Goal: Task Accomplishment & Management: Complete application form

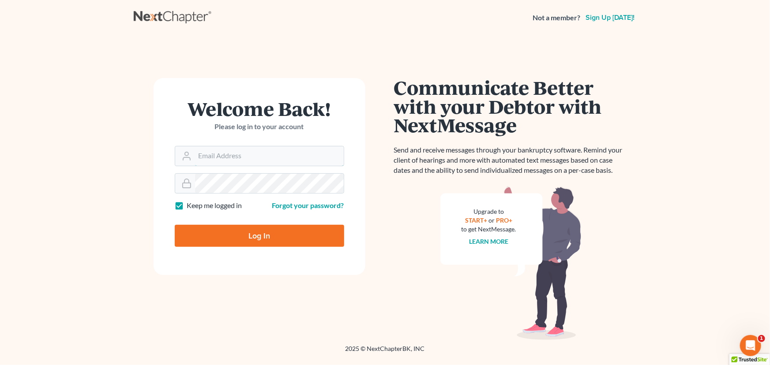
type input "fernanda@farmerwright.com"
click at [225, 236] on input "Log In" at bounding box center [259, 236] width 169 height 22
type input "Thinking..."
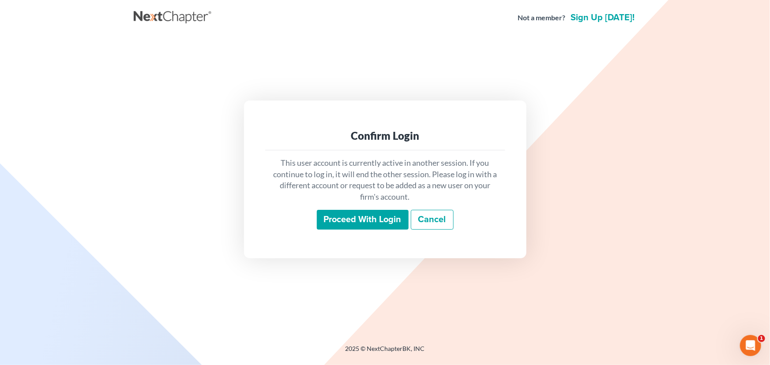
click at [366, 218] on input "Proceed with login" at bounding box center [363, 220] width 92 height 20
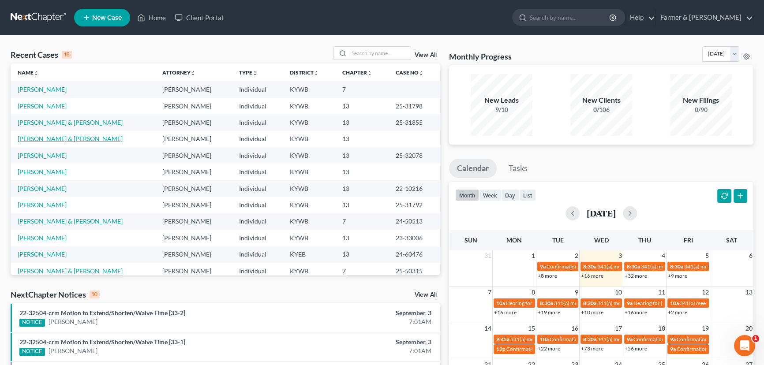
click at [64, 142] on link "[PERSON_NAME] & [PERSON_NAME]" at bounding box center [70, 139] width 105 height 8
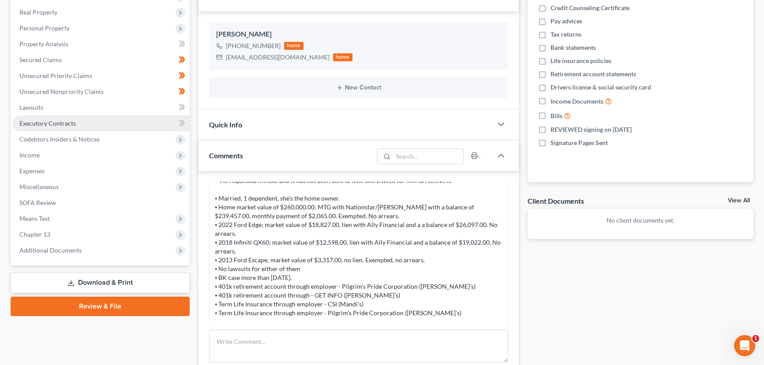
scroll to position [120, 0]
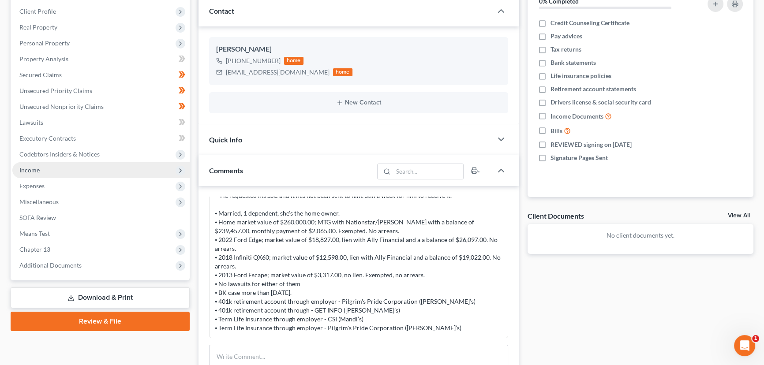
click at [40, 173] on span "Income" at bounding box center [100, 170] width 177 height 16
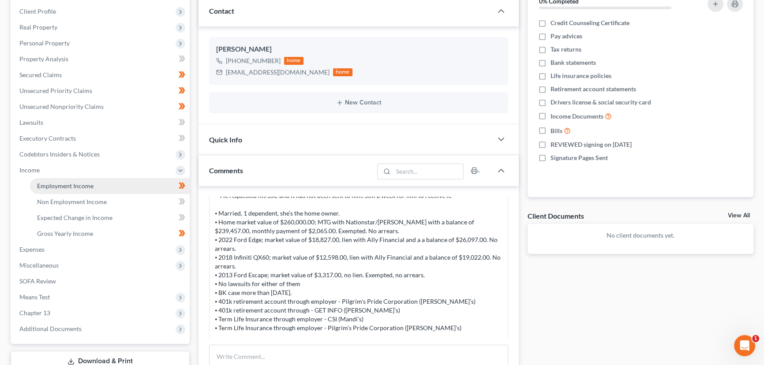
click at [63, 187] on span "Employment Income" at bounding box center [65, 186] width 56 height 8
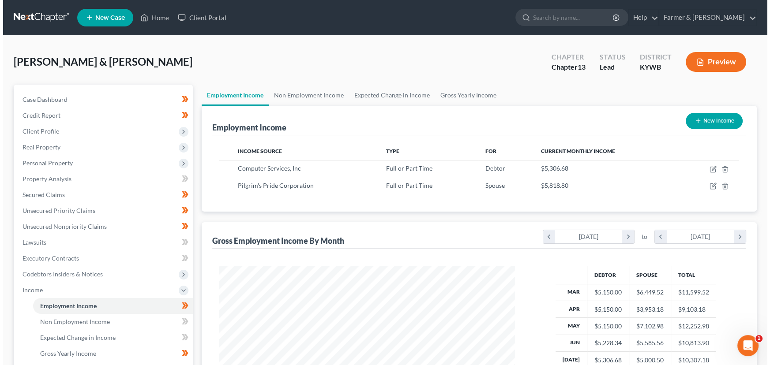
scroll to position [158, 313]
click at [446, 58] on div "[PERSON_NAME] & [PERSON_NAME] Upgraded Chapter Chapter 13 Status Lead District …" at bounding box center [382, 65] width 743 height 38
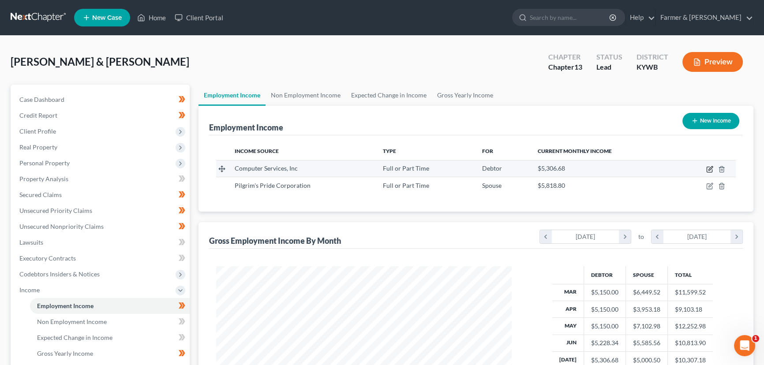
click at [707, 168] on icon "button" at bounding box center [709, 169] width 5 height 5
select select "0"
select select "18"
select select "1"
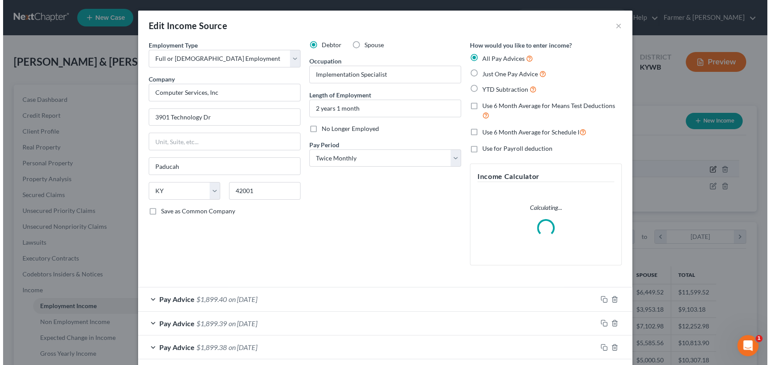
scroll to position [158, 316]
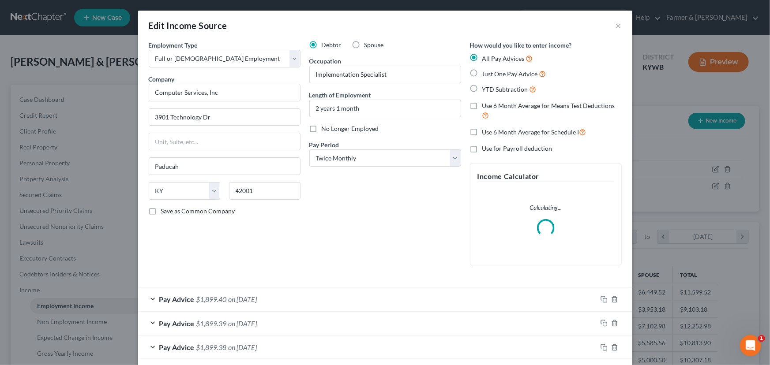
click at [356, 267] on div "Debtor Spouse Occupation Implementation Specialist Length of Employment 2 years…" at bounding box center [385, 157] width 161 height 232
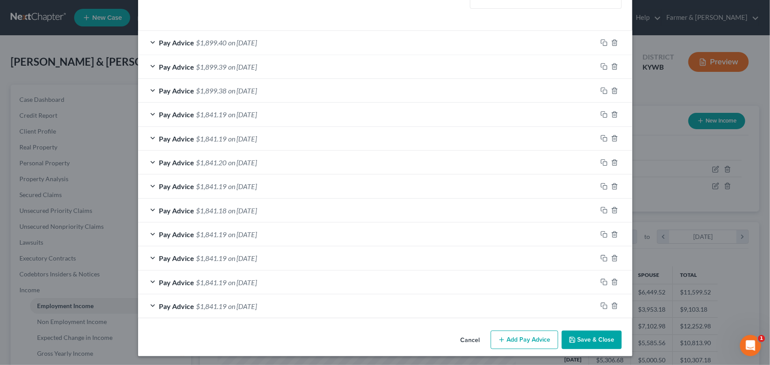
scroll to position [257, 0]
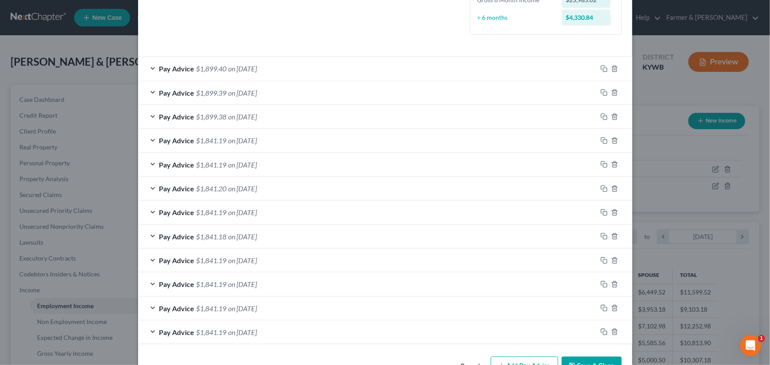
click at [465, 59] on div "Pay Advice $1,899.40 on [DATE]" at bounding box center [367, 68] width 459 height 23
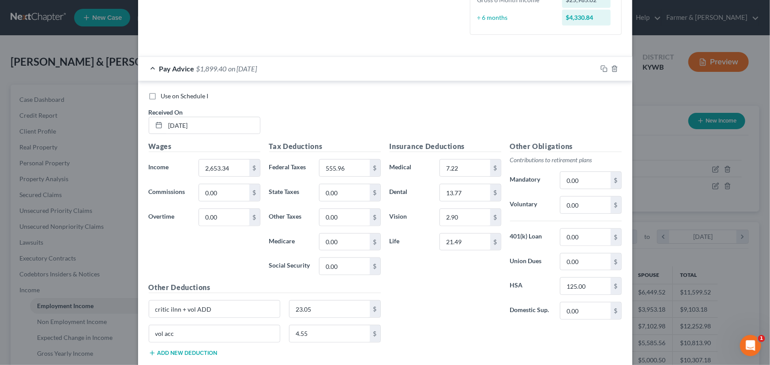
click at [475, 70] on div "Pay Advice $1,899.40 on [DATE]" at bounding box center [367, 68] width 459 height 23
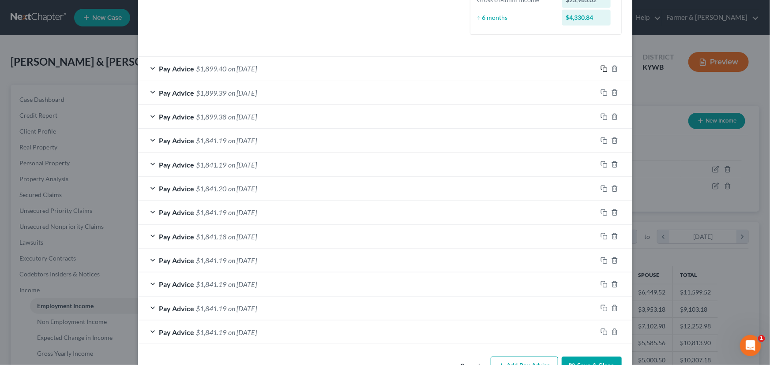
click at [600, 71] on icon "button" at bounding box center [603, 68] width 7 height 7
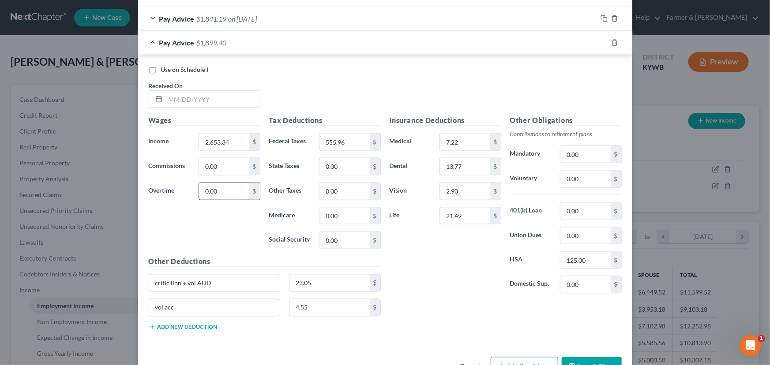
scroll to position [597, 0]
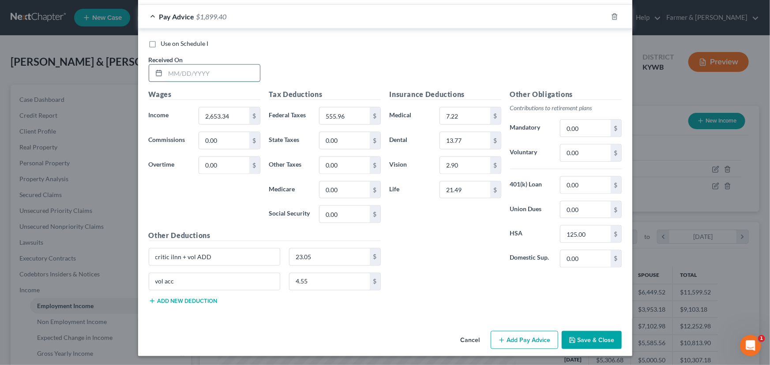
click at [208, 70] on input "text" at bounding box center [212, 73] width 94 height 17
type input "[DATE]"
click at [214, 195] on div "Wages Income * 2,653.34 $ Commissions 0.00 $ Overtime 0.00 $" at bounding box center [204, 159] width 120 height 141
click at [240, 113] on input "2,653.34" at bounding box center [224, 116] width 50 height 17
click at [297, 71] on div "Use on Schedule I Received On * [DATE]" at bounding box center [385, 64] width 482 height 50
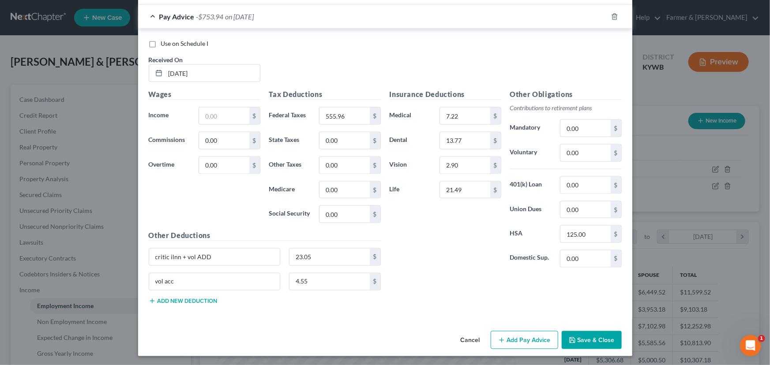
click at [311, 52] on div "Use on Schedule I Received On * [DATE]" at bounding box center [385, 64] width 482 height 50
click at [217, 116] on input "text" at bounding box center [224, 116] width 50 height 17
type input "2,653.34"
click at [351, 74] on div "Use on Schedule I Received On * [DATE]" at bounding box center [385, 64] width 482 height 50
click at [375, 61] on div "Use on Schedule I Received On * [DATE]" at bounding box center [385, 64] width 482 height 50
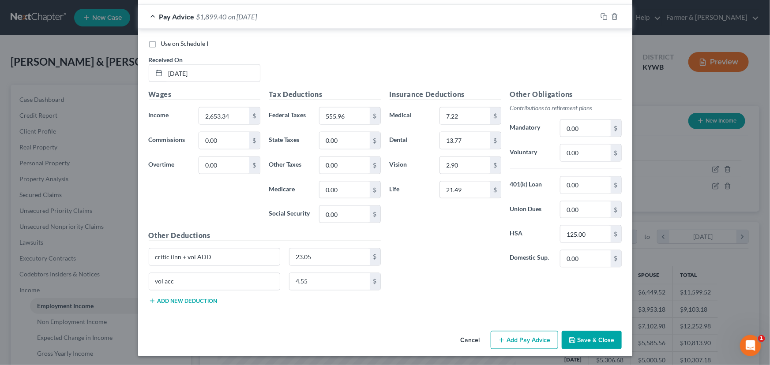
click at [375, 61] on div "Use on Schedule I Received On * [DATE]" at bounding box center [385, 64] width 482 height 50
click at [335, 52] on div "Use on Schedule I Received On * [DATE]" at bounding box center [385, 64] width 482 height 50
click at [353, 115] on input "555.96" at bounding box center [344, 116] width 50 height 17
type input "555.97"
click at [383, 69] on div "Use on Schedule I Received On * [DATE]" at bounding box center [385, 64] width 482 height 50
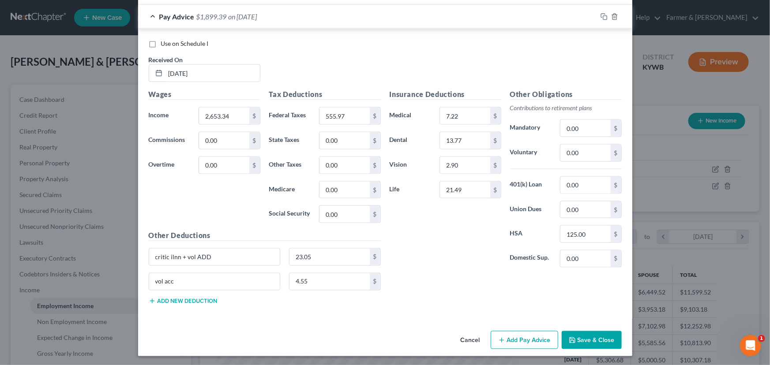
click at [383, 69] on div "Use on Schedule I Received On * [DATE]" at bounding box center [385, 64] width 482 height 50
click at [257, 12] on span "on [DATE]" at bounding box center [243, 16] width 29 height 8
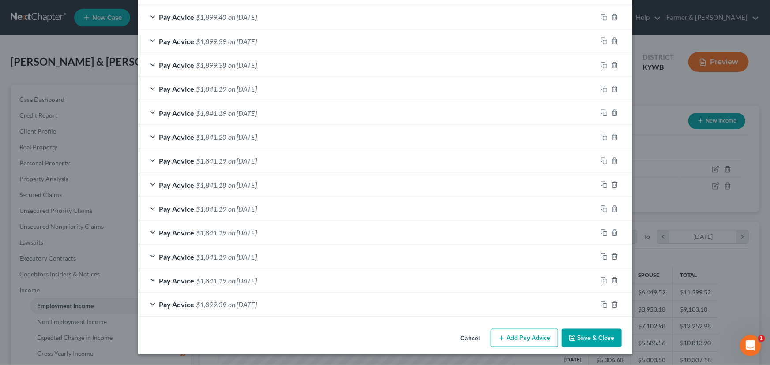
scroll to position [308, 0]
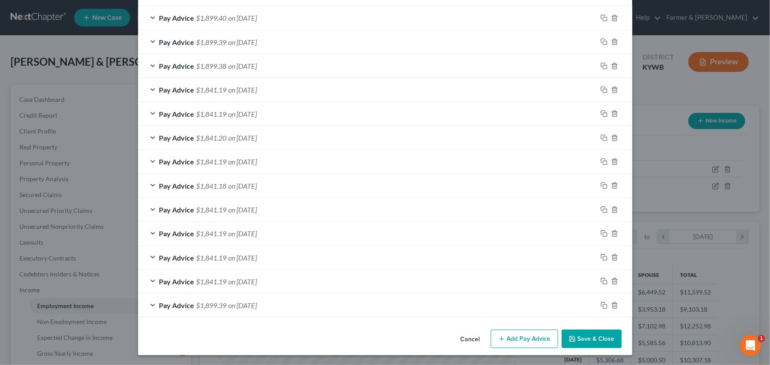
click at [198, 327] on div "Cancel Add Pay Advice Save & Close" at bounding box center [385, 340] width 494 height 29
click at [600, 304] on icon "button" at bounding box center [603, 305] width 7 height 7
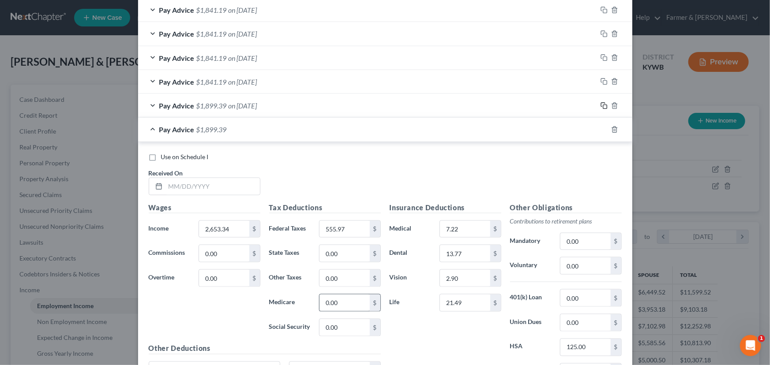
scroll to position [508, 0]
drag, startPoint x: 223, startPoint y: 177, endPoint x: 216, endPoint y: 180, distance: 7.7
click at [223, 178] on input "text" at bounding box center [212, 186] width 94 height 17
type input "[DATE]"
click at [202, 121] on div "Pay Advice $1,899.39 on [DATE]" at bounding box center [367, 128] width 459 height 23
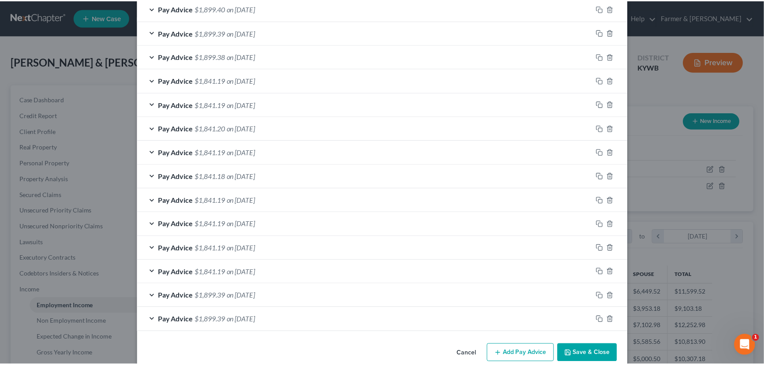
scroll to position [331, 0]
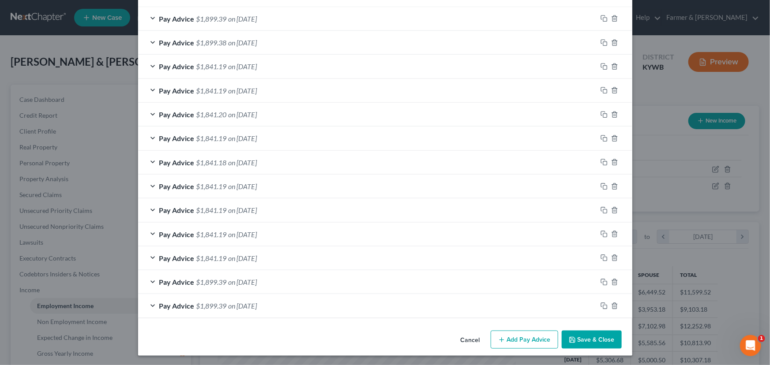
click at [578, 338] on button "Save & Close" at bounding box center [592, 340] width 60 height 19
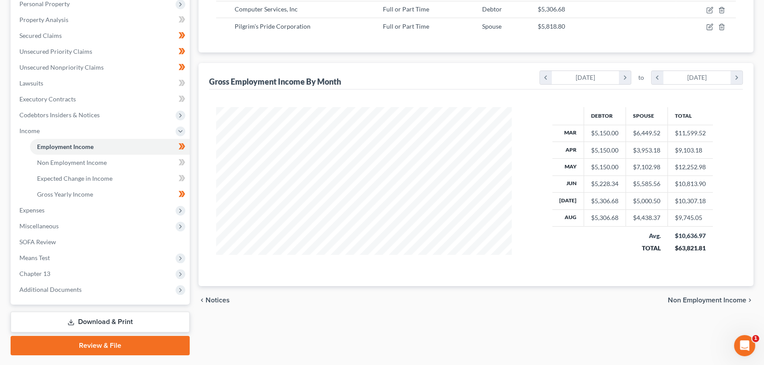
scroll to position [160, 0]
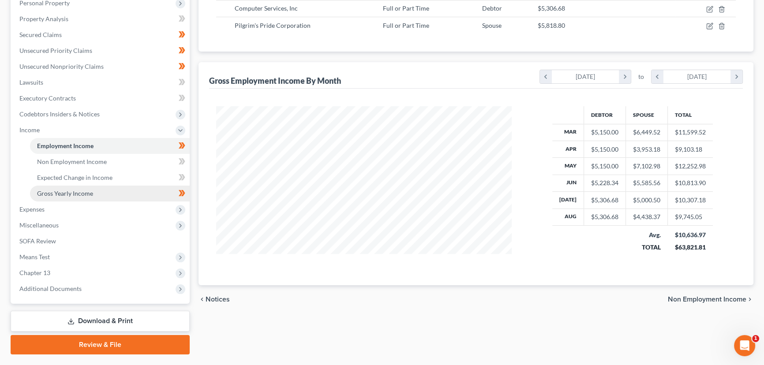
click at [78, 196] on span "Gross Yearly Income" at bounding box center [65, 194] width 56 height 8
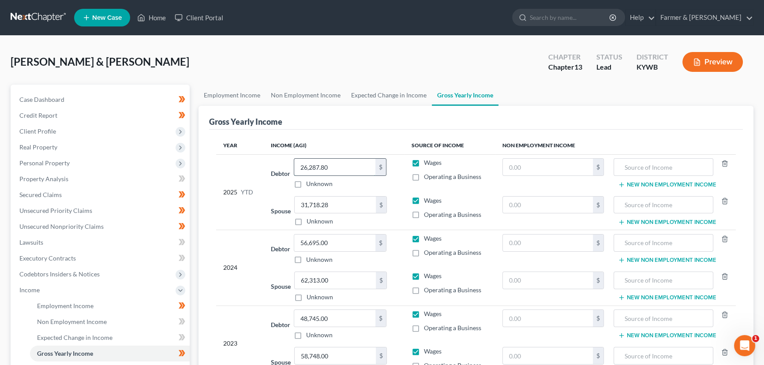
click at [357, 168] on input "26,287.80" at bounding box center [334, 167] width 81 height 17
type input "30,086.39"
click at [293, 63] on div "[PERSON_NAME] & [PERSON_NAME] Upgraded Chapter Chapter 13 Status Lead District …" at bounding box center [382, 65] width 743 height 38
click at [203, 56] on div "[PERSON_NAME] & [PERSON_NAME] Upgraded Chapter Chapter 13 Status Lead District …" at bounding box center [382, 65] width 743 height 38
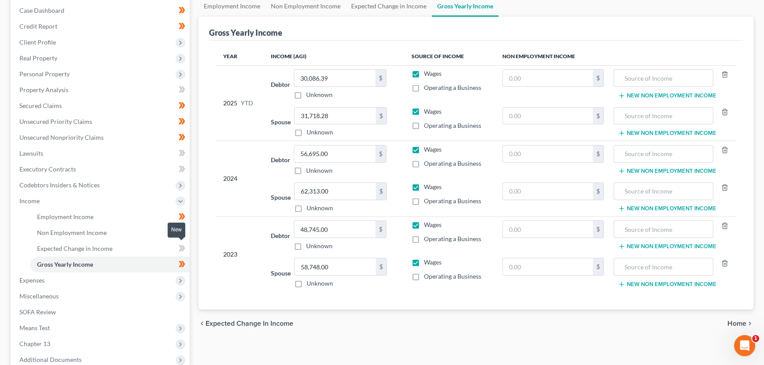
scroll to position [120, 0]
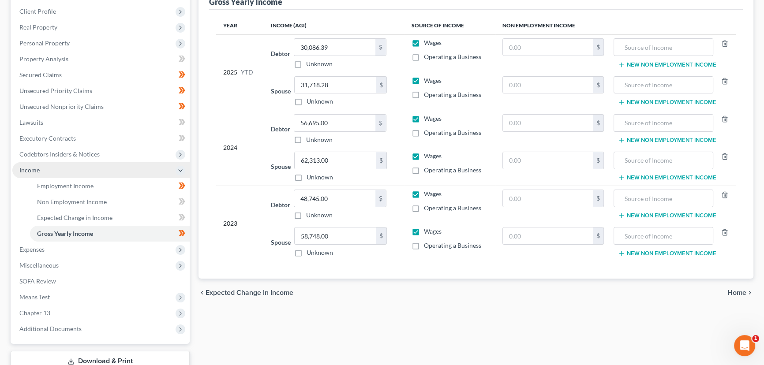
click at [38, 173] on span "Income" at bounding box center [100, 170] width 177 height 16
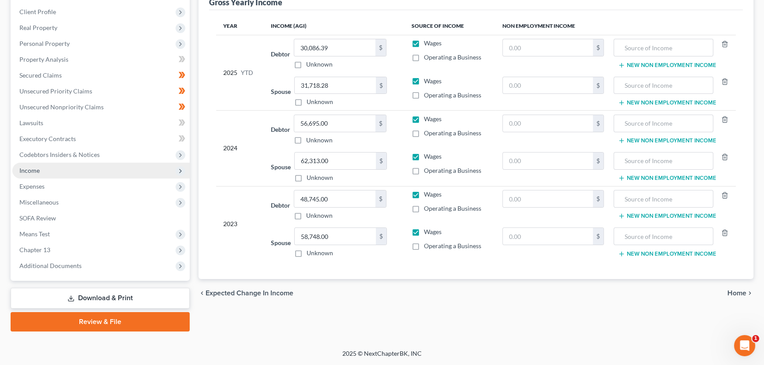
scroll to position [118, 0]
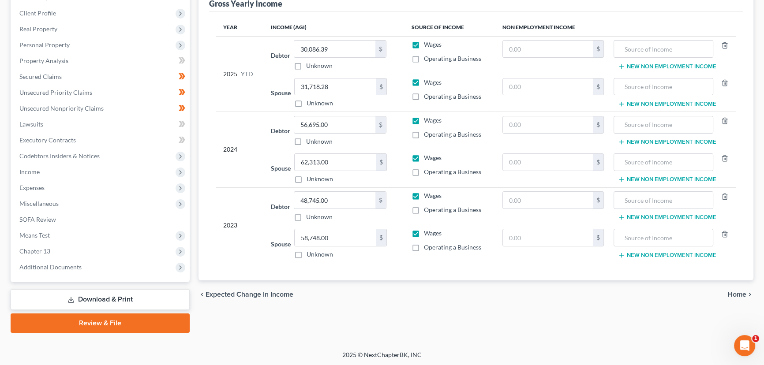
click at [217, 191] on td "2023" at bounding box center [240, 225] width 48 height 75
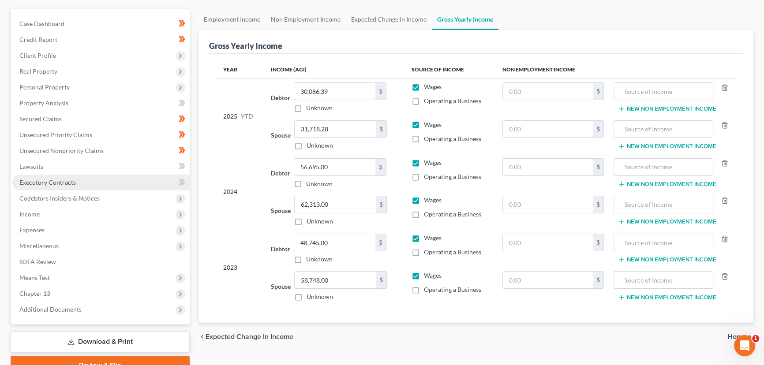
scroll to position [38, 0]
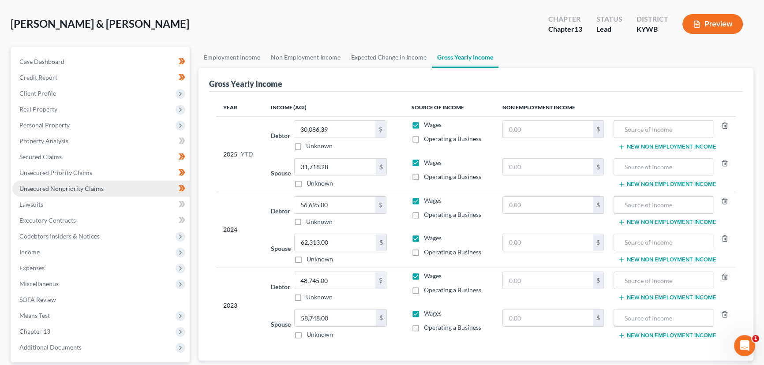
click at [82, 188] on span "Unsecured Nonpriority Claims" at bounding box center [61, 189] width 84 height 8
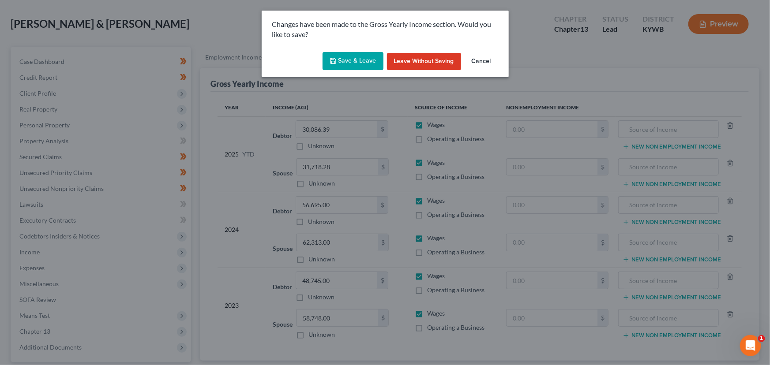
click at [340, 53] on button "Save & Leave" at bounding box center [353, 61] width 61 height 19
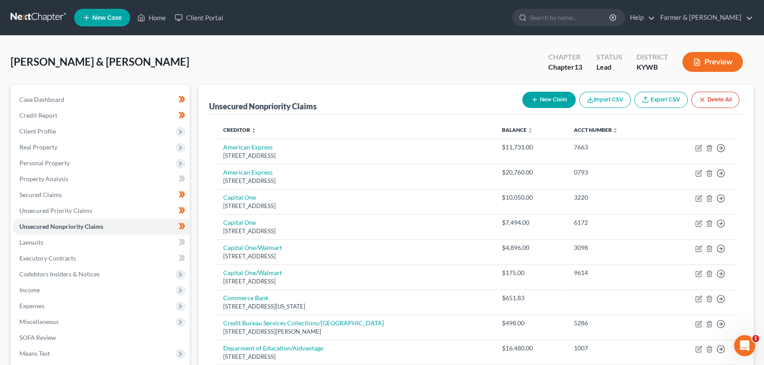
click at [543, 89] on div "New Claim Import CSV Export CSV Delete All" at bounding box center [631, 99] width 224 height 23
click at [545, 97] on button "New Claim" at bounding box center [548, 100] width 53 height 16
select select "2"
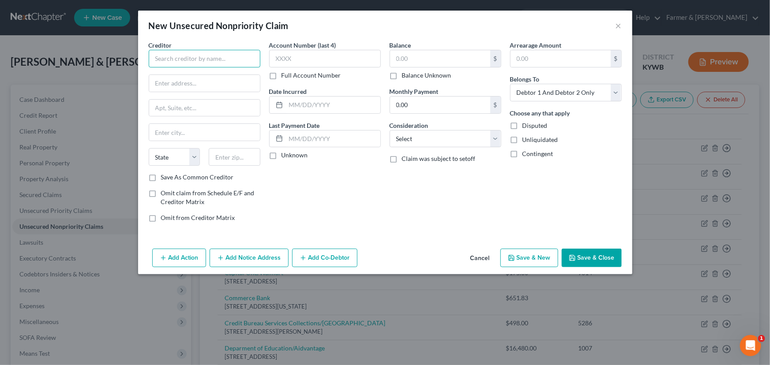
click at [182, 60] on input "text" at bounding box center [205, 59] width 112 height 18
type input "b"
click at [179, 58] on input "Baptitst Health" at bounding box center [205, 59] width 112 height 18
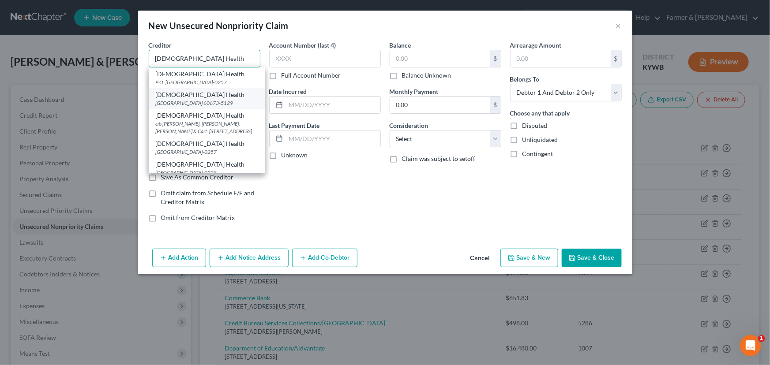
type input "[DEMOGRAPHIC_DATA] Health"
click at [217, 99] on div "[DEMOGRAPHIC_DATA] Health" at bounding box center [207, 94] width 102 height 9
type input "PO Box 735129"
type input "[GEOGRAPHIC_DATA]"
select select "14"
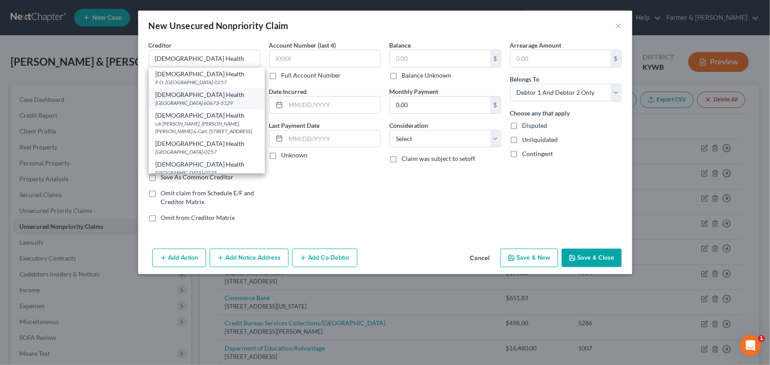
type input "60673-5129"
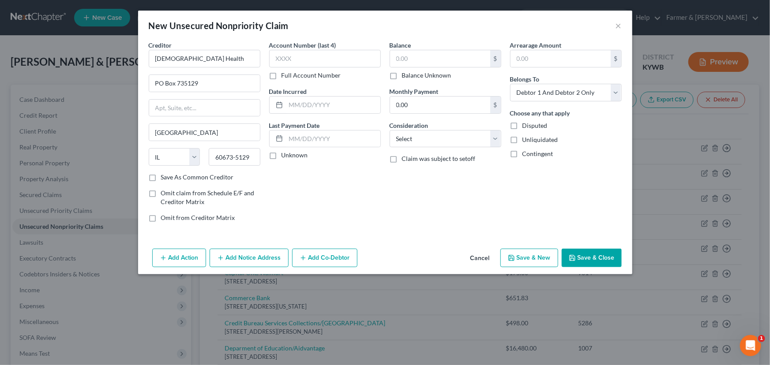
click at [281, 155] on label "Unknown" at bounding box center [294, 155] width 26 height 9
click at [285, 155] on input "Unknown" at bounding box center [288, 154] width 6 height 6
checkbox input "true"
click at [292, 109] on input "text" at bounding box center [333, 105] width 94 height 17
type input "[DATE]"
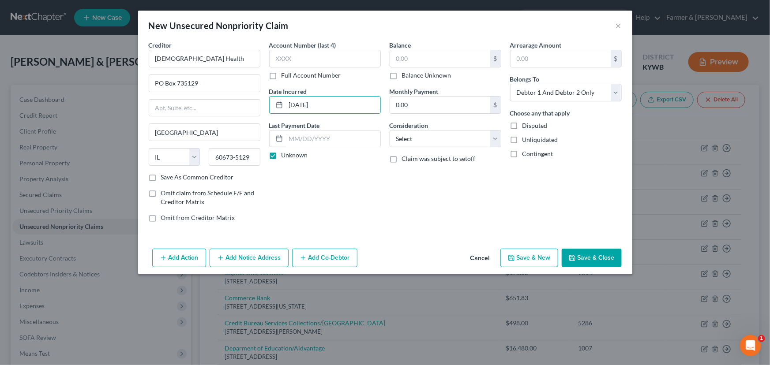
click at [385, 216] on div "Balance $ Balance Unknown Balance Undetermined $ Balance Unknown Monthly Paymen…" at bounding box center [445, 135] width 120 height 189
click at [292, 56] on input "text" at bounding box center [325, 59] width 112 height 18
type input "8919"
click at [419, 62] on input "text" at bounding box center [440, 58] width 100 height 17
click at [431, 55] on input "100.00" at bounding box center [440, 58] width 100 height 17
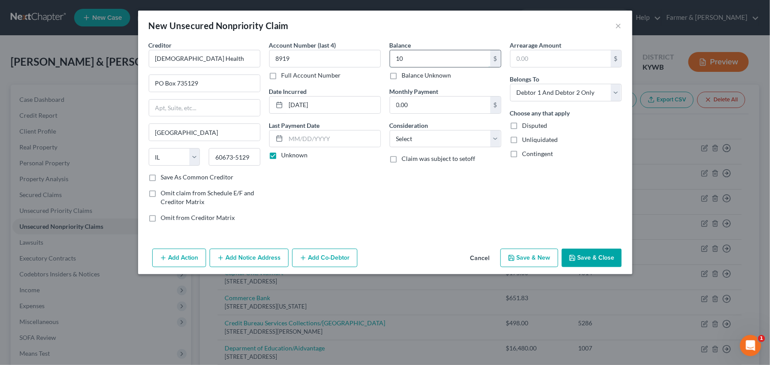
type input "1"
type input "669.46"
click at [547, 93] on select "Select Debtor 1 Only Debtor 2 Only Debtor 1 And Debtor 2 Only At Least One Of T…" at bounding box center [566, 93] width 112 height 18
select select "1"
click at [510, 84] on select "Select Debtor 1 Only Debtor 2 Only Debtor 1 And Debtor 2 Only At Least One Of T…" at bounding box center [566, 93] width 112 height 18
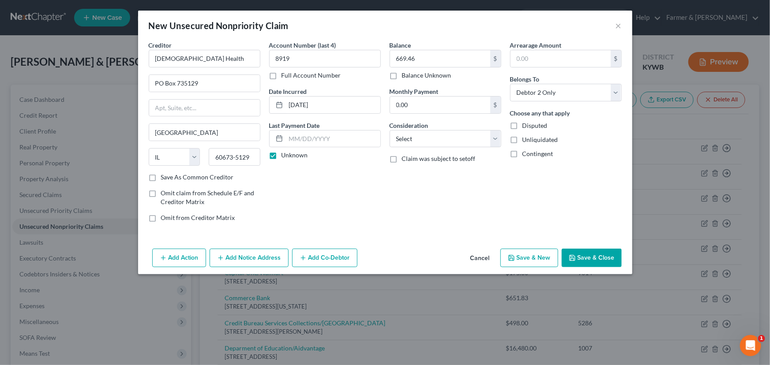
click at [540, 176] on div "Arrearage Amount $ Belongs To * Select Debtor 1 Only Debtor 2 Only Debtor 1 And…" at bounding box center [566, 135] width 120 height 189
click at [587, 257] on button "Save & Close" at bounding box center [592, 258] width 60 height 19
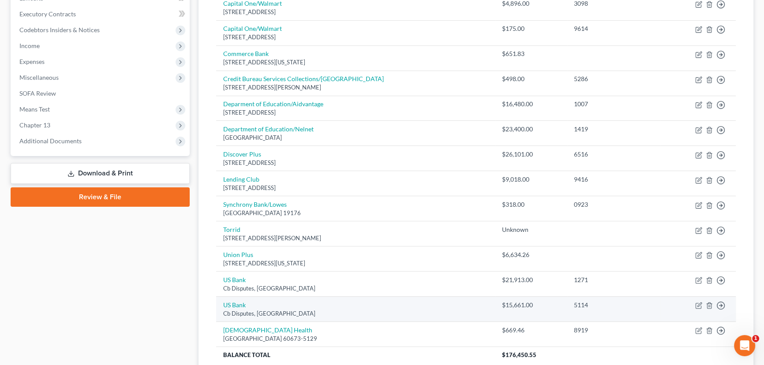
scroll to position [199, 0]
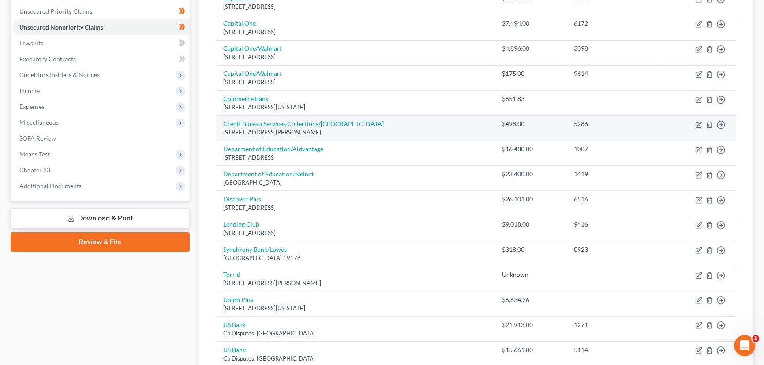
click at [261, 129] on div "[STREET_ADDRESS][PERSON_NAME]" at bounding box center [355, 132] width 265 height 8
click at [263, 128] on div "[STREET_ADDRESS][PERSON_NAME]" at bounding box center [355, 132] width 265 height 8
click at [336, 124] on link "Credit Bureau Services Collections/[GEOGRAPHIC_DATA]" at bounding box center [303, 124] width 161 height 8
select select "18"
select select "1"
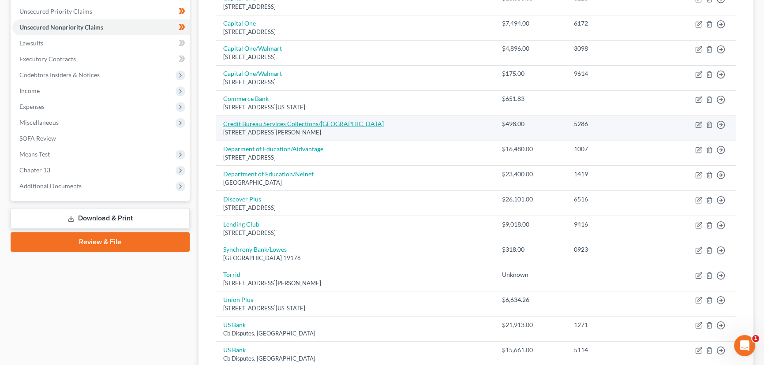
select select "0"
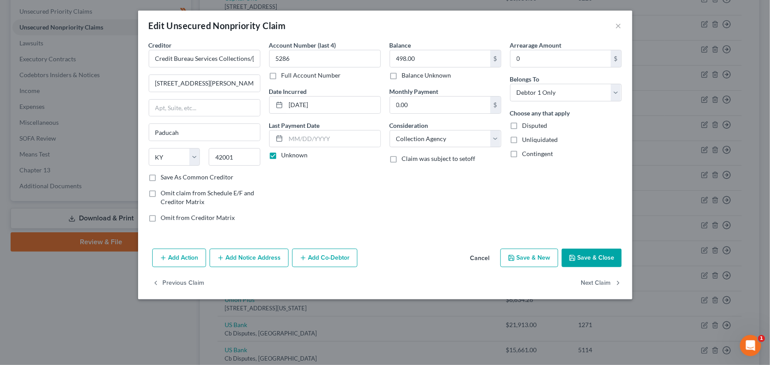
click at [379, 214] on div "Account Number (last 4) 5286 Full Account Number Date Incurred [DATE] Last Paym…" at bounding box center [325, 135] width 120 height 189
click at [479, 256] on button "Cancel" at bounding box center [480, 259] width 34 height 18
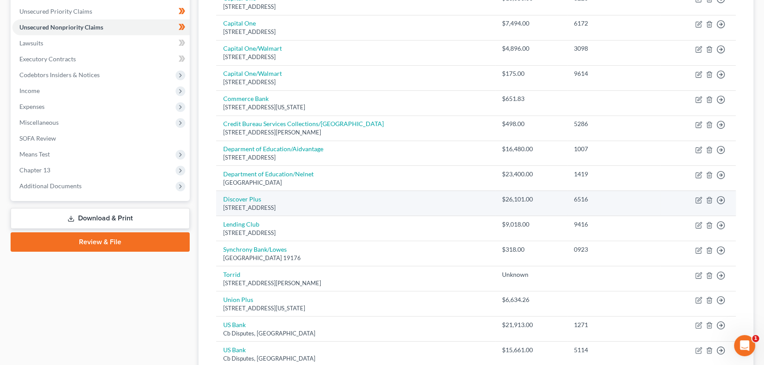
scroll to position [0, 0]
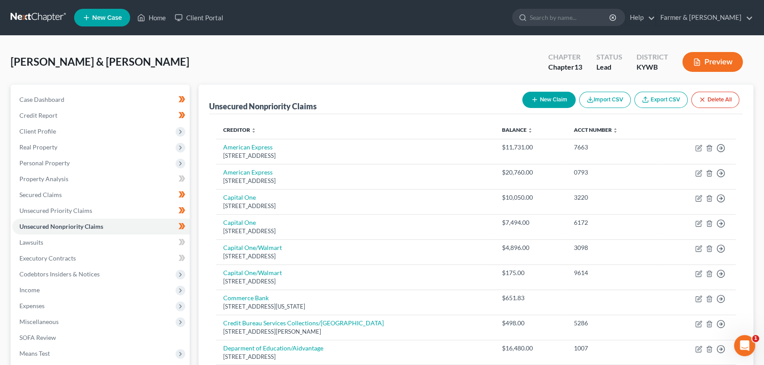
click at [541, 102] on button "New Claim" at bounding box center [548, 100] width 53 height 16
select select "2"
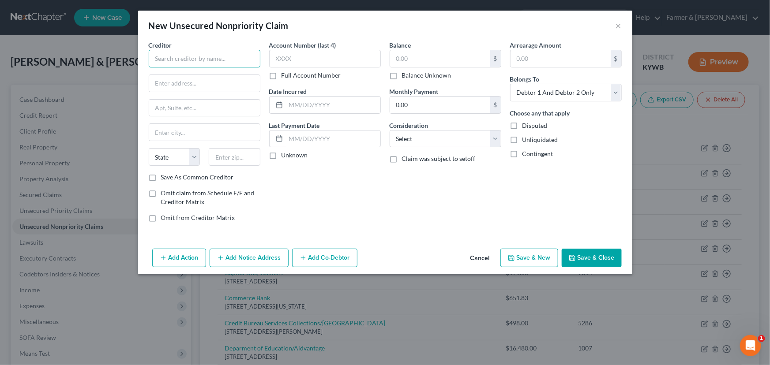
click at [173, 61] on input "text" at bounding box center [205, 59] width 112 height 18
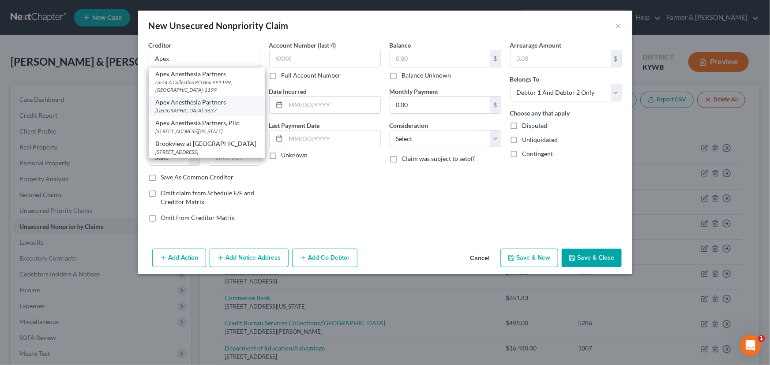
click at [202, 108] on div "[GEOGRAPHIC_DATA]-3637" at bounding box center [207, 111] width 102 height 8
type input "Apex Anesthesia Partners"
type input "PO Box 23637"
type input "[GEOGRAPHIC_DATA]"
select select "18"
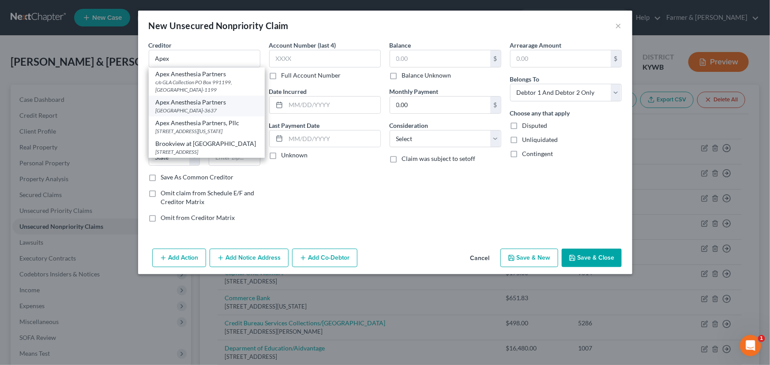
type input "40523-3637"
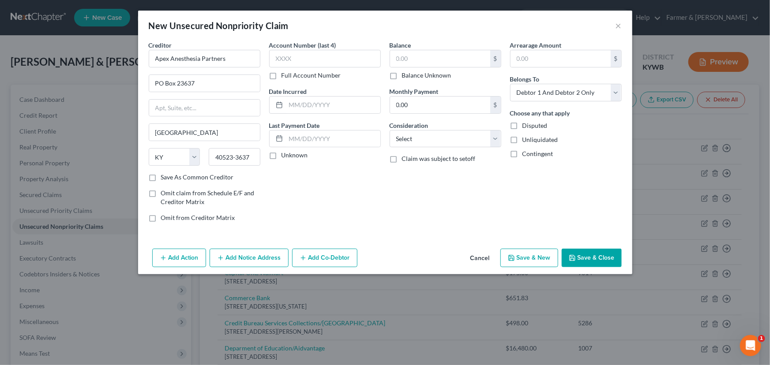
click at [281, 155] on label "Unknown" at bounding box center [294, 155] width 26 height 9
click at [285, 155] on input "Unknown" at bounding box center [288, 154] width 6 height 6
checkbox input "true"
click at [315, 105] on input "text" at bounding box center [333, 105] width 94 height 17
click at [304, 59] on input "text" at bounding box center [325, 59] width 112 height 18
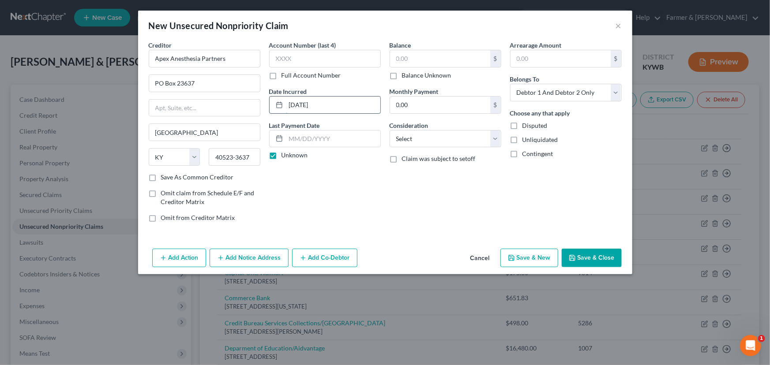
click at [319, 110] on input "[DATE]" at bounding box center [333, 105] width 94 height 17
type input "[DATE]"
click at [325, 66] on input "text" at bounding box center [325, 59] width 112 height 18
type input "3998"
click at [405, 58] on input "text" at bounding box center [440, 58] width 100 height 17
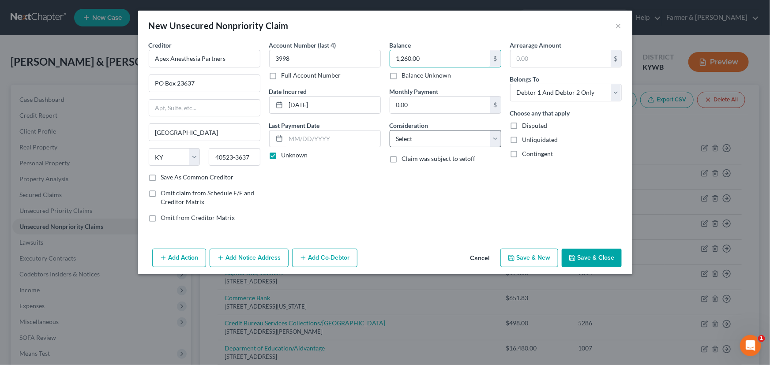
type input "1,260.00"
click at [433, 146] on select "Select Cable / Satellite Services Collection Agency Credit Card Debt Debt Couns…" at bounding box center [446, 139] width 112 height 18
select select "9"
click at [390, 130] on select "Select Cable / Satellite Services Collection Agency Credit Card Debt Debt Couns…" at bounding box center [446, 139] width 112 height 18
click at [492, 210] on div "Balance 1,260.00 $ Balance Unknown Balance Undetermined 1,260.00 $ Balance Unkn…" at bounding box center [445, 135] width 120 height 189
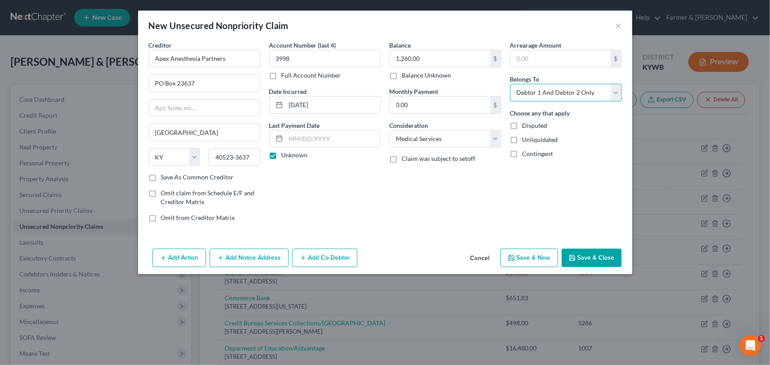
drag, startPoint x: 557, startPoint y: 94, endPoint x: 554, endPoint y: 100, distance: 6.9
click at [557, 94] on select "Select Debtor 1 Only Debtor 2 Only Debtor 1 And Debtor 2 Only At Least One Of T…" at bounding box center [566, 93] width 112 height 18
click at [510, 84] on select "Select Debtor 1 Only Debtor 2 Only Debtor 1 And Debtor 2 Only At Least One Of T…" at bounding box center [566, 93] width 112 height 18
drag, startPoint x: 548, startPoint y: 95, endPoint x: 548, endPoint y: 101, distance: 5.8
click at [548, 94] on select "Select Debtor 1 Only Debtor 2 Only Debtor 1 And Debtor 2 Only At Least One Of T…" at bounding box center [566, 93] width 112 height 18
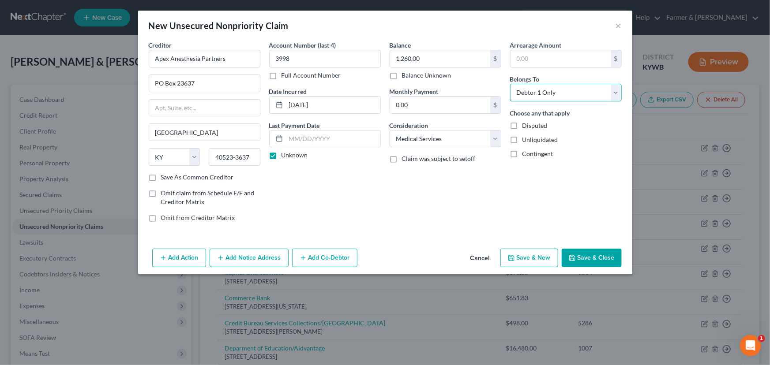
select select "1"
click at [510, 84] on select "Select Debtor 1 Only Debtor 2 Only Debtor 1 And Debtor 2 Only At Least One Of T…" at bounding box center [566, 93] width 112 height 18
click at [568, 198] on div "Arrearage Amount $ Belongs To * Select Debtor 1 Only Debtor 2 Only Debtor 1 And…" at bounding box center [566, 135] width 120 height 189
click at [579, 257] on button "Save & Close" at bounding box center [592, 258] width 60 height 19
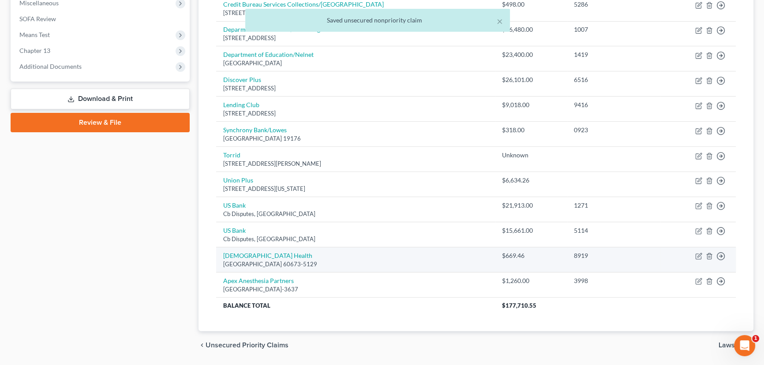
scroll to position [305, 0]
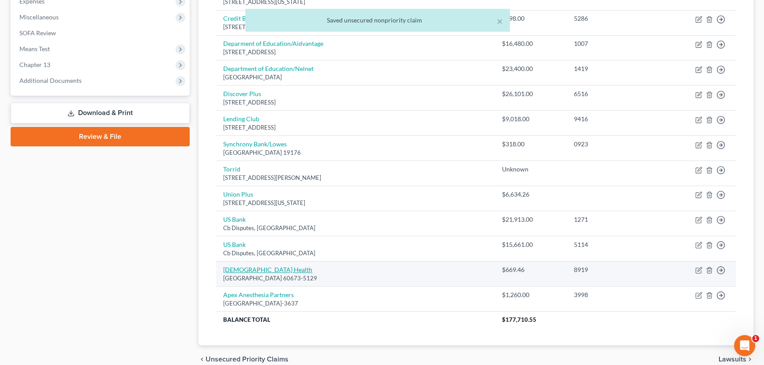
click at [247, 271] on link "[DEMOGRAPHIC_DATA] Health" at bounding box center [267, 270] width 89 height 8
select select "14"
select select "1"
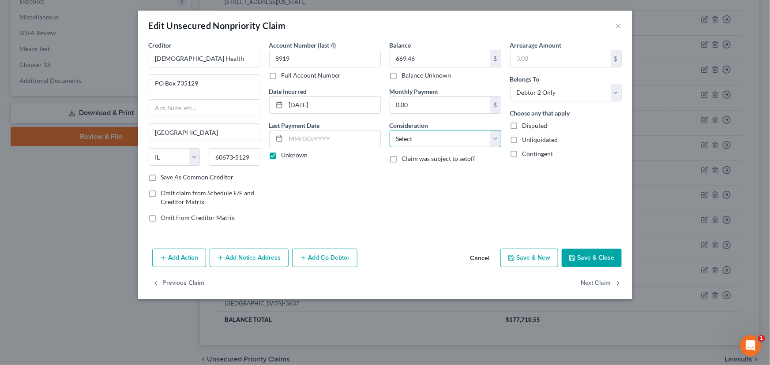
click at [420, 141] on select "Select Cable / Satellite Services Collection Agency Credit Card Debt Debt Couns…" at bounding box center [446, 139] width 112 height 18
select select "9"
click at [390, 130] on select "Select Cable / Satellite Services Collection Agency Credit Card Debt Debt Couns…" at bounding box center [446, 139] width 112 height 18
click at [562, 259] on div "Add Action Add Notice Address Add Co-Debtor Cancel Save & New Save & Close" at bounding box center [385, 259] width 494 height 29
click at [572, 259] on icon "button" at bounding box center [572, 258] width 7 height 7
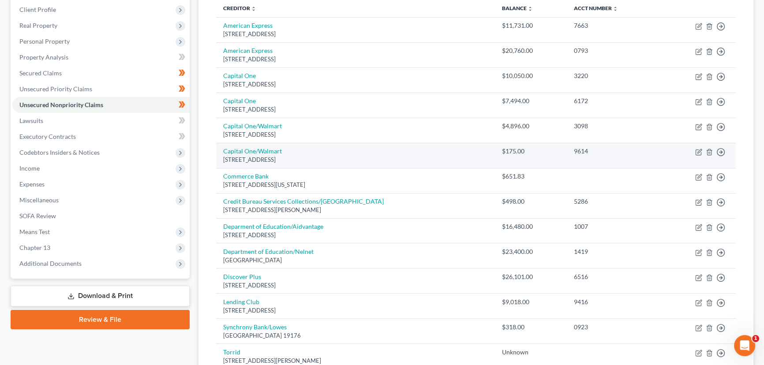
scroll to position [105, 0]
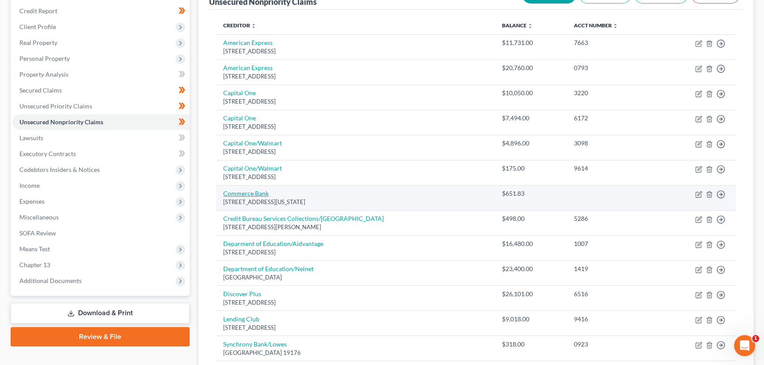
click at [259, 192] on link "Commerce Bank" at bounding box center [245, 194] width 45 height 8
select select "26"
select select "2"
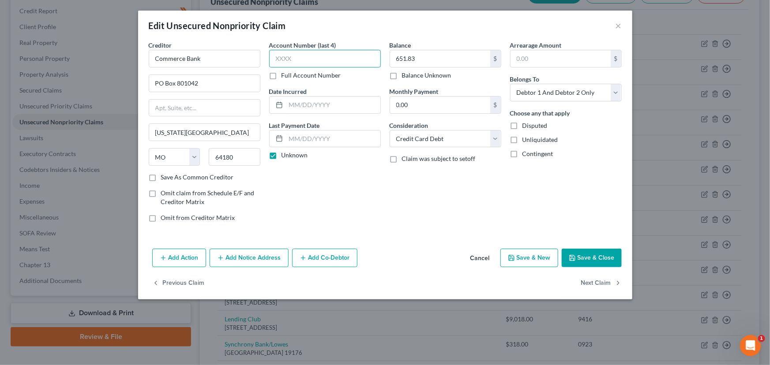
click at [311, 61] on input "text" at bounding box center [325, 59] width 112 height 18
type input "7"
type input "3125"
click at [311, 112] on input "text" at bounding box center [333, 105] width 94 height 17
type input "0"
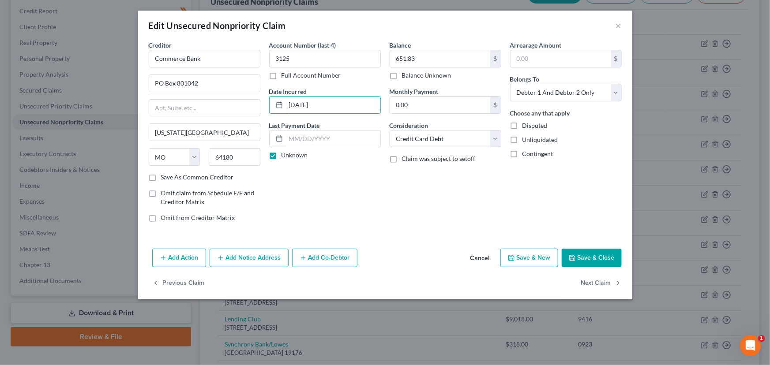
type input "[DATE]"
click at [405, 204] on div "Balance 651.83 $ Balance Unknown Balance Undetermined 651.83 $ Balance Unknown …" at bounding box center [445, 135] width 120 height 189
click at [532, 98] on select "Select Debtor 1 Only Debtor 2 Only Debtor 1 And Debtor 2 Only At Least One Of T…" at bounding box center [566, 93] width 112 height 18
select select "0"
click at [510, 84] on select "Select Debtor 1 Only Debtor 2 Only Debtor 1 And Debtor 2 Only At Least One Of T…" at bounding box center [566, 93] width 112 height 18
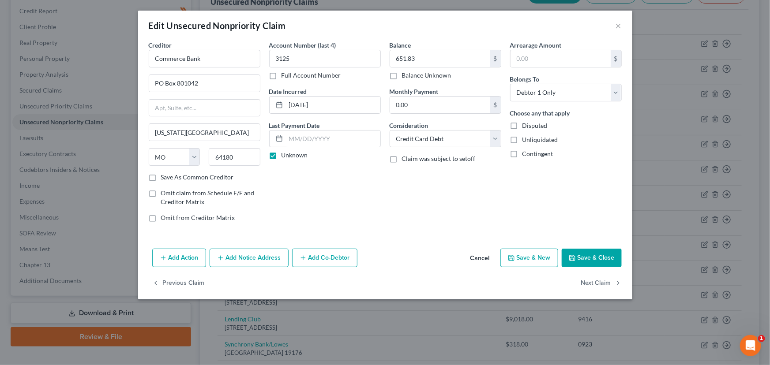
click at [582, 203] on div "Arrearage Amount $ Belongs To * Select Debtor 1 Only Debtor 2 Only Debtor 1 And…" at bounding box center [566, 135] width 120 height 189
click at [597, 259] on button "Save & Close" at bounding box center [592, 258] width 60 height 19
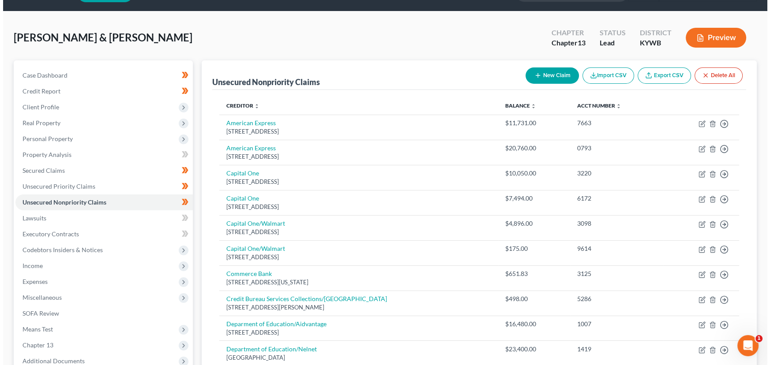
scroll to position [0, 0]
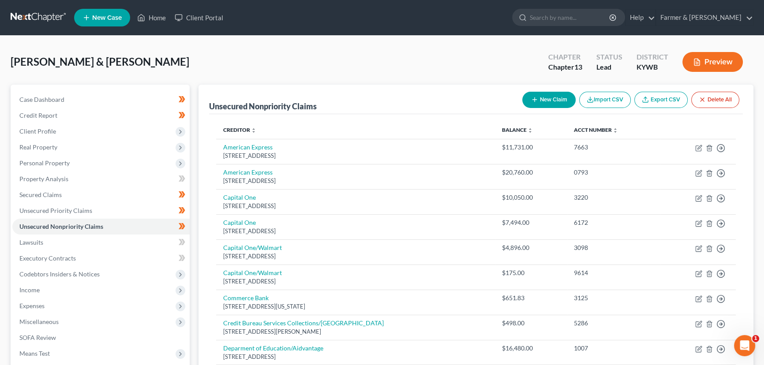
click at [544, 106] on button "New Claim" at bounding box center [548, 100] width 53 height 16
select select "2"
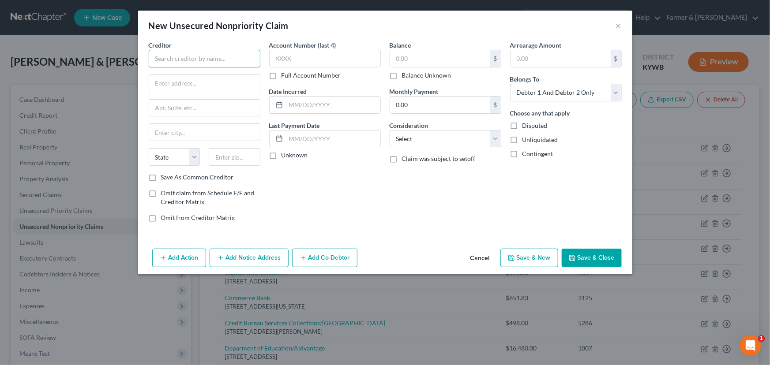
click at [194, 56] on input "text" at bounding box center [205, 59] width 112 height 18
click at [153, 54] on input "Orthopaedic Institute" at bounding box center [205, 59] width 112 height 18
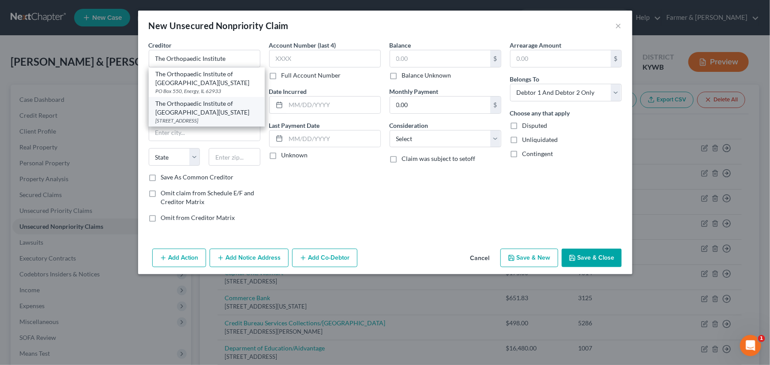
click at [175, 120] on div "[STREET_ADDRESS]" at bounding box center [207, 121] width 102 height 8
type input "The Orthopaedic Institute of [GEOGRAPHIC_DATA][US_STATE]"
type input "PO Box 415000 MSC 8336"
type input "[GEOGRAPHIC_DATA]"
select select "44"
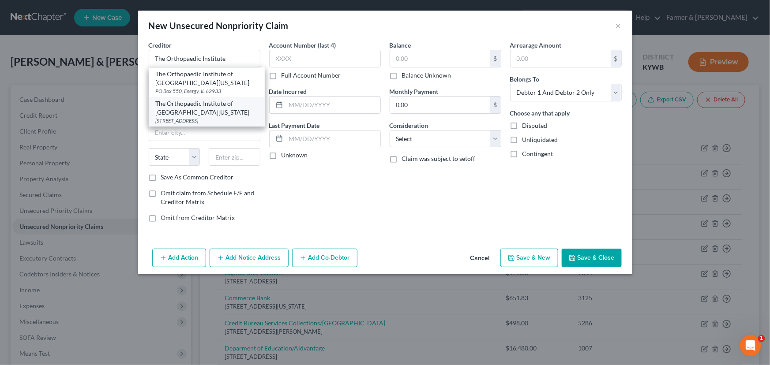
type input "37241"
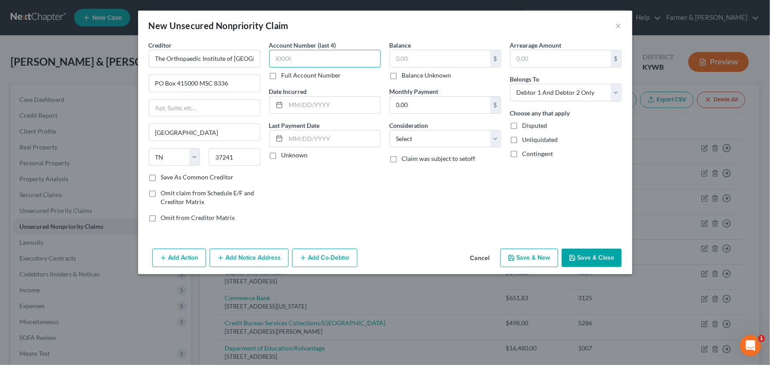
click at [295, 60] on input "text" at bounding box center [325, 59] width 112 height 18
type input "4773"
click at [321, 109] on input "text" at bounding box center [333, 105] width 94 height 17
type input "[DATE]"
click at [281, 158] on label "Unknown" at bounding box center [294, 155] width 26 height 9
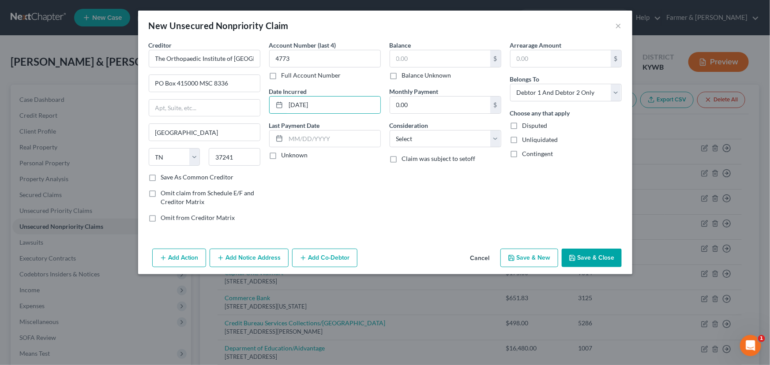
click at [285, 157] on input "Unknown" at bounding box center [288, 154] width 6 height 6
checkbox input "true"
click at [439, 58] on input "text" at bounding box center [440, 58] width 100 height 17
type input "106.75"
click at [418, 135] on select "Select Cable / Satellite Services Collection Agency Credit Card Debt Debt Couns…" at bounding box center [446, 139] width 112 height 18
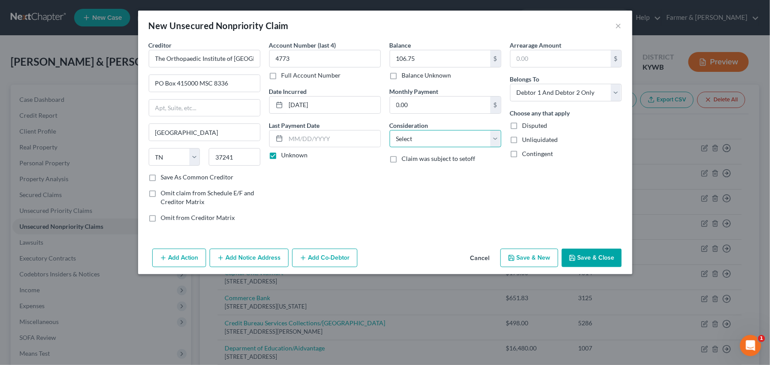
select select "9"
click at [390, 130] on select "Select Cable / Satellite Services Collection Agency Credit Card Debt Debt Couns…" at bounding box center [446, 139] width 112 height 18
drag, startPoint x: 559, startPoint y: 94, endPoint x: 558, endPoint y: 99, distance: 5.3
click at [559, 94] on select "Select Debtor 1 Only Debtor 2 Only Debtor 1 And Debtor 2 Only At Least One Of T…" at bounding box center [566, 93] width 112 height 18
select select "0"
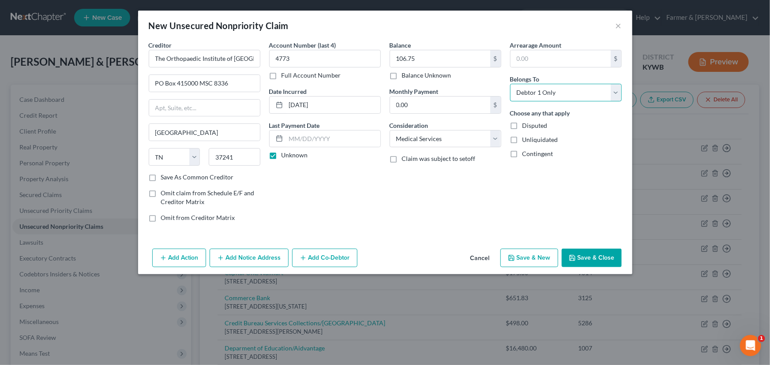
click at [510, 84] on select "Select Debtor 1 Only Debtor 2 Only Debtor 1 And Debtor 2 Only At Least One Of T…" at bounding box center [566, 93] width 112 height 18
click at [543, 191] on div "Arrearage Amount $ Belongs To * Select Debtor 1 Only Debtor 2 Only Debtor 1 And…" at bounding box center [566, 135] width 120 height 189
click at [593, 254] on button "Save & Close" at bounding box center [592, 258] width 60 height 19
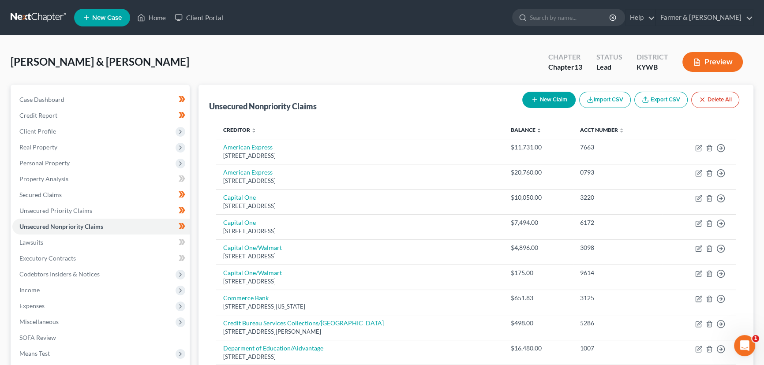
click at [545, 99] on button "New Claim" at bounding box center [548, 100] width 53 height 16
select select "2"
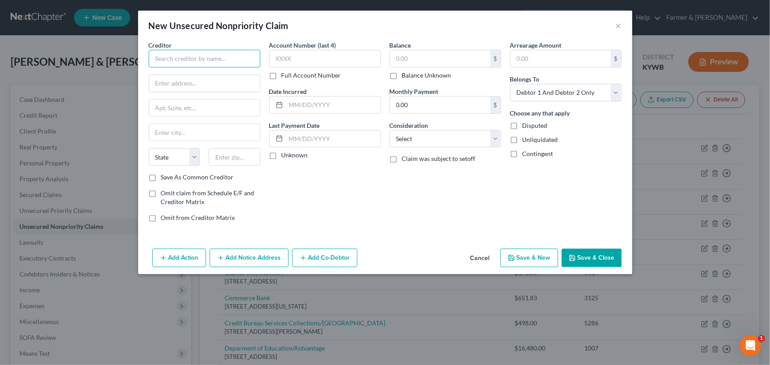
click at [181, 60] on input "text" at bounding box center [205, 59] width 112 height 18
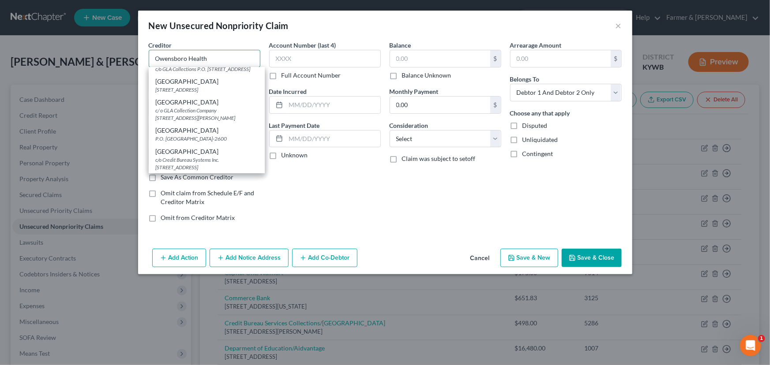
scroll to position [240, 0]
click at [214, 135] on div "[GEOGRAPHIC_DATA]" at bounding box center [207, 130] width 102 height 9
type input "[GEOGRAPHIC_DATA]"
type input "P.O. Box 22600"
type input "[GEOGRAPHIC_DATA]"
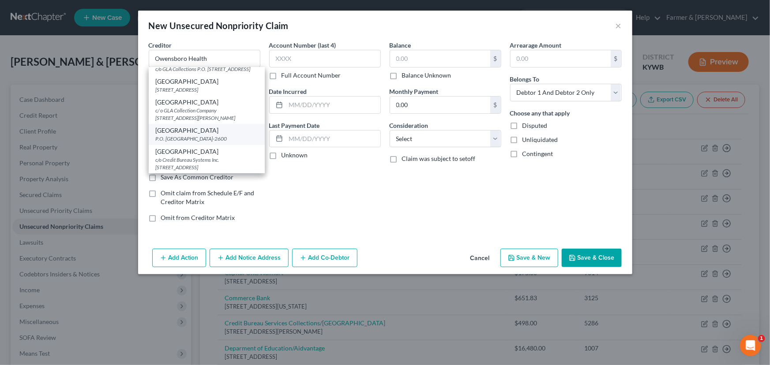
select select "18"
type input "42304-2600"
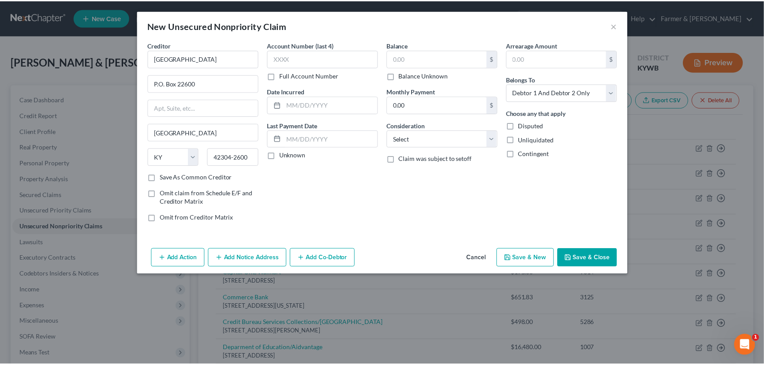
scroll to position [0, 0]
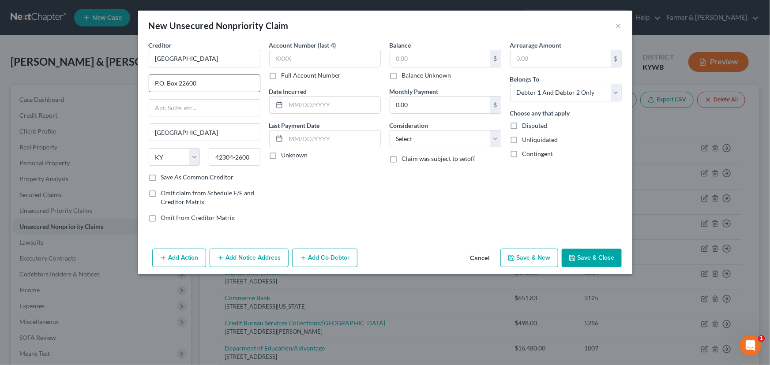
click at [165, 85] on input "P.O. Box 22600" at bounding box center [204, 83] width 111 height 17
type input "PO Box 22600"
click at [300, 186] on div "Account Number (last 4) Full Account Number Date Incurred Last Payment Date Unk…" at bounding box center [325, 135] width 120 height 189
click at [281, 155] on label "Unknown" at bounding box center [294, 155] width 26 height 9
click at [285, 155] on input "Unknown" at bounding box center [288, 154] width 6 height 6
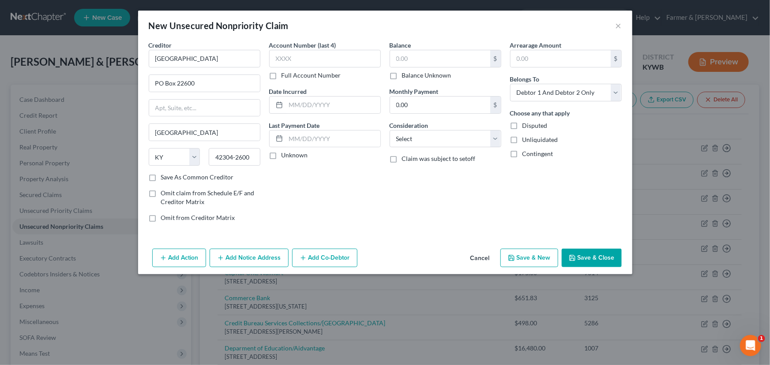
checkbox input "true"
click at [296, 102] on input "text" at bounding box center [333, 105] width 94 height 17
type input "[DATE]"
click at [296, 191] on div "Account Number (last 4) Full Account Number Date Incurred [DATE] Last Payment D…" at bounding box center [325, 135] width 120 height 189
click at [320, 56] on input "text" at bounding box center [325, 59] width 112 height 18
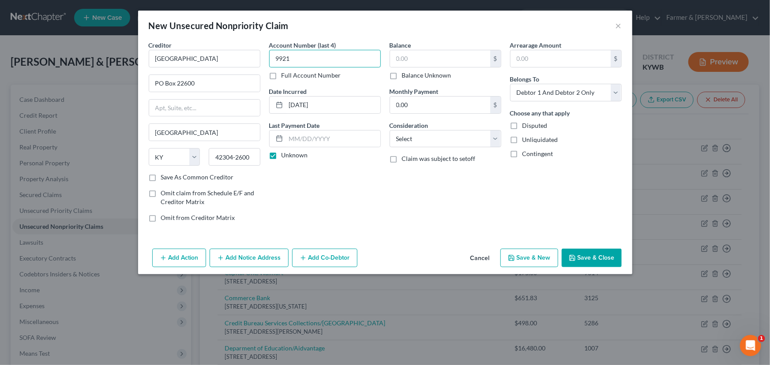
type input "9921"
click at [316, 188] on div "Account Number (last 4) 9921 Full Account Number Date Incurred [DATE] Last Paym…" at bounding box center [325, 135] width 120 height 189
click at [400, 60] on input "text" at bounding box center [440, 58] width 100 height 17
type input "35.00"
click at [360, 214] on div "Account Number (last 4) 9921 Full Account Number Date Incurred [DATE] Last Paym…" at bounding box center [325, 135] width 120 height 189
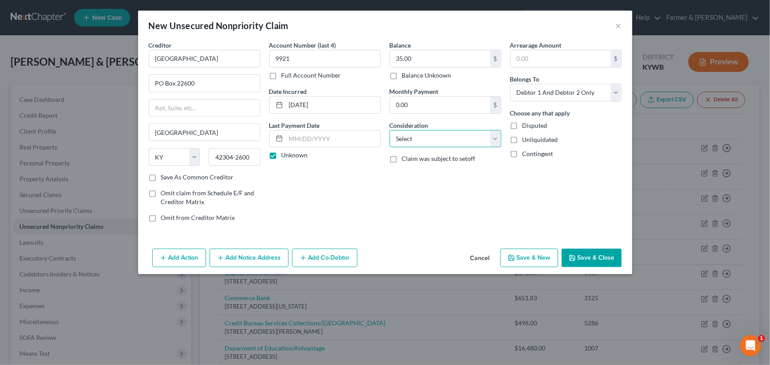
drag, startPoint x: 425, startPoint y: 141, endPoint x: 421, endPoint y: 146, distance: 6.0
click at [425, 141] on select "Select Cable / Satellite Services Collection Agency Credit Card Debt Debt Couns…" at bounding box center [446, 139] width 112 height 18
select select "9"
click at [390, 130] on select "Select Cable / Satellite Services Collection Agency Credit Card Debt Debt Couns…" at bounding box center [446, 139] width 112 height 18
click at [368, 224] on div "Account Number (last 4) 9921 Full Account Number Date Incurred [DATE] Last Paym…" at bounding box center [325, 135] width 120 height 189
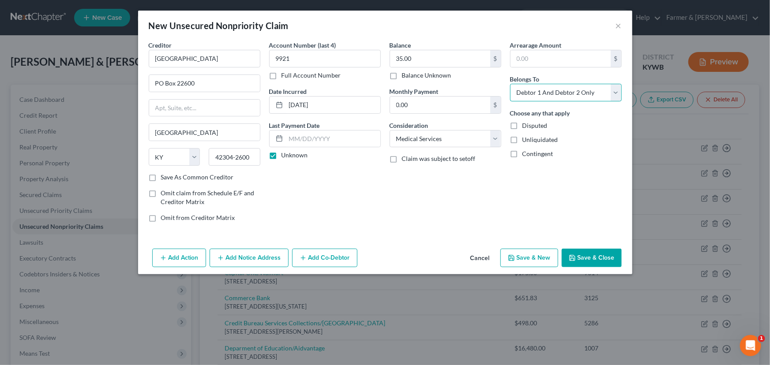
click at [548, 94] on select "Select Debtor 1 Only Debtor 2 Only Debtor 1 And Debtor 2 Only At Least One Of T…" at bounding box center [566, 93] width 112 height 18
select select "0"
click at [510, 84] on select "Select Debtor 1 Only Debtor 2 Only Debtor 1 And Debtor 2 Only At Least One Of T…" at bounding box center [566, 93] width 112 height 18
click at [521, 200] on div "Arrearage Amount $ Belongs To * Select Debtor 1 Only Debtor 2 Only Debtor 1 And…" at bounding box center [566, 135] width 120 height 189
click at [592, 262] on button "Save & Close" at bounding box center [592, 258] width 60 height 19
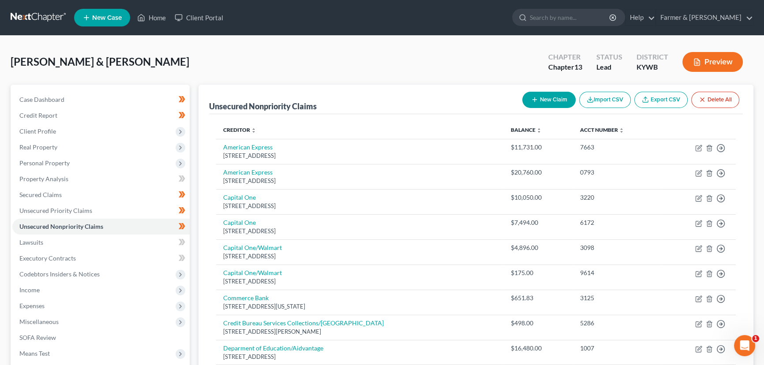
click at [539, 92] on button "New Claim" at bounding box center [548, 100] width 53 height 16
select select "2"
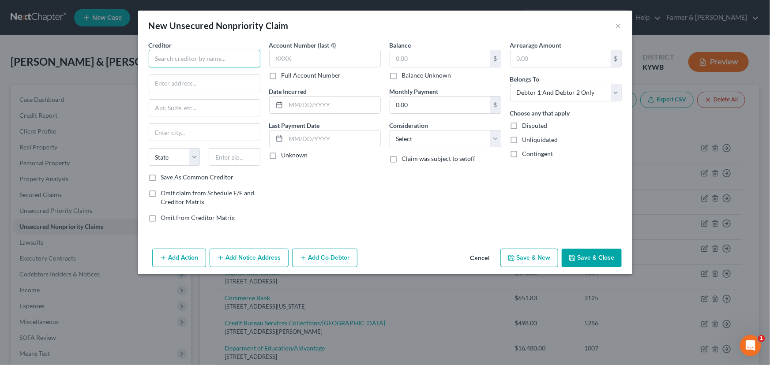
click at [185, 57] on input "text" at bounding box center [205, 59] width 112 height 18
type input "b"
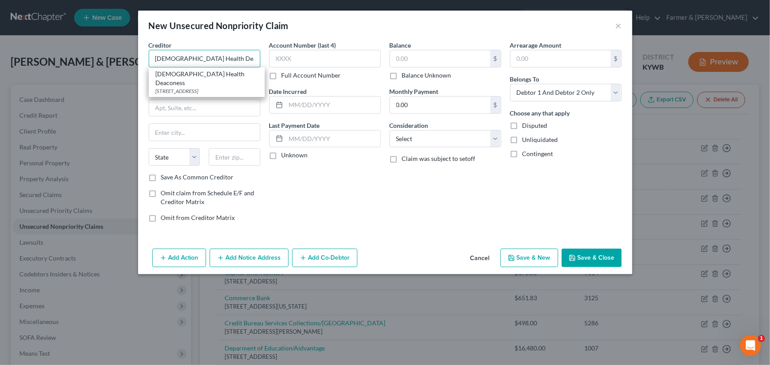
type input "[DEMOGRAPHIC_DATA] Health Deaconess"
click at [180, 87] on div "[STREET_ADDRESS]" at bounding box center [207, 91] width 102 height 8
type input "[GEOGRAPHIC_DATA]"
select select "18"
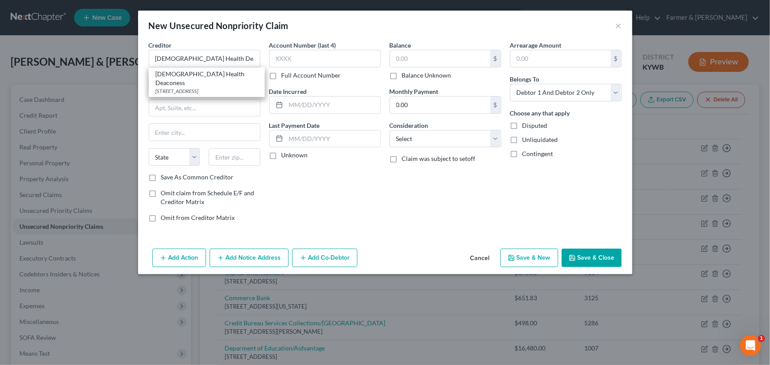
type input "42431"
drag, startPoint x: 207, startPoint y: 86, endPoint x: 102, endPoint y: 95, distance: 104.9
click at [102, 95] on div "New Unsecured Nonpriority Claim × Creditor * [DEMOGRAPHIC_DATA] Health Deacones…" at bounding box center [385, 182] width 770 height 365
type input "PO Box 632123"
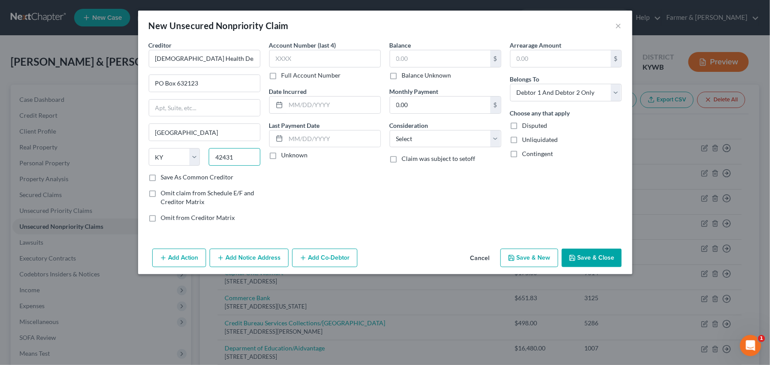
click at [246, 154] on input "42431" at bounding box center [235, 157] width 52 height 18
click at [309, 196] on div "Account Number (last 4) Full Account Number Date Incurred Last Payment Date Unk…" at bounding box center [325, 135] width 120 height 189
click at [286, 59] on input "text" at bounding box center [325, 59] width 112 height 18
type input "8885"
click at [281, 157] on label "Unknown" at bounding box center [294, 155] width 26 height 9
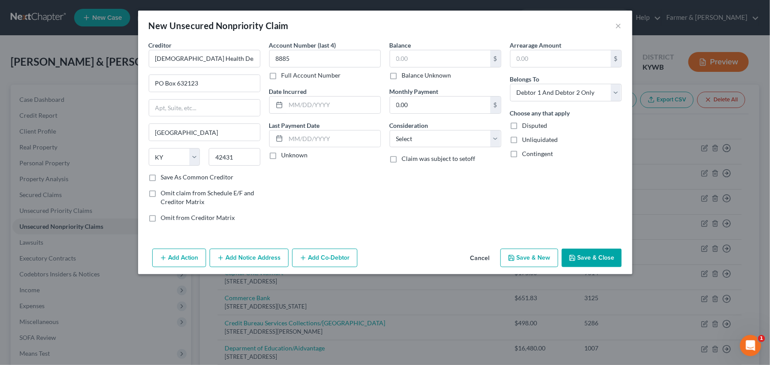
click at [285, 157] on input "Unknown" at bounding box center [288, 154] width 6 height 6
checkbox input "true"
click at [304, 104] on input "text" at bounding box center [333, 105] width 94 height 17
type input "[DATE]"
click at [304, 195] on div "Account Number (last 4) 8885 Full Account Number Date Incurred [DATE] Last Paym…" at bounding box center [325, 135] width 120 height 189
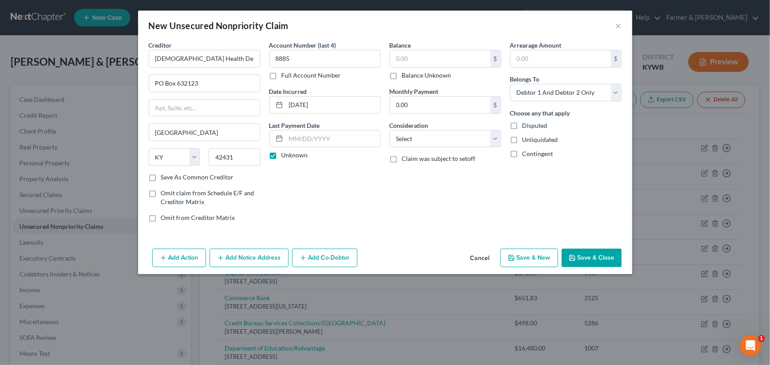
click at [412, 46] on div "Balance $ Balance Unknown Balance Undetermined $ Balance Unknown" at bounding box center [446, 60] width 112 height 39
click at [411, 57] on input "text" at bounding box center [440, 58] width 100 height 17
type input "311.00"
click at [440, 142] on select "Select Cable / Satellite Services Collection Agency Credit Card Debt Debt Couns…" at bounding box center [446, 139] width 112 height 18
select select "9"
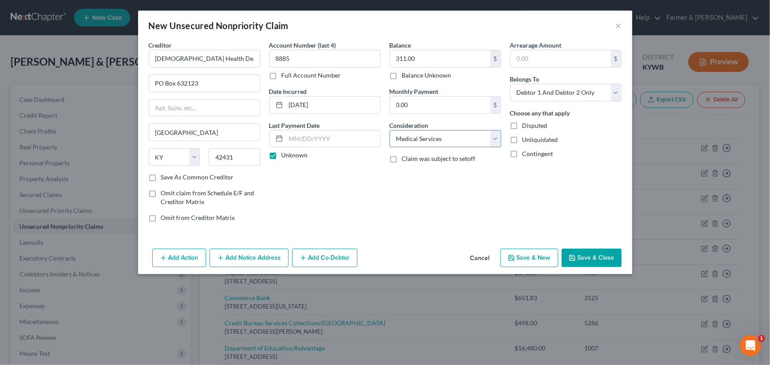
click at [390, 130] on select "Select Cable / Satellite Services Collection Agency Credit Card Debt Debt Couns…" at bounding box center [446, 139] width 112 height 18
click at [472, 234] on div "Creditor * [DEMOGRAPHIC_DATA] Health Deaconess [GEOGRAPHIC_DATA] [US_STATE][GEO…" at bounding box center [385, 143] width 494 height 205
click at [545, 96] on select "Select Debtor 1 Only Debtor 2 Only Debtor 1 And Debtor 2 Only At Least One Of T…" at bounding box center [566, 93] width 112 height 18
select select "0"
click at [510, 84] on select "Select Debtor 1 Only Debtor 2 Only Debtor 1 And Debtor 2 Only At Least One Of T…" at bounding box center [566, 93] width 112 height 18
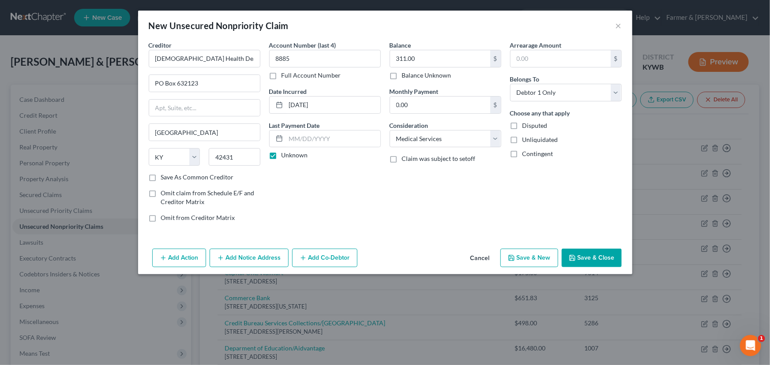
click at [549, 177] on div "Arrearage Amount $ Belongs To * Select Debtor 1 Only Debtor 2 Only Debtor 1 And…" at bounding box center [566, 135] width 120 height 189
click at [582, 256] on button "Save & Close" at bounding box center [592, 258] width 60 height 19
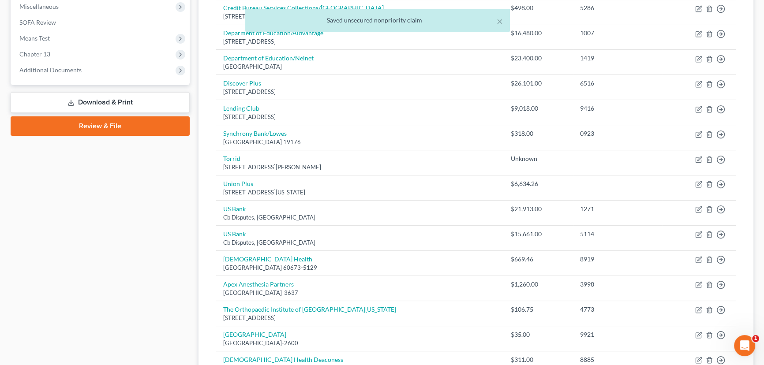
scroll to position [361, 0]
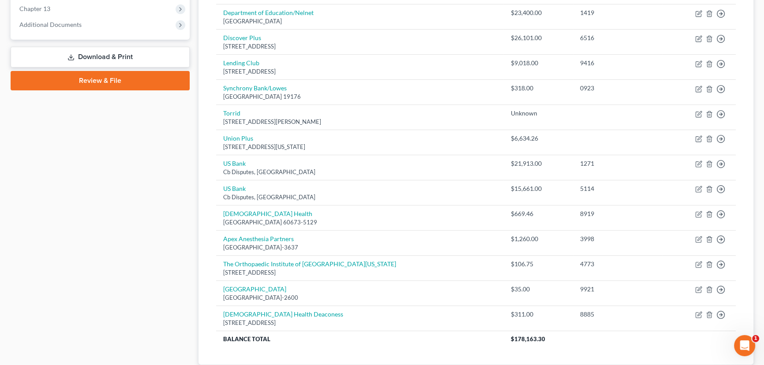
drag, startPoint x: 167, startPoint y: 169, endPoint x: 179, endPoint y: 173, distance: 11.9
click at [167, 169] on div "Case Dashboard Payments Invoices Payments Payments Credit Report Client Profile" at bounding box center [100, 58] width 188 height 669
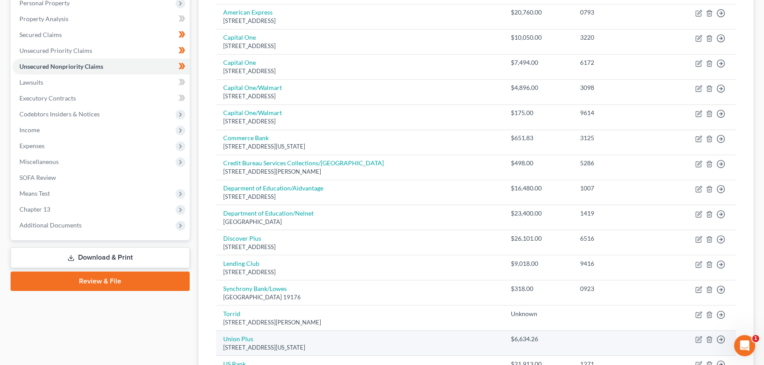
scroll to position [0, 0]
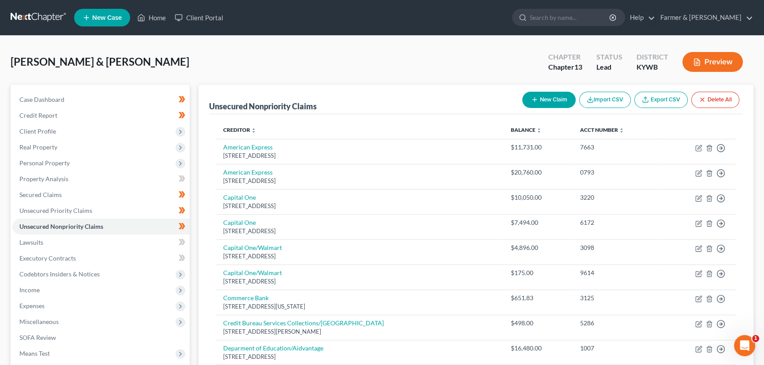
click at [546, 97] on button "New Claim" at bounding box center [548, 100] width 53 height 16
select select "2"
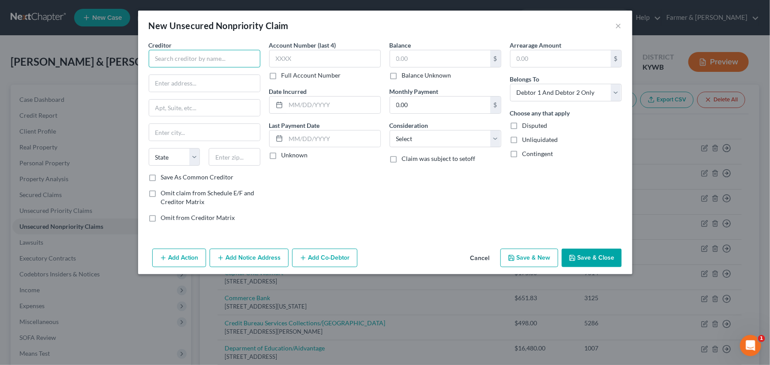
click at [181, 53] on input "text" at bounding box center [205, 59] width 112 height 18
type input "Anthem Blue Cross and Blue Shield"
type input "PO Box 105187"
click at [226, 154] on input "text" at bounding box center [235, 157] width 52 height 18
type input "30348"
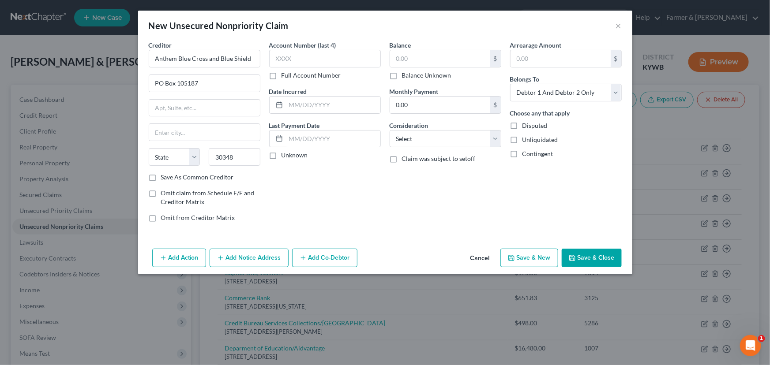
type input "[GEOGRAPHIC_DATA]"
select select "10"
click at [304, 189] on div "Account Number (last 4) Full Account Number Date Incurred Last Payment Date Unk…" at bounding box center [325, 135] width 120 height 189
click at [281, 156] on label "Unknown" at bounding box center [294, 155] width 26 height 9
click at [285, 156] on input "Unknown" at bounding box center [288, 154] width 6 height 6
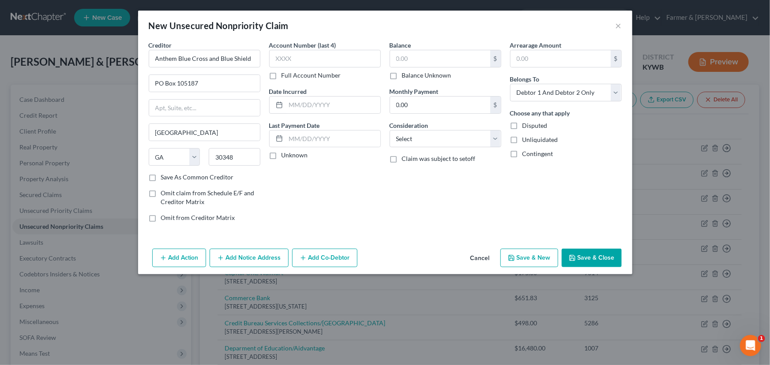
checkbox input "true"
click at [311, 105] on input "text" at bounding box center [333, 105] width 94 height 17
click at [296, 60] on input "text" at bounding box center [325, 59] width 112 height 18
click at [300, 105] on input "[DATE]" at bounding box center [333, 105] width 94 height 17
type input "[DATE]"
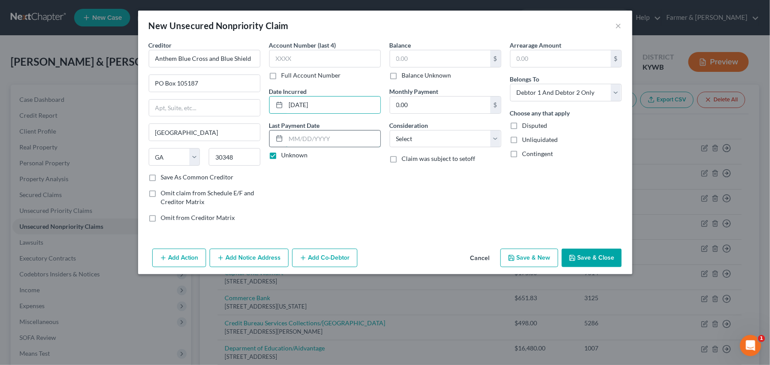
click at [304, 134] on input "text" at bounding box center [333, 139] width 94 height 17
click at [297, 195] on div "Account Number (last 4) Full Account Number Date Incurred [DATE] Last Payment D…" at bounding box center [325, 135] width 120 height 189
click at [412, 59] on input "text" at bounding box center [440, 58] width 100 height 17
type input "311.96"
click at [372, 199] on div "Account Number (last 4) Full Account Number Date Incurred [DATE] Last Payment D…" at bounding box center [325, 135] width 120 height 189
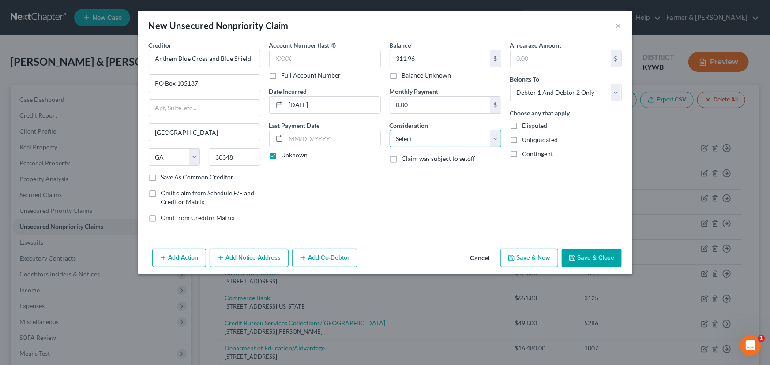
click at [401, 144] on select "Select Cable / Satellite Services Collection Agency Credit Card Debt Debt Couns…" at bounding box center [446, 139] width 112 height 18
select select "9"
click at [390, 130] on select "Select Cable / Satellite Services Collection Agency Credit Card Debt Debt Couns…" at bounding box center [446, 139] width 112 height 18
click at [437, 235] on div "Creditor * Anthem Blue Cross and Blue Shield PO Box 105187 [GEOGRAPHIC_DATA] [U…" at bounding box center [385, 143] width 494 height 205
click at [556, 97] on select "Select Debtor 1 Only Debtor 2 Only Debtor 1 And Debtor 2 Only At Least One Of T…" at bounding box center [566, 93] width 112 height 18
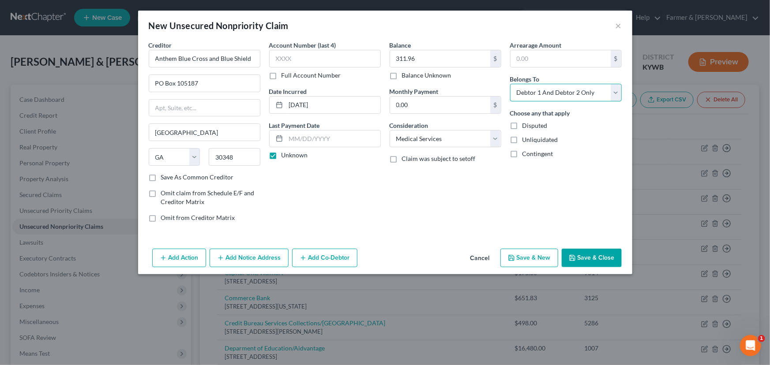
select select "0"
click at [510, 84] on select "Select Debtor 1 Only Debtor 2 Only Debtor 1 And Debtor 2 Only At Least One Of T…" at bounding box center [566, 93] width 112 height 18
click at [554, 199] on div "Arrearage Amount $ Belongs To * Select Debtor 1 Only Debtor 2 Only Debtor 1 And…" at bounding box center [566, 135] width 120 height 189
click at [575, 262] on button "Save & Close" at bounding box center [592, 258] width 60 height 19
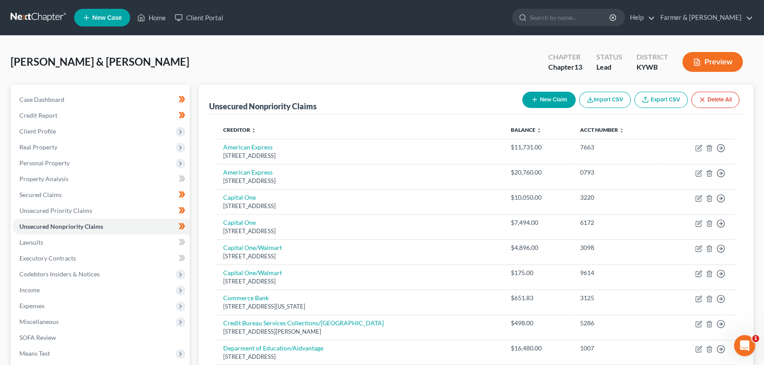
click at [171, 60] on div "[PERSON_NAME] & [PERSON_NAME] Upgraded Chapter Chapter 13 Status Lead District …" at bounding box center [382, 65] width 743 height 38
click at [88, 99] on link "Case Dashboard" at bounding box center [100, 100] width 177 height 16
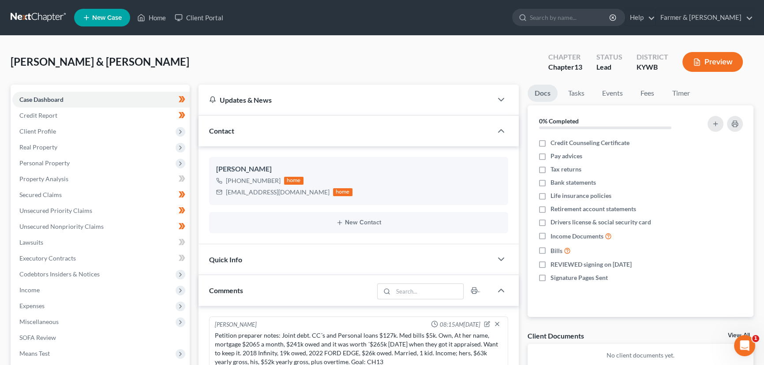
click at [184, 67] on div "[PERSON_NAME] & [PERSON_NAME] Upgraded Chapter Chapter 13 Status Lead District …" at bounding box center [382, 65] width 743 height 38
click at [151, 22] on link "Home" at bounding box center [152, 18] width 38 height 16
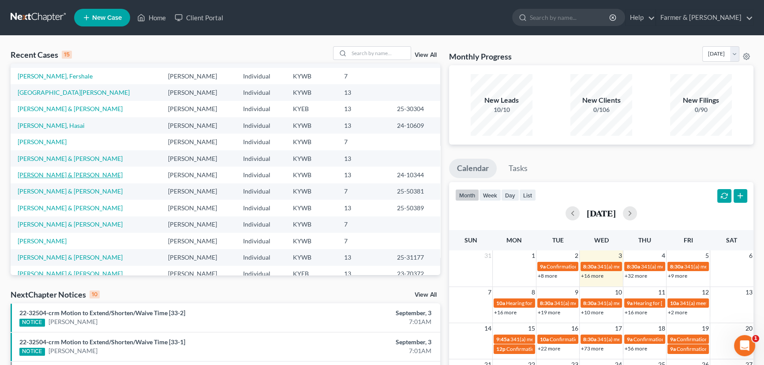
scroll to position [40, 0]
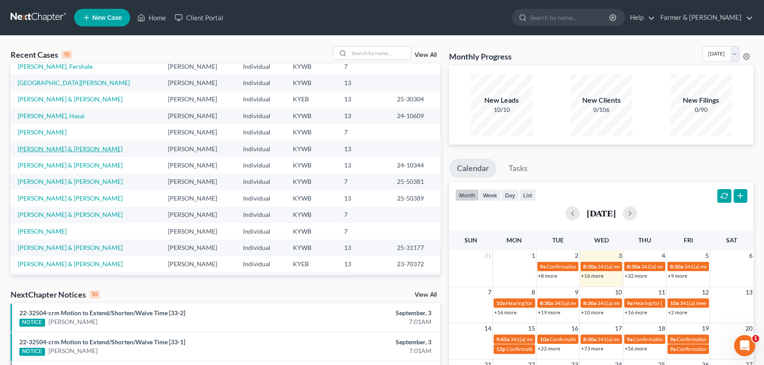
click at [61, 148] on link "[PERSON_NAME] & [PERSON_NAME]" at bounding box center [70, 149] width 105 height 8
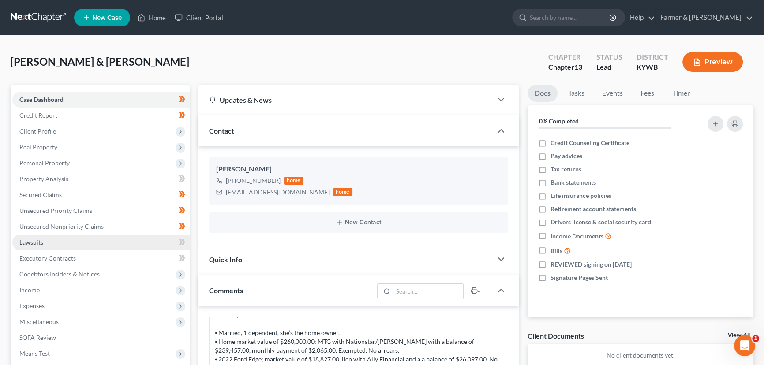
scroll to position [120, 0]
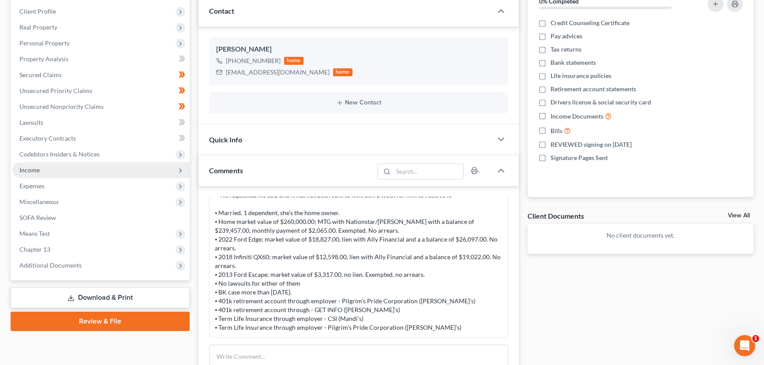
click at [43, 164] on span "Income" at bounding box center [100, 170] width 177 height 16
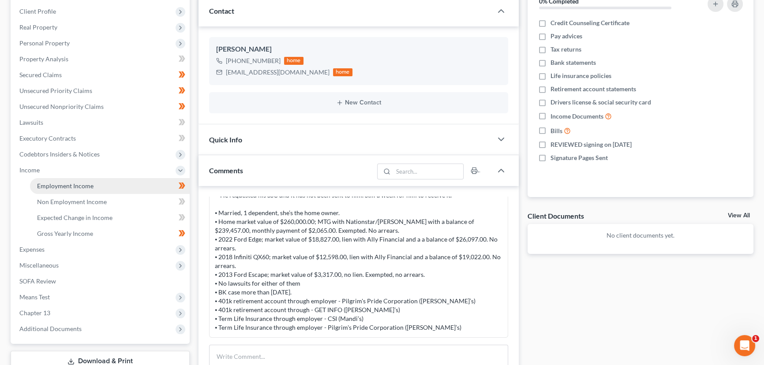
click at [57, 184] on span "Employment Income" at bounding box center [65, 186] width 56 height 8
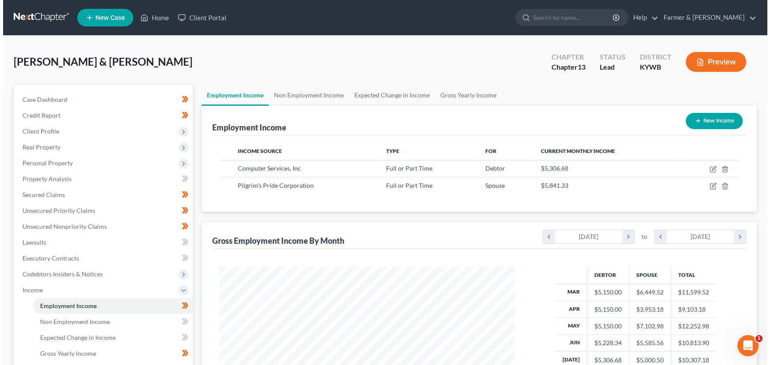
scroll to position [158, 313]
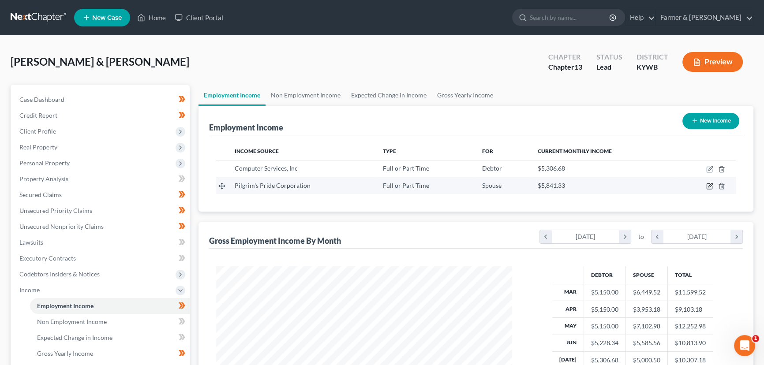
click at [709, 185] on icon "button" at bounding box center [709, 186] width 7 height 7
select select "0"
select select "5"
select select "3"
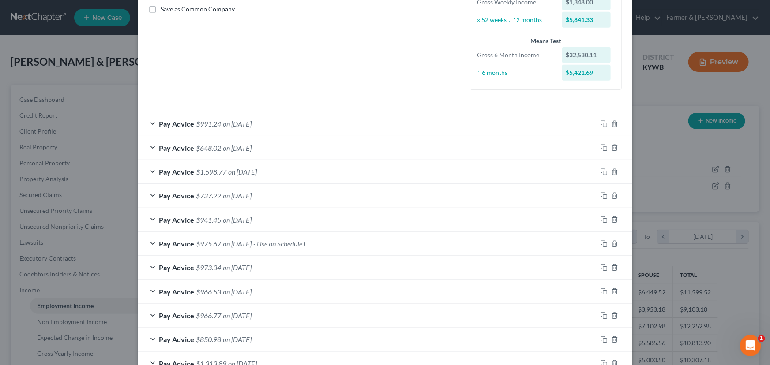
scroll to position [240, 0]
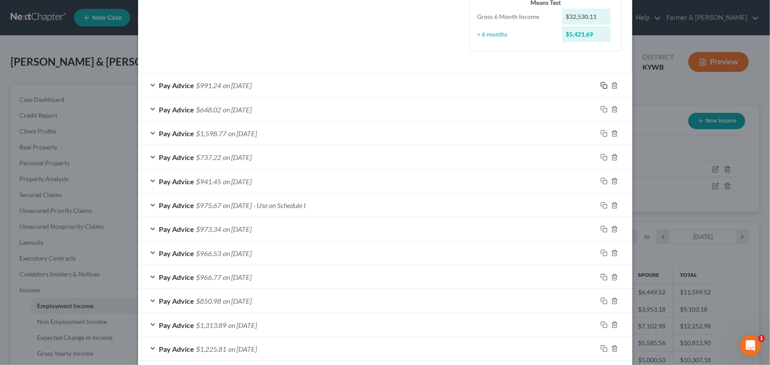
click at [603, 84] on icon "button" at bounding box center [603, 85] width 7 height 7
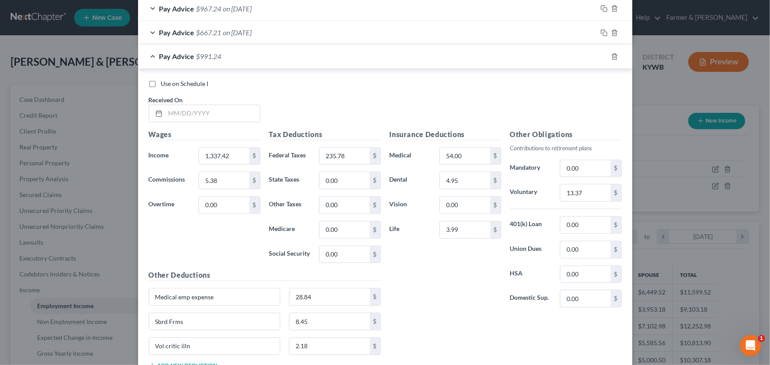
scroll to position [1002, 0]
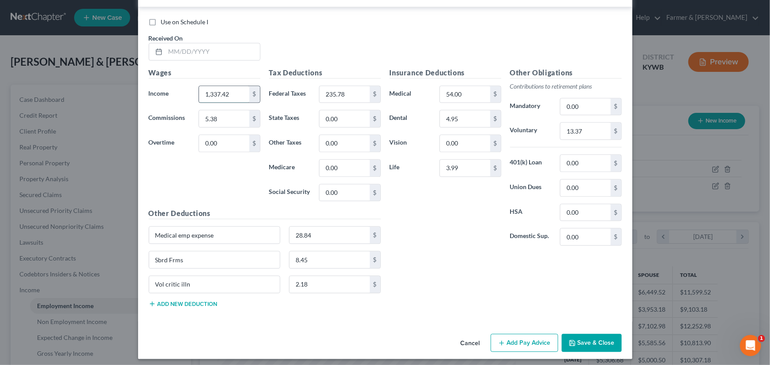
click at [231, 98] on input "1,337.42" at bounding box center [224, 94] width 50 height 17
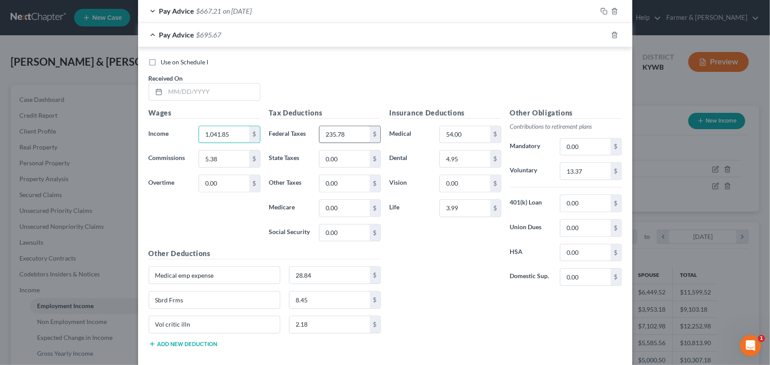
type input "1,041.85"
click at [360, 138] on input "235.78" at bounding box center [344, 134] width 50 height 17
type input "163.58"
click at [402, 252] on div "Insurance Deductions Medical 54.00 $ Dental 4.95 $ Vision 0.00 $ Life 3.99 $" at bounding box center [445, 201] width 120 height 186
click at [200, 94] on input "text" at bounding box center [212, 91] width 94 height 17
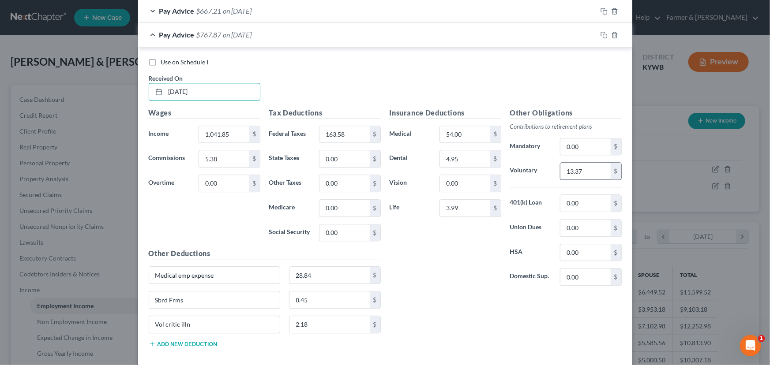
type input "[DATE]"
click at [586, 172] on input "13.37" at bounding box center [585, 171] width 50 height 17
type input "10.42"
click at [210, 341] on button "Add new deduction" at bounding box center [183, 344] width 69 height 7
click at [199, 342] on input "text" at bounding box center [214, 349] width 131 height 17
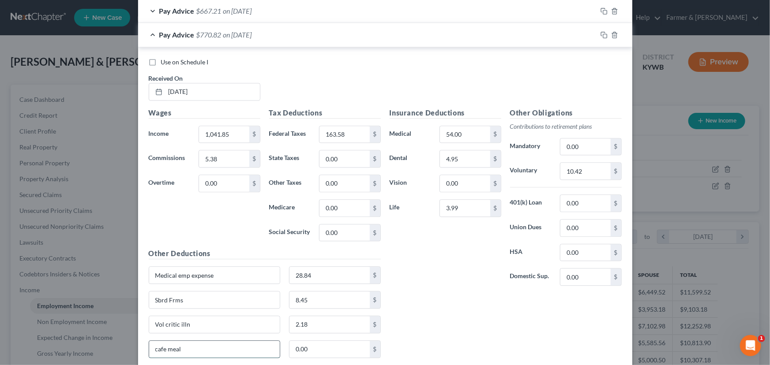
type input "cafe meal"
type input "1.90"
click at [453, 322] on div "Insurance Deductions Medical 54.00 $ Dental 4.95 $ Vision 0.00 $ Life 3.99 $ Ot…" at bounding box center [505, 237] width 241 height 258
click at [223, 153] on input "5.38" at bounding box center [224, 158] width 50 height 17
click at [210, 211] on div "Wages Income * 1,041.85 $ Commissions $ Overtime 0.00 $" at bounding box center [204, 178] width 120 height 141
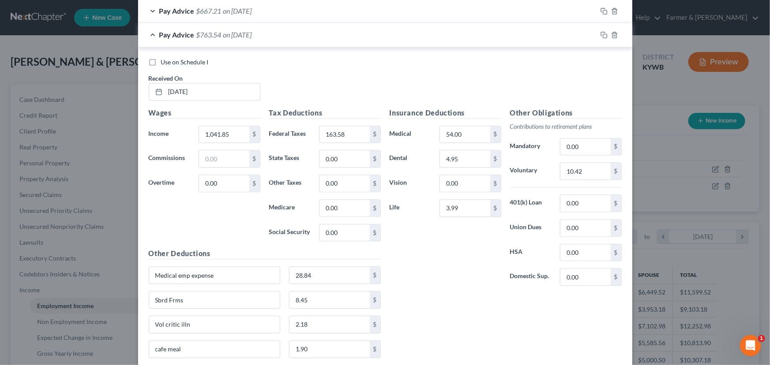
click at [246, 40] on div "Pay Advice $763.54 on [DATE]" at bounding box center [367, 34] width 459 height 23
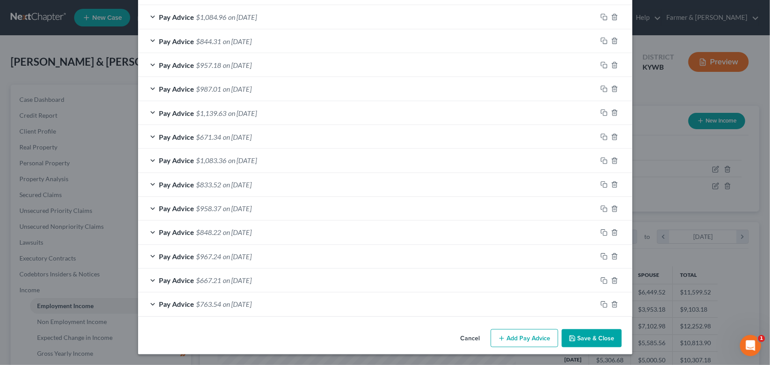
scroll to position [691, 0]
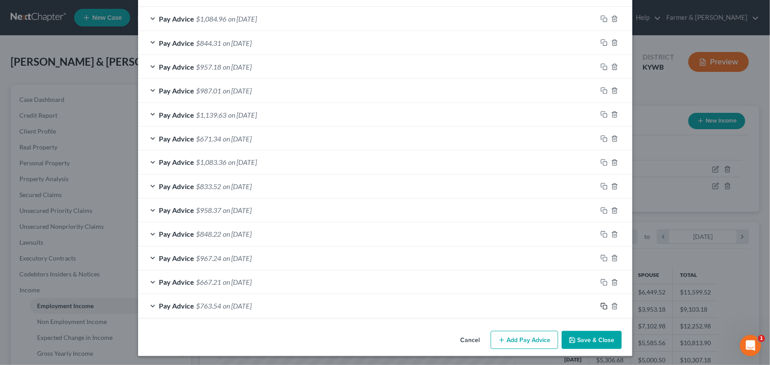
click at [603, 306] on rect "button" at bounding box center [605, 308] width 4 height 4
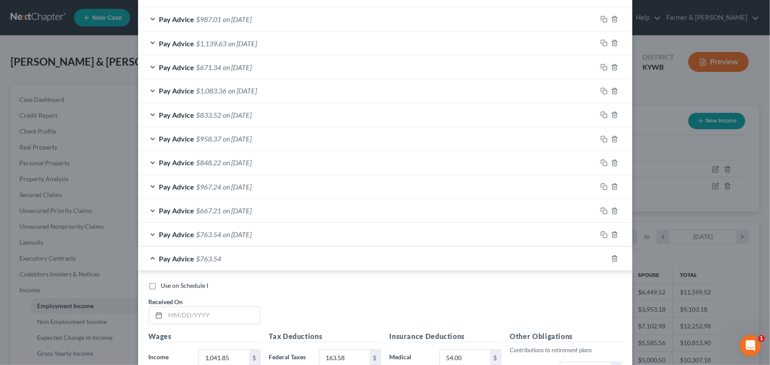
scroll to position [931, 0]
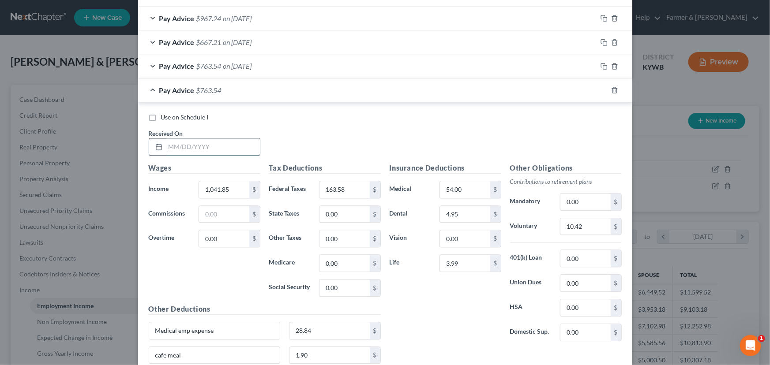
click at [205, 152] on input "text" at bounding box center [212, 147] width 94 height 17
type input "[DATE]"
click at [229, 189] on input "1,041.85" at bounding box center [224, 189] width 50 height 17
click at [348, 190] on input "163.58" at bounding box center [344, 189] width 50 height 17
click at [588, 225] on input "10.42" at bounding box center [585, 226] width 50 height 17
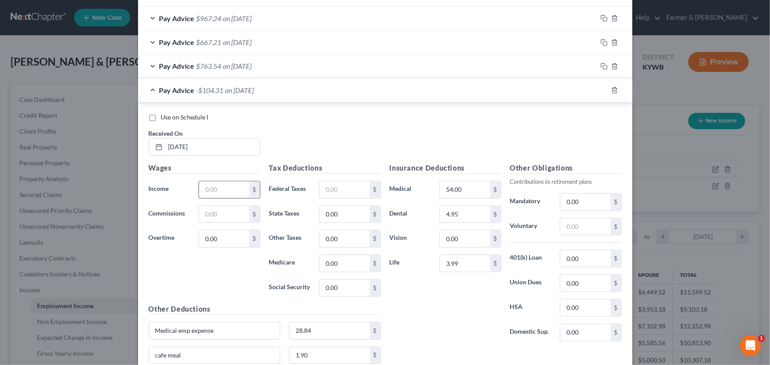
click at [209, 188] on input "text" at bounding box center [224, 189] width 50 height 17
type input "1,187.27"
click at [349, 187] on input "text" at bounding box center [344, 189] width 50 height 17
type input "198.99"
click at [601, 225] on input "text" at bounding box center [585, 226] width 50 height 17
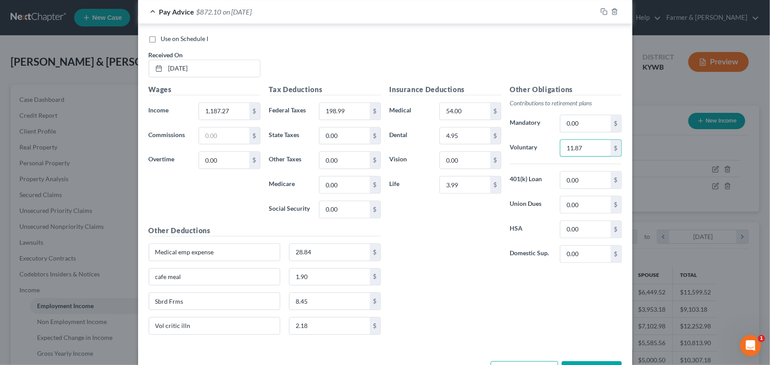
scroll to position [1011, 0]
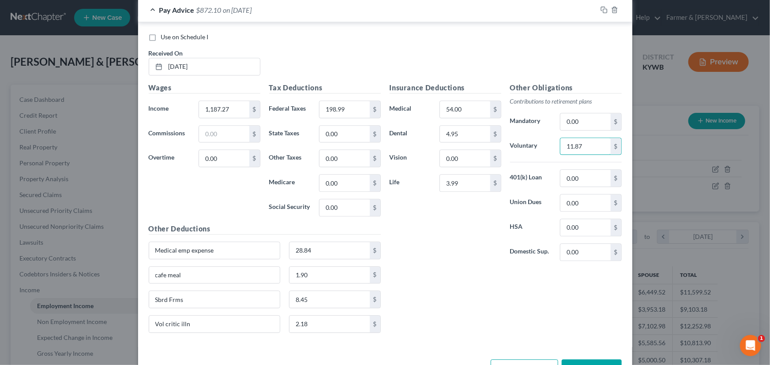
type input "11.87"
click at [266, 12] on div "Pay Advice $872.10 on [DATE]" at bounding box center [367, 9] width 459 height 23
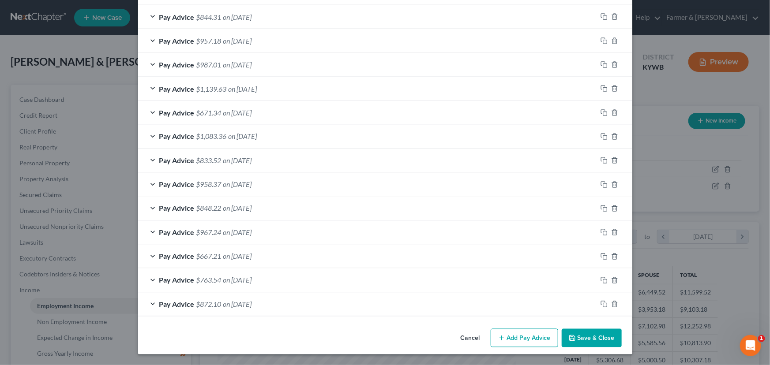
scroll to position [715, 0]
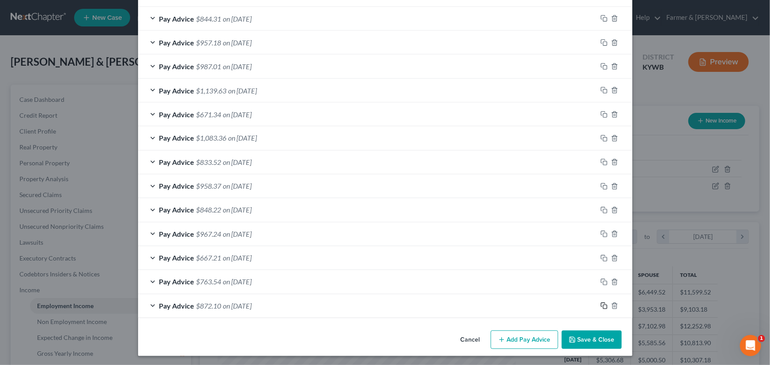
click at [603, 305] on rect "button" at bounding box center [605, 307] width 4 height 4
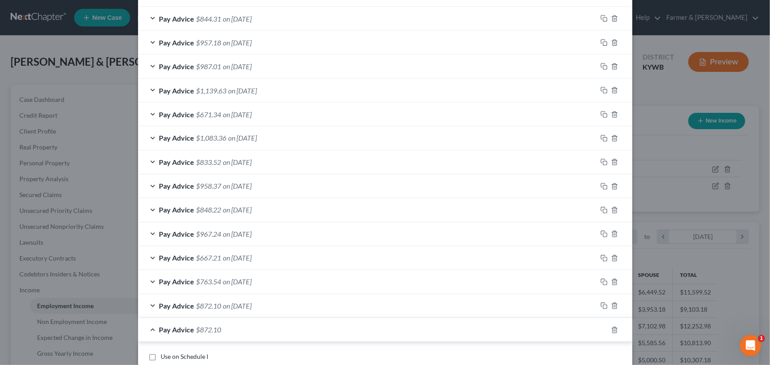
scroll to position [955, 0]
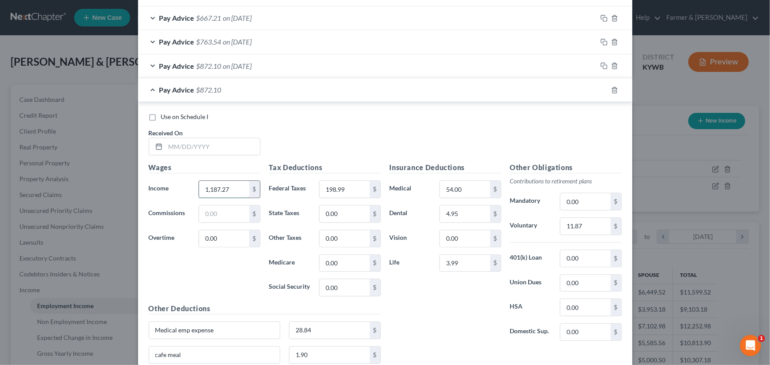
click at [238, 181] on input "1,187.27" at bounding box center [224, 189] width 50 height 17
click at [343, 193] on input "198.99" at bounding box center [344, 189] width 50 height 17
click at [586, 229] on input "11.87" at bounding box center [585, 226] width 50 height 17
click at [220, 143] on input "text" at bounding box center [212, 146] width 94 height 17
type input "[DATE]"
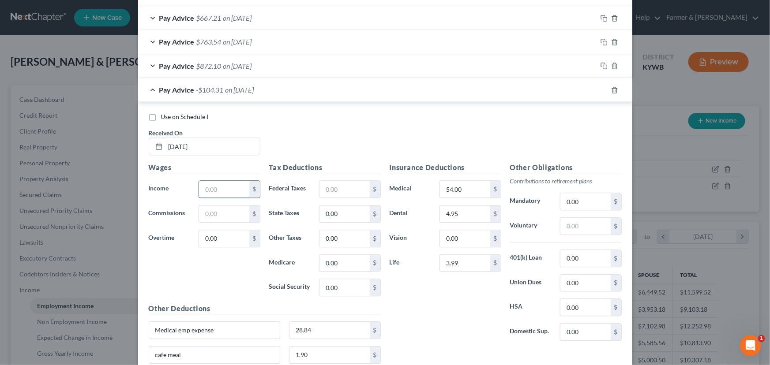
click at [204, 189] on input "text" at bounding box center [224, 189] width 50 height 17
type input "909.86"
click at [341, 191] on input "text" at bounding box center [344, 189] width 50 height 17
type input "133.86"
click at [568, 224] on input "text" at bounding box center [585, 226] width 50 height 17
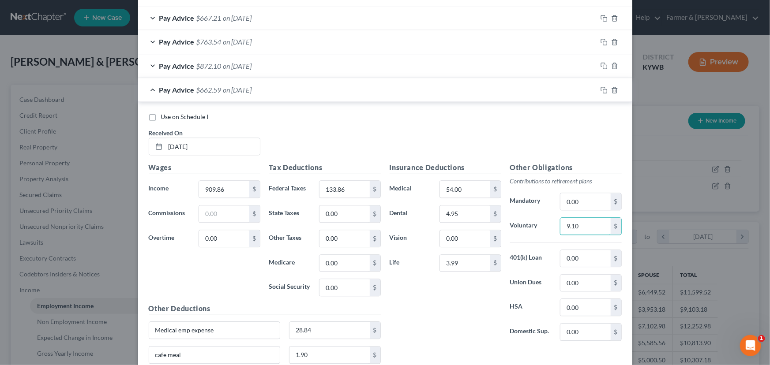
type input "9.10"
click at [292, 145] on div "Use on Schedule I Received On * [DATE]" at bounding box center [385, 138] width 482 height 50
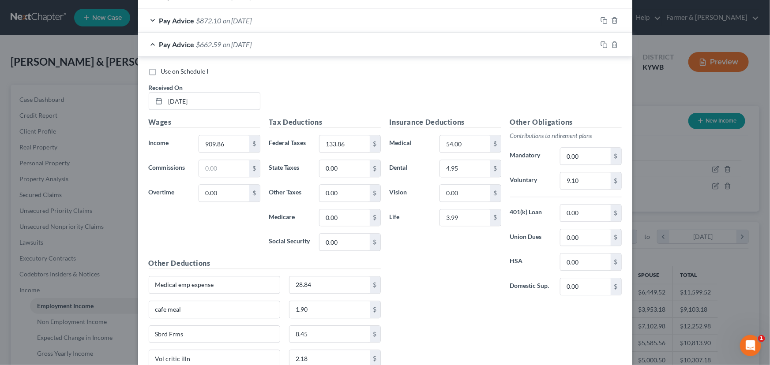
scroll to position [1062, 0]
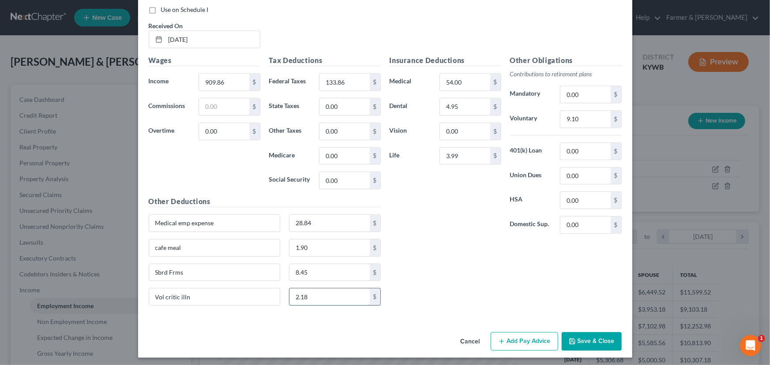
click at [313, 294] on input "2.18" at bounding box center [329, 297] width 80 height 17
click at [410, 278] on div "Insurance Deductions Medical 54.00 $ Dental 4.95 $ Vision 0.00 $ Life 3.99 $ Ot…" at bounding box center [505, 184] width 241 height 258
click at [337, 295] on input "5.60" at bounding box center [329, 297] width 80 height 17
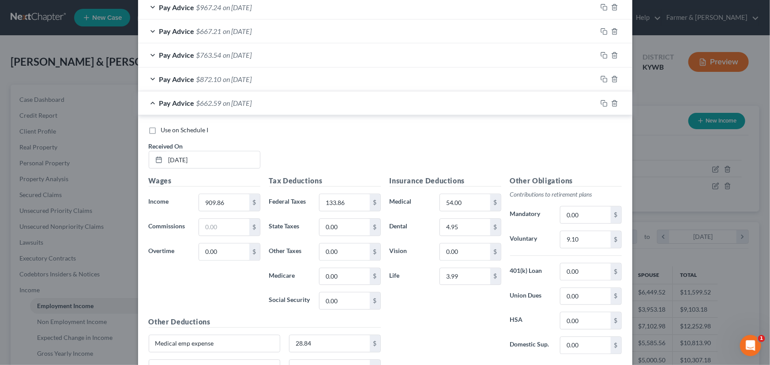
scroll to position [982, 0]
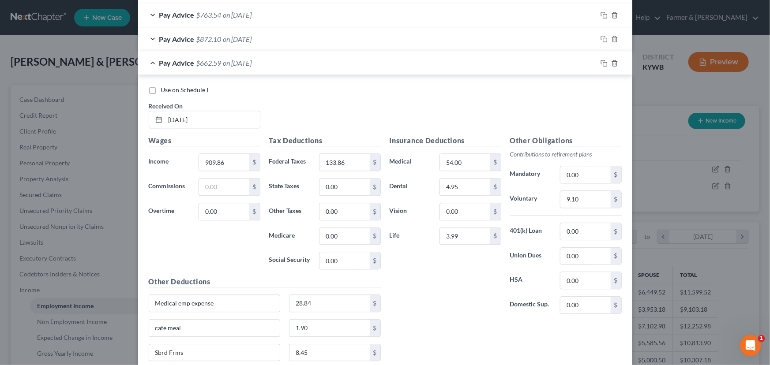
type input "2.18"
click at [435, 275] on div "Insurance Deductions Medical 54.00 $ Dental 4.95 $ Vision 0.00 $ Life 3.99 $" at bounding box center [445, 228] width 120 height 186
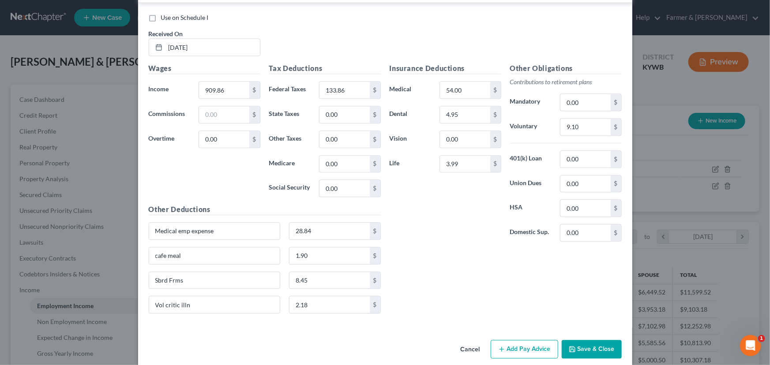
scroll to position [1062, 0]
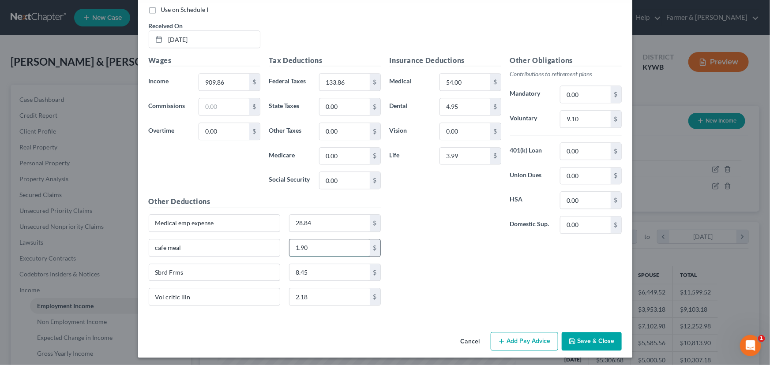
click at [332, 251] on input "1.90" at bounding box center [329, 248] width 80 height 17
type input "5.60"
click at [455, 229] on div "Insurance Deductions Medical 54.00 $ Dental 4.95 $ Vision 0.00 $ Life 3.99 $" at bounding box center [445, 148] width 120 height 186
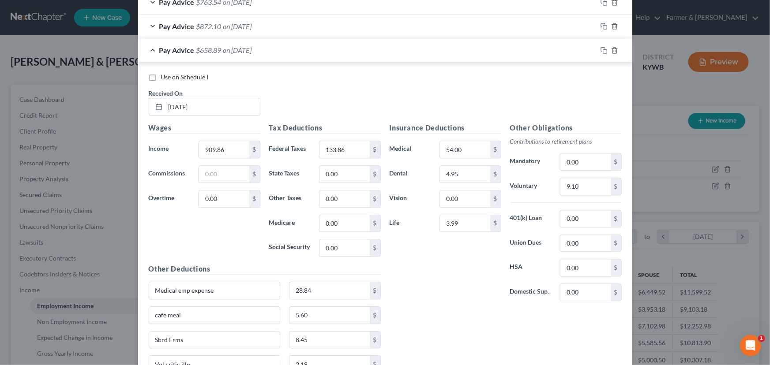
scroll to position [982, 0]
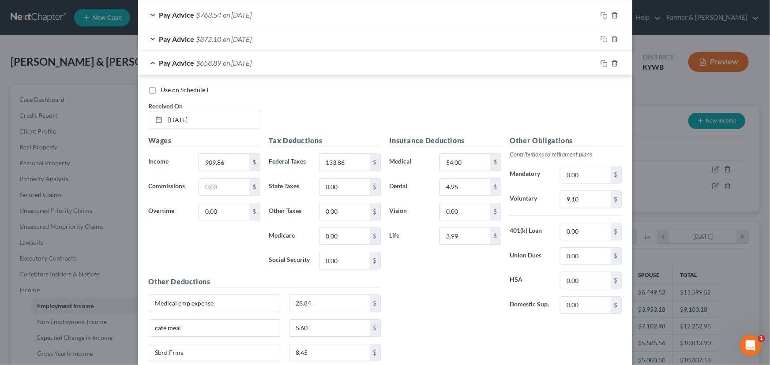
click at [288, 62] on div "Pay Advice $658.89 on [DATE]" at bounding box center [367, 62] width 459 height 23
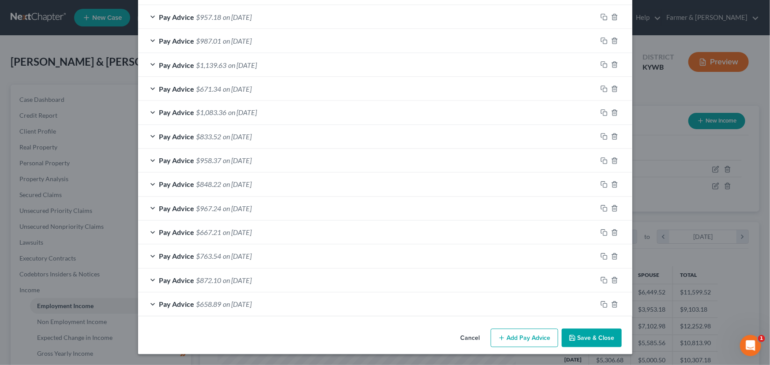
scroll to position [738, 0]
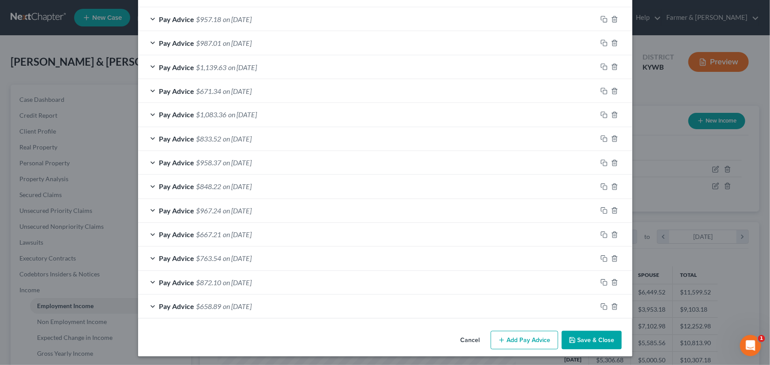
click at [591, 334] on button "Save & Close" at bounding box center [592, 340] width 60 height 19
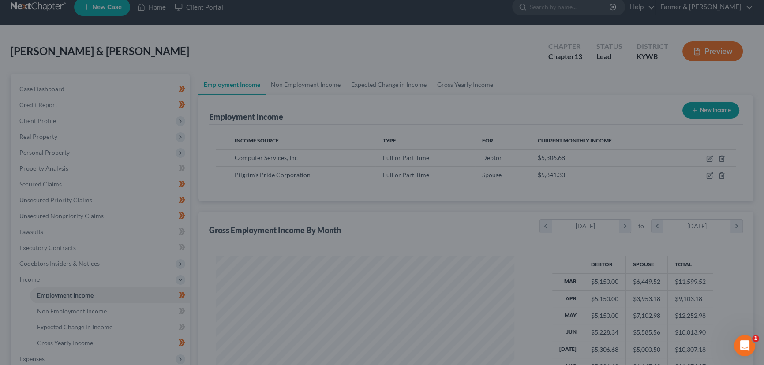
scroll to position [441057, 440901]
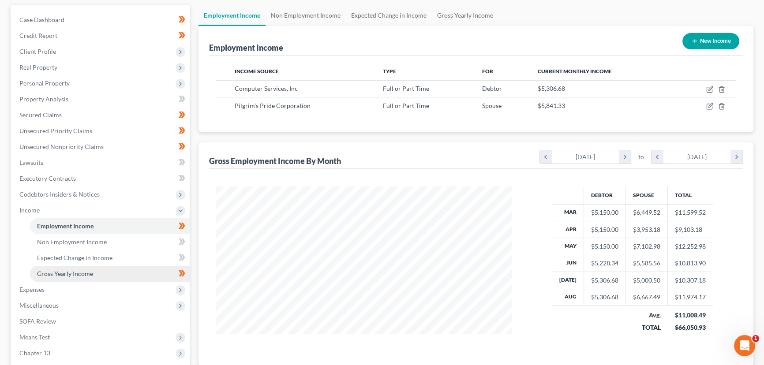
click at [80, 278] on link "Gross Yearly Income" at bounding box center [110, 274] width 160 height 16
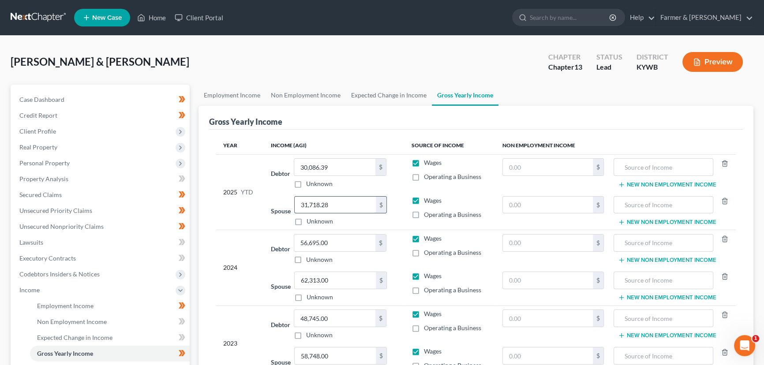
click at [351, 203] on input "31,718.28" at bounding box center [335, 205] width 81 height 17
type input "34,012.81"
click at [191, 60] on div "[PERSON_NAME] & [PERSON_NAME] Upgraded Chapter Chapter 13 Status Lead District …" at bounding box center [382, 65] width 743 height 38
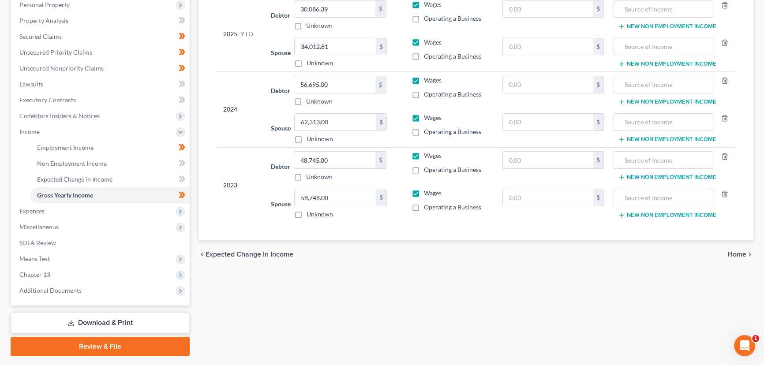
scroll to position [182, 0]
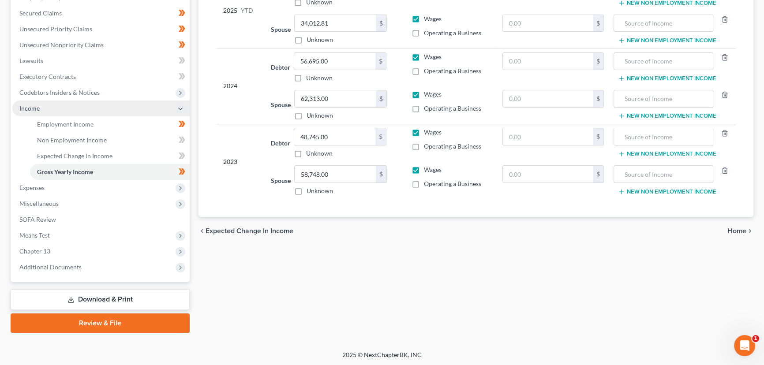
click at [42, 112] on span "Income" at bounding box center [100, 109] width 177 height 16
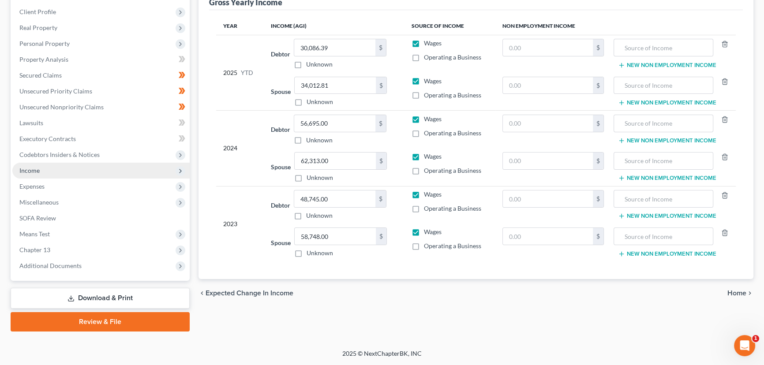
scroll to position [118, 0]
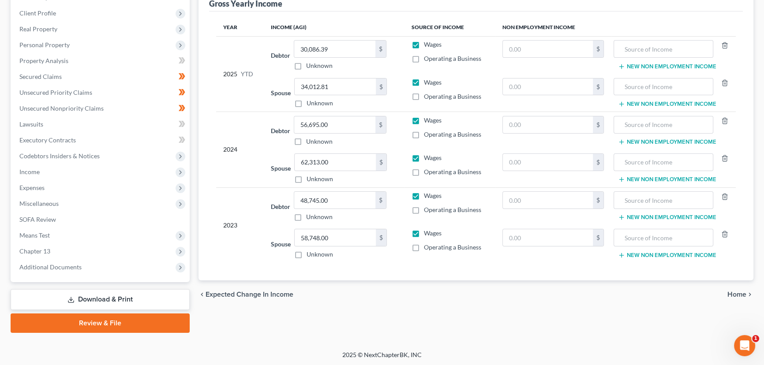
drag, startPoint x: 223, startPoint y: 124, endPoint x: 227, endPoint y: 129, distance: 7.0
click at [223, 124] on div "2024" at bounding box center [240, 150] width 34 height 68
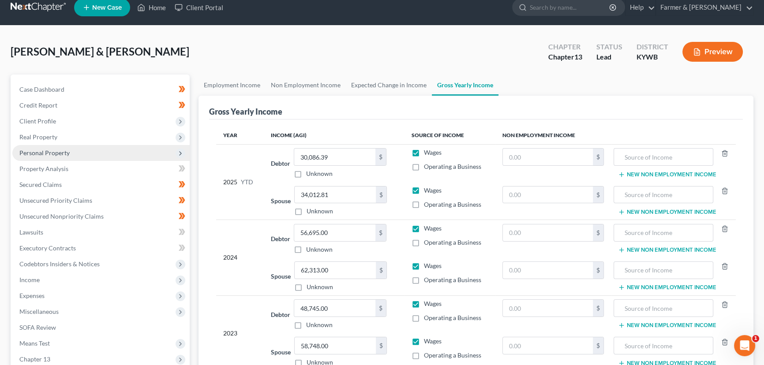
scroll to position [0, 0]
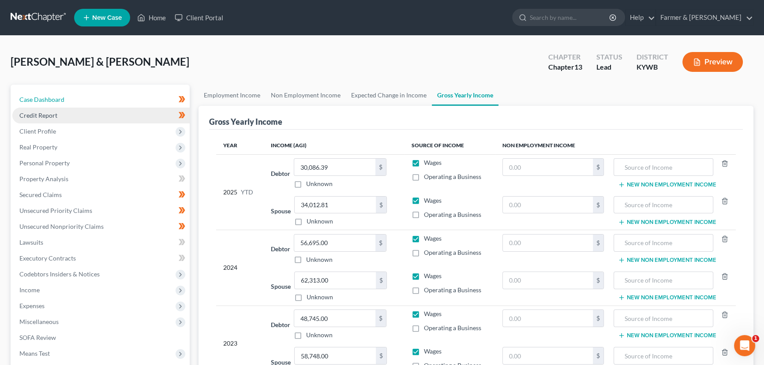
drag, startPoint x: 61, startPoint y: 100, endPoint x: 76, endPoint y: 109, distance: 17.9
click at [61, 100] on span "Case Dashboard" at bounding box center [41, 100] width 45 height 8
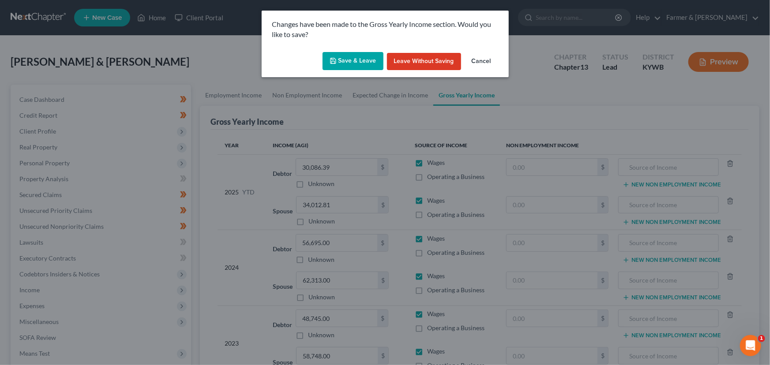
click at [364, 60] on button "Save & Leave" at bounding box center [353, 61] width 61 height 19
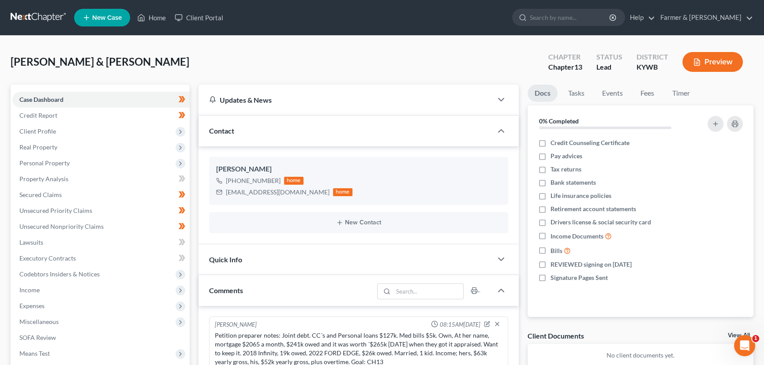
scroll to position [106, 0]
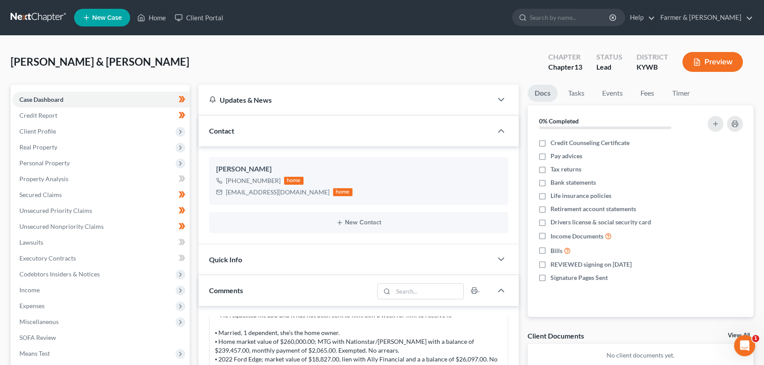
click at [277, 45] on div "[PERSON_NAME] & [PERSON_NAME] Upgraded Chapter Chapter 13 Status Lead District …" at bounding box center [382, 340] width 764 height 609
click at [191, 66] on div "[PERSON_NAME] & [PERSON_NAME] Upgraded Chapter Chapter 13 Status Lead District …" at bounding box center [382, 65] width 743 height 38
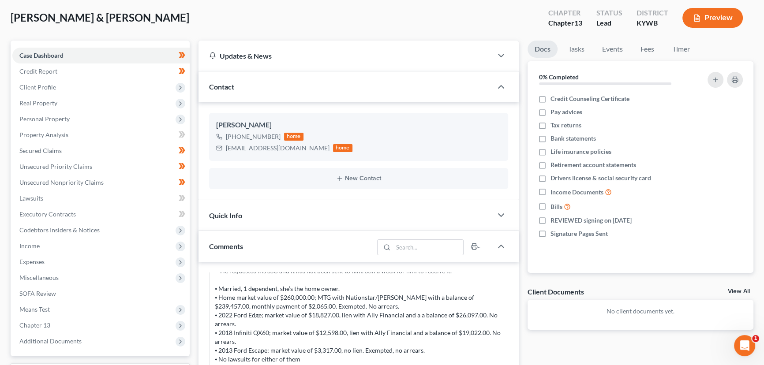
scroll to position [120, 0]
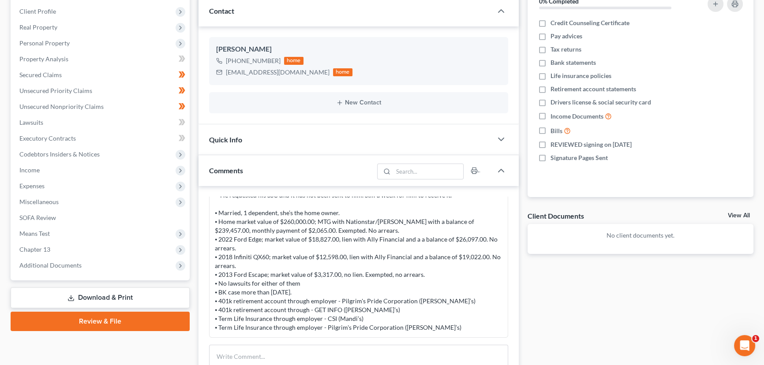
click at [195, 188] on div "Updates & News × Western [US_STATE]: Faster Filing Times! Updates have been mad…" at bounding box center [358, 236] width 329 height 543
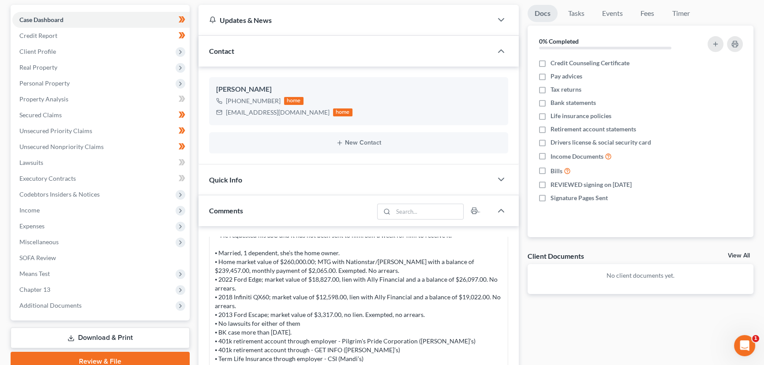
scroll to position [0, 0]
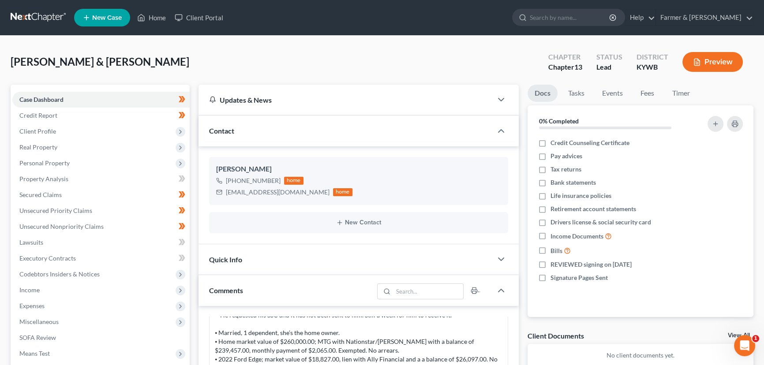
click at [404, 75] on div "[PERSON_NAME] & [PERSON_NAME] Upgraded Chapter Chapter 13 Status Lead District …" at bounding box center [382, 65] width 743 height 38
click at [148, 60] on div "[PERSON_NAME] & [PERSON_NAME] Upgraded Chapter Chapter 13 Status Lead District …" at bounding box center [382, 65] width 743 height 38
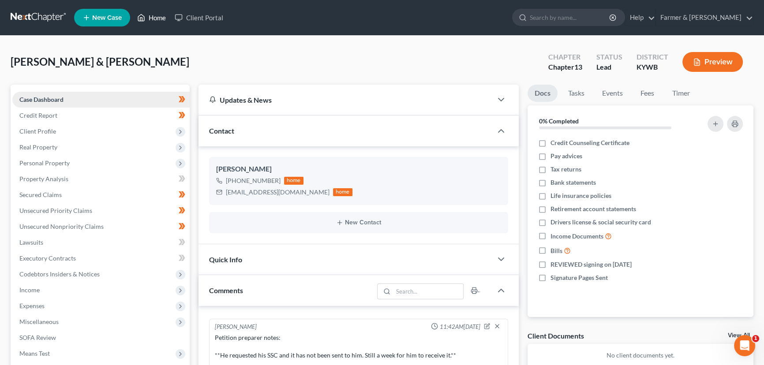
drag, startPoint x: 153, startPoint y: 19, endPoint x: 13, endPoint y: 94, distance: 158.7
click at [153, 19] on link "Home" at bounding box center [152, 18] width 38 height 16
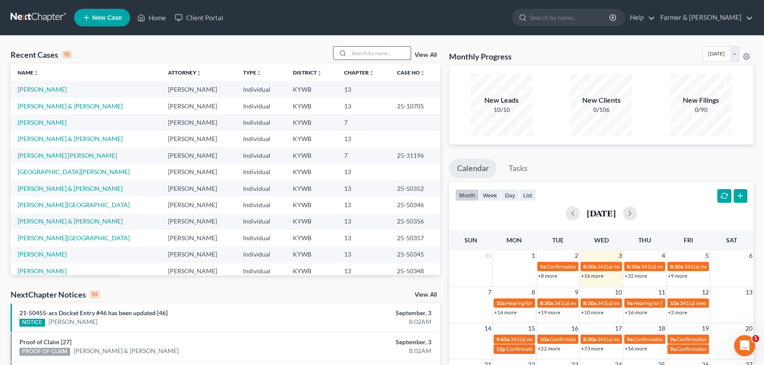
click at [360, 53] on input "search" at bounding box center [380, 53] width 62 height 13
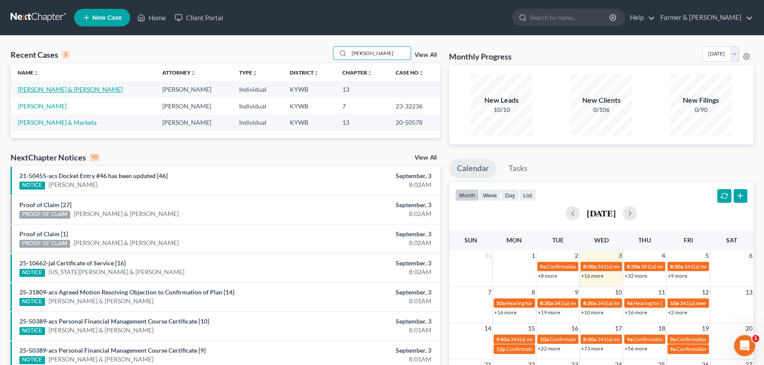
type input "[PERSON_NAME]"
click at [48, 91] on link "[PERSON_NAME] & [PERSON_NAME]" at bounding box center [70, 90] width 105 height 8
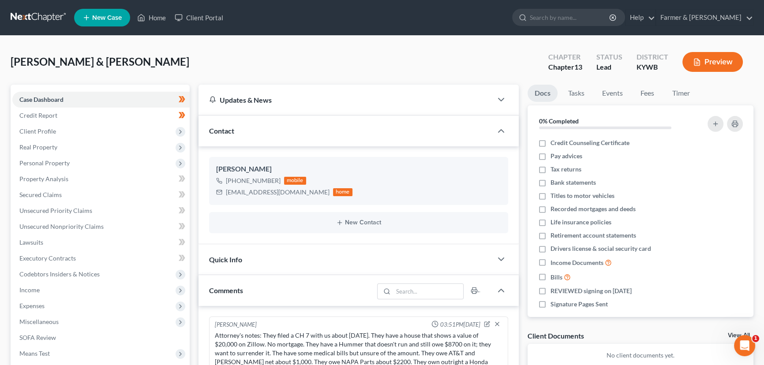
click at [191, 49] on div "[PERSON_NAME] & [PERSON_NAME] Upgraded Chapter Chapter 13 Status Lead District …" at bounding box center [382, 65] width 743 height 38
click at [196, 199] on div "Updates & News × Western [US_STATE]: Faster Filing Times! Updates have been mad…" at bounding box center [358, 331] width 329 height 492
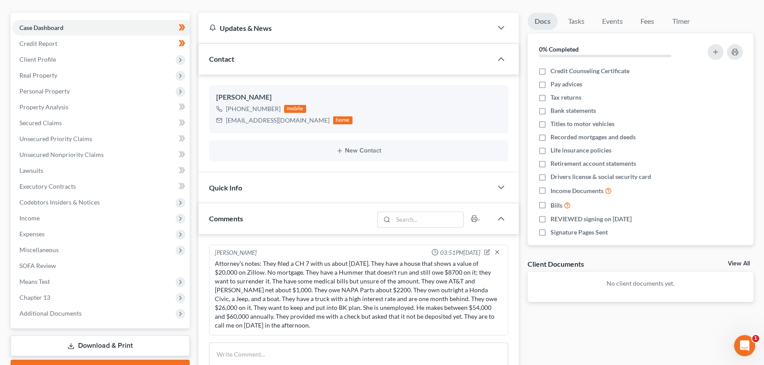
scroll to position [80, 0]
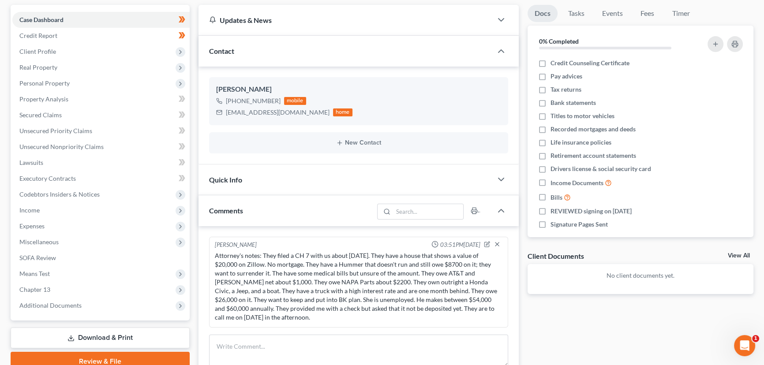
click at [199, 110] on div "[PERSON_NAME] [PHONE_NUMBER] mobile [EMAIL_ADDRESS][DOMAIN_NAME] home New Conta…" at bounding box center [359, 116] width 320 height 98
click at [195, 97] on div "Updates & News × Western [US_STATE]: Faster Filing Times! Updates have been mad…" at bounding box center [358, 251] width 329 height 492
drag, startPoint x: 192, startPoint y: 56, endPoint x: 197, endPoint y: 68, distance: 13.3
click at [193, 56] on div "Case Dashboard Payments Invoices Payments Payments Credit Report Client Profile" at bounding box center [100, 251] width 188 height 492
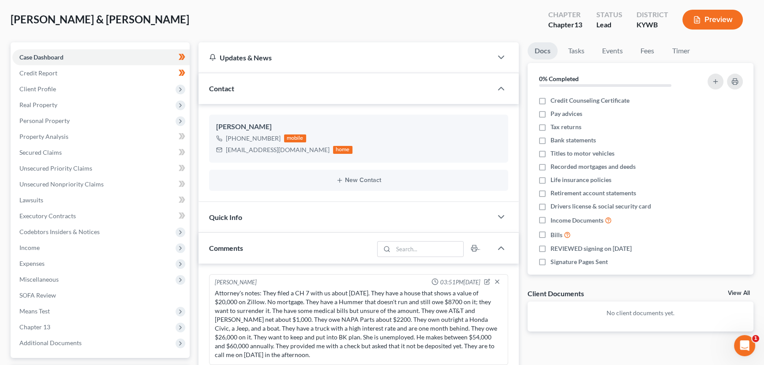
scroll to position [0, 0]
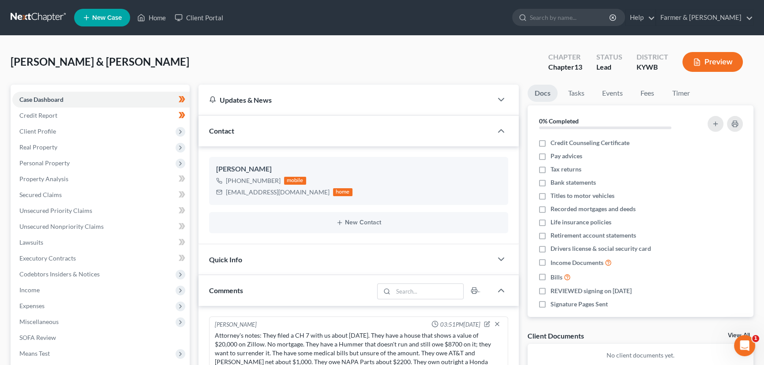
click at [325, 64] on div "[PERSON_NAME] & [PERSON_NAME] Upgraded Chapter Chapter 13 Status Lead District …" at bounding box center [382, 65] width 743 height 38
click at [191, 75] on div "[PERSON_NAME] & [PERSON_NAME] Upgraded Chapter Chapter 13 Status Lead District …" at bounding box center [382, 65] width 743 height 38
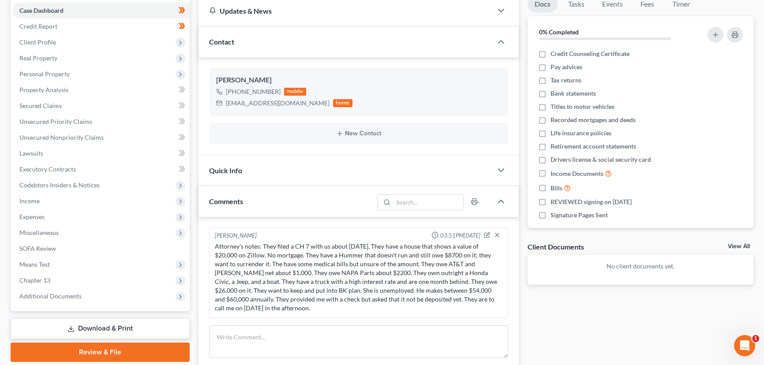
scroll to position [120, 0]
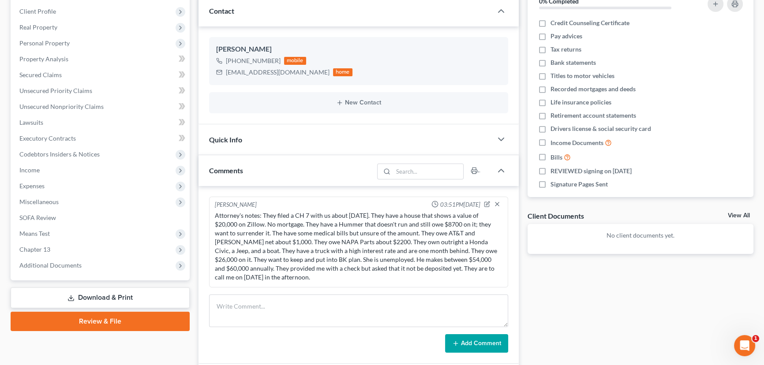
click at [194, 176] on div "Updates & News × Western [US_STATE]: Faster Filing Times! Updates have been mad…" at bounding box center [358, 211] width 329 height 492
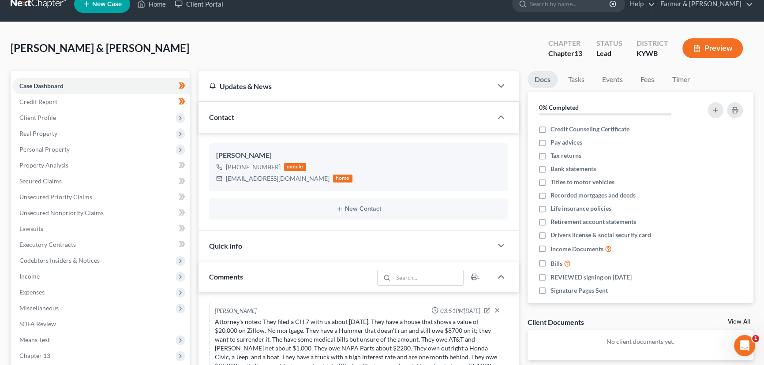
scroll to position [0, 0]
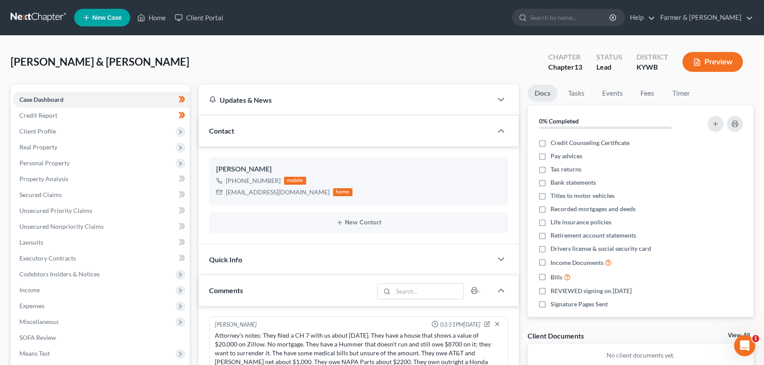
click at [195, 55] on div "[PERSON_NAME] & [PERSON_NAME] Upgraded Chapter Chapter 13 Status Lead District …" at bounding box center [382, 65] width 743 height 38
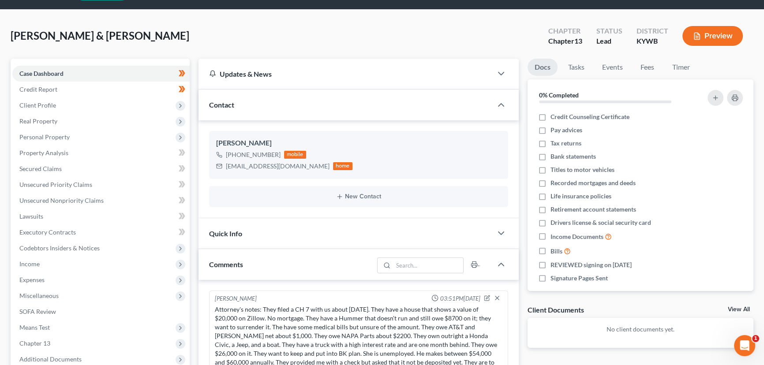
scroll to position [40, 0]
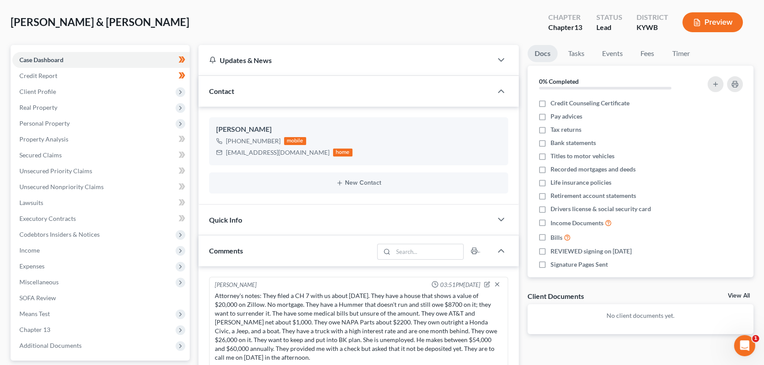
click at [199, 146] on div "[PERSON_NAME] [PHONE_NUMBER] mobile [EMAIL_ADDRESS][DOMAIN_NAME] home New Conta…" at bounding box center [359, 156] width 320 height 98
click at [309, 23] on div "[PERSON_NAME] & [PERSON_NAME] Upgraded Chapter Chapter 13 Status Lead District …" at bounding box center [382, 26] width 743 height 38
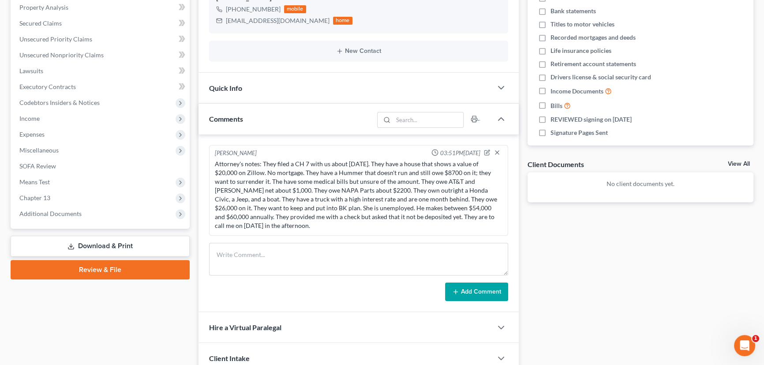
scroll to position [200, 0]
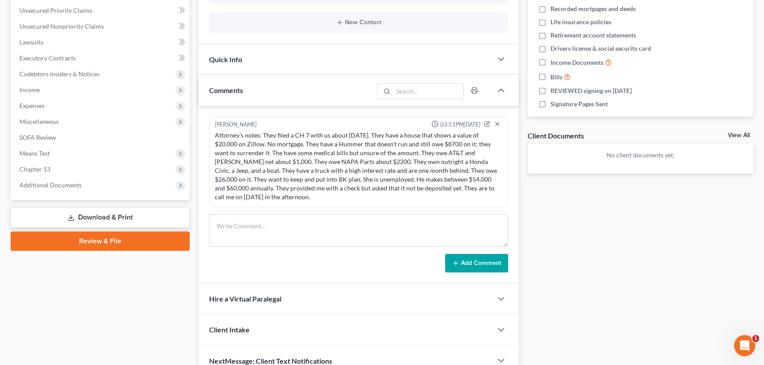
click at [196, 137] on div "Updates & News × Western [US_STATE]: Faster Filing Times! Updates have been mad…" at bounding box center [358, 130] width 329 height 492
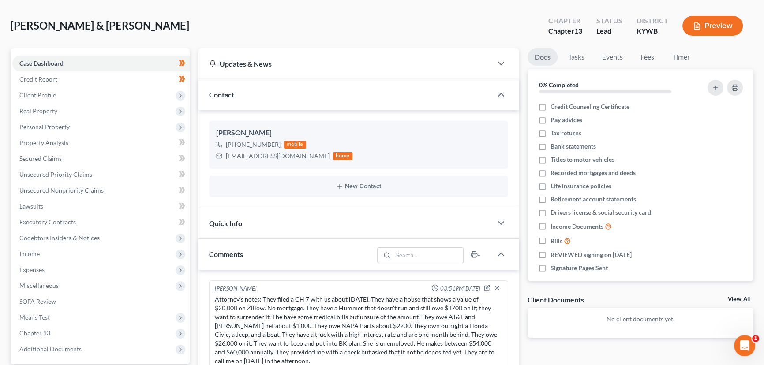
scroll to position [0, 0]
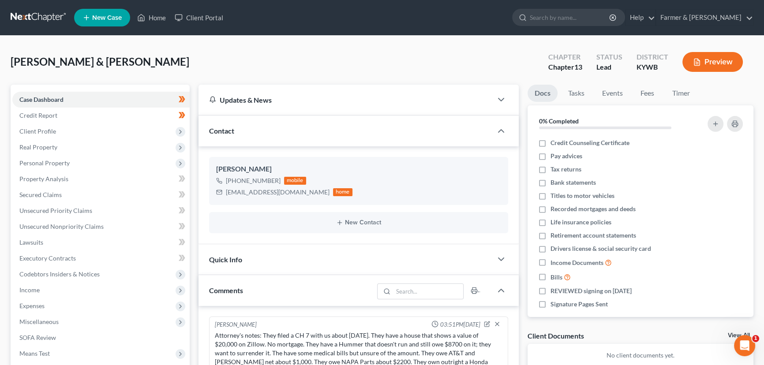
click at [199, 54] on div "[PERSON_NAME] & [PERSON_NAME] Upgraded Chapter Chapter 13 Status Lead District …" at bounding box center [382, 65] width 743 height 38
click at [203, 54] on div "[PERSON_NAME] & [PERSON_NAME] Upgraded Chapter Chapter 13 Status Lead District …" at bounding box center [382, 65] width 743 height 38
click at [199, 53] on div "[PERSON_NAME] & [PERSON_NAME] Upgraded Chapter Chapter 13 Status Lead District …" at bounding box center [382, 65] width 743 height 38
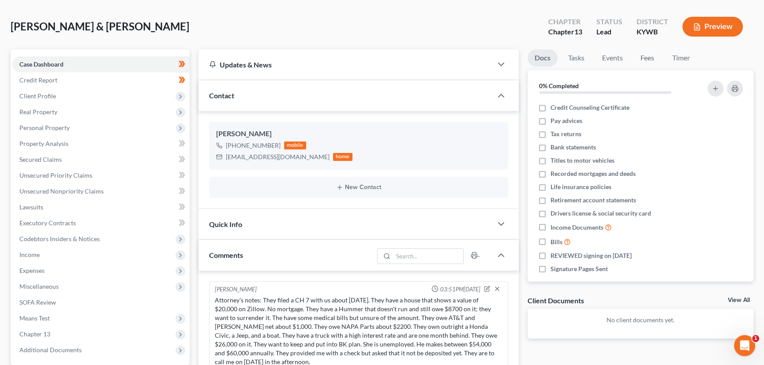
scroll to position [80, 0]
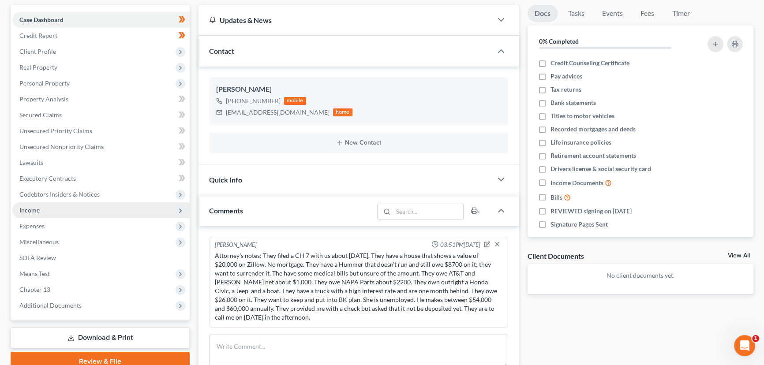
click at [36, 212] on span "Income" at bounding box center [29, 210] width 20 height 8
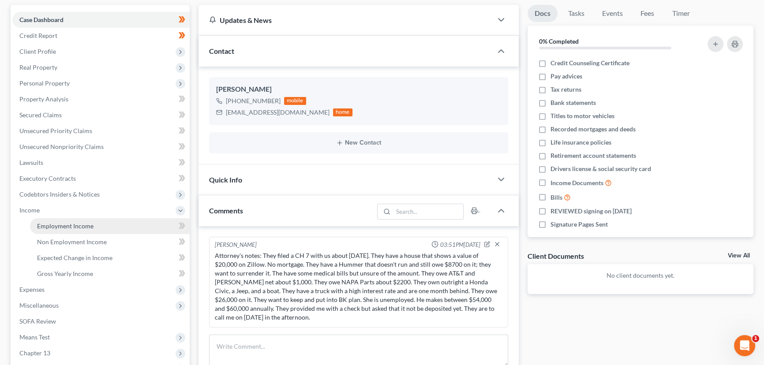
click at [53, 225] on span "Employment Income" at bounding box center [65, 226] width 56 height 8
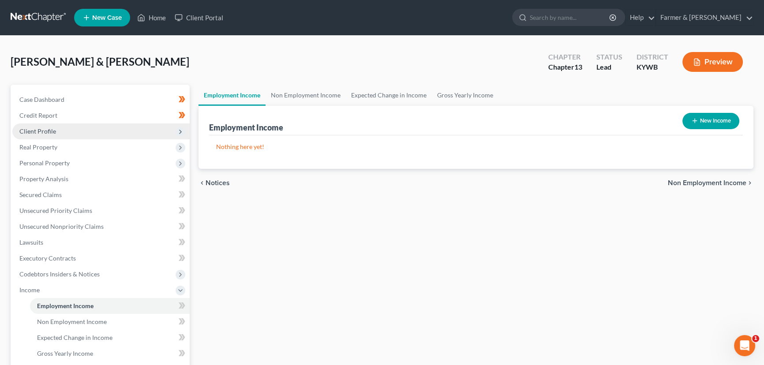
click at [51, 128] on span "Client Profile" at bounding box center [37, 132] width 37 height 8
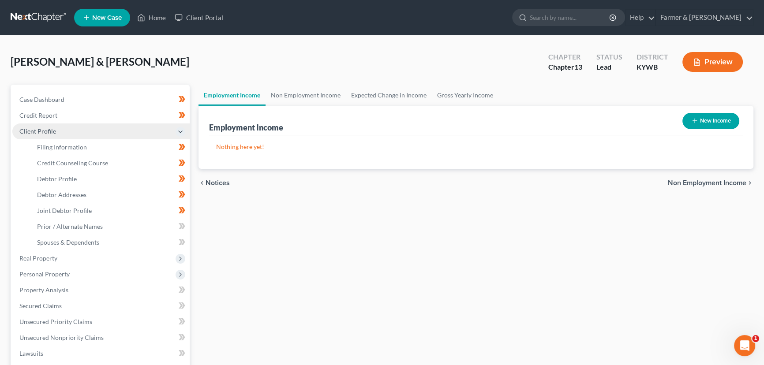
click at [54, 128] on span "Client Profile" at bounding box center [37, 132] width 37 height 8
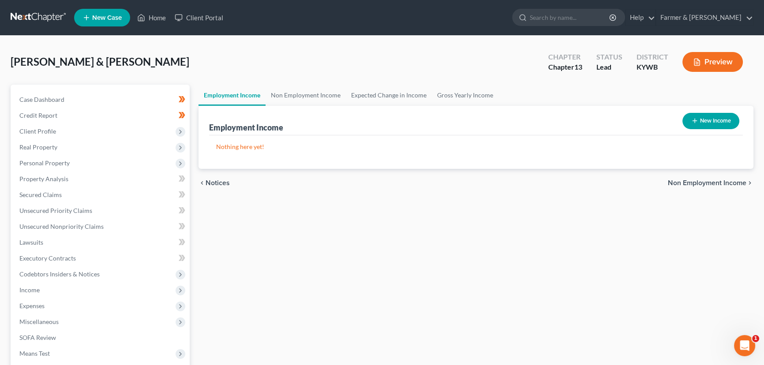
click at [683, 120] on button "New Income" at bounding box center [711, 121] width 57 height 16
select select "0"
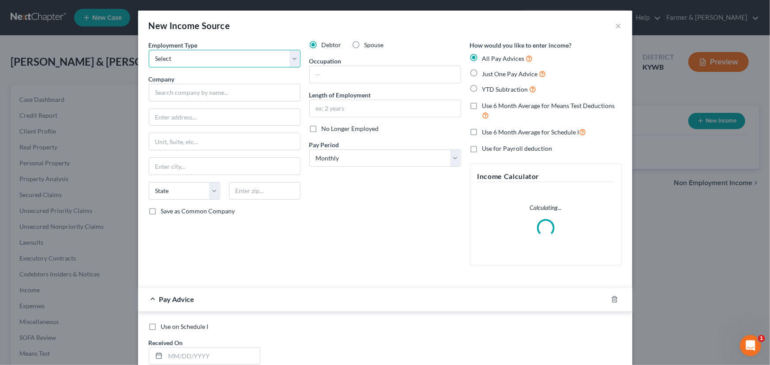
drag, startPoint x: 197, startPoint y: 59, endPoint x: 197, endPoint y: 64, distance: 4.4
click at [197, 59] on select "Select Full or [DEMOGRAPHIC_DATA] Employment Self Employment" at bounding box center [225, 59] width 152 height 18
select select "0"
click at [149, 50] on select "Select Full or [DEMOGRAPHIC_DATA] Employment Self Employment" at bounding box center [225, 59] width 152 height 18
click at [192, 87] on input "text" at bounding box center [225, 93] width 152 height 18
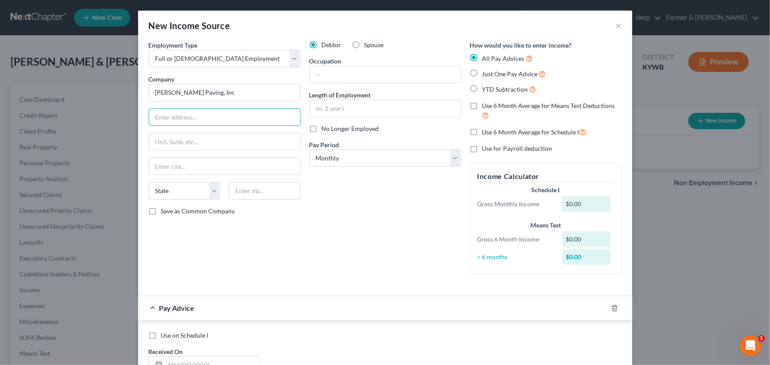
type input "[PERSON_NAME] Paving, Inc"
type input "PO Box 572"
type input "39403"
type input "Hattiesburg"
select select "25"
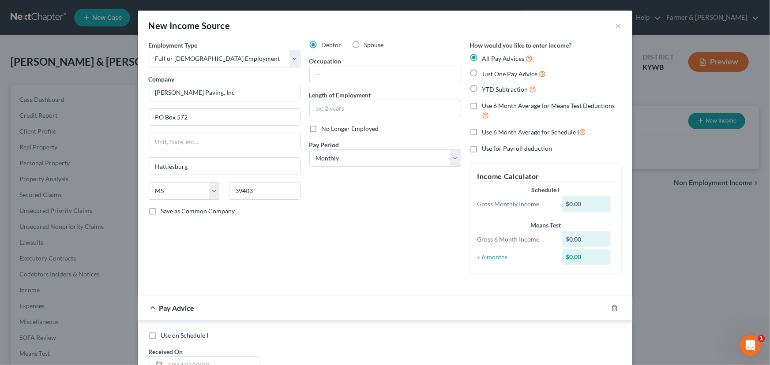
click at [349, 245] on div "Debtor Spouse Occupation Length of Employment No Longer Employed Pay Period * S…" at bounding box center [385, 161] width 161 height 241
click at [317, 80] on input "text" at bounding box center [385, 74] width 151 height 17
type input "E"
type input "U"
click at [317, 79] on input "E" at bounding box center [385, 74] width 151 height 17
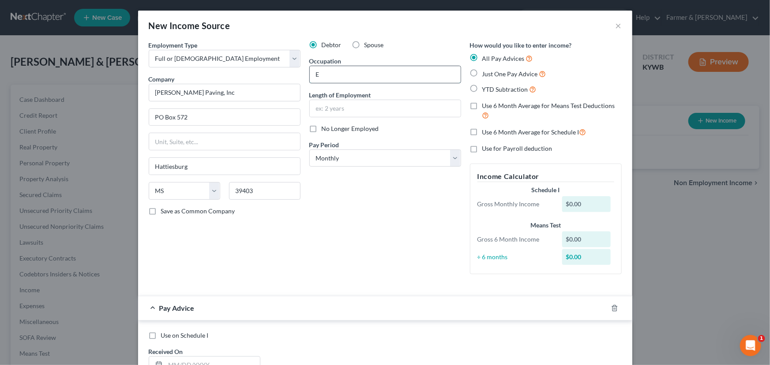
click at [317, 79] on input "E" at bounding box center [385, 74] width 151 height 17
type input "Equipment Operator"
click at [353, 108] on input "text" at bounding box center [385, 108] width 151 height 17
type input "4 years"
drag, startPoint x: 368, startPoint y: 150, endPoint x: 364, endPoint y: 154, distance: 5.3
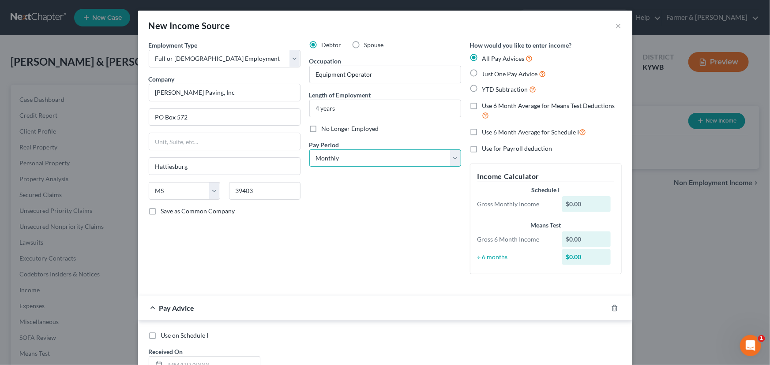
click at [368, 150] on select "Select Monthly Twice Monthly Every Other Week Weekly" at bounding box center [385, 159] width 152 height 18
select select "3"
click at [309, 150] on select "Select Monthly Twice Monthly Every Other Week Weekly" at bounding box center [385, 159] width 152 height 18
click at [328, 203] on div "Debtor Spouse Occupation Equipment Operator Length of Employment 4 years No Lon…" at bounding box center [385, 161] width 161 height 241
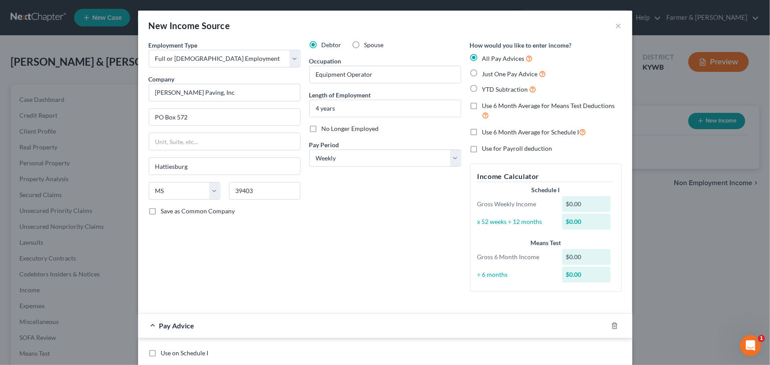
click at [392, 212] on div "Debtor Spouse Occupation Equipment Operator Length of Employment 4 years No Lon…" at bounding box center [385, 170] width 161 height 259
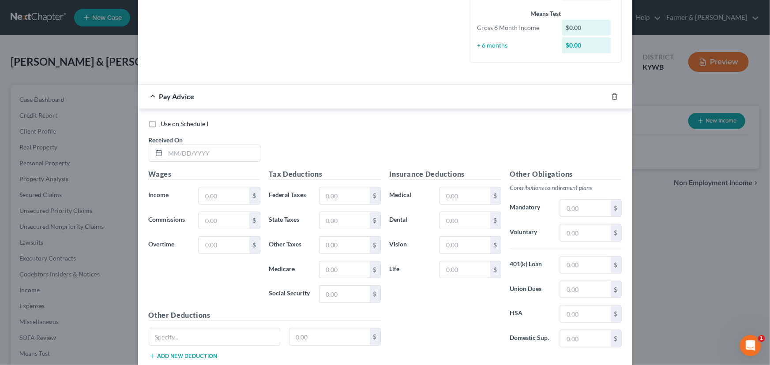
scroll to position [240, 0]
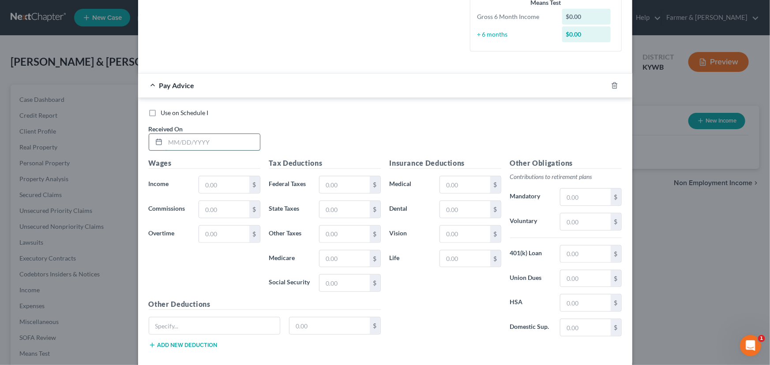
drag, startPoint x: 208, startPoint y: 146, endPoint x: 215, endPoint y: 148, distance: 7.6
click at [208, 146] on input "text" at bounding box center [212, 142] width 94 height 17
type input "[DATE]"
click at [315, 128] on div "Use on Schedule I Received On * [DATE]" at bounding box center [385, 134] width 482 height 50
click at [211, 186] on input "text" at bounding box center [224, 184] width 50 height 17
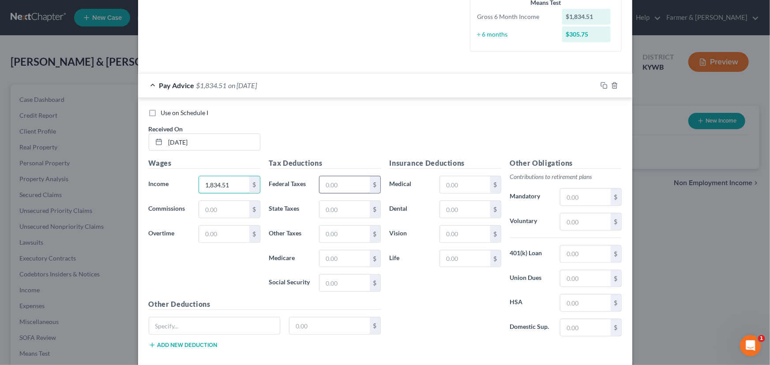
type input "1,834.51"
click at [338, 182] on input "text" at bounding box center [344, 184] width 50 height 17
type input "207.00"
click at [324, 284] on input "text" at bounding box center [344, 283] width 50 height 17
type input "111.84"
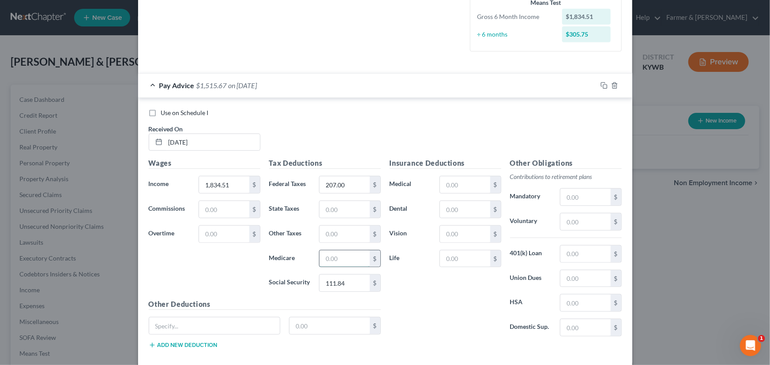
click at [334, 258] on input "text" at bounding box center [344, 259] width 50 height 17
type input "26.16"
click at [330, 210] on input "text" at bounding box center [344, 209] width 50 height 17
type input "69.64"
click at [330, 232] on input "text" at bounding box center [344, 234] width 50 height 17
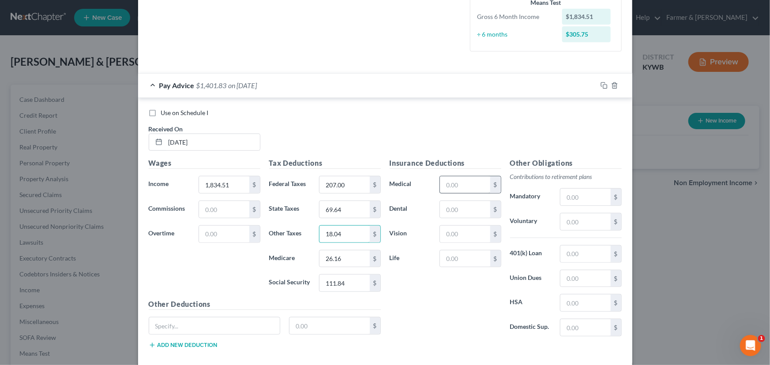
type input "18.04"
click at [441, 185] on input "text" at bounding box center [465, 184] width 50 height 17
type input "20.00"
click at [450, 208] on input "text" at bounding box center [465, 209] width 50 height 17
type input "7.79"
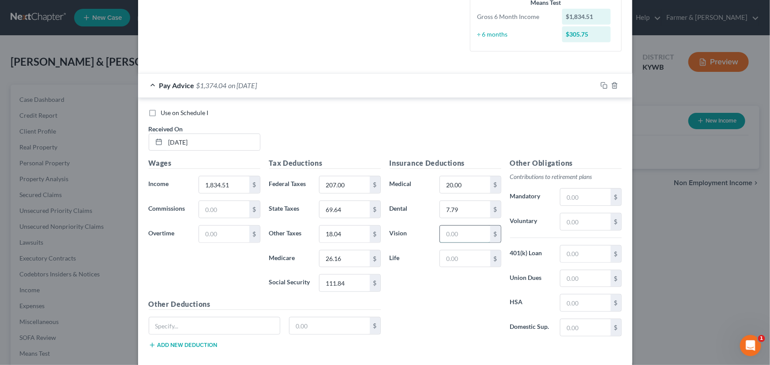
click at [443, 236] on input "text" at bounding box center [465, 234] width 50 height 17
type input "2.85"
click at [451, 265] on input "text" at bounding box center [465, 259] width 50 height 17
type input "7.56"
click at [232, 328] on input "text" at bounding box center [214, 326] width 131 height 17
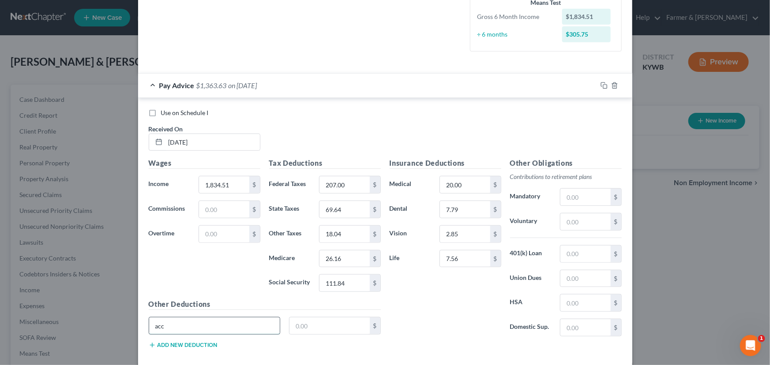
type input "Accident Insurance"
click at [308, 322] on input "text" at bounding box center [329, 326] width 80 height 17
type input "2.89"
click at [253, 85] on span "on [DATE]" at bounding box center [243, 85] width 29 height 8
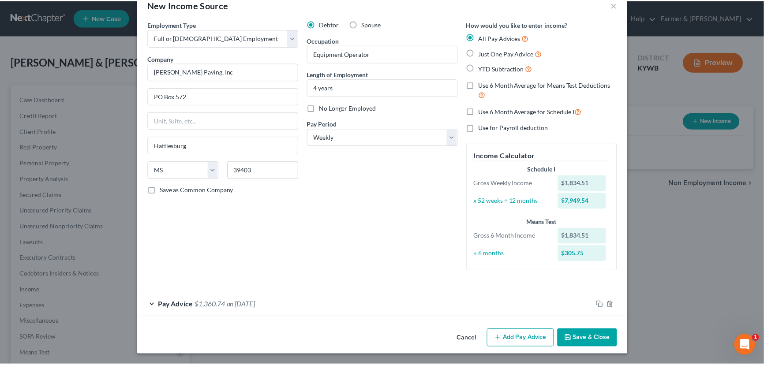
scroll to position [21, 0]
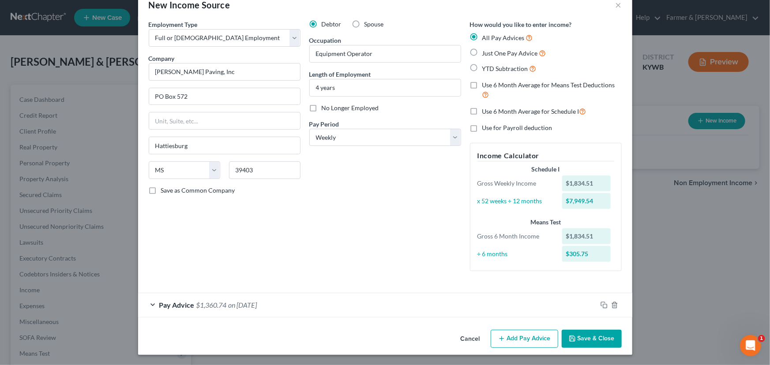
click at [331, 188] on div "Debtor Spouse Occupation Equipment Operator Length of Employment 4 years No Lon…" at bounding box center [385, 149] width 161 height 259
click at [572, 334] on button "Save & Close" at bounding box center [592, 339] width 60 height 19
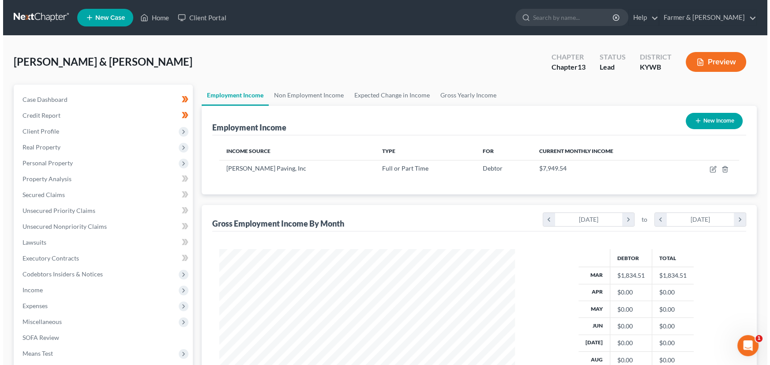
scroll to position [441057, 440901]
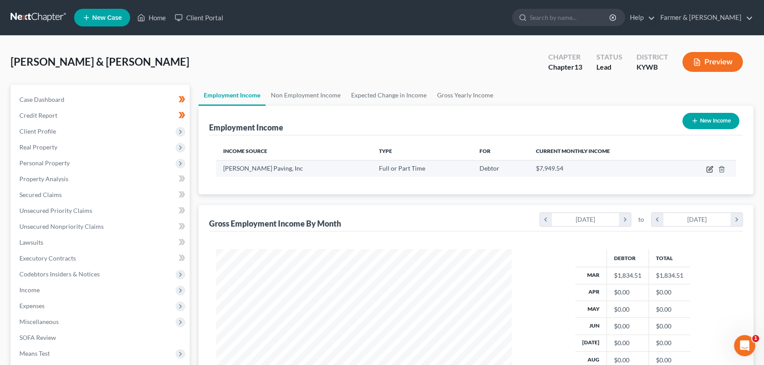
click at [707, 170] on icon "button" at bounding box center [709, 169] width 5 height 5
select select "0"
select select "25"
select select "3"
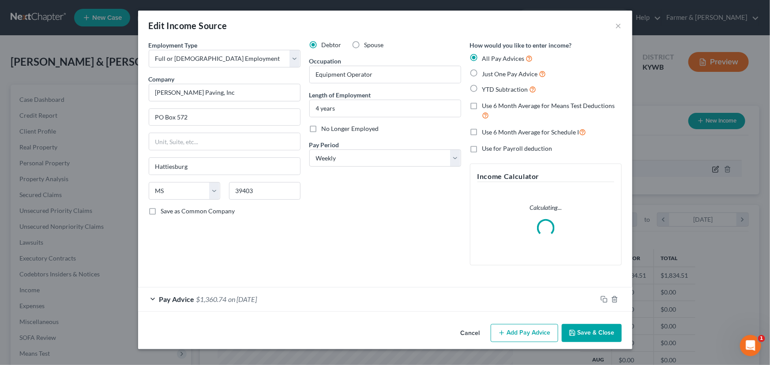
scroll to position [158, 316]
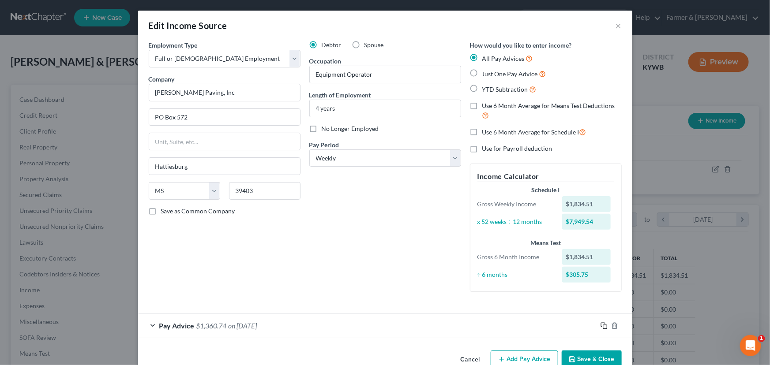
click at [603, 325] on rect "button" at bounding box center [605, 327] width 4 height 4
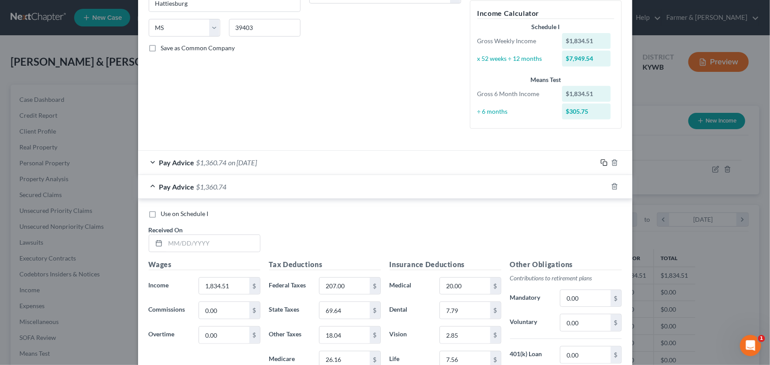
scroll to position [240, 0]
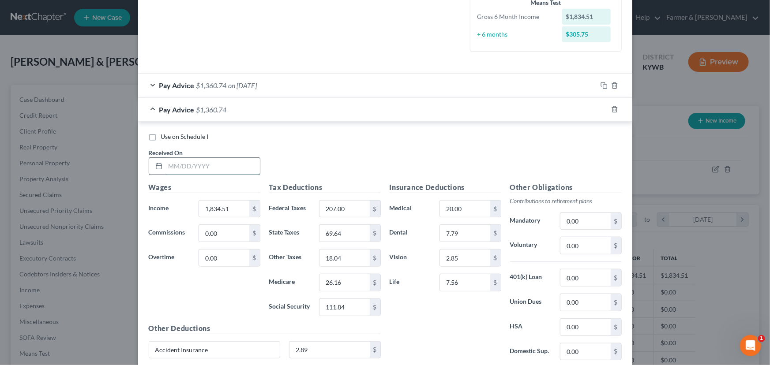
click at [198, 164] on input "text" at bounding box center [212, 166] width 94 height 17
type input "[DATE]"
click at [311, 159] on div "Use on Schedule I Received On * [DATE]" at bounding box center [385, 157] width 482 height 50
click at [238, 206] on input "1,834.51" at bounding box center [224, 209] width 50 height 17
type input "1,231.39"
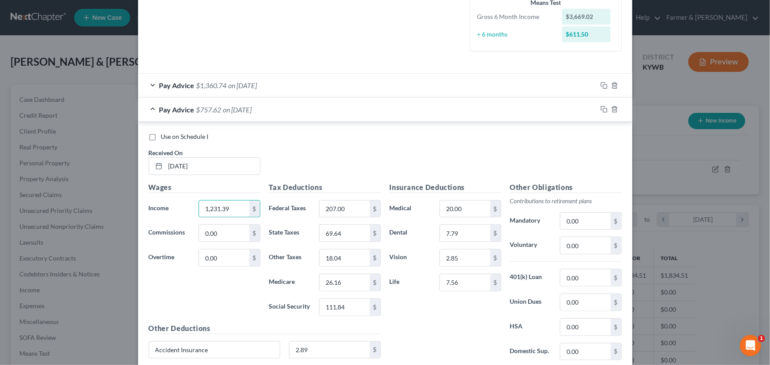
click at [296, 168] on div "Use on Schedule I Received On * [DATE]" at bounding box center [385, 157] width 482 height 50
click at [340, 208] on input "207.00" at bounding box center [344, 209] width 50 height 17
click at [353, 237] on input "69.64" at bounding box center [344, 233] width 50 height 17
click at [353, 256] on input "18.04" at bounding box center [344, 258] width 50 height 17
click at [353, 274] on input "26.16" at bounding box center [344, 282] width 50 height 17
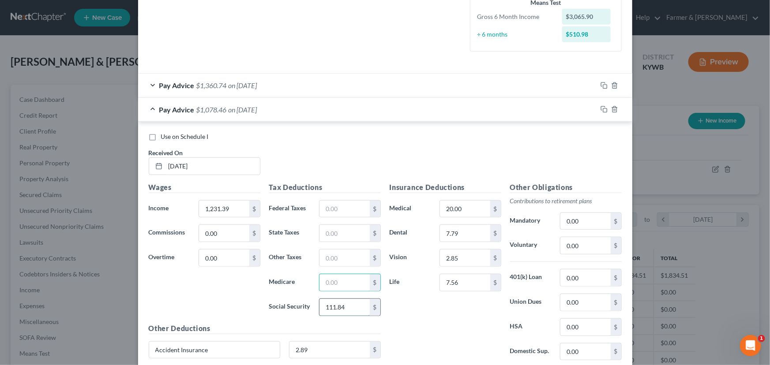
click at [353, 302] on input "111.84" at bounding box center [344, 307] width 50 height 17
click at [340, 204] on input "text" at bounding box center [344, 209] width 50 height 17
type input "105.00"
click at [339, 304] on input "text" at bounding box center [344, 307] width 50 height 17
type input "74.45"
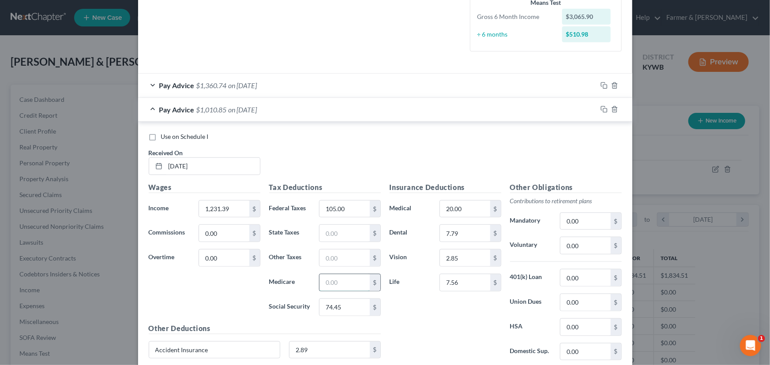
click at [339, 286] on input "text" at bounding box center [344, 282] width 50 height 17
type input "17.41"
click at [330, 231] on input "text" at bounding box center [344, 233] width 50 height 17
type input "45.51"
click at [335, 251] on input "text" at bounding box center [344, 258] width 50 height 17
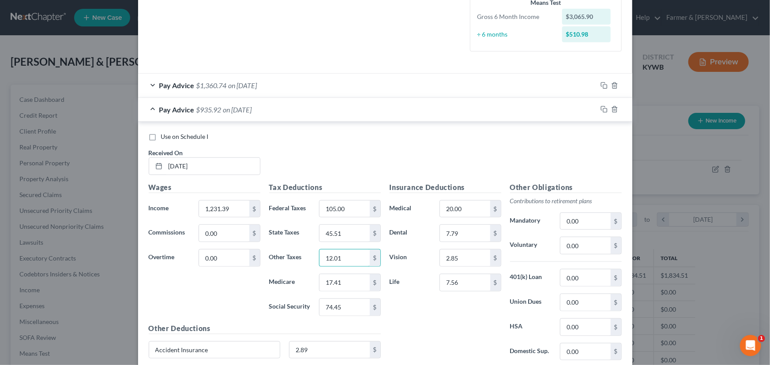
type input "12.01"
click at [413, 169] on div "Use on Schedule I Received On * [DATE]" at bounding box center [385, 157] width 482 height 50
click at [225, 109] on span "on [DATE]" at bounding box center [237, 109] width 29 height 8
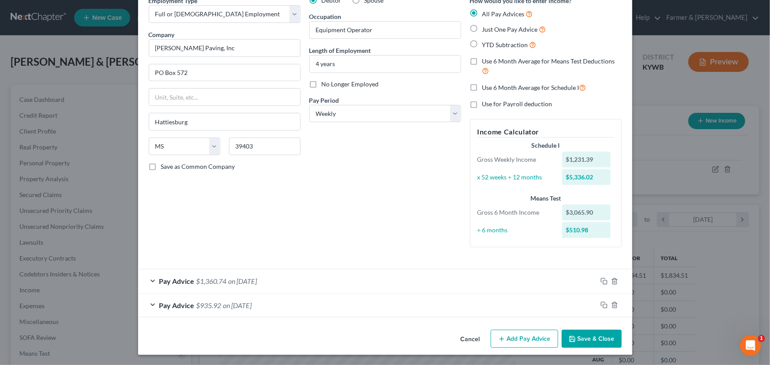
scroll to position [45, 0]
click at [601, 306] on icon "button" at bounding box center [603, 305] width 7 height 7
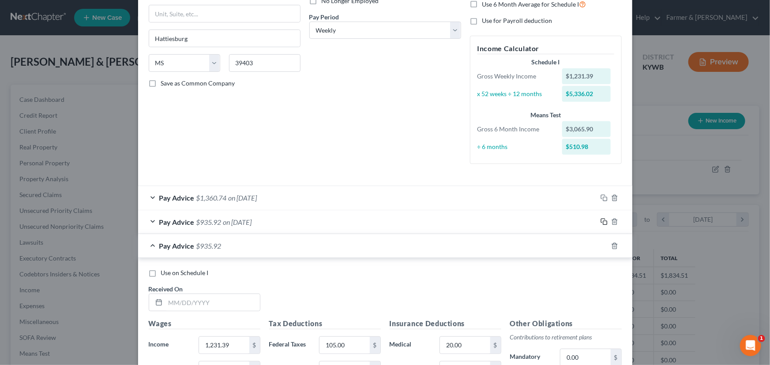
scroll to position [245, 0]
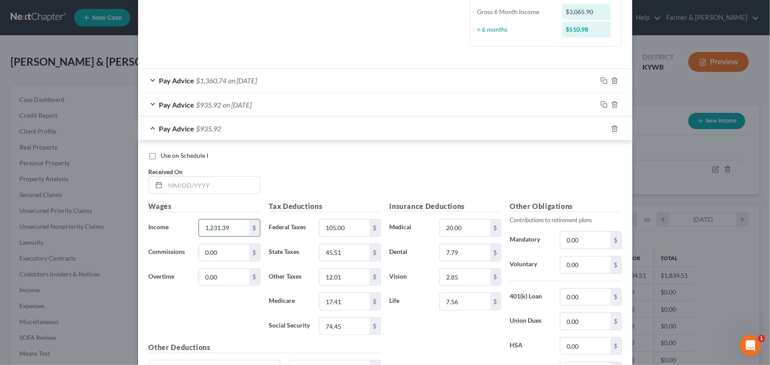
click at [230, 225] on input "1,231.39" at bounding box center [224, 228] width 50 height 17
click at [339, 228] on input "105.00" at bounding box center [344, 228] width 50 height 17
click at [346, 252] on input "45.51" at bounding box center [344, 252] width 50 height 17
click at [347, 274] on input "12.01" at bounding box center [344, 277] width 50 height 17
click at [347, 298] on input "17.41" at bounding box center [344, 301] width 50 height 17
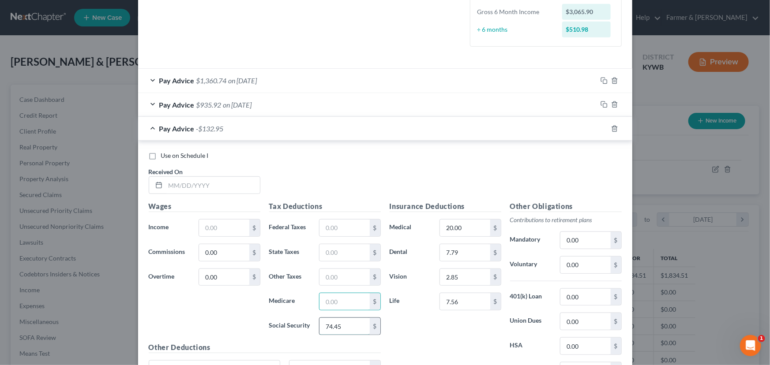
click at [349, 324] on input "74.45" at bounding box center [344, 326] width 50 height 17
click at [211, 181] on input "text" at bounding box center [212, 185] width 94 height 17
type input "[DATE]"
click at [219, 229] on input "text" at bounding box center [224, 228] width 50 height 17
type input "1,174.85"
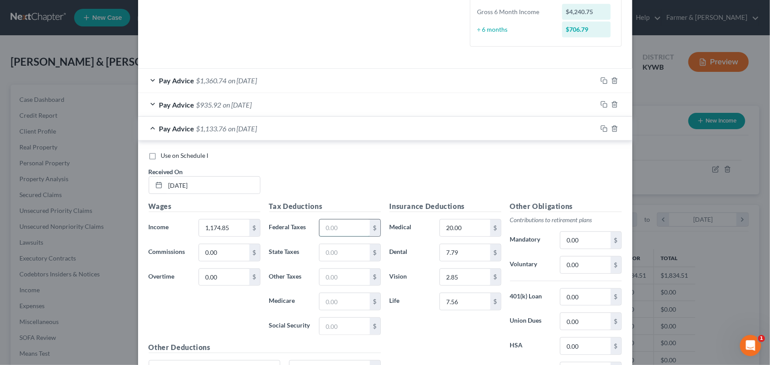
click at [340, 224] on input "text" at bounding box center [344, 228] width 50 height 17
type input "99.00"
click at [344, 322] on input "text" at bounding box center [344, 326] width 50 height 17
type input "70.94"
click at [334, 298] on input "text" at bounding box center [344, 301] width 50 height 17
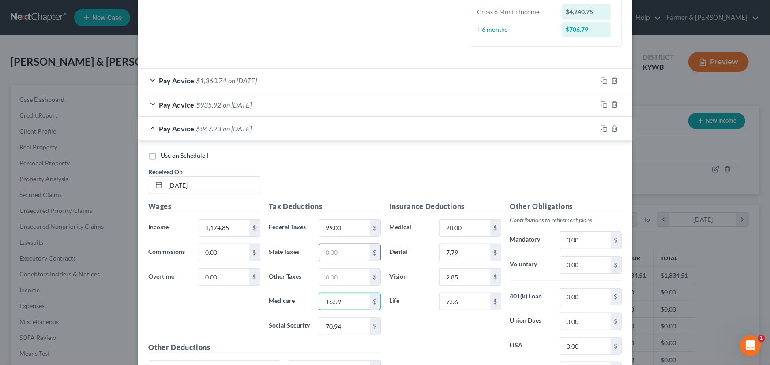
type input "16.59"
click at [349, 253] on input "text" at bounding box center [344, 252] width 50 height 17
type input "43.25"
click at [340, 274] on input "text" at bounding box center [344, 277] width 50 height 17
type input "11.44"
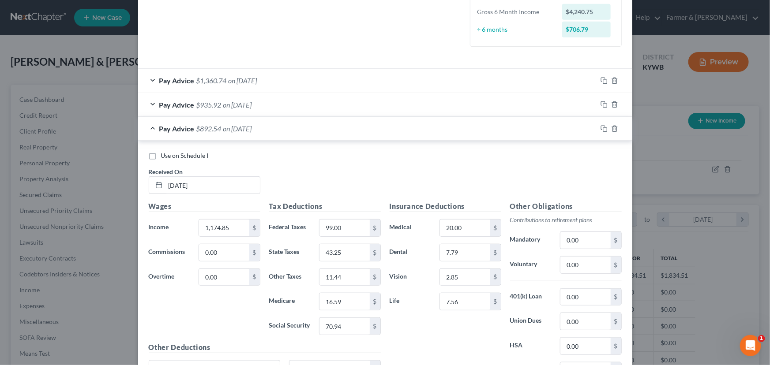
click at [335, 180] on div "Use on Schedule I Received On * [DATE]" at bounding box center [385, 176] width 482 height 50
click at [252, 131] on span "on [DATE]" at bounding box center [237, 128] width 29 height 8
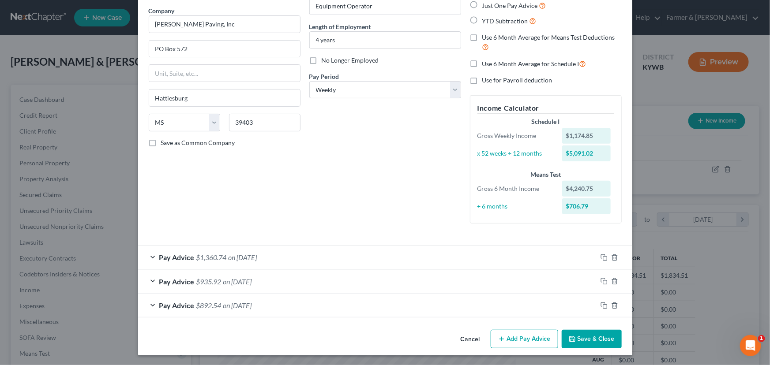
scroll to position [68, 0]
click at [603, 305] on icon "button" at bounding box center [603, 305] width 7 height 7
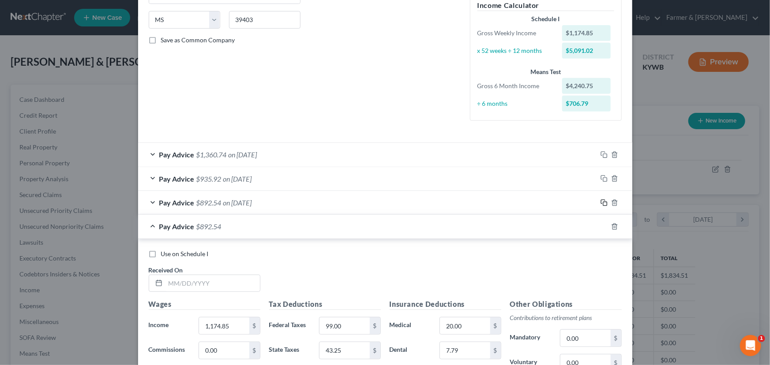
scroll to position [309, 0]
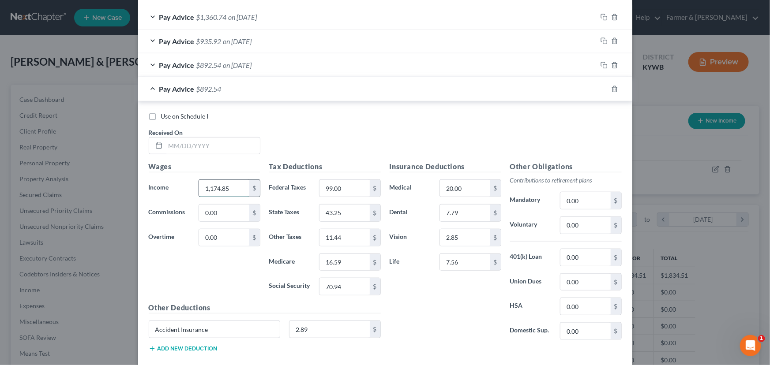
click at [239, 189] on input "1,174.85" at bounding box center [224, 188] width 50 height 17
click at [353, 188] on input "99.00" at bounding box center [344, 188] width 50 height 17
click at [349, 216] on input "43.25" at bounding box center [344, 213] width 50 height 17
click at [347, 236] on input "11.44" at bounding box center [344, 237] width 50 height 17
click at [350, 262] on input "16.59" at bounding box center [344, 262] width 50 height 17
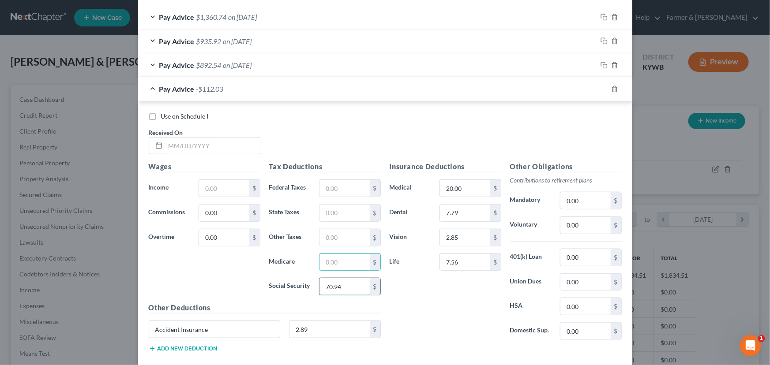
click at [357, 286] on input "70.94" at bounding box center [344, 286] width 50 height 17
click at [186, 149] on input "text" at bounding box center [212, 146] width 94 height 17
type input "[DATE]"
drag, startPoint x: 211, startPoint y: 187, endPoint x: 206, endPoint y: 191, distance: 7.2
click at [211, 187] on input "text" at bounding box center [224, 188] width 50 height 17
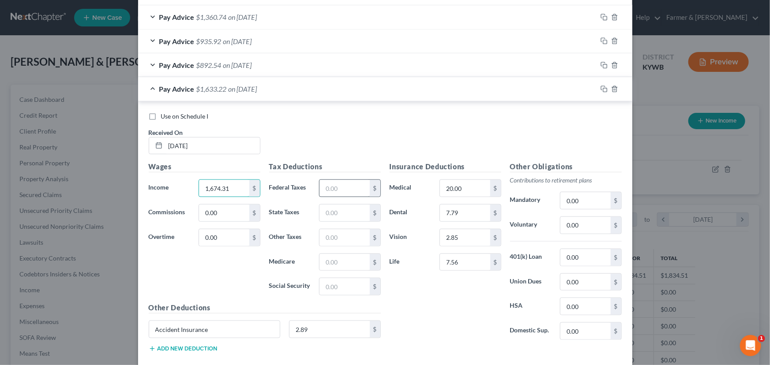
type input "1,674.31"
click at [338, 186] on input "text" at bounding box center [344, 188] width 50 height 17
type input "172.00"
click at [335, 281] on input "text" at bounding box center [344, 286] width 50 height 17
type input "101.90"
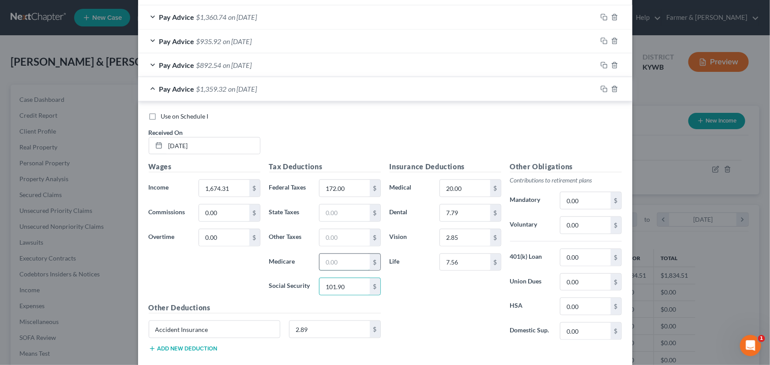
click at [324, 257] on input "text" at bounding box center [344, 262] width 50 height 17
type input "23.83"
click at [337, 213] on input "text" at bounding box center [344, 213] width 50 height 17
type input "63.23"
click at [339, 238] on input "text" at bounding box center [344, 237] width 50 height 17
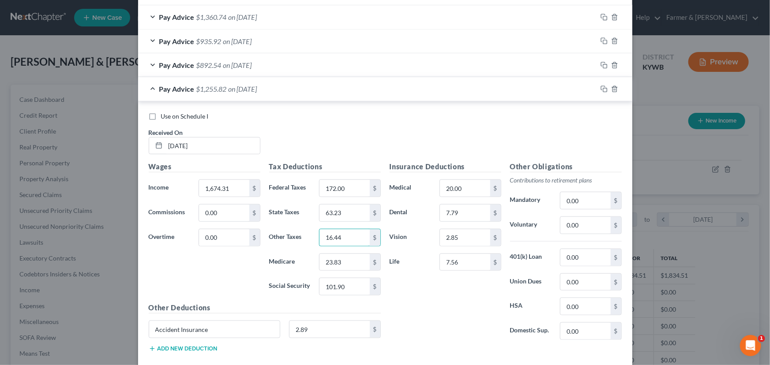
type input "16.44"
click at [200, 92] on div "Pay Advice $1,255.82 on [DATE]" at bounding box center [367, 88] width 459 height 23
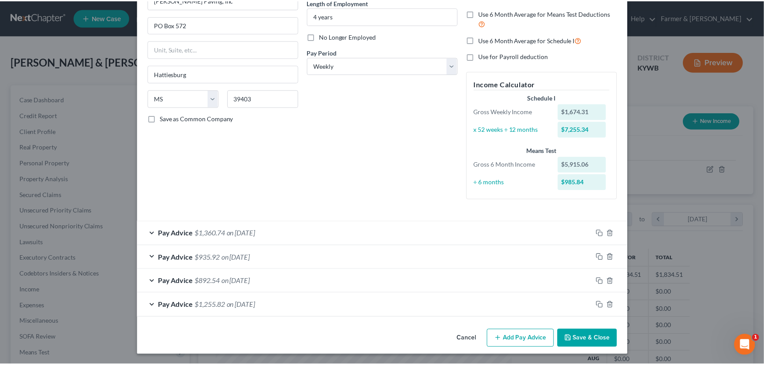
scroll to position [93, 0]
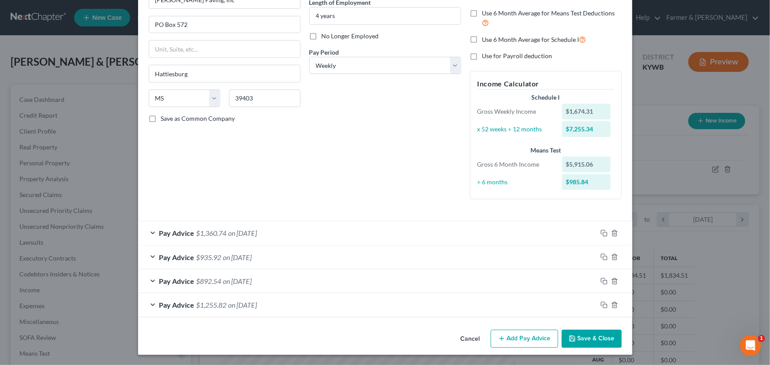
click at [587, 339] on button "Save & Close" at bounding box center [592, 339] width 60 height 19
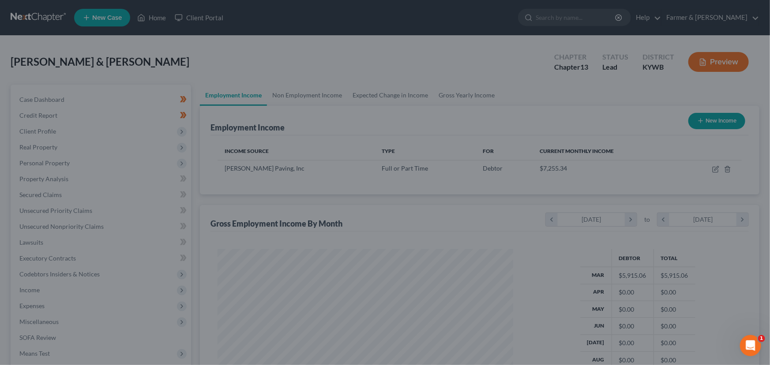
scroll to position [441057, 440901]
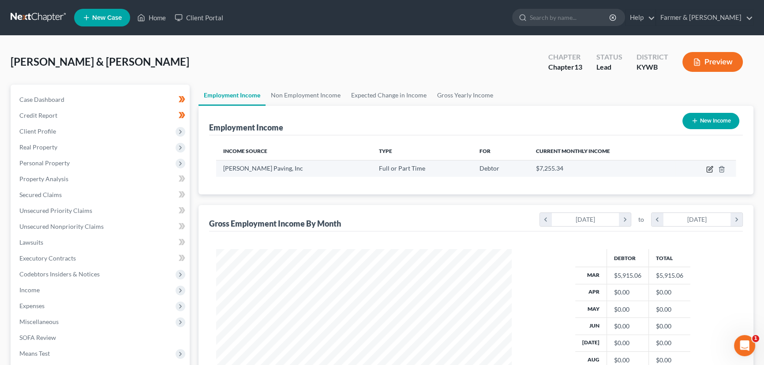
click at [708, 168] on icon "button" at bounding box center [709, 169] width 7 height 7
select select "0"
select select "25"
select select "3"
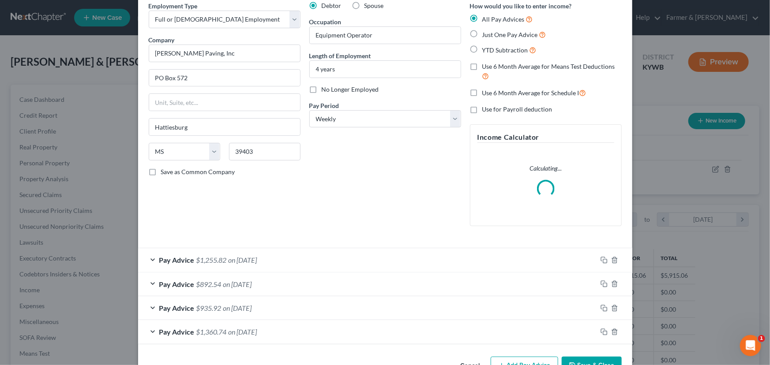
scroll to position [66, 0]
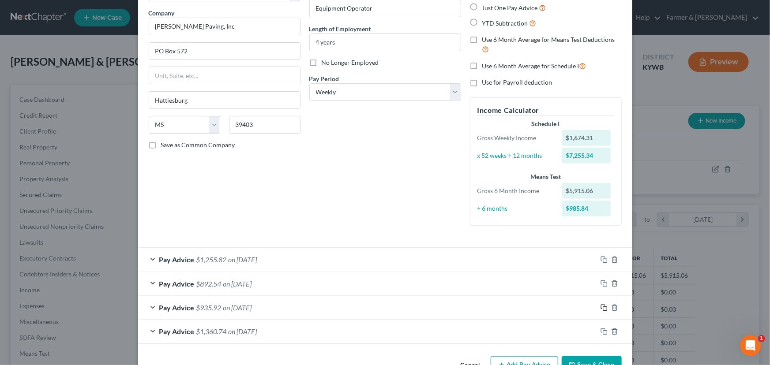
click at [603, 308] on icon "button" at bounding box center [603, 307] width 7 height 7
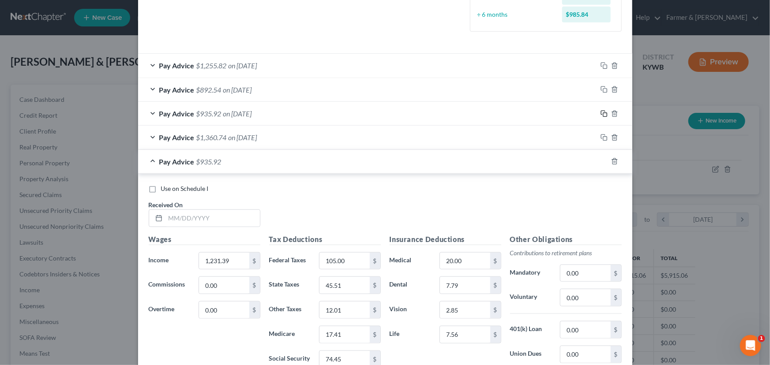
scroll to position [266, 0]
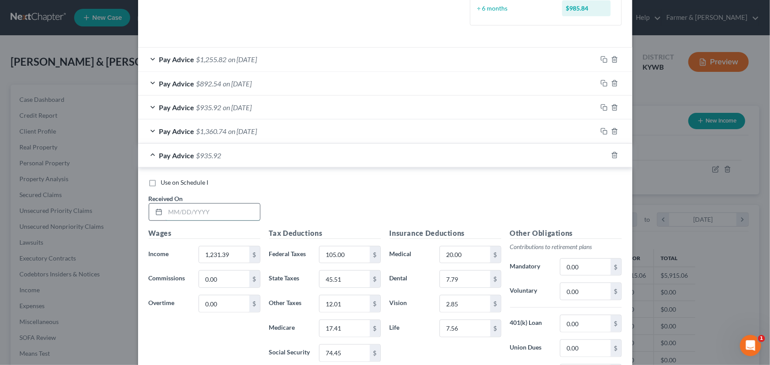
click at [189, 216] on input "text" at bounding box center [212, 212] width 94 height 17
type input "[DATE]"
click at [297, 215] on div "Use on Schedule I Received On * [DATE]" at bounding box center [385, 203] width 482 height 50
click at [215, 154] on span "$935.92" at bounding box center [208, 155] width 25 height 8
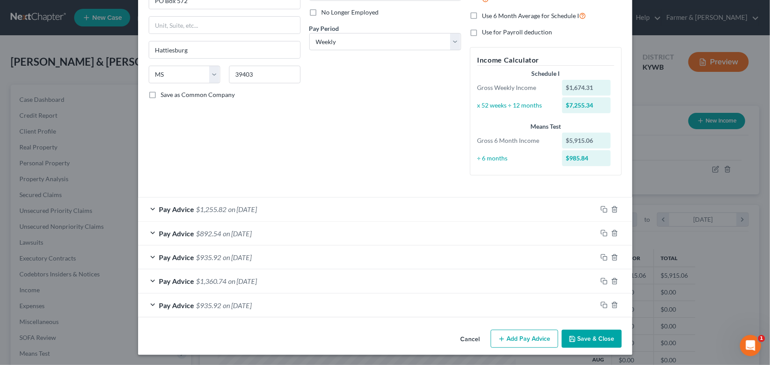
scroll to position [116, 0]
click at [603, 304] on rect "button" at bounding box center [605, 306] width 4 height 4
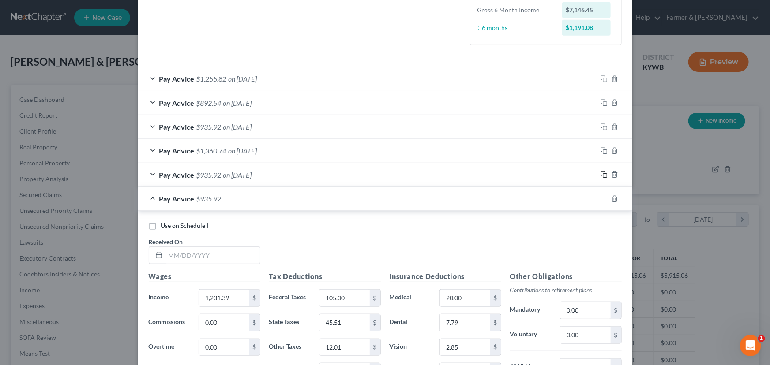
scroll to position [397, 0]
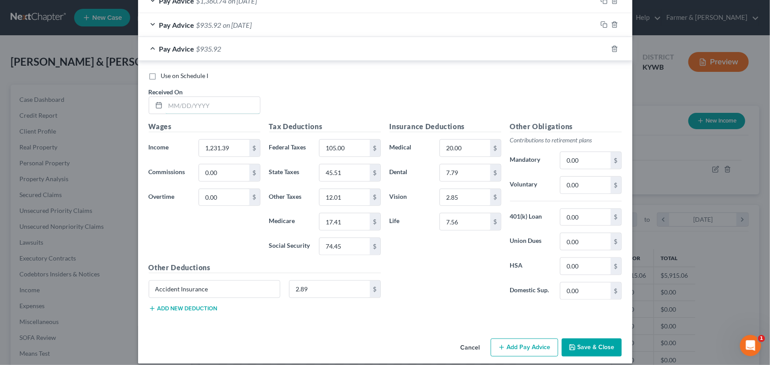
drag, startPoint x: 214, startPoint y: 101, endPoint x: 68, endPoint y: 146, distance: 152.8
click at [214, 101] on input "text" at bounding box center [212, 105] width 94 height 17
type input "[DATE]"
click at [230, 148] on input "1,231.39" at bounding box center [224, 148] width 50 height 17
click at [350, 141] on input "105.00" at bounding box center [344, 148] width 50 height 17
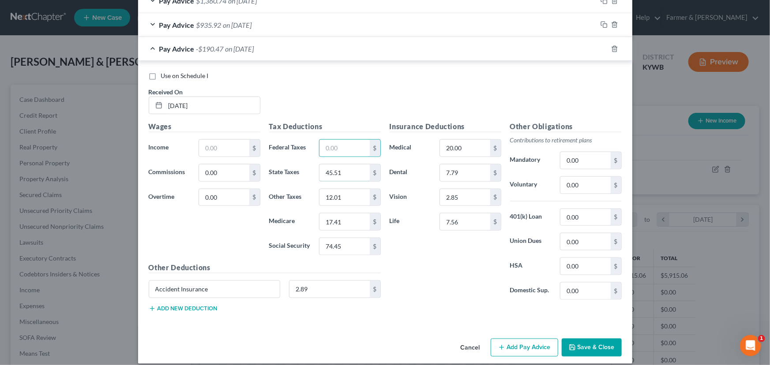
drag, startPoint x: 353, startPoint y: 168, endPoint x: 354, endPoint y: 180, distance: 12.8
click at [354, 168] on input "45.51" at bounding box center [344, 173] width 50 height 17
click at [354, 194] on input "12.01" at bounding box center [344, 197] width 50 height 17
click at [354, 228] on input "17.41" at bounding box center [344, 222] width 50 height 17
click at [353, 247] on input "74.45" at bounding box center [344, 246] width 50 height 17
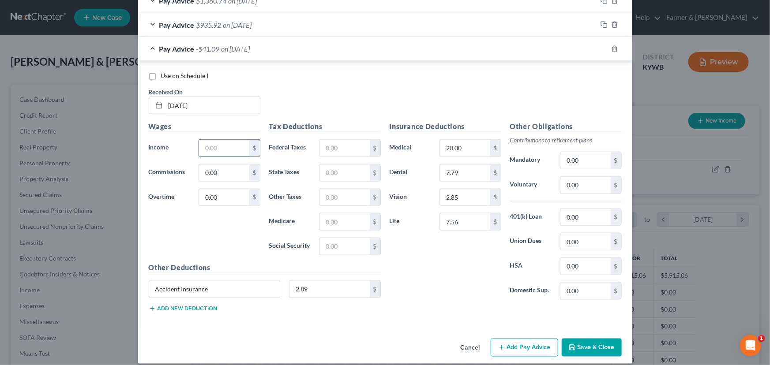
click at [220, 151] on input "text" at bounding box center [224, 148] width 50 height 17
click at [354, 143] on input "text" at bounding box center [344, 148] width 50 height 17
click at [339, 246] on input "text" at bounding box center [344, 246] width 50 height 17
click at [327, 220] on input "text" at bounding box center [344, 222] width 50 height 17
click at [338, 175] on input "text" at bounding box center [344, 173] width 50 height 17
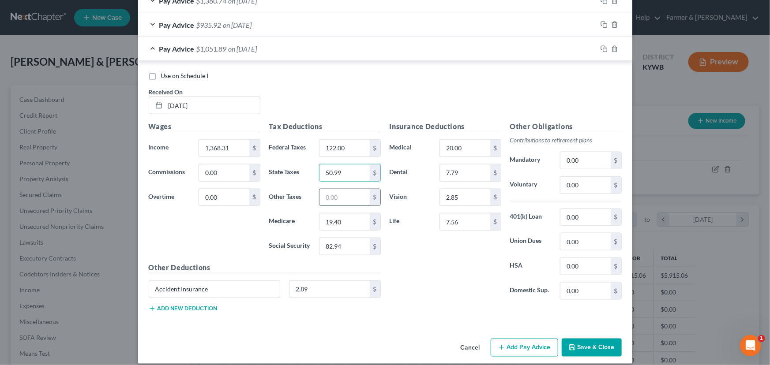
click at [335, 198] on input "text" at bounding box center [344, 197] width 50 height 17
click at [211, 49] on span "$1,038.51" at bounding box center [211, 49] width 30 height 8
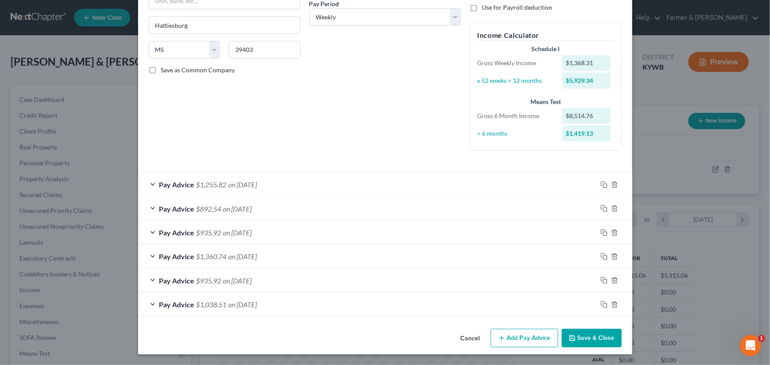
scroll to position [140, 0]
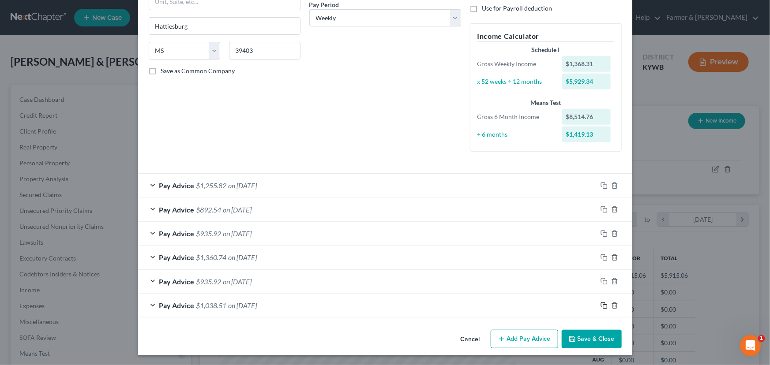
click at [601, 303] on icon "button" at bounding box center [603, 305] width 7 height 7
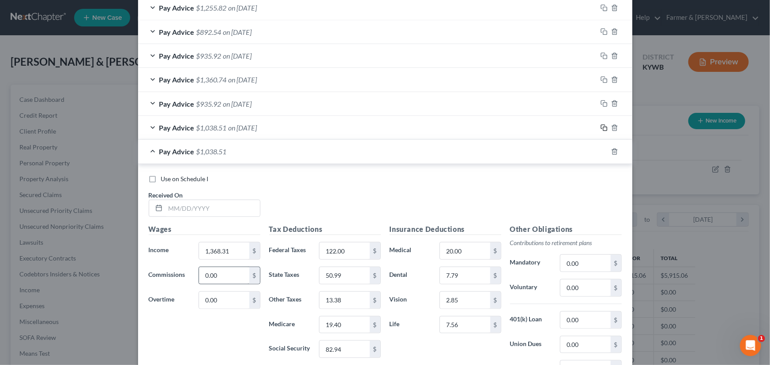
scroll to position [341, 0]
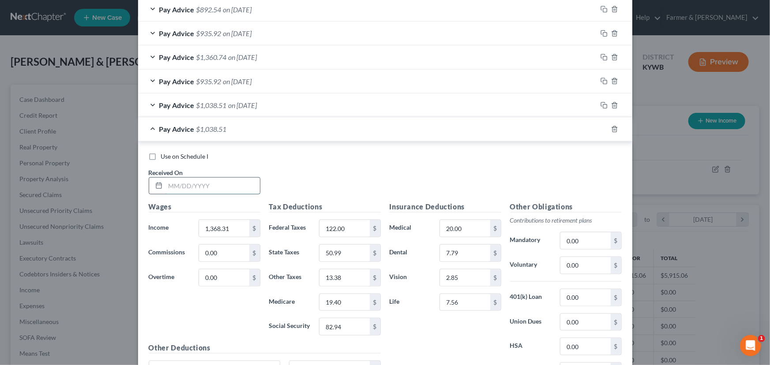
click at [193, 189] on input "text" at bounding box center [212, 186] width 94 height 17
click at [303, 185] on div "Use on Schedule I Received On * [DATE]" at bounding box center [385, 177] width 482 height 50
click at [240, 229] on input "1,368.31" at bounding box center [224, 228] width 50 height 17
click at [346, 228] on input "122.00" at bounding box center [344, 228] width 50 height 17
click at [355, 258] on input "50.99" at bounding box center [344, 253] width 50 height 17
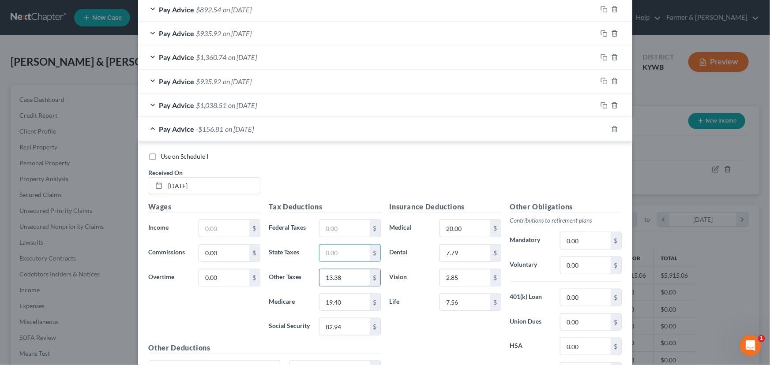
click at [352, 274] on input "13.38" at bounding box center [344, 278] width 50 height 17
click at [351, 295] on input "19.40" at bounding box center [344, 302] width 50 height 17
click at [350, 323] on input "82.94" at bounding box center [344, 327] width 50 height 17
click at [228, 225] on input "text" at bounding box center [224, 228] width 50 height 17
drag, startPoint x: 304, startPoint y: 184, endPoint x: 88, endPoint y: 239, distance: 223.1
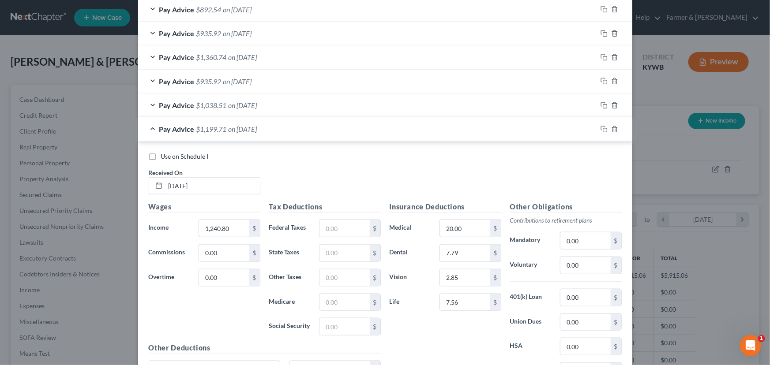
click at [304, 184] on div "Use on Schedule I Received On * [DATE]" at bounding box center [385, 177] width 482 height 50
click at [330, 229] on input "text" at bounding box center [344, 228] width 50 height 17
click at [328, 330] on input "text" at bounding box center [344, 327] width 50 height 17
click at [352, 303] on input "text" at bounding box center [344, 302] width 50 height 17
click at [331, 250] on input "text" at bounding box center [344, 253] width 50 height 17
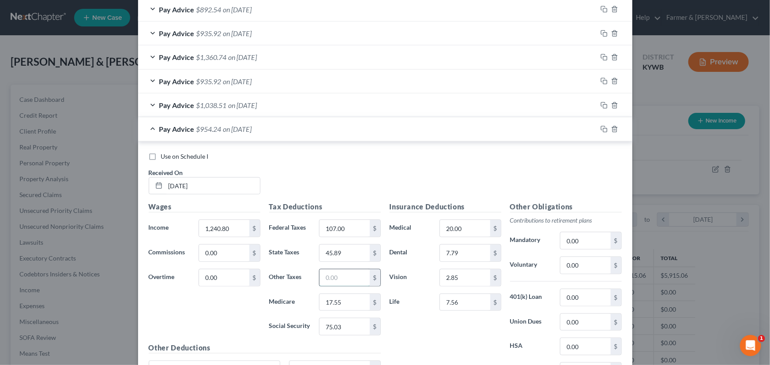
click at [330, 277] on input "text" at bounding box center [344, 278] width 50 height 17
click at [307, 185] on div "Use on Schedule I Received On * [DATE]" at bounding box center [385, 177] width 482 height 50
click at [196, 128] on span "$942.14" at bounding box center [208, 129] width 25 height 8
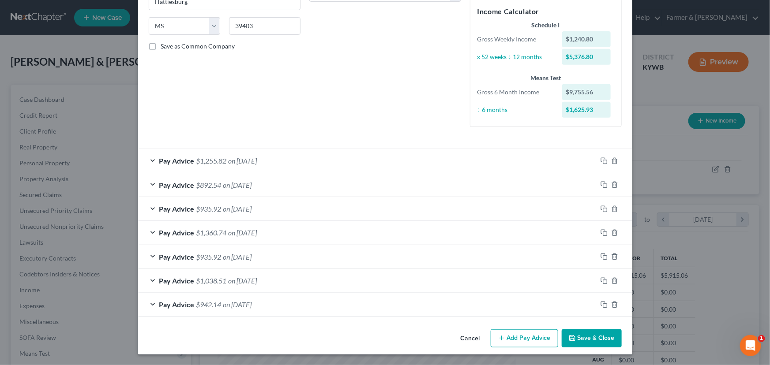
scroll to position [164, 0]
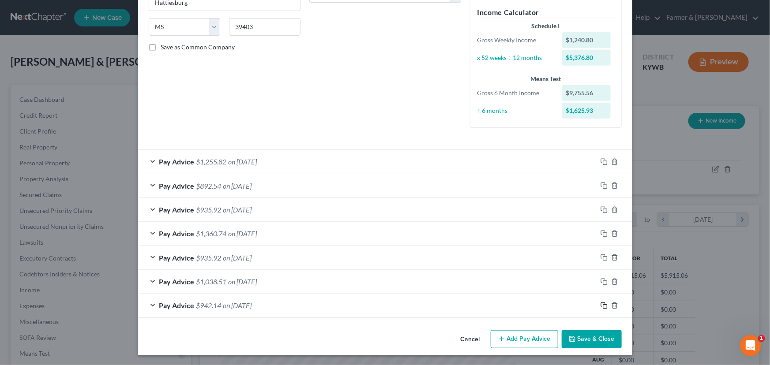
click at [600, 305] on icon "button" at bounding box center [603, 305] width 7 height 7
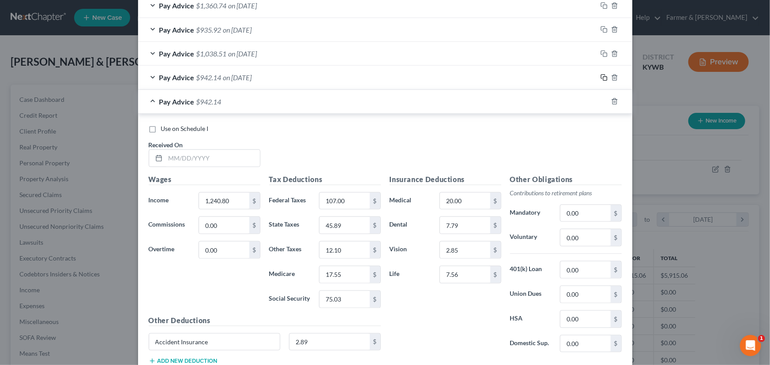
scroll to position [405, 0]
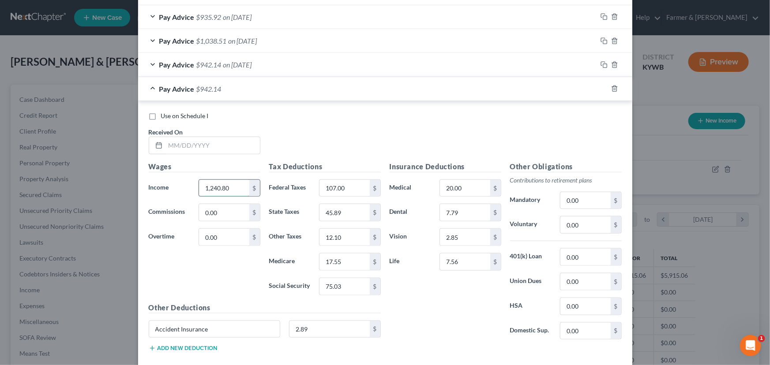
click at [231, 194] on input "1,240.80" at bounding box center [224, 188] width 50 height 17
drag, startPoint x: 353, startPoint y: 191, endPoint x: 351, endPoint y: 198, distance: 7.5
click at [354, 191] on input "107.00" at bounding box center [344, 188] width 50 height 17
click at [348, 214] on input "45.89" at bounding box center [344, 212] width 50 height 17
click at [345, 191] on input "107.00" at bounding box center [344, 188] width 50 height 17
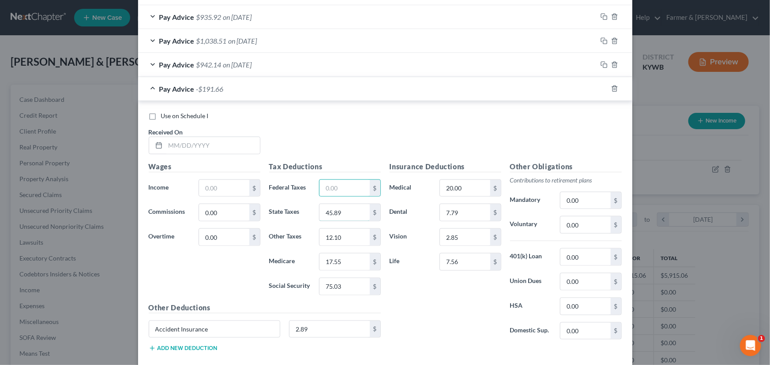
click at [349, 210] on input "45.89" at bounding box center [344, 212] width 50 height 17
click at [349, 234] on input "12.10" at bounding box center [344, 237] width 50 height 17
click at [351, 260] on input "17.55" at bounding box center [344, 262] width 50 height 17
click at [347, 297] on div "Tax Deductions Federal Taxes $ State Taxes $ Other Taxes $ Medicare $ Social Se…" at bounding box center [325, 231] width 120 height 141
click at [345, 287] on input "75.03" at bounding box center [344, 286] width 50 height 17
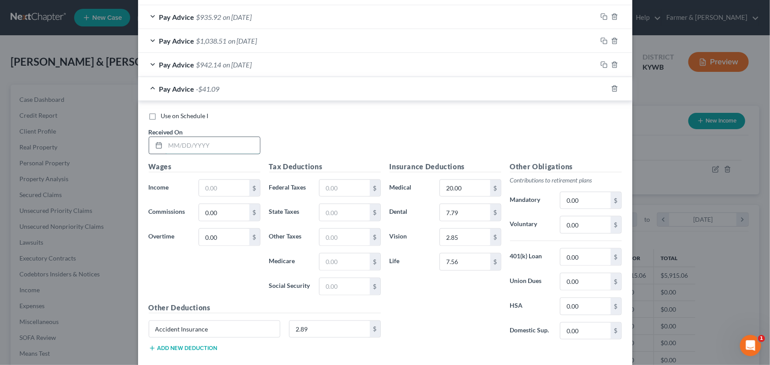
click at [191, 143] on input "text" at bounding box center [212, 145] width 94 height 17
click at [222, 180] on input "text" at bounding box center [224, 188] width 50 height 17
click at [331, 187] on input "text" at bounding box center [344, 188] width 50 height 17
click at [336, 286] on input "text" at bounding box center [344, 286] width 50 height 17
click at [353, 266] on input "text" at bounding box center [344, 262] width 50 height 17
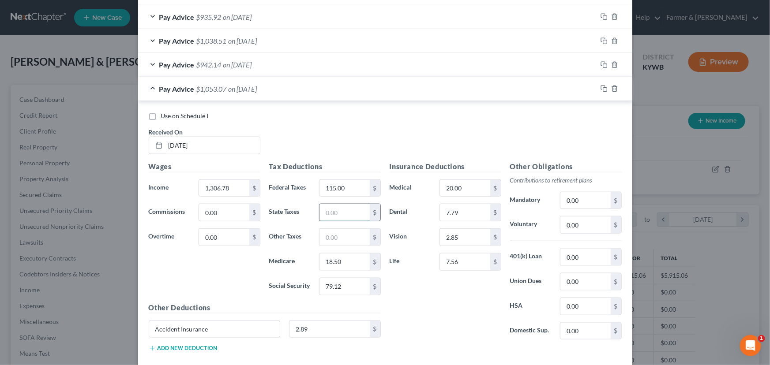
click at [339, 210] on input "text" at bounding box center [344, 212] width 50 height 17
click at [336, 240] on input "text" at bounding box center [344, 237] width 50 height 17
click at [341, 147] on div "Use on Schedule I Received On * [DATE]" at bounding box center [385, 137] width 482 height 50
click at [227, 90] on span "on [DATE]" at bounding box center [237, 89] width 29 height 8
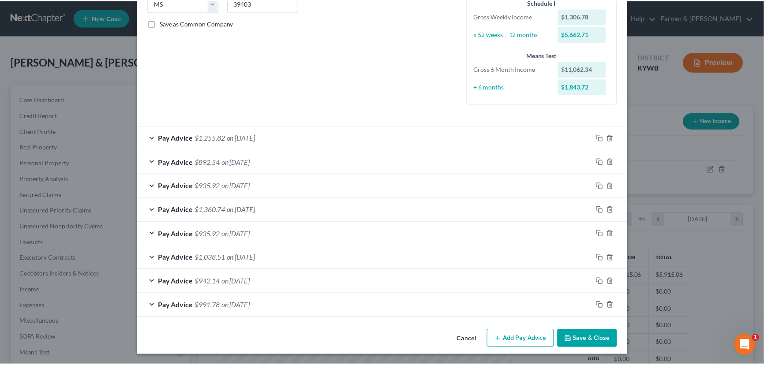
scroll to position [188, 0]
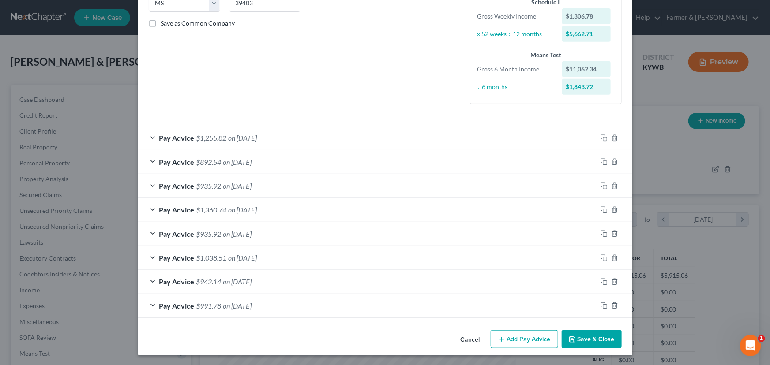
click at [575, 337] on button "Save & Close" at bounding box center [592, 339] width 60 height 19
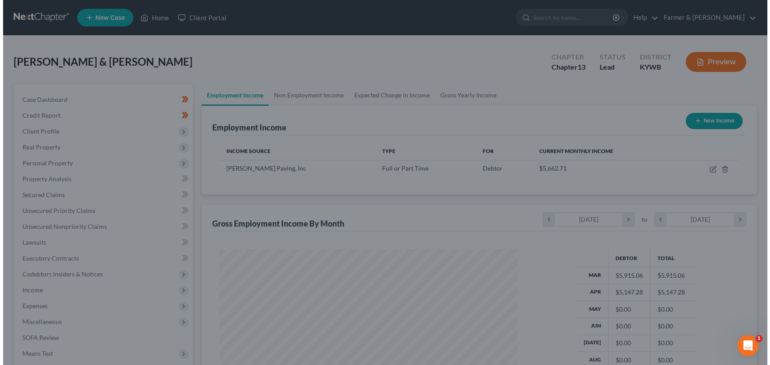
scroll to position [441057, 440901]
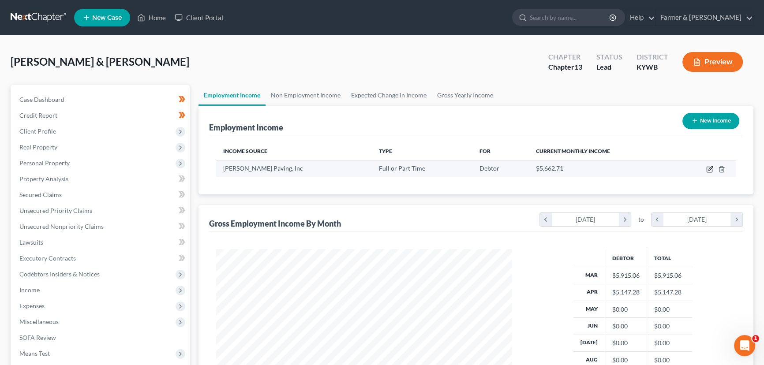
click at [707, 168] on icon "button" at bounding box center [709, 169] width 5 height 5
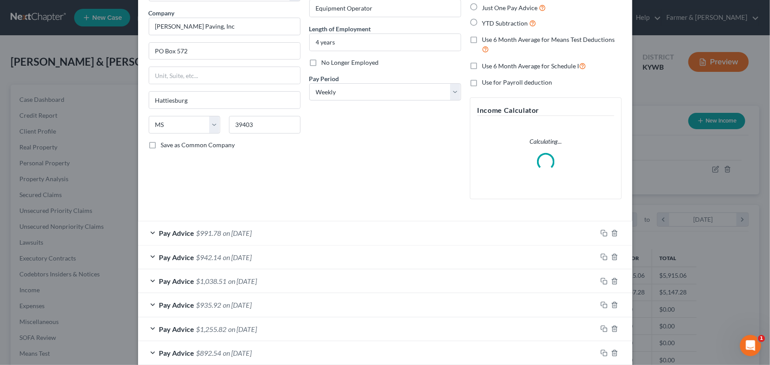
scroll to position [162, 0]
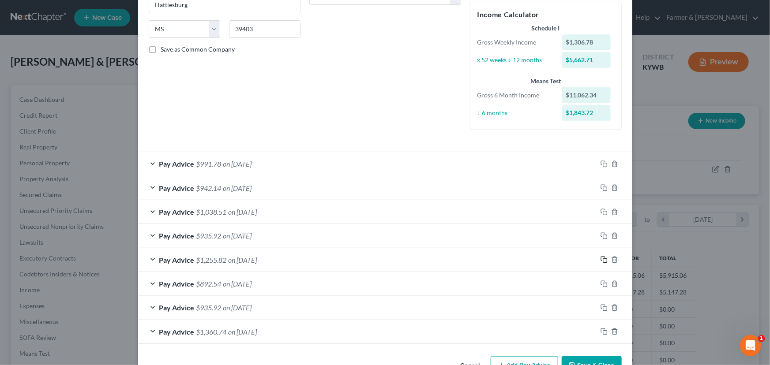
click at [602, 259] on icon "button" at bounding box center [603, 259] width 7 height 7
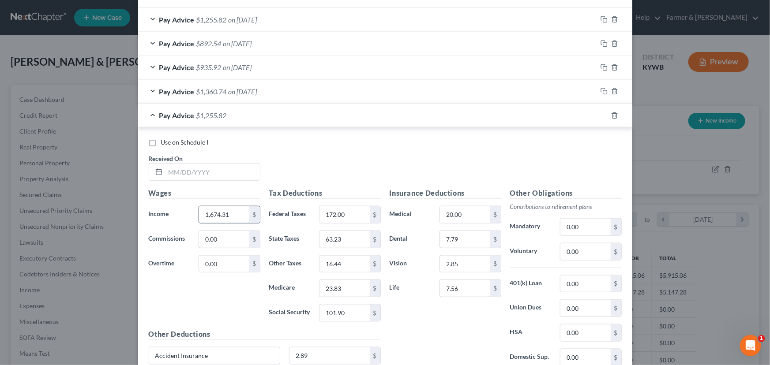
click at [232, 214] on input "1,674.31" at bounding box center [224, 214] width 50 height 17
click at [350, 213] on input "172.00" at bounding box center [344, 214] width 50 height 17
click at [351, 242] on input "63.23" at bounding box center [344, 239] width 50 height 17
click at [347, 263] on input "16.44" at bounding box center [344, 264] width 50 height 17
click at [349, 287] on input "23.83" at bounding box center [344, 288] width 50 height 17
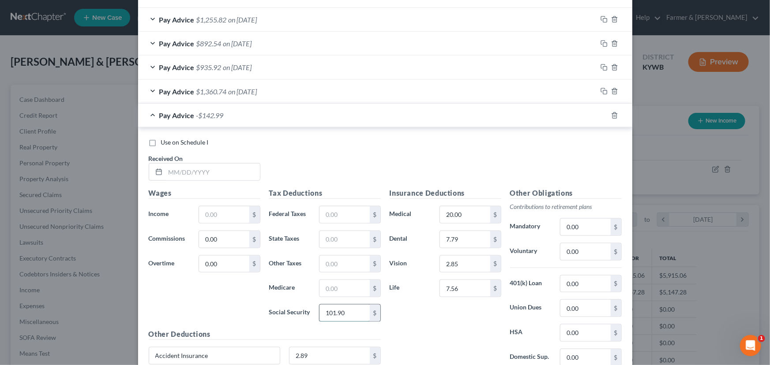
click at [346, 307] on input "101.90" at bounding box center [344, 313] width 50 height 17
click at [204, 216] on input "text" at bounding box center [224, 214] width 50 height 17
click at [203, 172] on input "text" at bounding box center [212, 172] width 94 height 17
click at [342, 214] on input "text" at bounding box center [344, 214] width 50 height 17
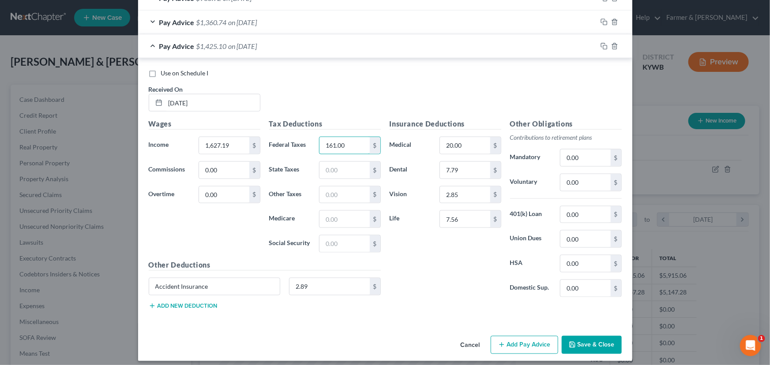
scroll to position [477, 0]
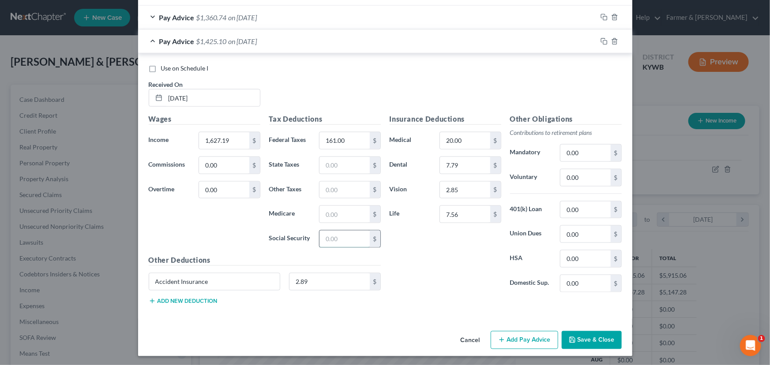
click at [322, 241] on input "text" at bounding box center [344, 239] width 50 height 17
click at [341, 214] on input "text" at bounding box center [344, 214] width 50 height 17
click at [326, 162] on input "text" at bounding box center [344, 165] width 50 height 17
click at [330, 184] on input "text" at bounding box center [344, 190] width 50 height 17
click at [405, 253] on div "Insurance Deductions Medical 20.00 $ Dental 7.79 $ Vision 2.85 $ Life 7.56 $" at bounding box center [445, 207] width 120 height 186
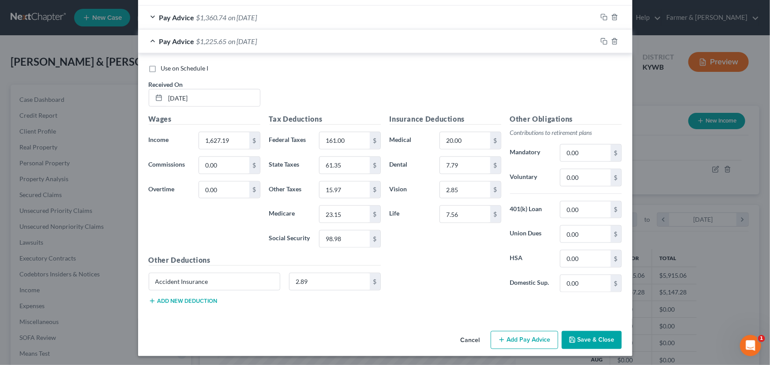
click at [220, 40] on span "$1,225.65" at bounding box center [211, 41] width 30 height 8
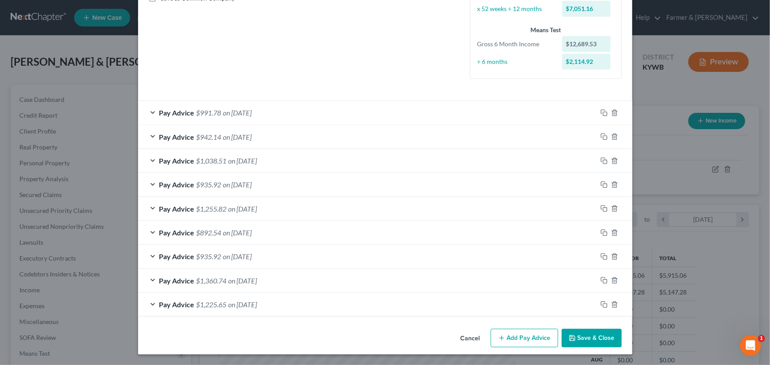
scroll to position [212, 0]
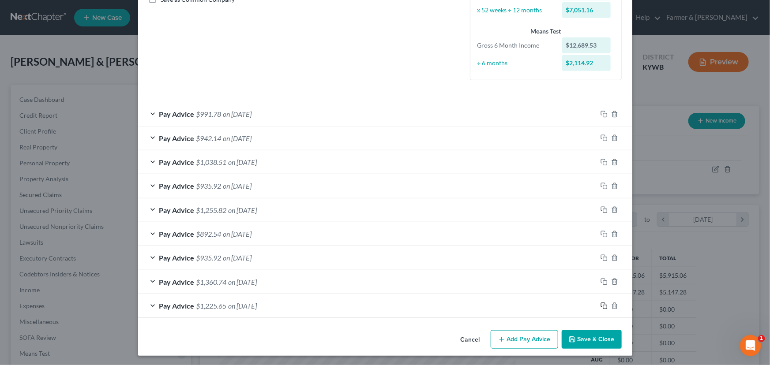
click at [600, 304] on icon "button" at bounding box center [603, 306] width 7 height 7
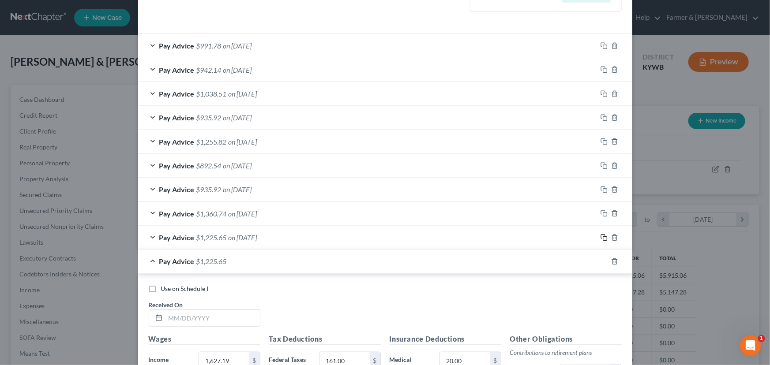
scroll to position [413, 0]
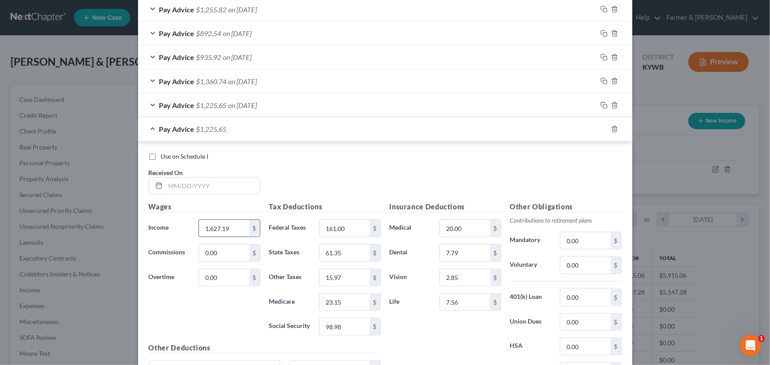
click at [240, 233] on input "1,627.19" at bounding box center [224, 228] width 50 height 17
click at [353, 228] on input "161.00" at bounding box center [344, 228] width 50 height 17
click at [340, 244] on div "61.35 $" at bounding box center [349, 253] width 61 height 18
click at [351, 255] on input "61.35" at bounding box center [344, 253] width 50 height 17
click at [347, 276] on input "15.97" at bounding box center [344, 278] width 50 height 17
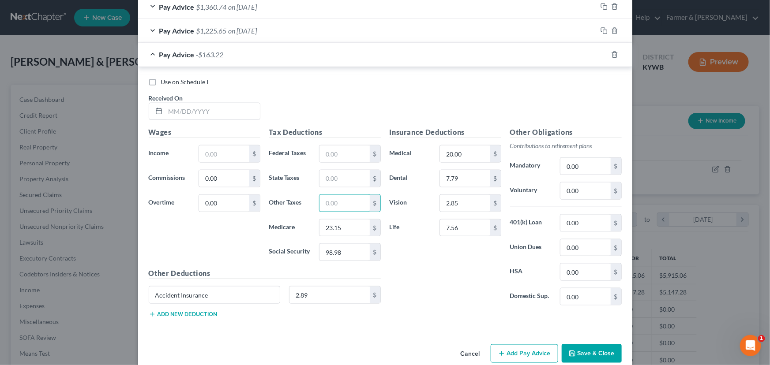
scroll to position [493, 0]
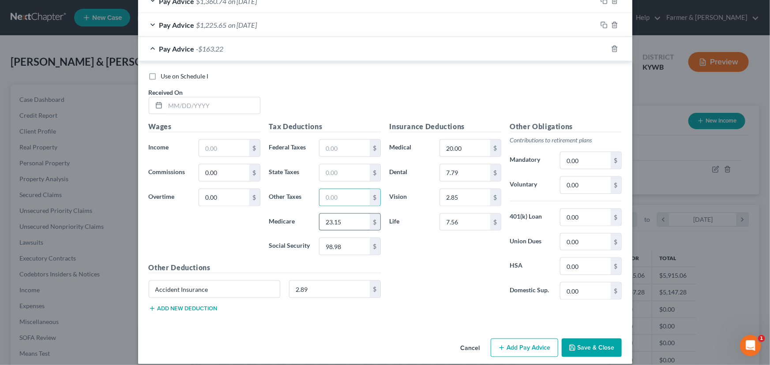
click at [342, 221] on input "23.15" at bounding box center [344, 222] width 50 height 17
click at [349, 242] on input "98.98" at bounding box center [344, 246] width 50 height 17
click at [213, 107] on input "text" at bounding box center [212, 106] width 94 height 17
click at [218, 153] on input "text" at bounding box center [224, 148] width 50 height 17
drag, startPoint x: 333, startPoint y: 149, endPoint x: 321, endPoint y: 148, distance: 11.9
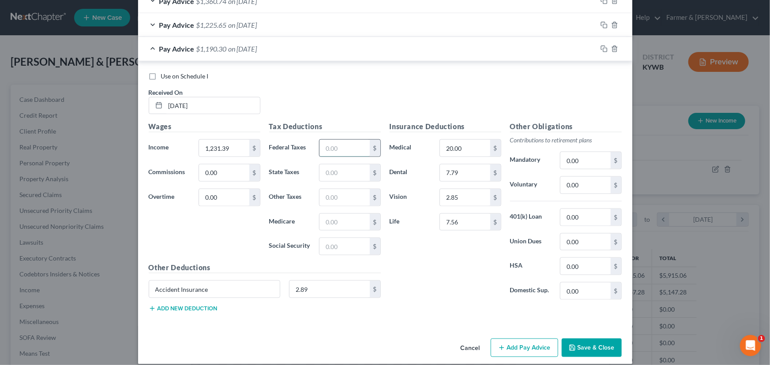
click at [333, 149] on input "text" at bounding box center [344, 148] width 50 height 17
click at [335, 248] on input "text" at bounding box center [344, 246] width 50 height 17
click at [336, 222] on input "text" at bounding box center [344, 222] width 50 height 17
click at [336, 174] on input "text" at bounding box center [344, 173] width 50 height 17
click at [336, 205] on div "Tax Deductions Federal Taxes 105.00 $ State Taxes 45.51 $ Other Taxes $ Medicar…" at bounding box center [325, 191] width 120 height 141
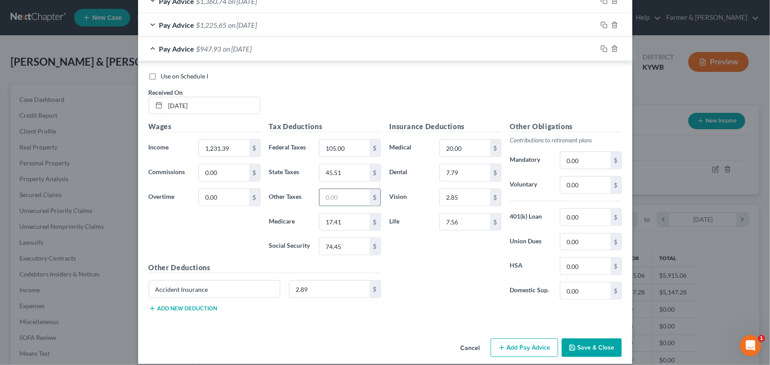
click at [337, 199] on input "text" at bounding box center [344, 197] width 50 height 17
click at [432, 263] on div "Insurance Deductions Medical 20.00 $ Dental 7.79 $ Vision 2.85 $ Life 7.56 $" at bounding box center [445, 214] width 120 height 186
click at [218, 54] on div "Pay Advice $935.92 on [DATE]" at bounding box center [367, 48] width 459 height 23
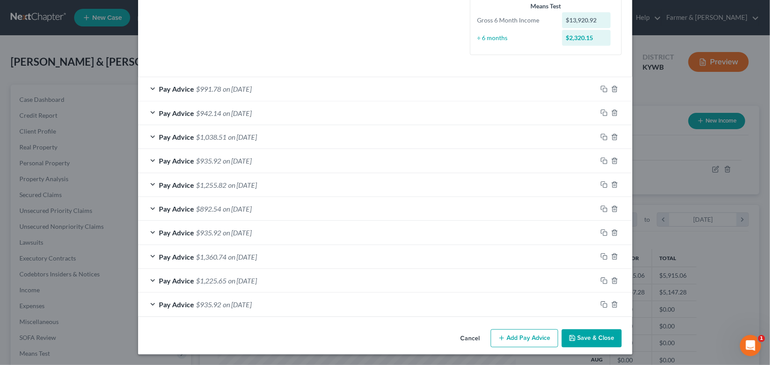
scroll to position [236, 0]
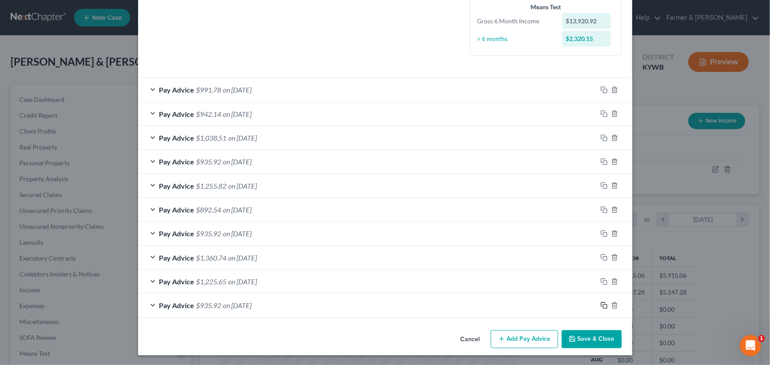
click at [601, 303] on icon "button" at bounding box center [603, 305] width 7 height 7
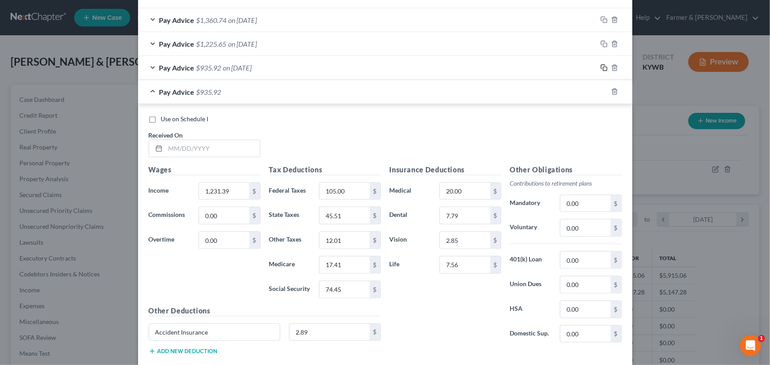
scroll to position [477, 0]
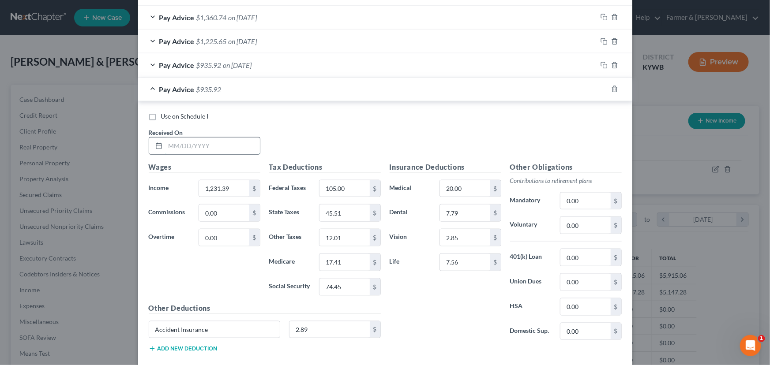
click at [202, 144] on input "text" at bounding box center [212, 146] width 94 height 17
click at [316, 155] on div "Use on Schedule I Received On * [DATE]" at bounding box center [385, 137] width 482 height 50
click at [232, 187] on input "1,231.39" at bounding box center [224, 188] width 50 height 17
click at [345, 184] on input "105.00" at bounding box center [344, 188] width 50 height 17
click at [349, 218] on input "45.51" at bounding box center [344, 213] width 50 height 17
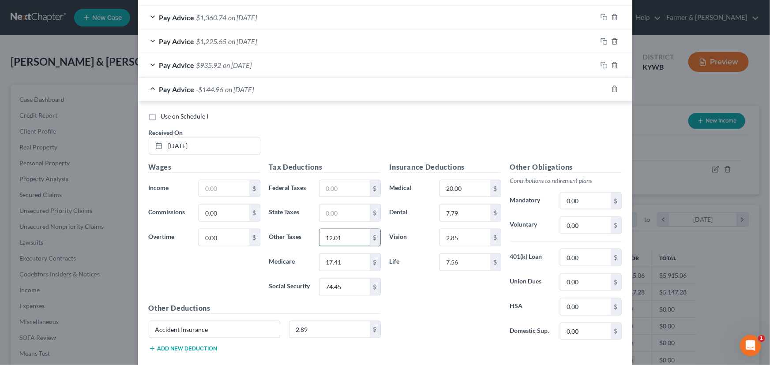
click at [349, 241] on input "12.01" at bounding box center [344, 237] width 50 height 17
click at [348, 262] on input "17.41" at bounding box center [344, 262] width 50 height 17
click at [352, 281] on input "74.45" at bounding box center [344, 287] width 50 height 17
click at [203, 189] on input "text" at bounding box center [224, 188] width 50 height 17
click at [334, 197] on div "Tax Deductions Federal Taxes $ State Taxes $ Other Taxes $ Medicare $ Social Se…" at bounding box center [325, 232] width 120 height 141
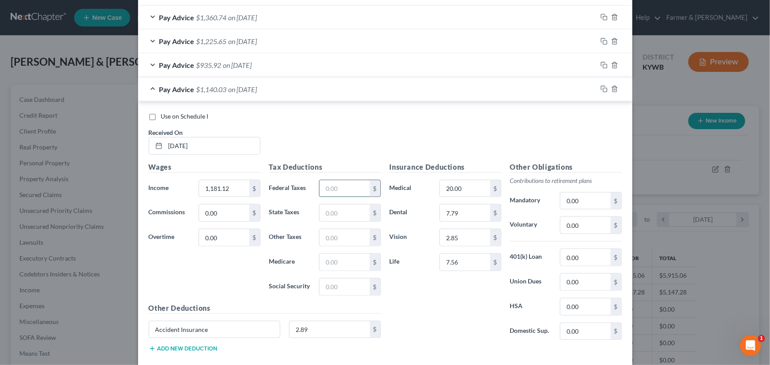
click at [335, 188] on input "text" at bounding box center [344, 188] width 50 height 17
click at [349, 282] on input "text" at bounding box center [344, 287] width 50 height 17
click at [342, 262] on input "text" at bounding box center [344, 262] width 50 height 17
click at [335, 213] on input "text" at bounding box center [344, 213] width 50 height 17
click at [333, 235] on input "text" at bounding box center [344, 237] width 50 height 17
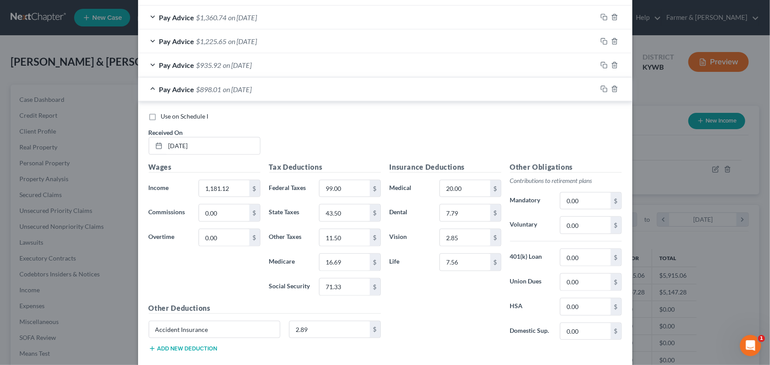
click at [281, 133] on div "Use on Schedule I Received On * [DATE]" at bounding box center [385, 137] width 482 height 50
click at [465, 260] on input "7.56" at bounding box center [465, 262] width 50 height 17
click at [458, 296] on div "Insurance Deductions Medical 20.00 $ Dental 7.79 $ Vision 2.85 $ Life 11.56 $" at bounding box center [445, 255] width 120 height 186
click at [319, 327] on input "2.89" at bounding box center [329, 330] width 80 height 17
click at [297, 136] on div "Use on Schedule I Received On * [DATE]" at bounding box center [385, 137] width 482 height 50
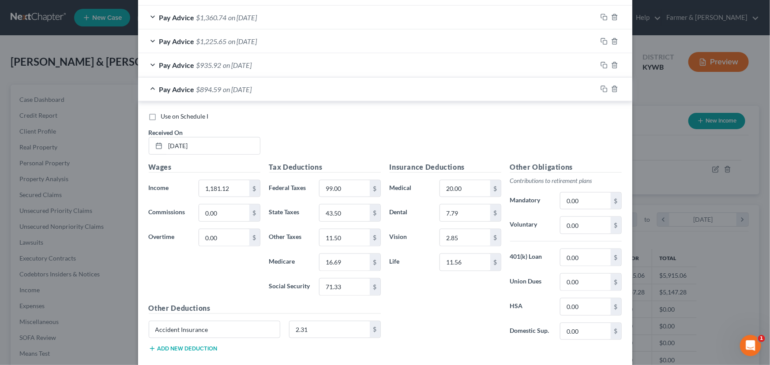
click at [217, 88] on span "$894.59" at bounding box center [208, 89] width 25 height 8
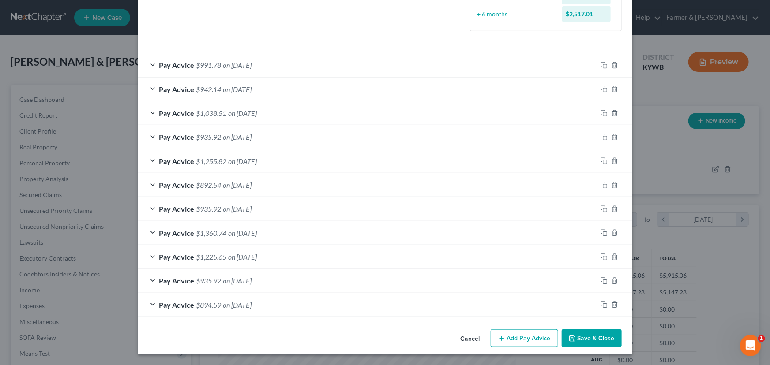
scroll to position [260, 0]
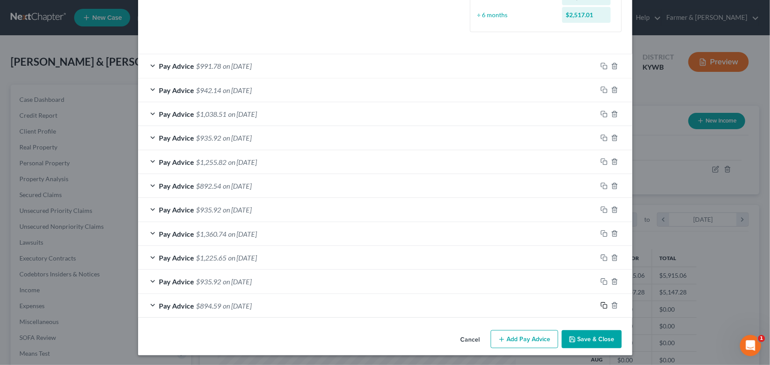
click at [602, 306] on icon "button" at bounding box center [603, 305] width 7 height 7
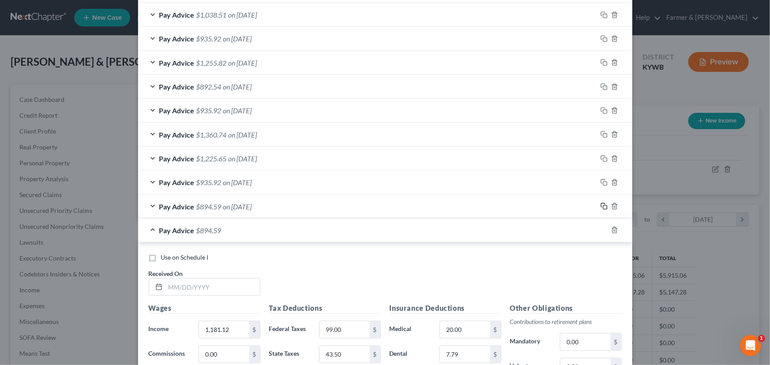
scroll to position [460, 0]
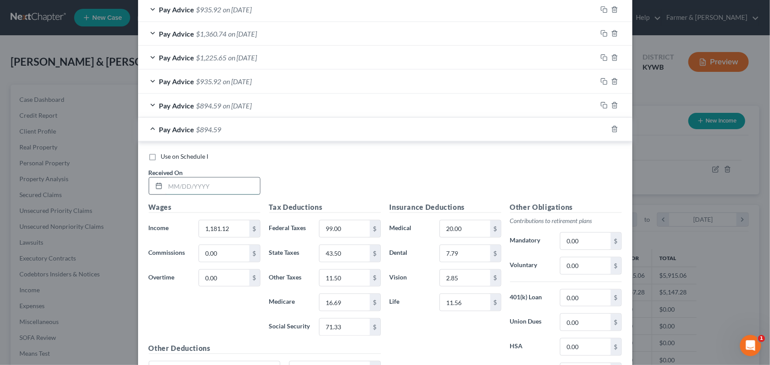
click at [227, 184] on input "text" at bounding box center [212, 186] width 94 height 17
click at [242, 229] on input "1,181.12" at bounding box center [224, 229] width 50 height 17
click at [332, 229] on input "99.00" at bounding box center [344, 229] width 50 height 17
drag, startPoint x: 346, startPoint y: 258, endPoint x: 347, endPoint y: 274, distance: 15.4
click at [347, 258] on input "43.50" at bounding box center [344, 253] width 50 height 17
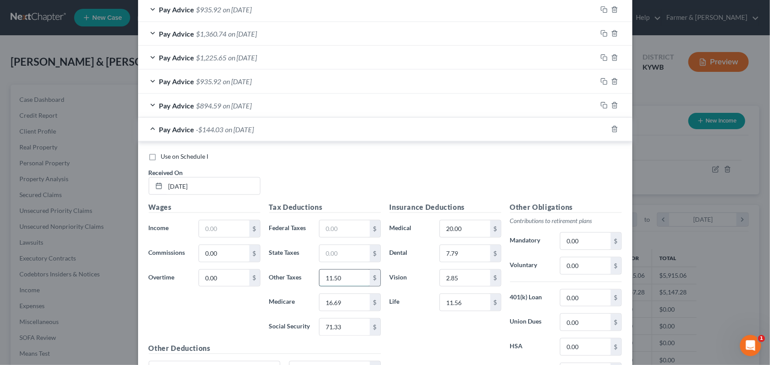
click at [347, 275] on input "11.50" at bounding box center [344, 278] width 50 height 17
click at [347, 307] on input "16.69" at bounding box center [344, 302] width 50 height 17
click at [344, 326] on input "71.33" at bounding box center [344, 327] width 50 height 17
click at [222, 226] on input "text" at bounding box center [224, 229] width 50 height 17
click at [339, 229] on input "text" at bounding box center [344, 229] width 50 height 17
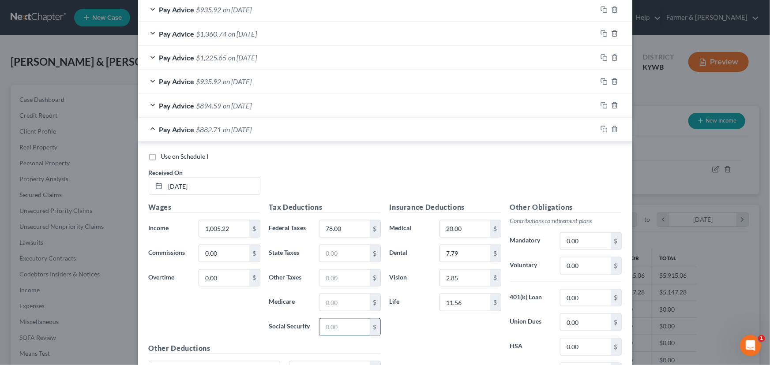
click at [333, 328] on input "text" at bounding box center [344, 327] width 50 height 17
click at [321, 308] on input "text" at bounding box center [344, 302] width 50 height 17
click at [340, 255] on input "text" at bounding box center [344, 253] width 50 height 17
click at [321, 272] on input "text" at bounding box center [344, 278] width 50 height 17
click at [378, 161] on div "Use on Schedule I Received On * [DATE]" at bounding box center [385, 177] width 482 height 50
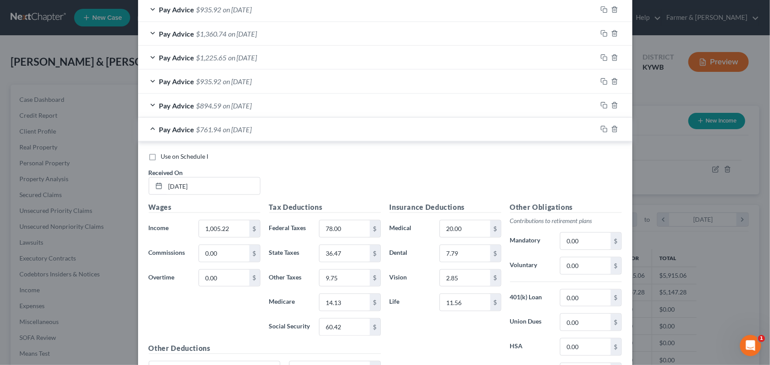
drag, startPoint x: 210, startPoint y: 130, endPoint x: 210, endPoint y: 160, distance: 30.0
click at [210, 130] on span "$761.94" at bounding box center [208, 129] width 25 height 8
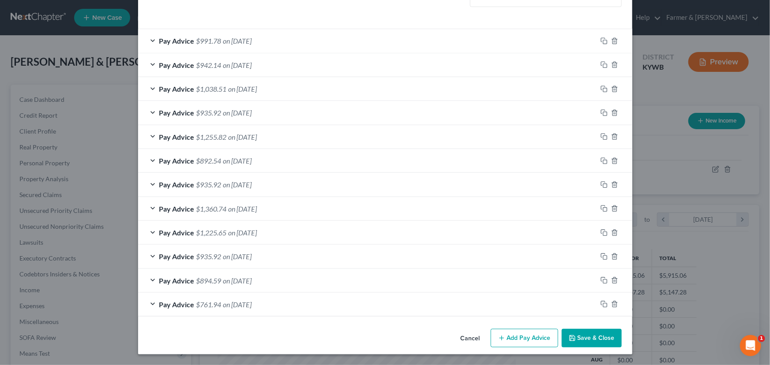
scroll to position [284, 0]
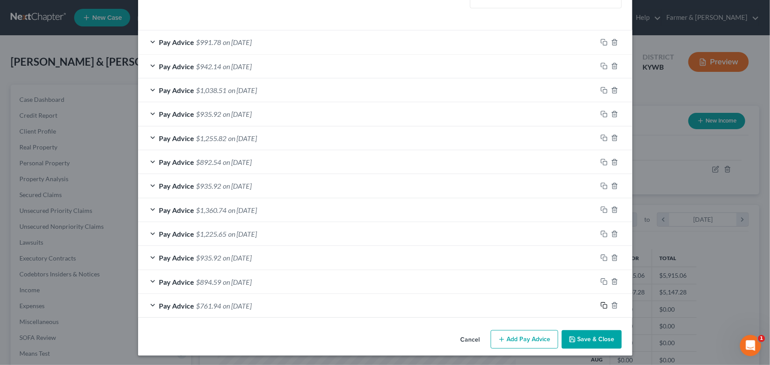
click at [601, 305] on icon "button" at bounding box center [603, 305] width 4 height 4
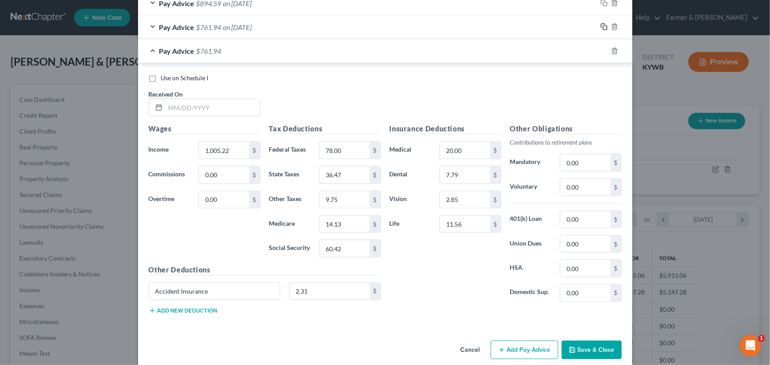
scroll to position [565, 0]
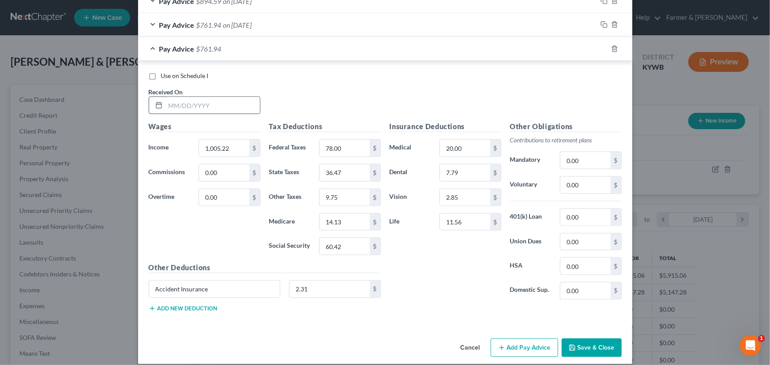
click at [238, 110] on input "text" at bounding box center [212, 105] width 94 height 17
click at [232, 153] on input "1,005.22" at bounding box center [224, 148] width 50 height 17
click at [326, 145] on input "78.00" at bounding box center [344, 148] width 50 height 17
click at [355, 176] on input "36.47" at bounding box center [344, 173] width 50 height 17
click at [345, 200] on input "9.75" at bounding box center [344, 197] width 50 height 17
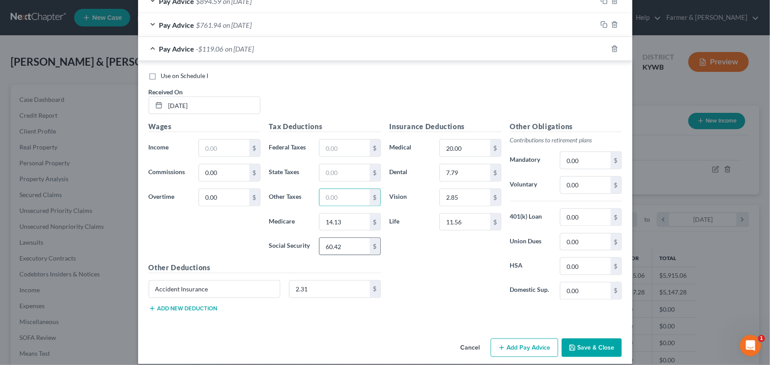
click at [344, 233] on div "Tax Deductions Federal Taxes $ State Taxes $ Other Taxes $ Medicare 14.13 $ Soc…" at bounding box center [325, 191] width 120 height 141
click at [344, 221] on input "14.13" at bounding box center [344, 222] width 50 height 17
click at [349, 245] on input "60.42" at bounding box center [344, 246] width 50 height 17
click at [227, 146] on input "text" at bounding box center [224, 148] width 50 height 17
click at [354, 151] on input "text" at bounding box center [344, 148] width 50 height 17
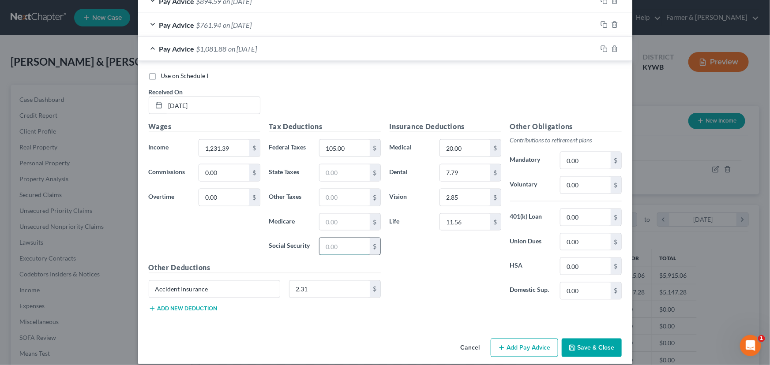
click at [328, 245] on input "text" at bounding box center [344, 246] width 50 height 17
click at [326, 225] on input "text" at bounding box center [344, 222] width 50 height 17
click at [338, 172] on input "text" at bounding box center [344, 173] width 50 height 17
click at [342, 198] on input "text" at bounding box center [344, 197] width 50 height 17
click at [321, 110] on div "Use on Schedule I Received On * [DATE]" at bounding box center [385, 96] width 482 height 50
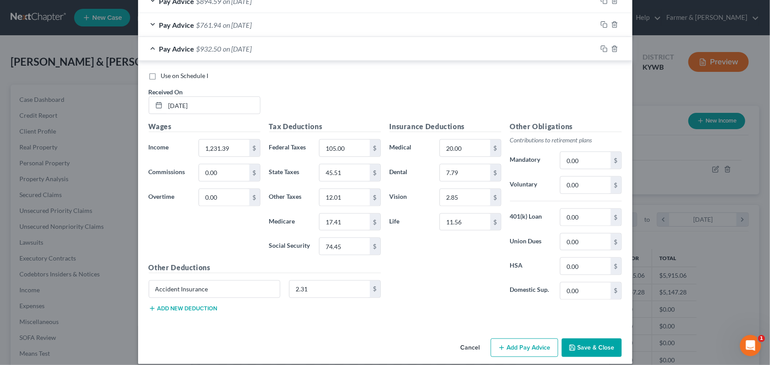
click at [219, 46] on div "Pay Advice $932.50 on [DATE]" at bounding box center [367, 48] width 459 height 23
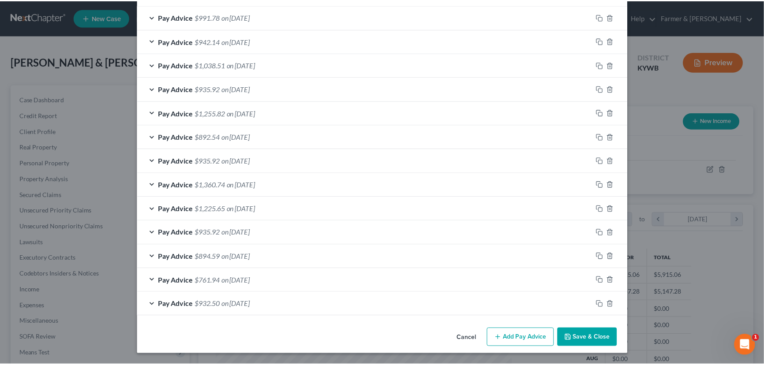
scroll to position [308, 0]
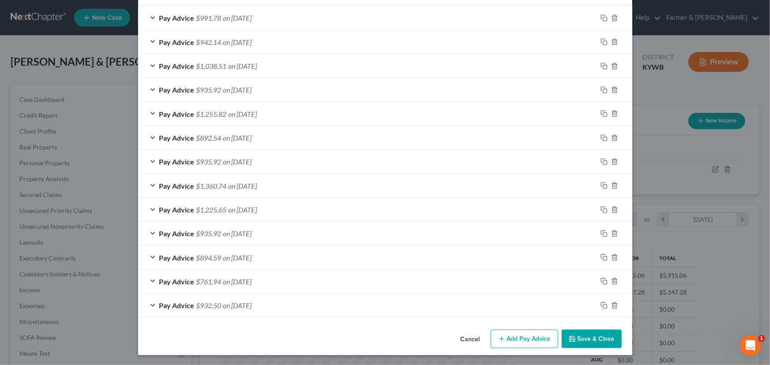
drag, startPoint x: 596, startPoint y: 334, endPoint x: 282, endPoint y: 328, distance: 313.3
click at [596, 334] on button "Save & Close" at bounding box center [592, 339] width 60 height 19
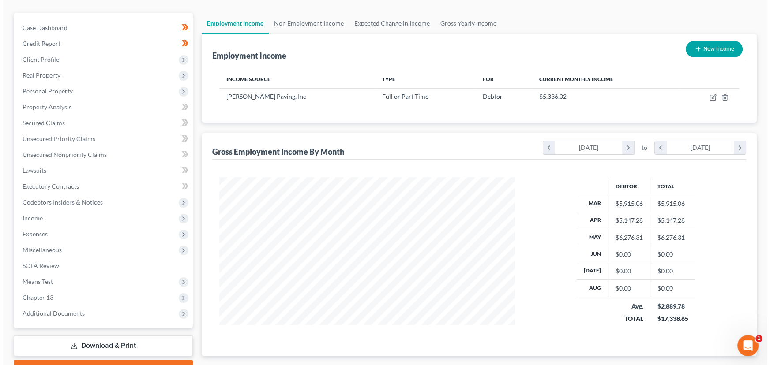
scroll to position [80, 0]
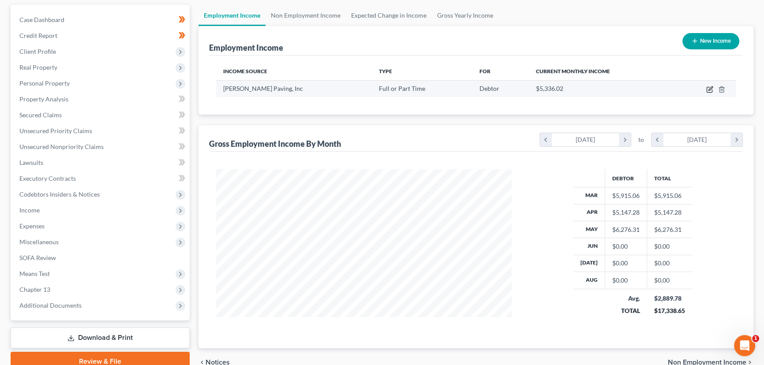
click at [709, 90] on icon "button" at bounding box center [711, 88] width 4 height 4
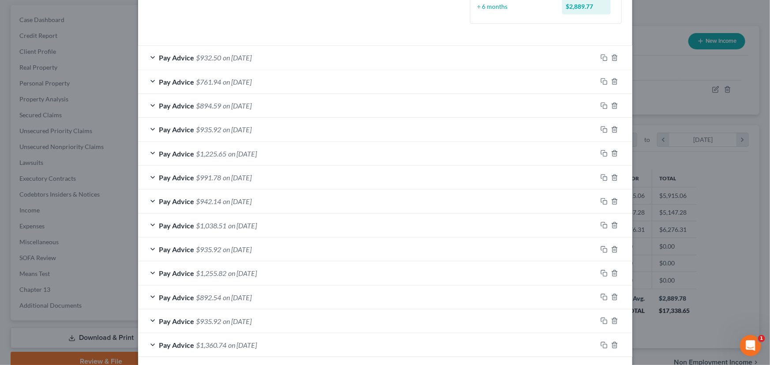
scroll to position [281, 0]
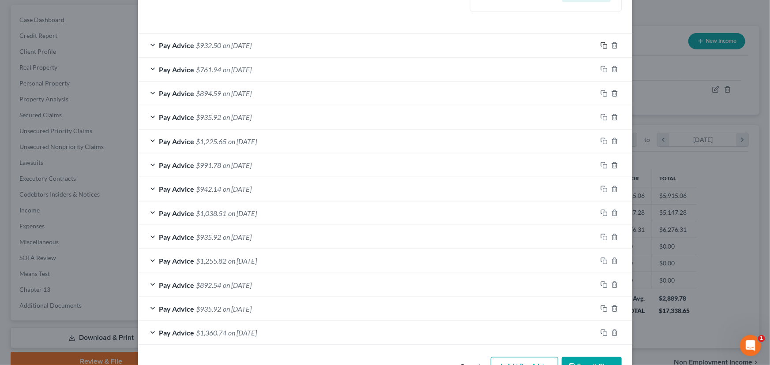
click at [601, 44] on icon "button" at bounding box center [603, 45] width 7 height 7
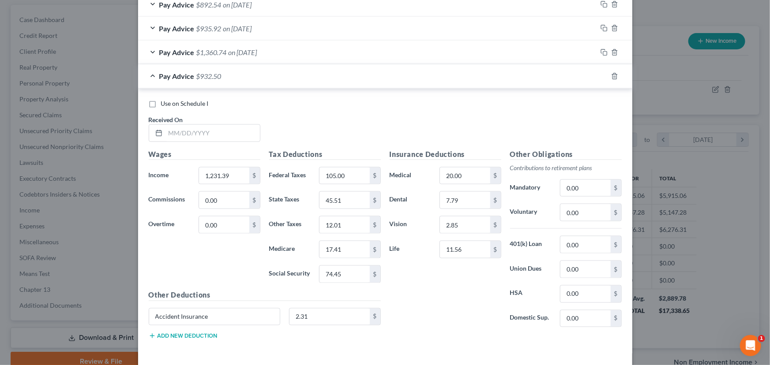
scroll to position [596, 0]
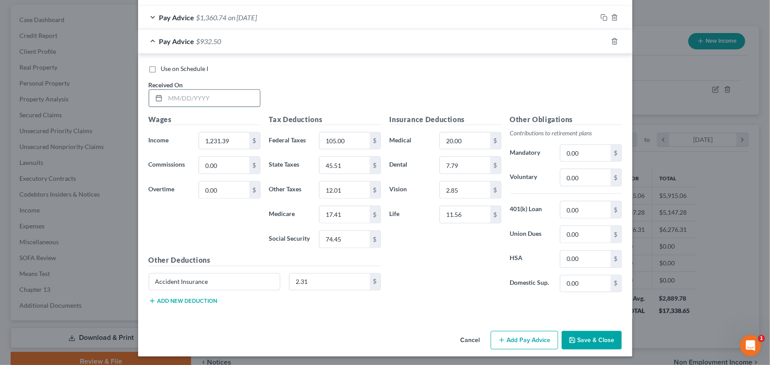
drag, startPoint x: 216, startPoint y: 96, endPoint x: 212, endPoint y: 98, distance: 4.5
click at [216, 96] on input "text" at bounding box center [212, 98] width 94 height 17
click at [235, 148] on div "1,231.39 $" at bounding box center [229, 141] width 61 height 18
click at [232, 143] on input "1,231.39" at bounding box center [224, 141] width 50 height 17
click at [343, 134] on input "105.00" at bounding box center [344, 141] width 50 height 17
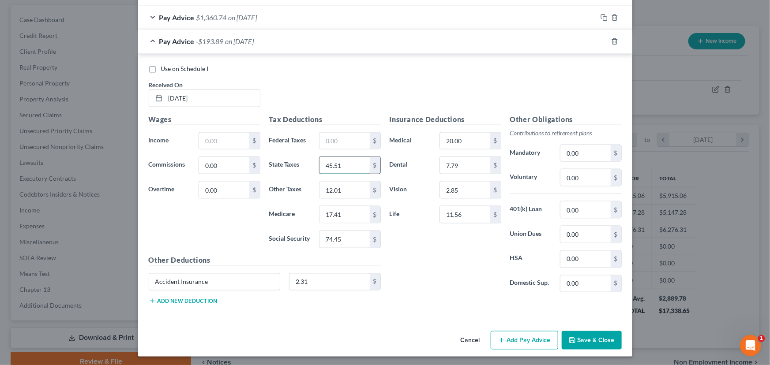
drag, startPoint x: 356, startPoint y: 161, endPoint x: 343, endPoint y: 173, distance: 18.1
click at [356, 161] on input "45.51" at bounding box center [344, 165] width 50 height 17
click at [352, 183] on input "12.01" at bounding box center [344, 190] width 50 height 17
click at [351, 209] on input "17.41" at bounding box center [344, 214] width 50 height 17
click at [353, 236] on input "74.45" at bounding box center [344, 239] width 50 height 17
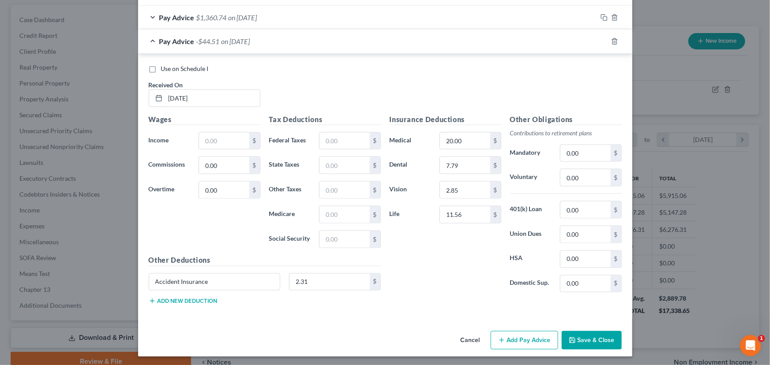
click at [236, 151] on div "Wages Income * $ Commissions 0.00 $ Overtime 0.00 $" at bounding box center [204, 184] width 120 height 141
click at [229, 139] on input "text" at bounding box center [224, 141] width 50 height 17
click at [324, 141] on input "text" at bounding box center [344, 141] width 50 height 17
click at [342, 234] on input "text" at bounding box center [344, 239] width 50 height 17
click at [344, 211] on input "text" at bounding box center [344, 214] width 50 height 17
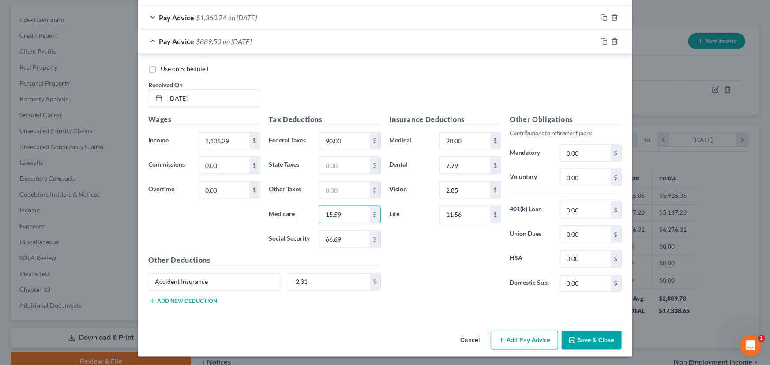
click at [332, 173] on div "Tax Deductions Federal Taxes 90.00 $ State Taxes $ Other Taxes $ Medicare 15.59…" at bounding box center [325, 184] width 120 height 141
click at [334, 168] on input "text" at bounding box center [344, 165] width 50 height 17
click at [338, 191] on input "text" at bounding box center [344, 190] width 50 height 17
click at [334, 104] on div "Use on Schedule I Received On * [DATE]" at bounding box center [385, 89] width 482 height 50
click at [223, 38] on span "on [DATE]" at bounding box center [237, 41] width 29 height 8
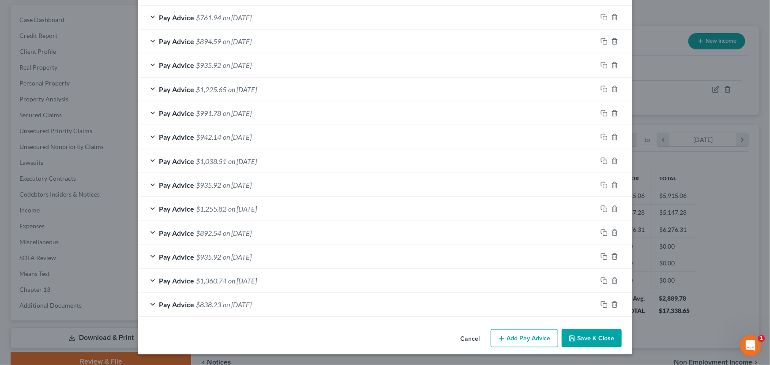
scroll to position [331, 0]
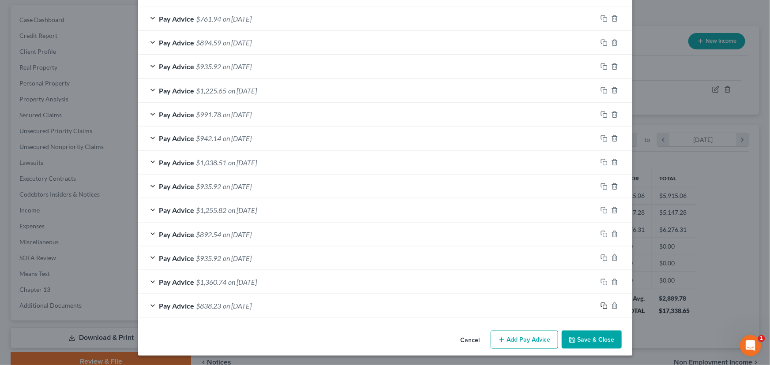
click at [600, 306] on icon "button" at bounding box center [603, 306] width 7 height 7
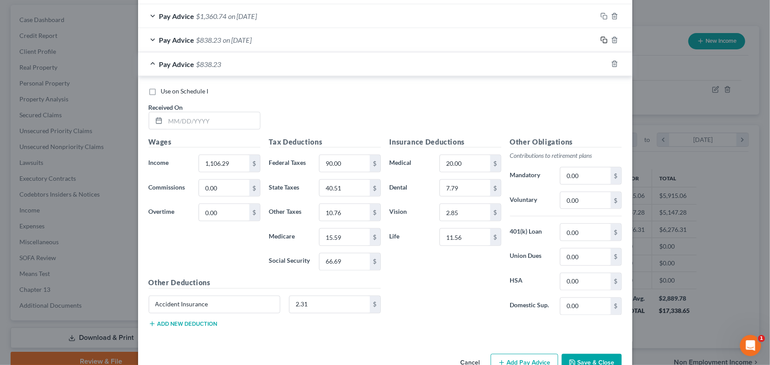
scroll to position [620, 0]
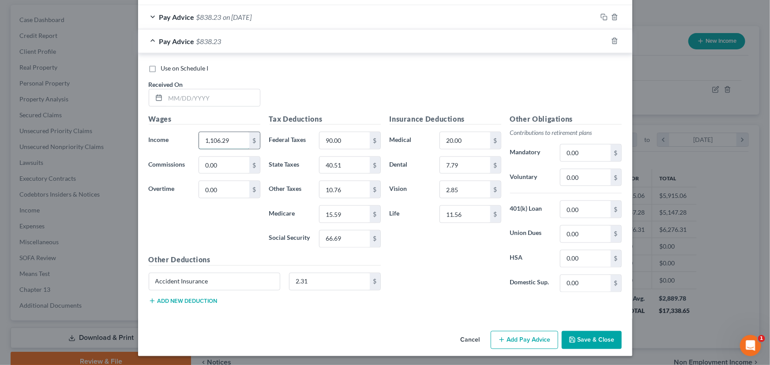
click at [239, 141] on input "1,106.29" at bounding box center [224, 140] width 50 height 17
click at [362, 140] on input "90.00" at bounding box center [344, 140] width 50 height 17
click at [353, 172] on input "40.51" at bounding box center [344, 165] width 50 height 17
click at [345, 187] on input "10.76" at bounding box center [344, 189] width 50 height 17
click at [348, 206] on input "15.59" at bounding box center [344, 214] width 50 height 17
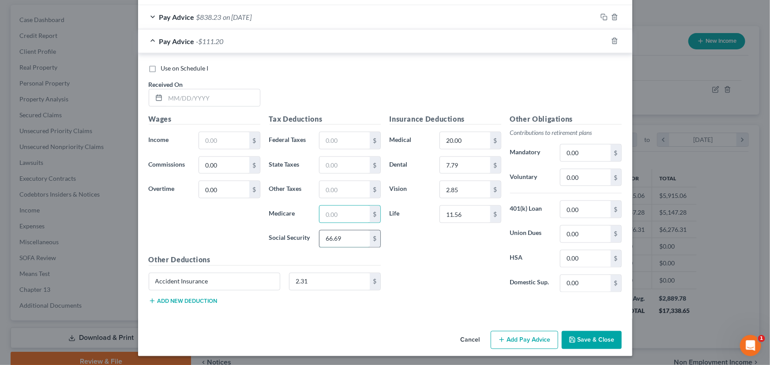
click at [348, 241] on input "66.69" at bounding box center [344, 239] width 50 height 17
click at [193, 96] on input "text" at bounding box center [212, 98] width 94 height 17
drag, startPoint x: 224, startPoint y: 136, endPoint x: 224, endPoint y: 148, distance: 11.5
click at [224, 137] on input "text" at bounding box center [224, 140] width 50 height 17
click at [334, 141] on input "text" at bounding box center [344, 140] width 50 height 17
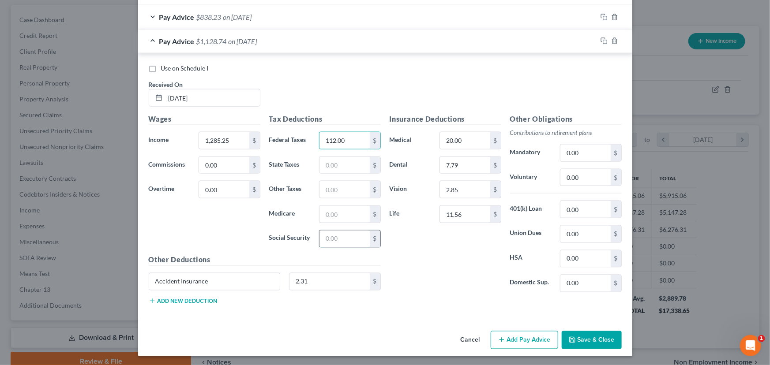
click at [341, 241] on input "text" at bounding box center [344, 239] width 50 height 17
click at [344, 216] on input "text" at bounding box center [344, 214] width 50 height 17
click at [332, 167] on input "text" at bounding box center [344, 165] width 50 height 17
click at [335, 194] on input "text" at bounding box center [344, 189] width 50 height 17
click at [339, 165] on input "47.66" at bounding box center [344, 165] width 50 height 17
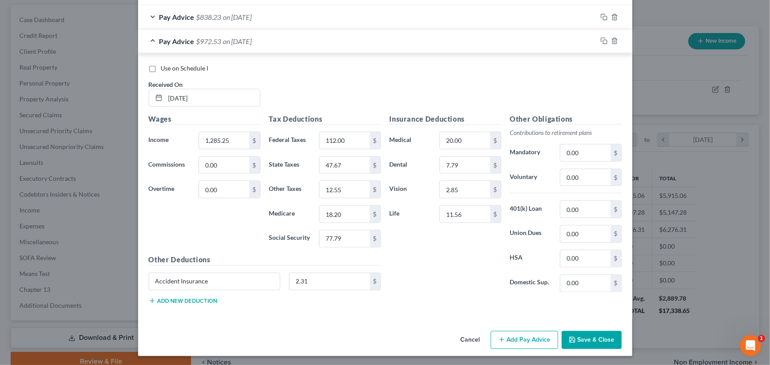
click at [405, 255] on div "Insurance Deductions Medical 20.00 $ Dental 7.79 $ Vision 2.85 $ Life 11.56 $" at bounding box center [445, 207] width 120 height 186
click at [208, 46] on div "Pay Advice $972.53 on [DATE]" at bounding box center [367, 41] width 459 height 23
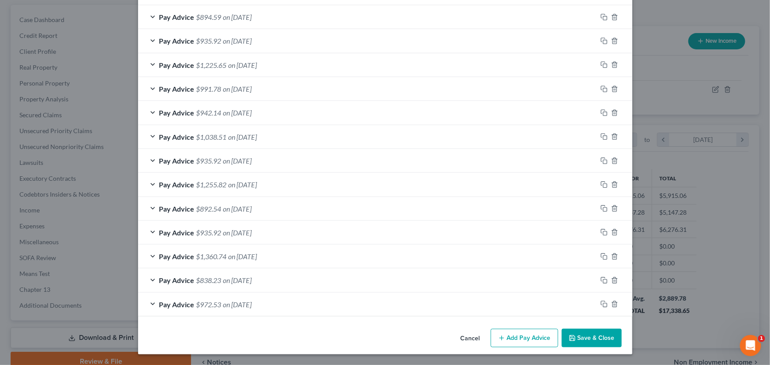
scroll to position [356, 0]
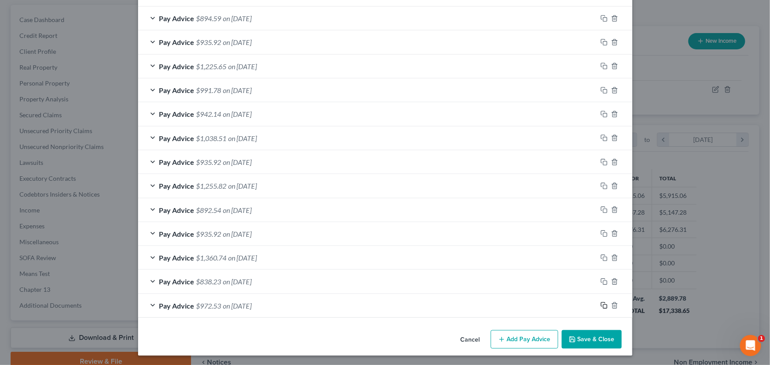
click at [600, 307] on icon "button" at bounding box center [603, 305] width 7 height 7
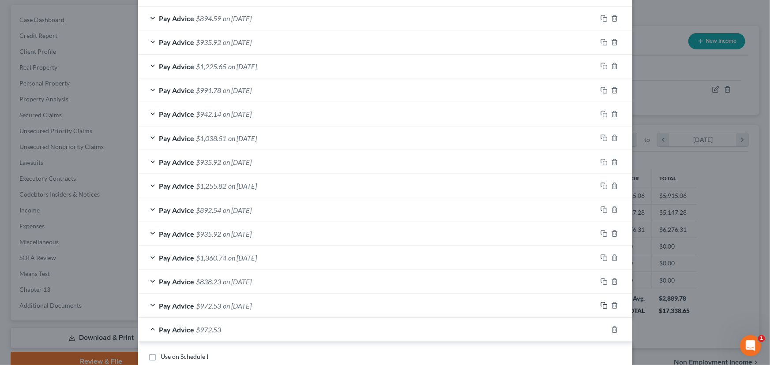
scroll to position [556, 0]
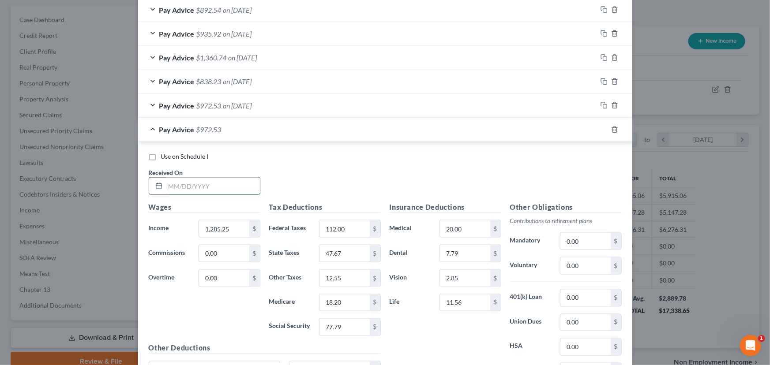
click at [201, 185] on input "text" at bounding box center [212, 186] width 94 height 17
click at [228, 234] on input "1,285.25" at bounding box center [224, 229] width 50 height 17
click at [343, 229] on input "112.00" at bounding box center [344, 229] width 50 height 17
click at [348, 245] on input "47.67" at bounding box center [344, 253] width 50 height 17
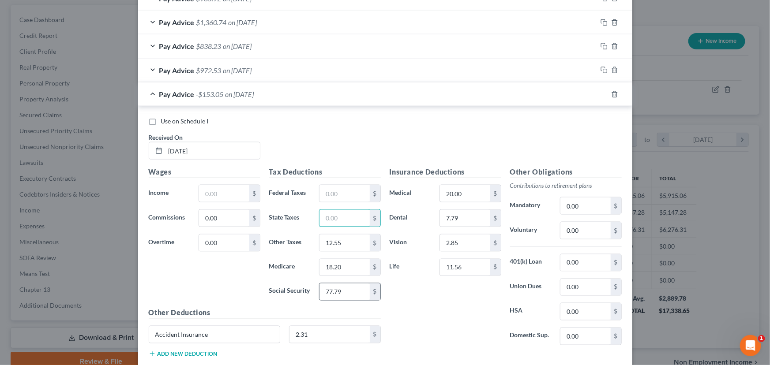
scroll to position [636, 0]
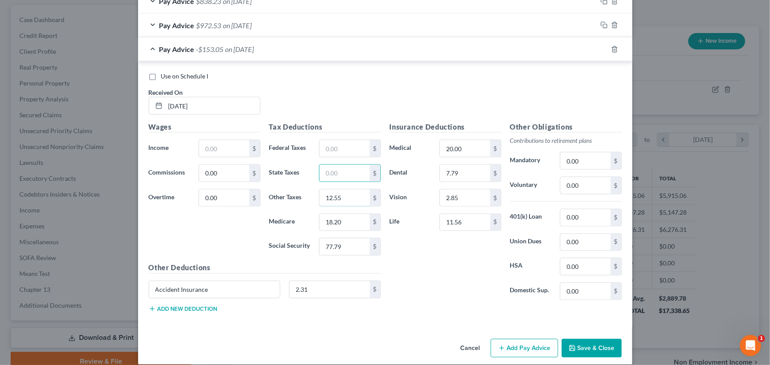
click at [345, 203] on input "12.55" at bounding box center [344, 198] width 50 height 17
click at [348, 220] on input "18.20" at bounding box center [344, 222] width 50 height 17
click at [348, 249] on input "77.79" at bounding box center [344, 247] width 50 height 17
click at [229, 147] on input "text" at bounding box center [224, 148] width 50 height 17
click at [332, 151] on input "text" at bounding box center [344, 148] width 50 height 17
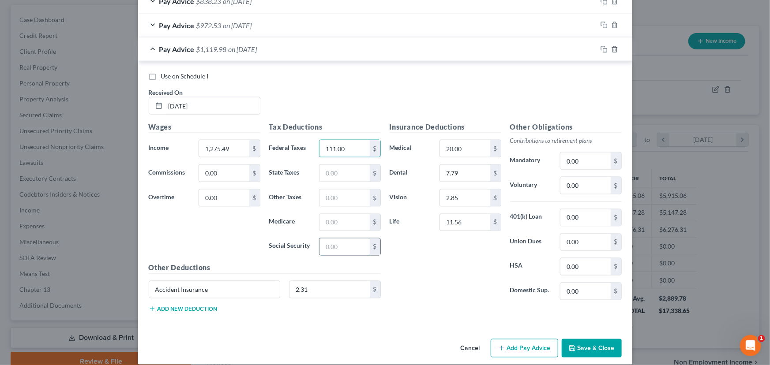
click at [330, 242] on input "text" at bounding box center [344, 247] width 50 height 17
click at [335, 226] on input "text" at bounding box center [344, 222] width 50 height 17
click at [335, 168] on input "text" at bounding box center [344, 173] width 50 height 17
click at [338, 200] on input "text" at bounding box center [344, 198] width 50 height 17
click at [394, 264] on div "Insurance Deductions Medical 20.00 $ Dental 7.79 $ Vision 2.85 $ Life 11.56 $" at bounding box center [445, 215] width 120 height 186
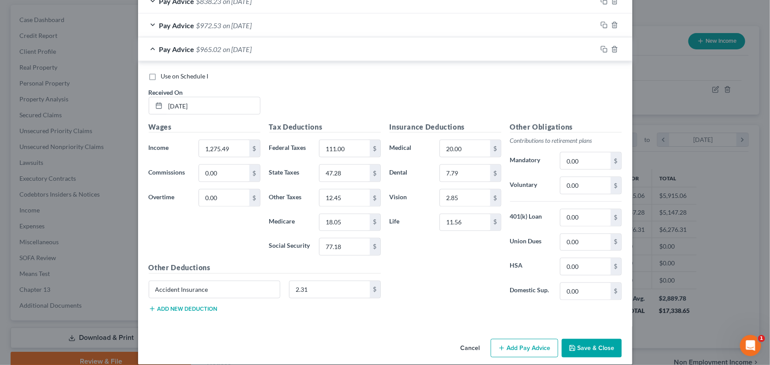
click at [207, 49] on span "$965.02" at bounding box center [208, 49] width 25 height 8
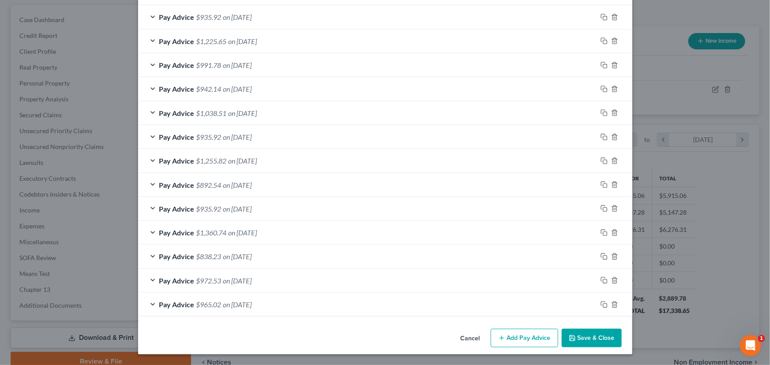
scroll to position [379, 0]
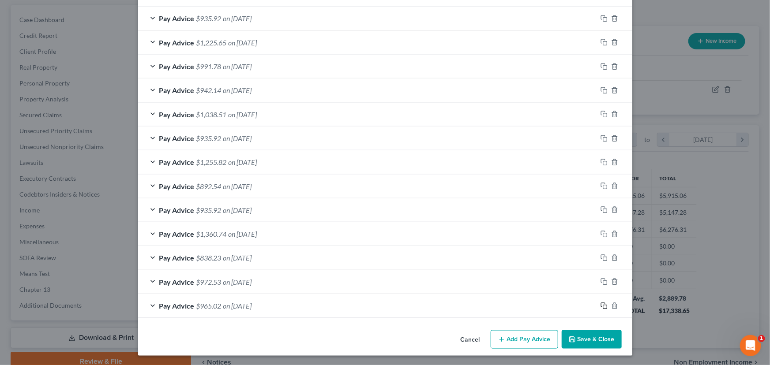
drag, startPoint x: 599, startPoint y: 305, endPoint x: 379, endPoint y: 251, distance: 226.8
click at [600, 305] on icon "button" at bounding box center [603, 306] width 7 height 7
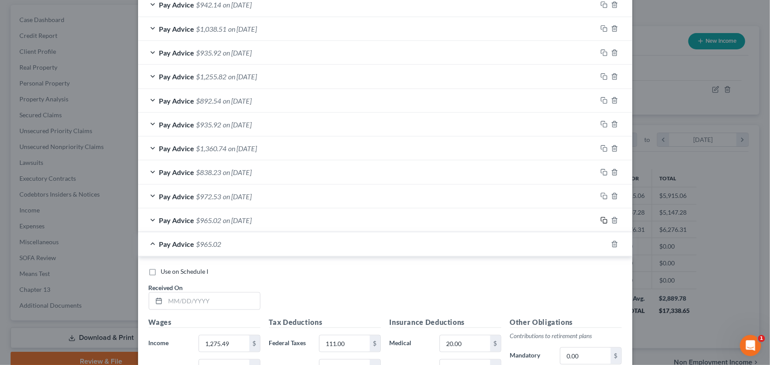
scroll to position [620, 0]
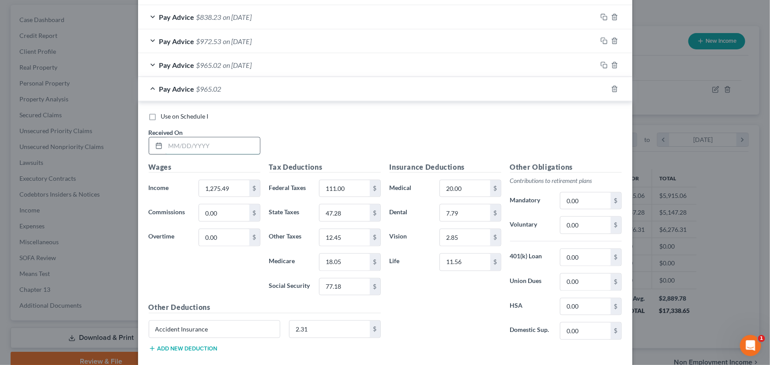
click at [203, 142] on input "text" at bounding box center [212, 146] width 94 height 17
click at [228, 181] on input "1,275.49" at bounding box center [224, 188] width 50 height 17
click at [344, 185] on input "111.00" at bounding box center [344, 188] width 50 height 17
click at [349, 211] on input "47.28" at bounding box center [344, 213] width 50 height 17
click at [351, 231] on input "12.45" at bounding box center [344, 237] width 50 height 17
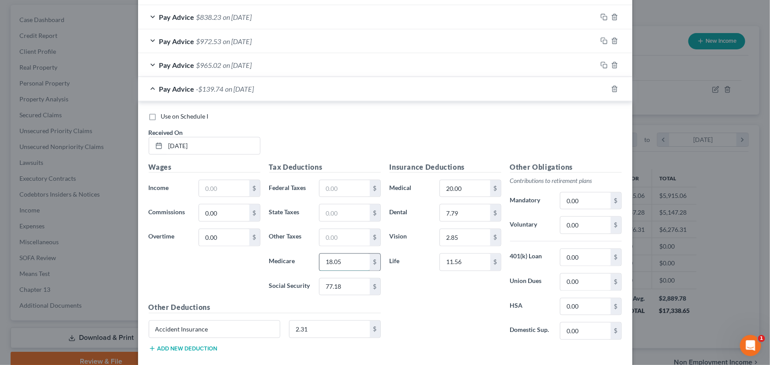
click at [353, 259] on input "18.05" at bounding box center [344, 262] width 50 height 17
click at [355, 282] on input "77.18" at bounding box center [344, 287] width 50 height 17
click at [223, 181] on input "text" at bounding box center [224, 188] width 50 height 17
click at [336, 191] on input "text" at bounding box center [344, 188] width 50 height 17
click at [337, 286] on input "text" at bounding box center [344, 287] width 50 height 17
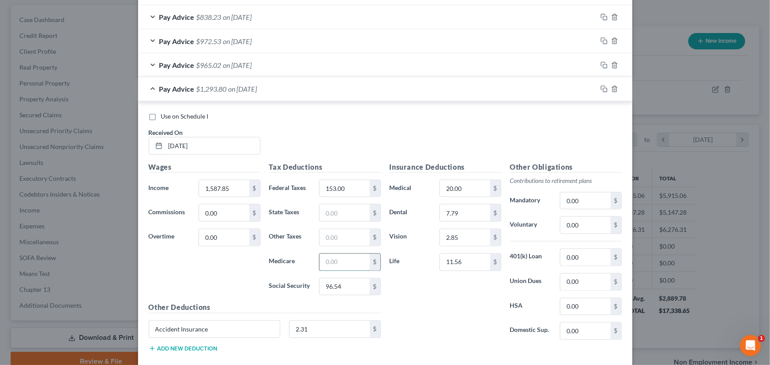
click at [335, 265] on input "text" at bounding box center [344, 262] width 50 height 17
click at [350, 215] on input "text" at bounding box center [344, 213] width 50 height 17
click at [353, 231] on input "text" at bounding box center [344, 237] width 50 height 17
click at [331, 139] on div "Use on Schedule I Received On * [DATE]" at bounding box center [385, 137] width 482 height 50
click at [241, 94] on div "Pay Advice $1,195.88 on [DATE]" at bounding box center [367, 88] width 459 height 23
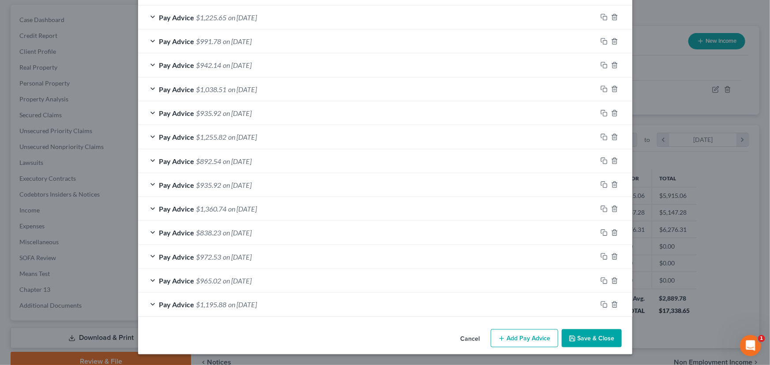
scroll to position [403, 0]
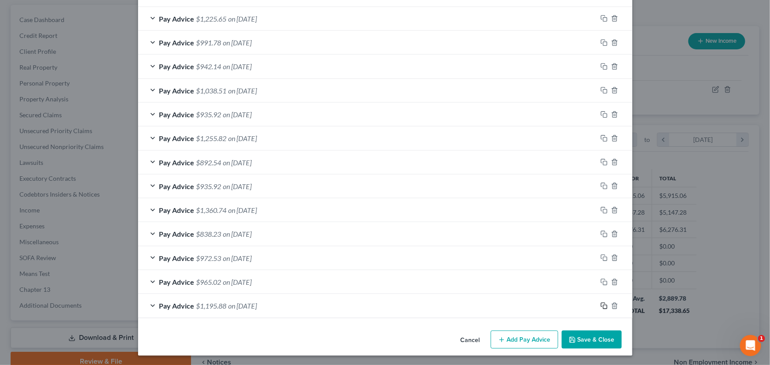
click at [600, 304] on icon "button" at bounding box center [603, 306] width 7 height 7
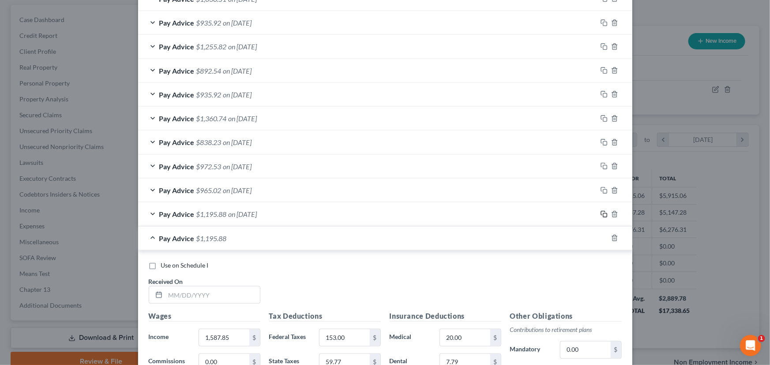
scroll to position [604, 0]
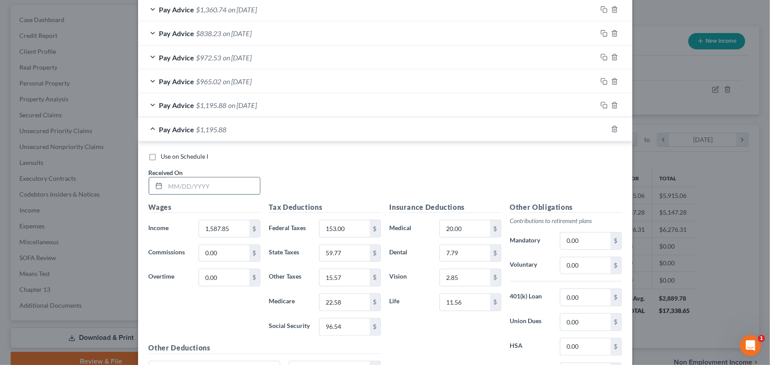
click at [226, 188] on input "text" at bounding box center [212, 186] width 94 height 17
click at [308, 176] on div "Use on Schedule I Received On * [DATE]" at bounding box center [385, 177] width 482 height 50
click at [240, 225] on input "1,587.85" at bounding box center [224, 229] width 50 height 17
click at [343, 227] on input "153.00" at bounding box center [344, 229] width 50 height 17
click at [343, 249] on input "59.77" at bounding box center [344, 253] width 50 height 17
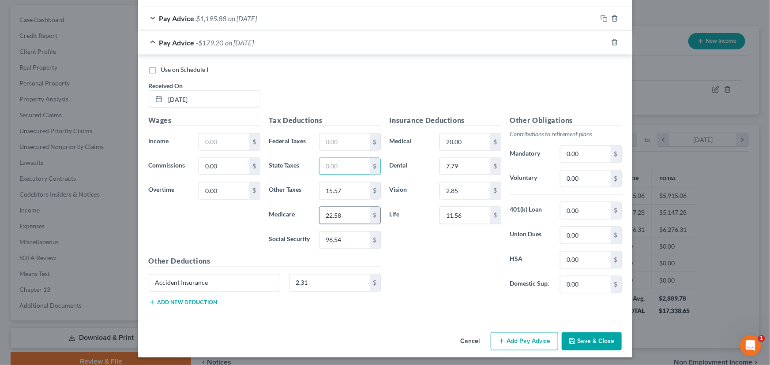
scroll to position [692, 0]
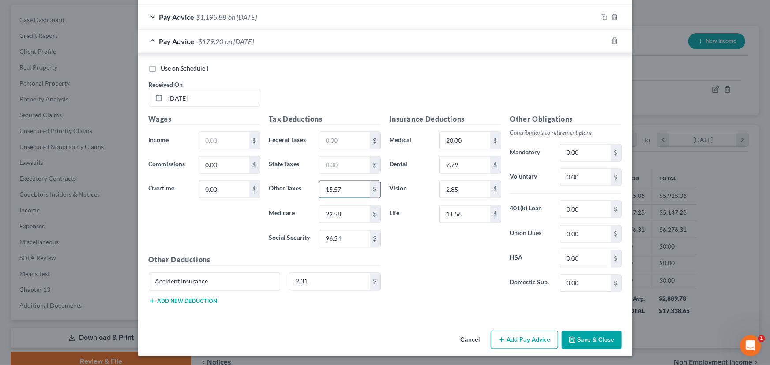
click at [348, 193] on input "15.57" at bounding box center [344, 189] width 50 height 17
click at [351, 216] on input "22.58" at bounding box center [344, 214] width 50 height 17
click at [351, 231] on input "96.54" at bounding box center [344, 239] width 50 height 17
click at [199, 143] on input "text" at bounding box center [224, 140] width 50 height 17
click at [328, 148] on div "Tax Deductions Federal Taxes $ State Taxes $ Other Taxes $ Medicare $ Social Se…" at bounding box center [325, 184] width 120 height 141
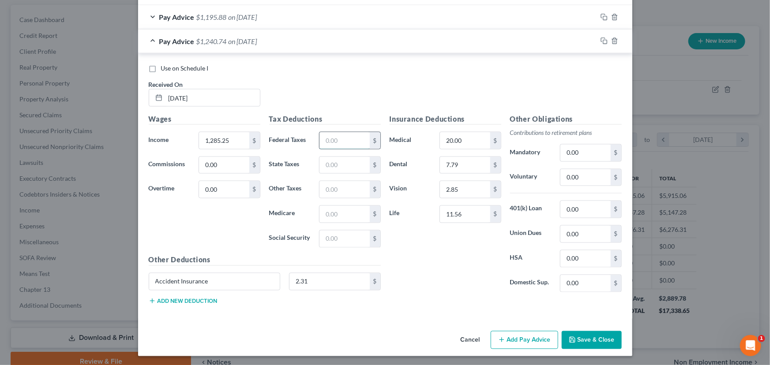
click at [331, 142] on input "text" at bounding box center [344, 140] width 50 height 17
click at [331, 245] on input "text" at bounding box center [344, 239] width 50 height 17
click at [324, 216] on input "text" at bounding box center [344, 214] width 50 height 17
click at [339, 166] on input "text" at bounding box center [344, 165] width 50 height 17
click at [342, 191] on input "text" at bounding box center [344, 189] width 50 height 17
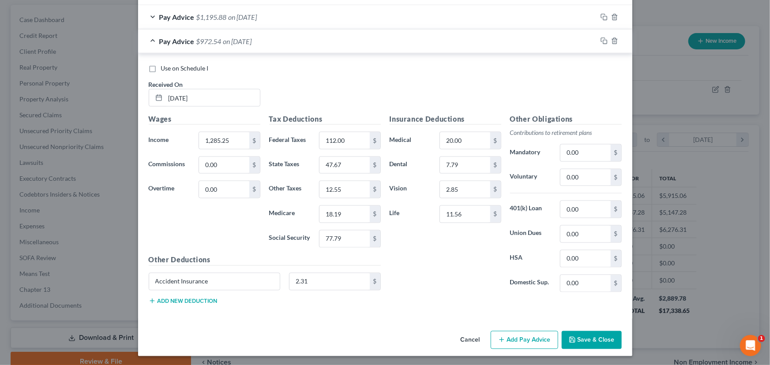
click at [400, 236] on div "Insurance Deductions Medical 20.00 $ Dental 7.79 $ Vision 2.85 $ Life 11.56 $" at bounding box center [445, 207] width 120 height 186
click at [234, 45] on div "Pay Advice $972.54 on [DATE]" at bounding box center [367, 41] width 459 height 23
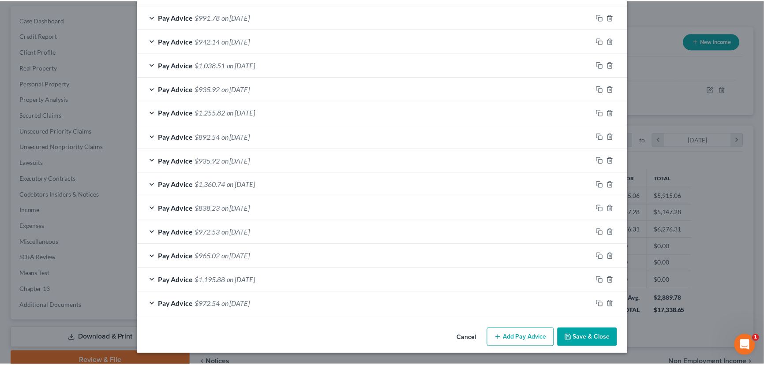
scroll to position [428, 0]
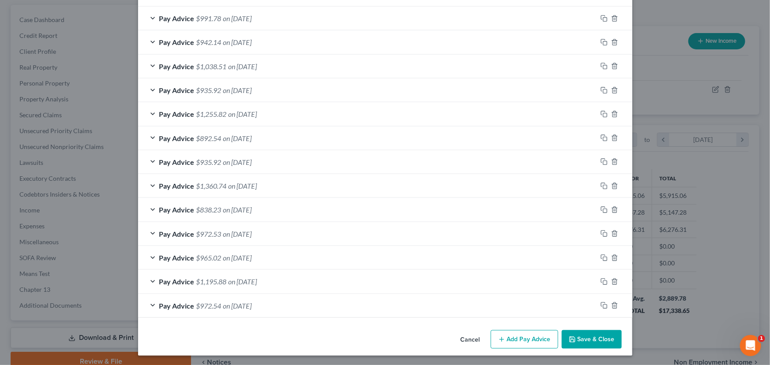
click at [605, 339] on button "Save & Close" at bounding box center [592, 339] width 60 height 19
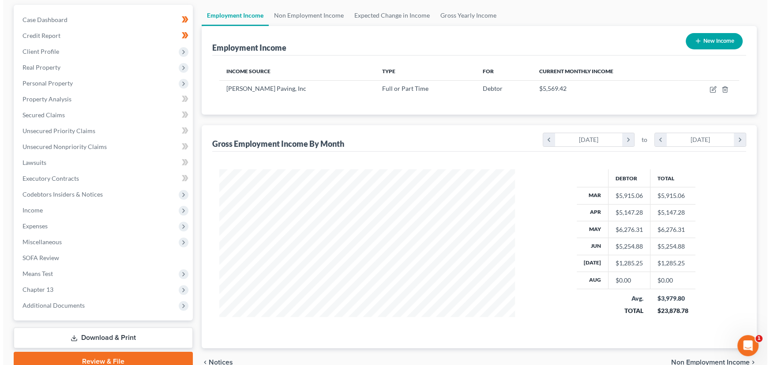
scroll to position [441057, 440901]
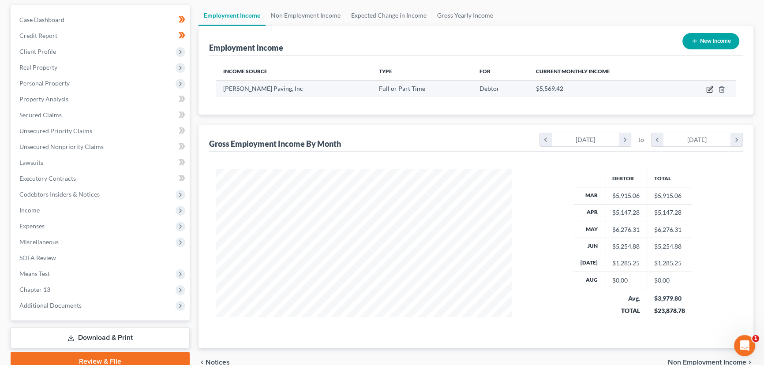
click at [708, 88] on icon "button" at bounding box center [709, 89] width 7 height 7
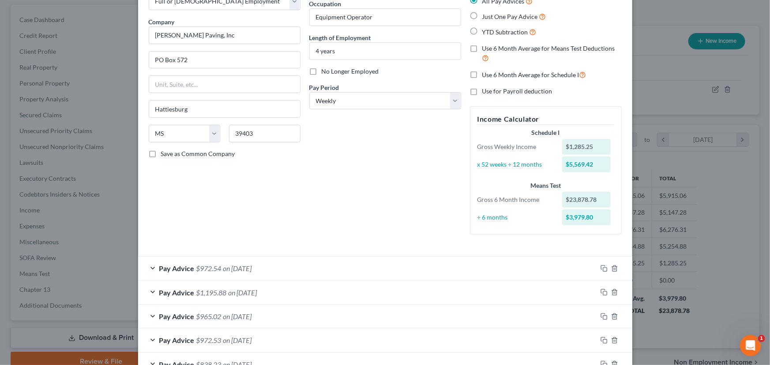
scroll to position [200, 0]
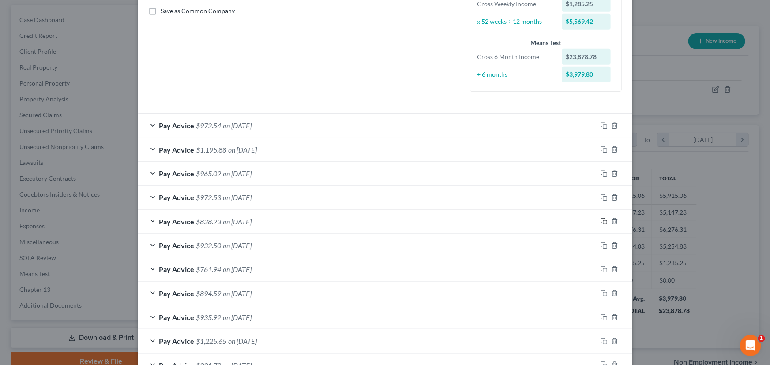
click at [603, 221] on rect "button" at bounding box center [605, 223] width 4 height 4
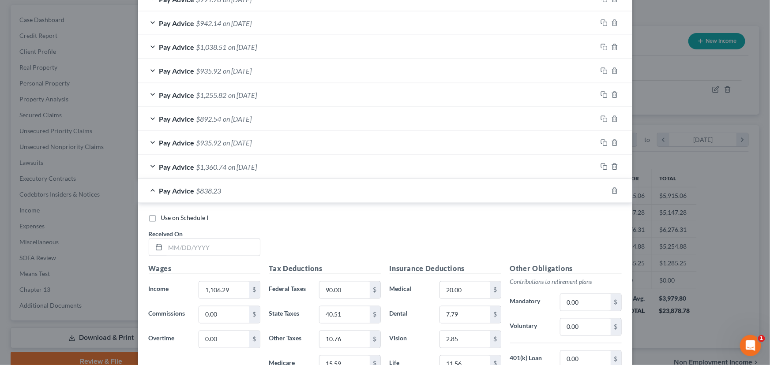
scroll to position [682, 0]
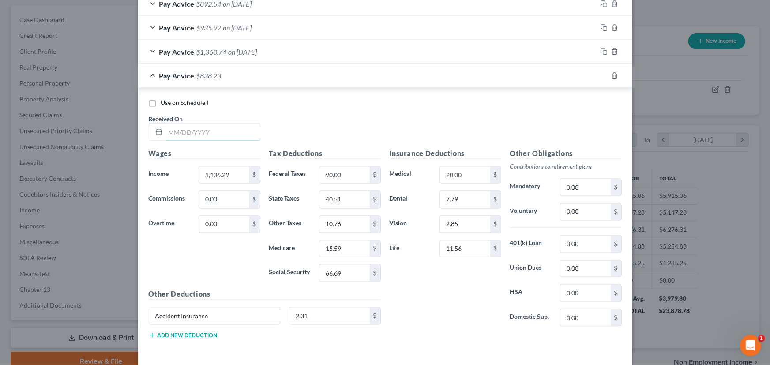
drag, startPoint x: 214, startPoint y: 135, endPoint x: 158, endPoint y: 161, distance: 63.0
click at [215, 134] on input "text" at bounding box center [212, 132] width 94 height 17
click at [257, 79] on div "Pay Advice $838.23 on [DATE]" at bounding box center [367, 75] width 459 height 23
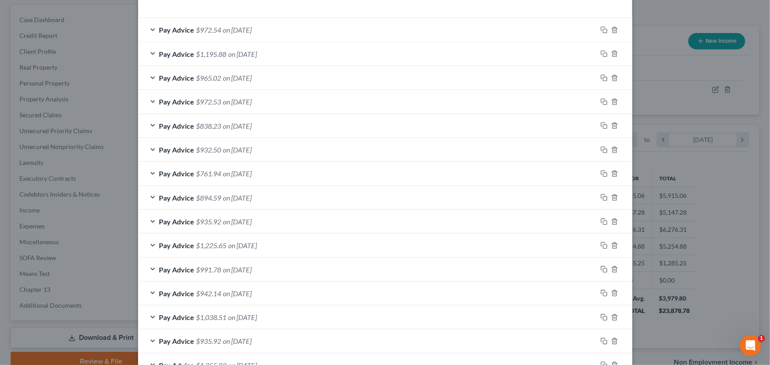
scroll to position [291, 0]
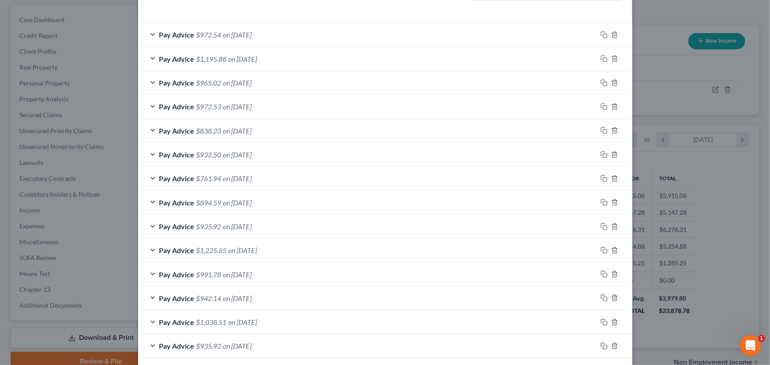
click at [209, 86] on span "$965.02" at bounding box center [208, 83] width 25 height 8
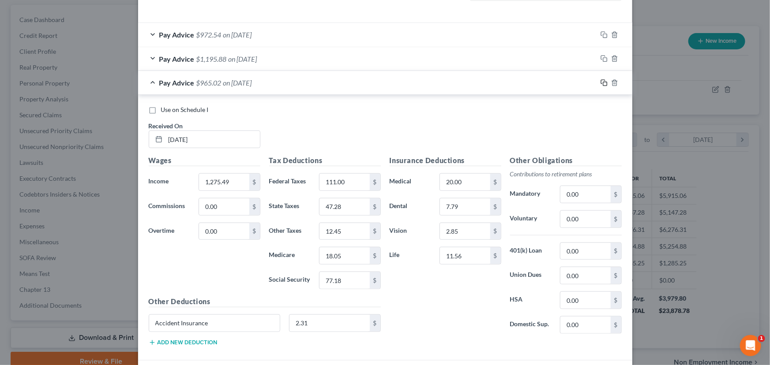
click at [600, 83] on icon "button" at bounding box center [603, 82] width 7 height 7
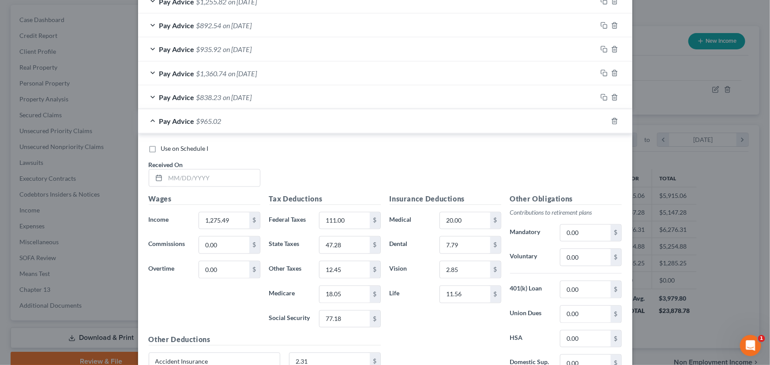
scroll to position [740, 0]
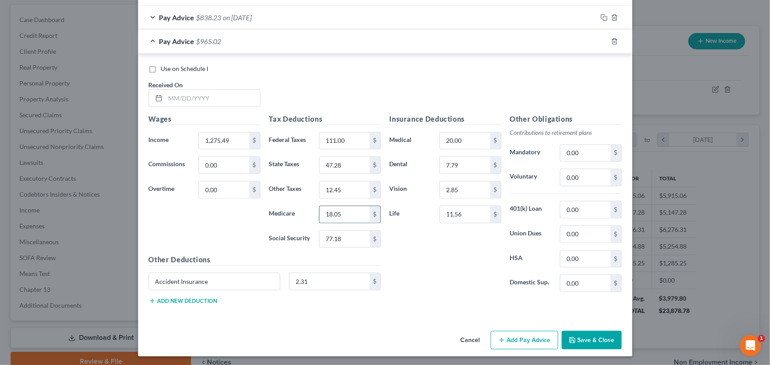
click at [351, 217] on input "18.05" at bounding box center [344, 214] width 50 height 17
click at [319, 84] on div "Use on Schedule I Received On *" at bounding box center [385, 89] width 482 height 50
click at [228, 101] on input "text" at bounding box center [212, 98] width 94 height 17
click at [243, 46] on div "Pay Advice $965.01 on [DATE]" at bounding box center [367, 41] width 459 height 23
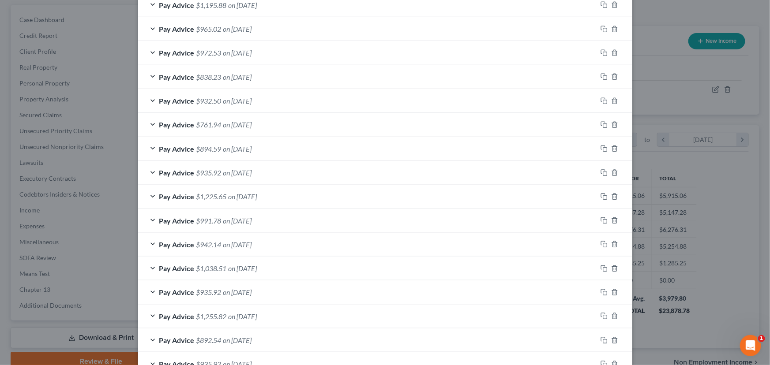
scroll to position [315, 0]
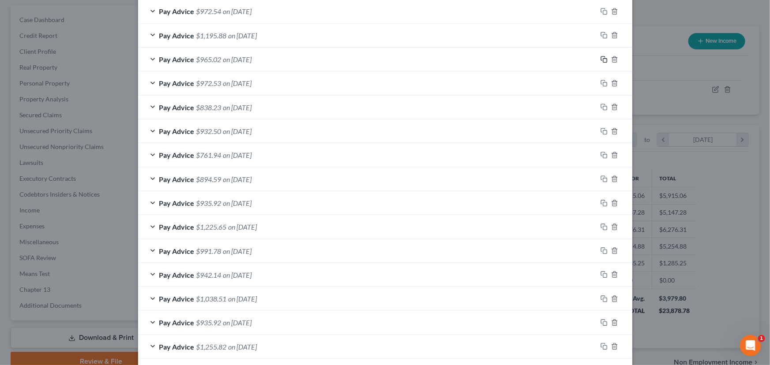
click at [601, 57] on icon "button" at bounding box center [603, 59] width 7 height 7
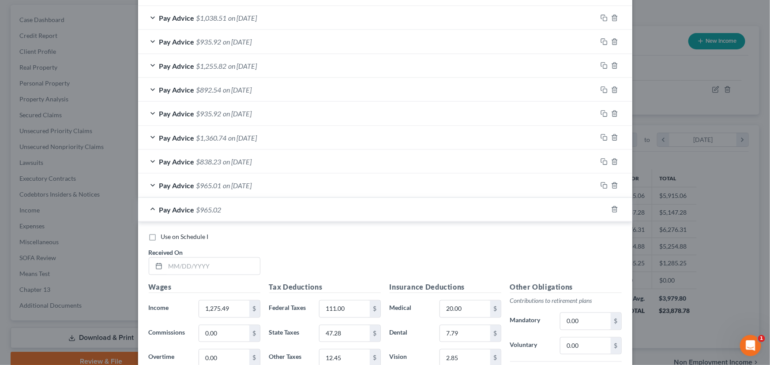
scroll to position [764, 0]
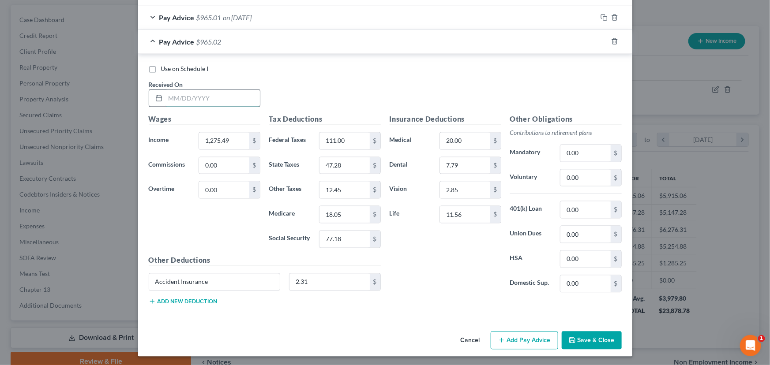
click at [189, 101] on input "text" at bounding box center [212, 98] width 94 height 17
click at [273, 46] on div "Pay Advice $965.02 on [DATE]" at bounding box center [367, 41] width 459 height 23
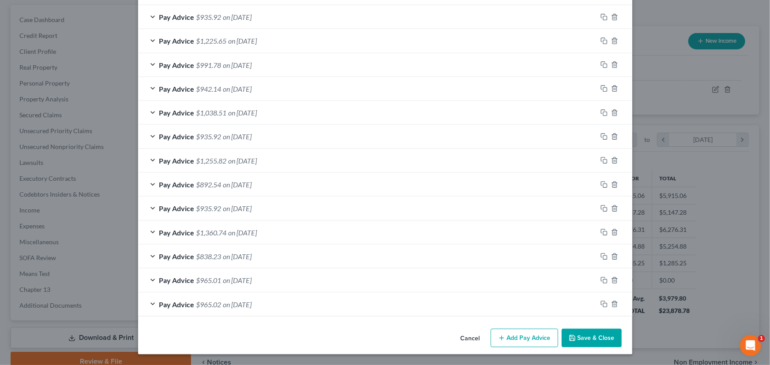
scroll to position [499, 0]
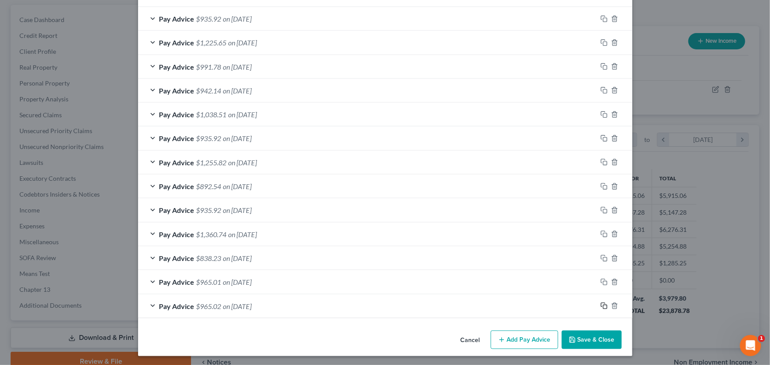
click at [601, 305] on icon "button" at bounding box center [603, 306] width 7 height 7
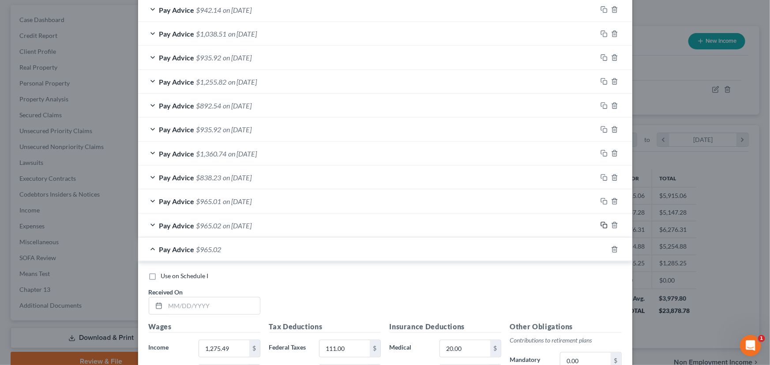
scroll to position [740, 0]
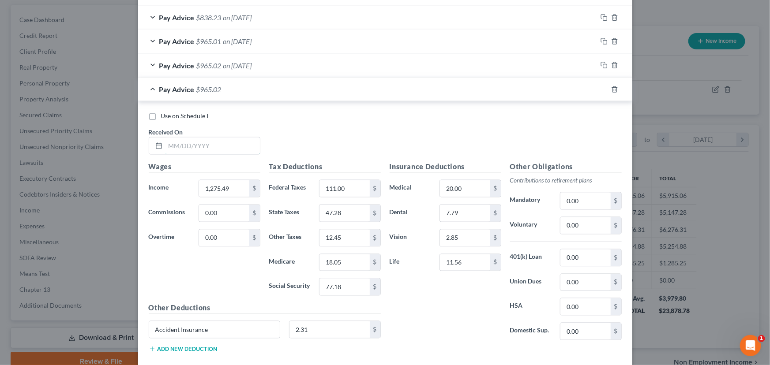
click at [200, 147] on input "text" at bounding box center [212, 146] width 94 height 17
click at [247, 90] on span "on [DATE]" at bounding box center [237, 89] width 29 height 8
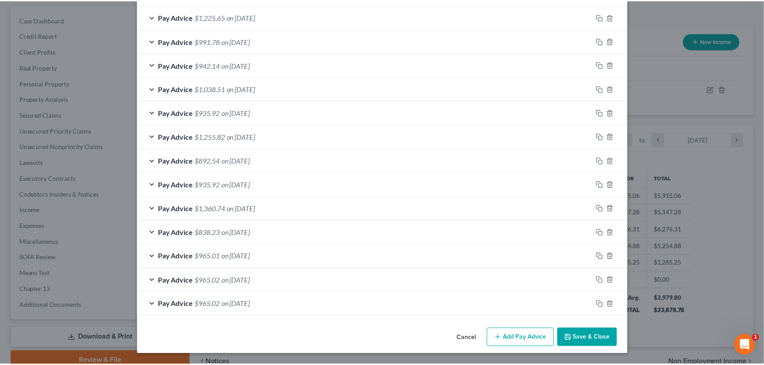
scroll to position [523, 0]
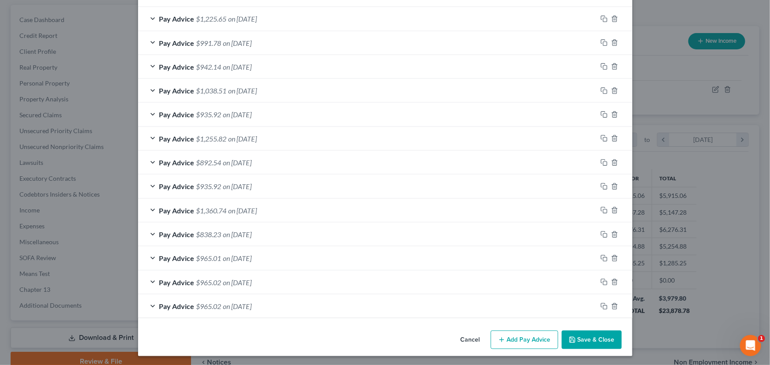
click at [599, 335] on button "Save & Close" at bounding box center [592, 340] width 60 height 19
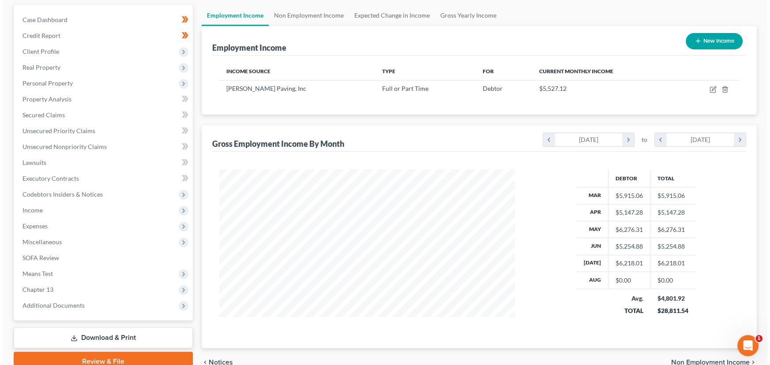
scroll to position [40, 0]
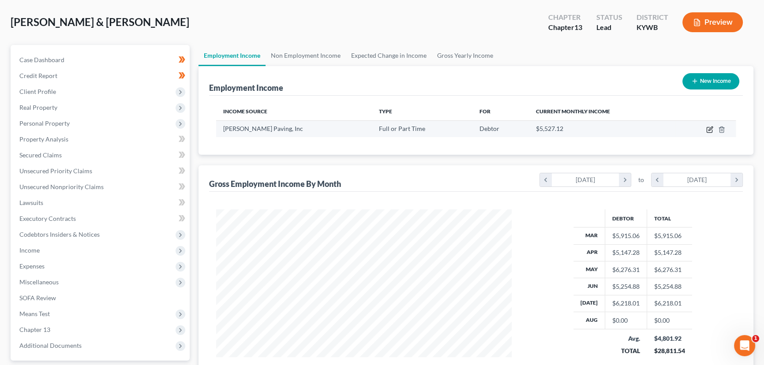
click at [708, 129] on icon "button" at bounding box center [709, 129] width 7 height 7
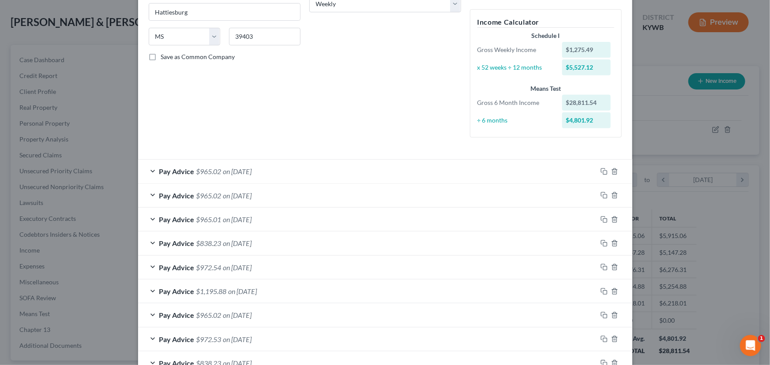
scroll to position [160, 0]
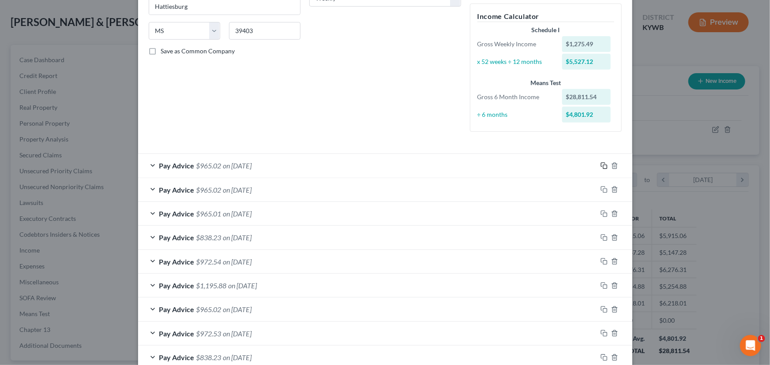
click at [600, 165] on icon "button" at bounding box center [603, 165] width 7 height 7
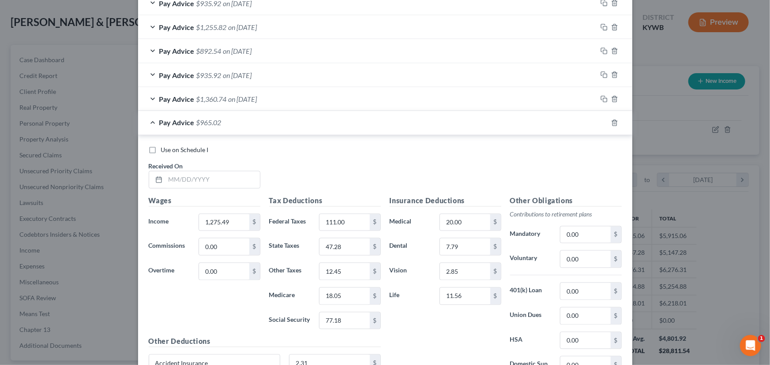
scroll to position [812, 0]
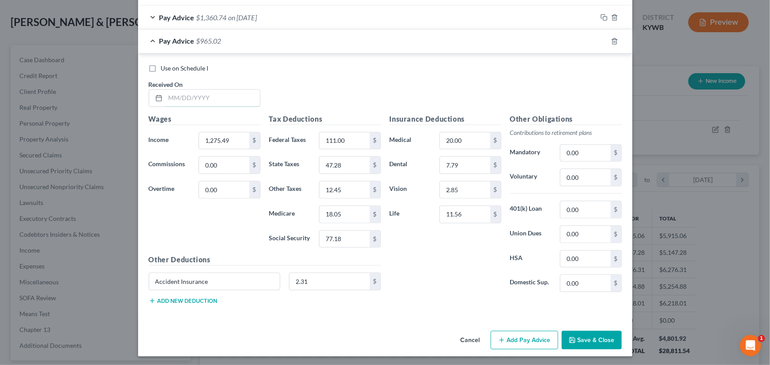
drag, startPoint x: 204, startPoint y: 100, endPoint x: 40, endPoint y: 176, distance: 180.8
click at [204, 100] on input "text" at bounding box center [212, 98] width 94 height 17
click at [252, 41] on span "on [DATE]" at bounding box center [237, 41] width 29 height 8
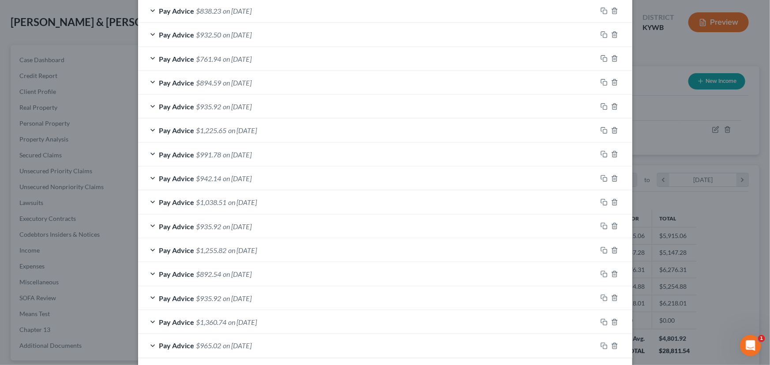
scroll to position [547, 0]
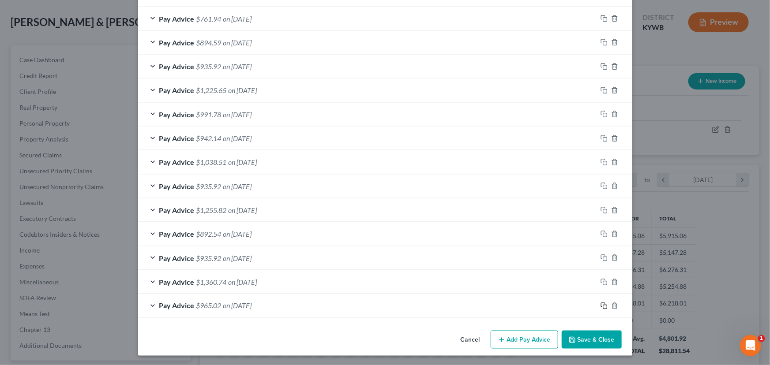
click at [603, 305] on rect "button" at bounding box center [605, 307] width 4 height 4
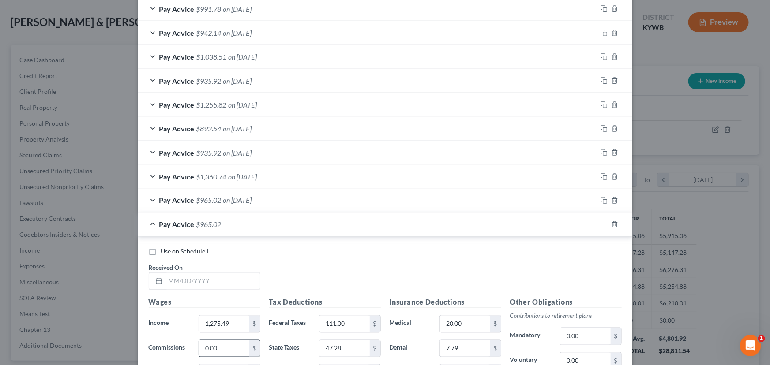
scroll to position [788, 0]
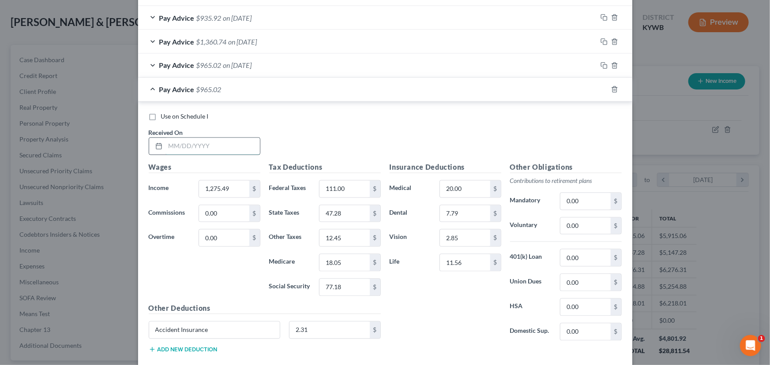
click at [205, 143] on input "text" at bounding box center [212, 146] width 94 height 17
click at [229, 191] on input "1,275.49" at bounding box center [224, 189] width 50 height 17
click at [334, 185] on input "111.00" at bounding box center [344, 189] width 50 height 17
drag, startPoint x: 361, startPoint y: 208, endPoint x: 329, endPoint y: 226, distance: 37.1
click at [361, 209] on input "47.28" at bounding box center [344, 214] width 50 height 17
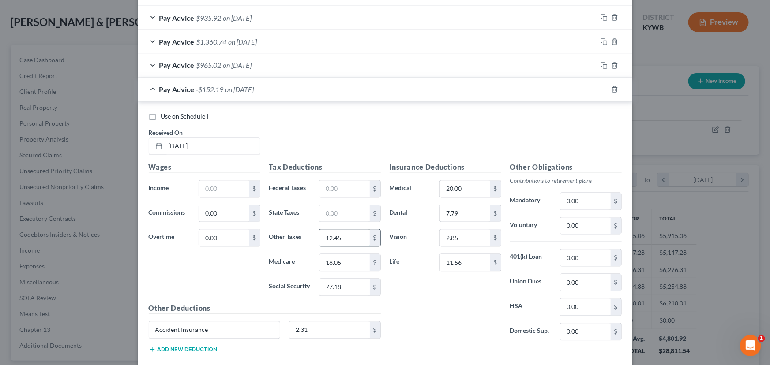
click at [340, 231] on input "12.45" at bounding box center [344, 238] width 50 height 17
click at [344, 258] on input "18.05" at bounding box center [344, 263] width 50 height 17
click at [339, 282] on input "77.18" at bounding box center [344, 287] width 50 height 17
click at [213, 188] on input "text" at bounding box center [224, 189] width 50 height 17
click at [349, 188] on input "text" at bounding box center [344, 189] width 50 height 17
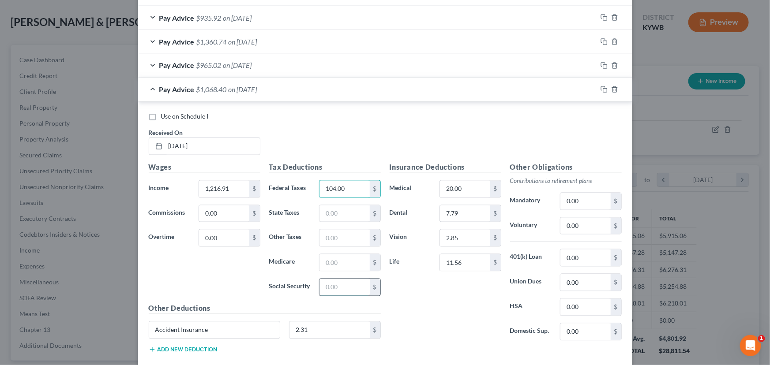
click at [331, 280] on input "text" at bounding box center [344, 287] width 50 height 17
click at [334, 264] on input "text" at bounding box center [344, 263] width 50 height 17
click at [340, 207] on input "text" at bounding box center [344, 214] width 50 height 17
click at [339, 239] on input "text" at bounding box center [344, 238] width 50 height 17
click at [408, 310] on div "Insurance Deductions Medical 20.00 $ Dental 7.79 $ Vision 2.85 $ Life 11.56 $" at bounding box center [445, 255] width 120 height 186
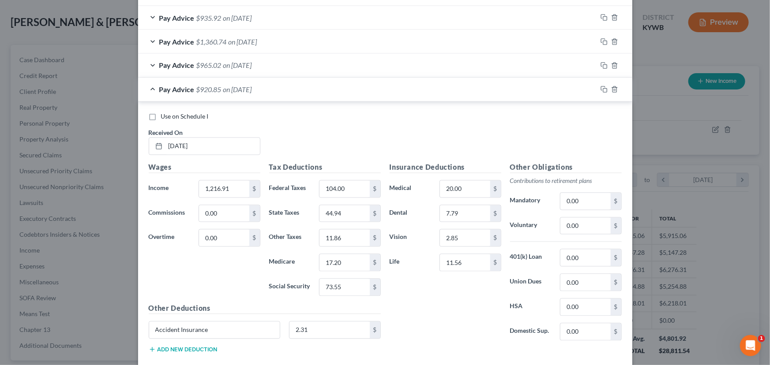
click at [235, 93] on div "Pay Advice $920.85 on [DATE]" at bounding box center [367, 89] width 459 height 23
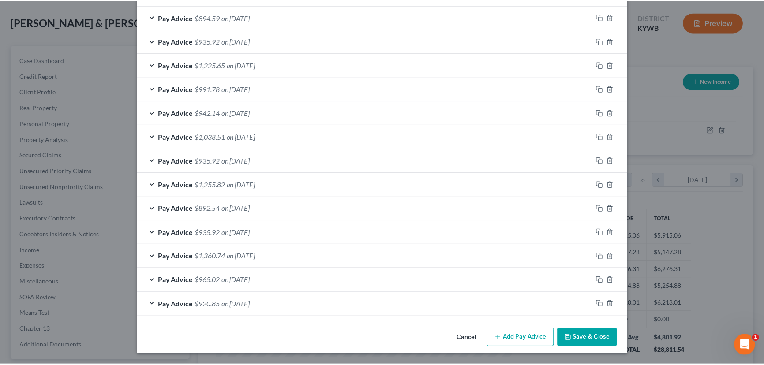
scroll to position [571, 0]
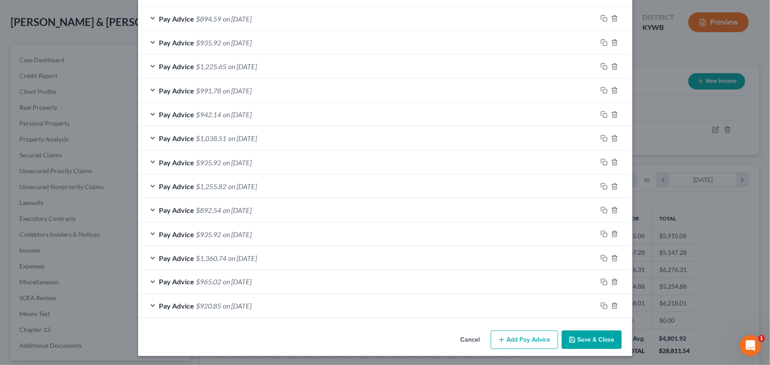
click at [575, 340] on button "Save & Close" at bounding box center [592, 340] width 60 height 19
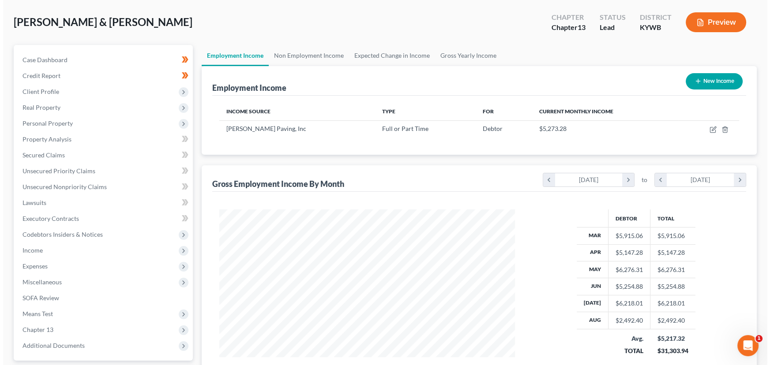
scroll to position [441057, 440901]
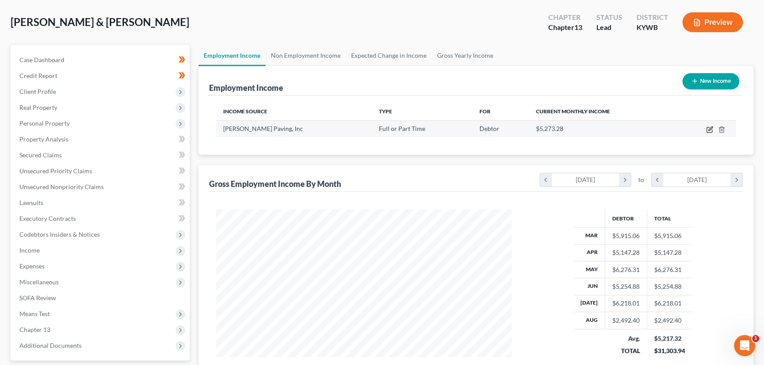
click at [708, 129] on icon "button" at bounding box center [709, 129] width 7 height 7
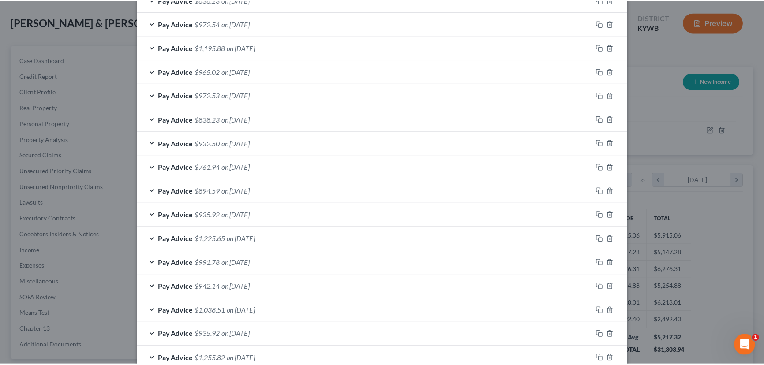
scroll to position [571, 0]
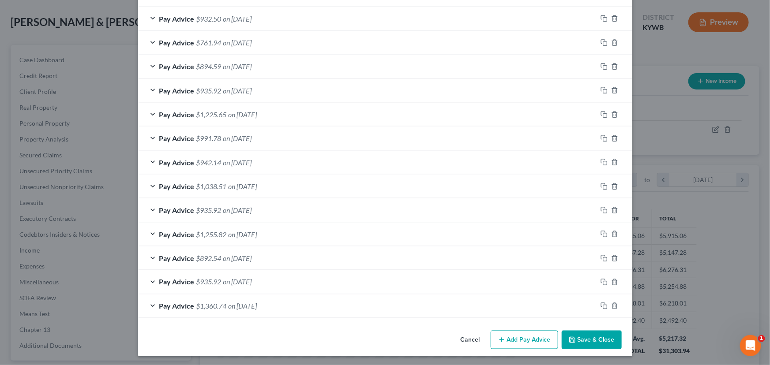
click at [574, 338] on button "Save & Close" at bounding box center [592, 340] width 60 height 19
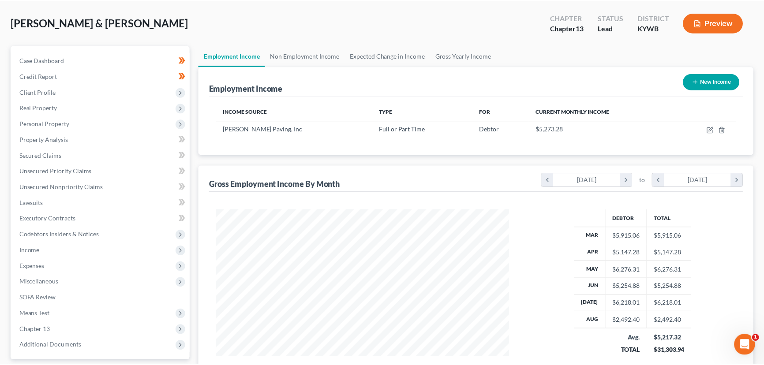
scroll to position [441057, 440901]
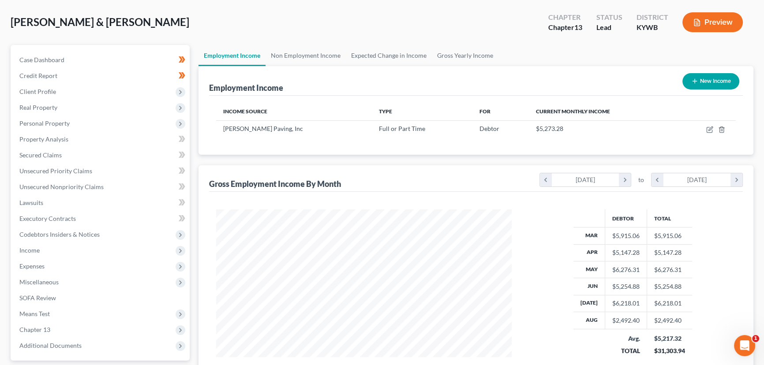
click at [191, 177] on div "Case Dashboard Payments Invoices Payments Payments Credit Report Client Profile" at bounding box center [100, 231] width 188 height 372
click at [51, 57] on span "Case Dashboard" at bounding box center [41, 60] width 45 height 8
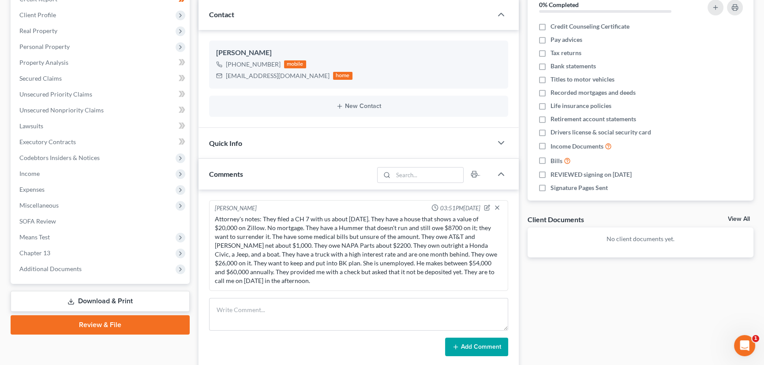
scroll to position [117, 0]
click at [197, 45] on div "Updates & News × Western [US_STATE]: Faster Filing Times! Updates have been mad…" at bounding box center [358, 214] width 329 height 492
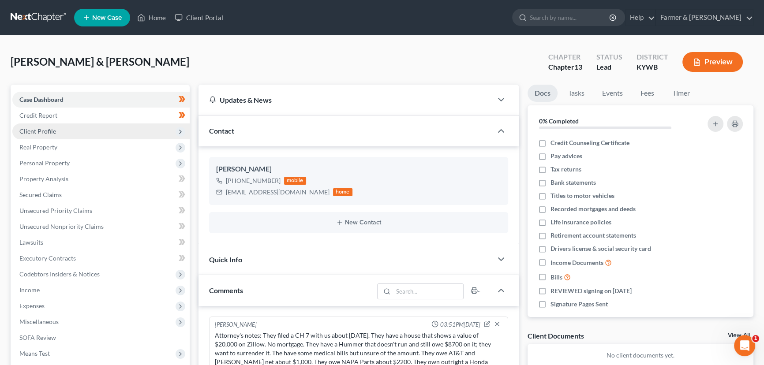
click at [74, 127] on span "Client Profile" at bounding box center [100, 132] width 177 height 16
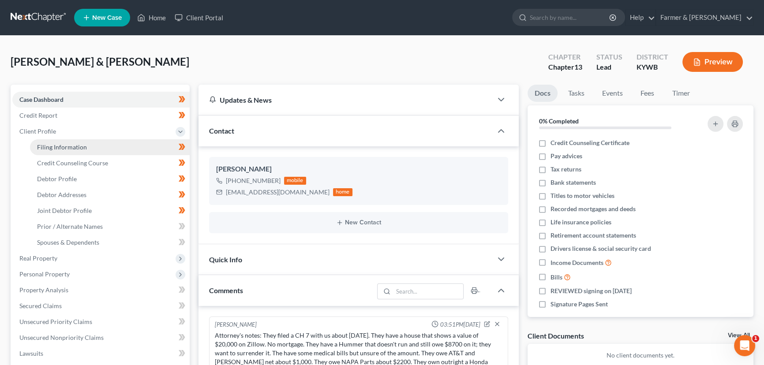
drag, startPoint x: 51, startPoint y: 132, endPoint x: 53, endPoint y: 145, distance: 12.9
click at [51, 132] on span "Client Profile" at bounding box center [37, 132] width 37 height 8
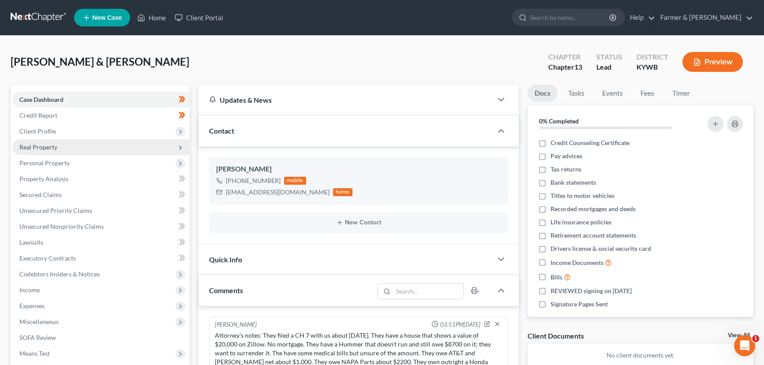
click at [53, 154] on span "Real Property" at bounding box center [100, 147] width 177 height 16
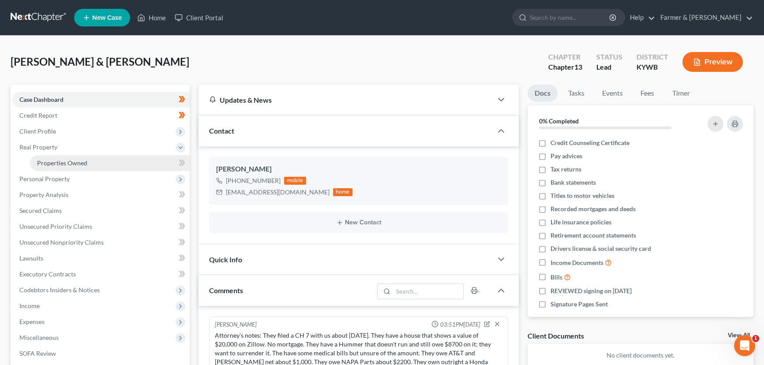
click at [71, 163] on span "Properties Owned" at bounding box center [62, 163] width 50 height 8
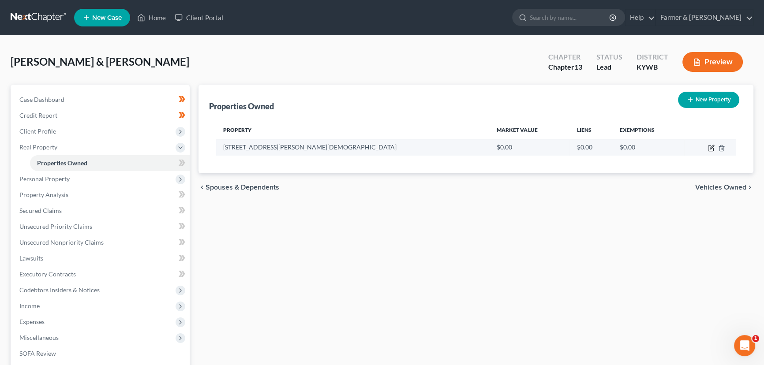
click at [710, 148] on icon "button" at bounding box center [711, 148] width 7 height 7
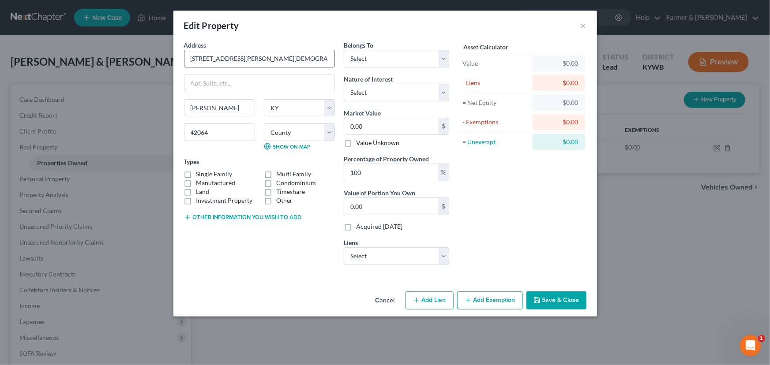
click at [295, 55] on input "[STREET_ADDRESS][PERSON_NAME][DEMOGRAPHIC_DATA]" at bounding box center [259, 58] width 150 height 17
drag, startPoint x: 262, startPoint y: 56, endPoint x: 149, endPoint y: 61, distance: 112.6
click at [149, 61] on div "Edit Property × Address * [GEOGRAPHIC_DATA][PERSON_NAME] [GEOGRAPHIC_DATA][PERS…" at bounding box center [385, 182] width 770 height 365
click at [196, 173] on label "Single Family" at bounding box center [214, 174] width 36 height 9
click at [200, 173] on input "Single Family" at bounding box center [203, 173] width 6 height 6
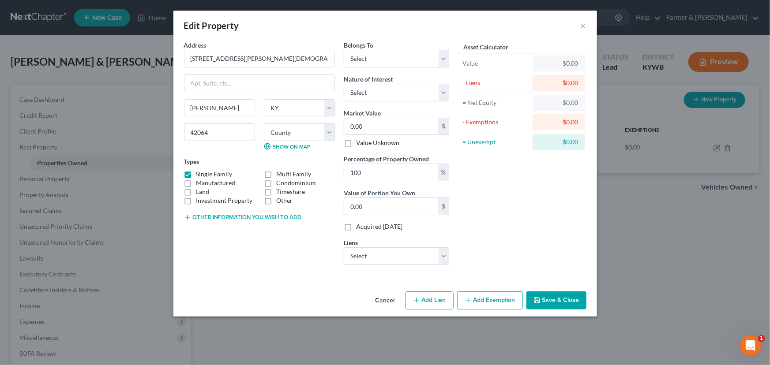
click at [243, 216] on button "Other information you wish to add" at bounding box center [243, 217] width 118 height 7
click at [368, 66] on select "Select Debtor 1 Only Debtor 2 Only Debtor 1 And Debtor 2 Only At Least One Of T…" at bounding box center [396, 59] width 105 height 18
click at [344, 50] on select "Select Debtor 1 Only Debtor 2 Only Debtor 1 And Debtor 2 Only At Least One Of T…" at bounding box center [396, 59] width 105 height 18
click at [368, 91] on select "Select Fee Simple Joint Tenant Life Estate Equitable Interest Future Interest T…" at bounding box center [396, 93] width 105 height 18
click at [344, 84] on select "Select Fee Simple Joint Tenant Life Estate Equitable Interest Future Interest T…" at bounding box center [396, 93] width 105 height 18
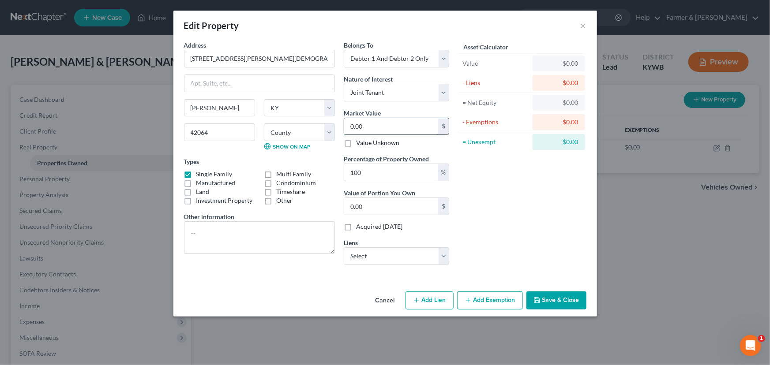
click at [364, 130] on input "0.00" at bounding box center [391, 126] width 94 height 17
click at [478, 238] on div "Asset Calculator Value $20,000.00 - Liens $0.00 = Net Equity $20,000.00 - Exemp…" at bounding box center [522, 157] width 137 height 232
click at [201, 231] on textarea at bounding box center [259, 237] width 151 height 33
click at [540, 301] on icon "button" at bounding box center [536, 300] width 5 height 5
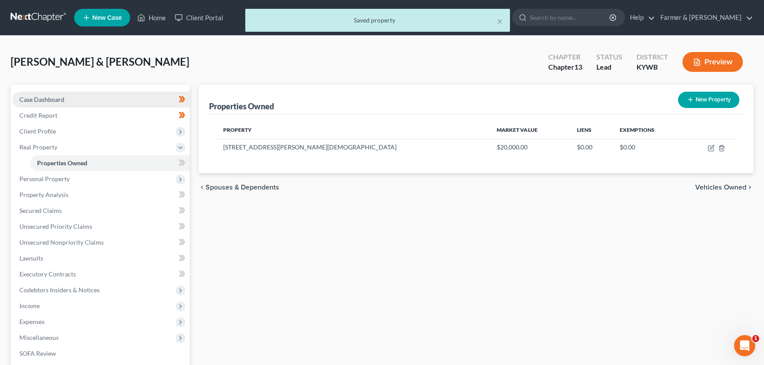
click at [66, 92] on link "Case Dashboard" at bounding box center [100, 100] width 177 height 16
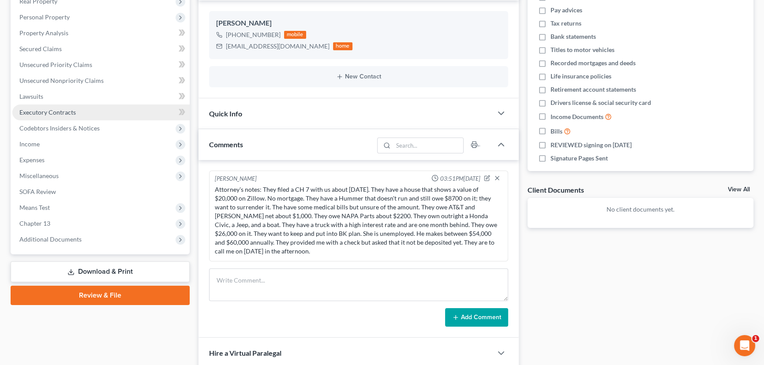
scroll to position [64, 0]
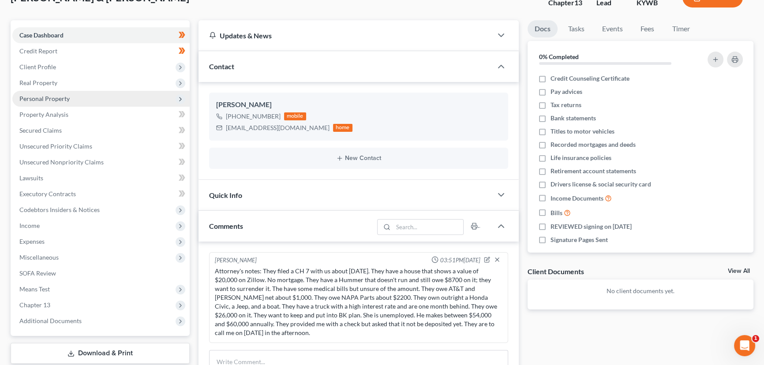
click at [60, 96] on span "Personal Property" at bounding box center [44, 99] width 50 height 8
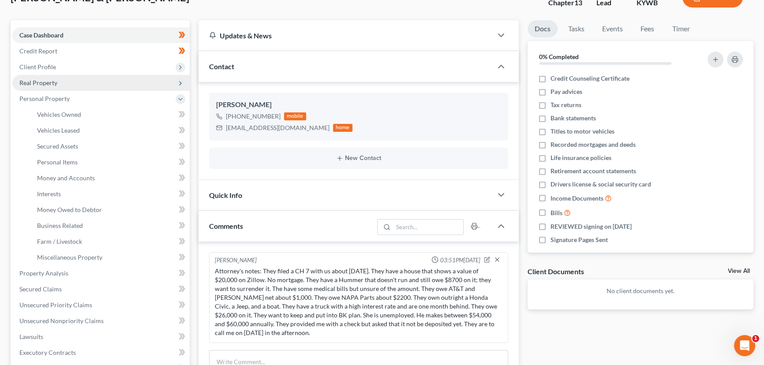
click at [46, 84] on span "Real Property" at bounding box center [38, 83] width 38 height 8
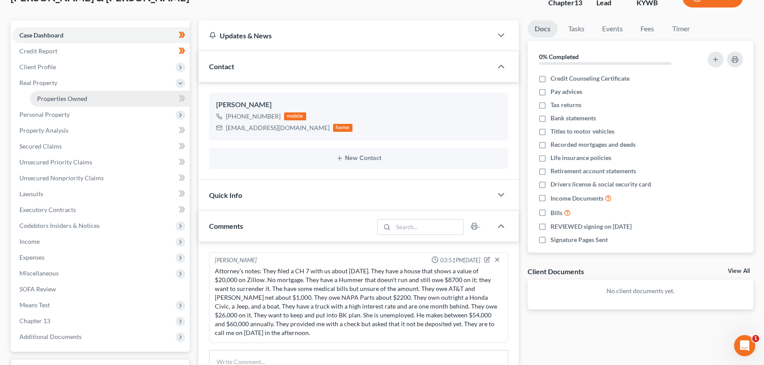
click at [94, 95] on link "Properties Owned" at bounding box center [110, 99] width 160 height 16
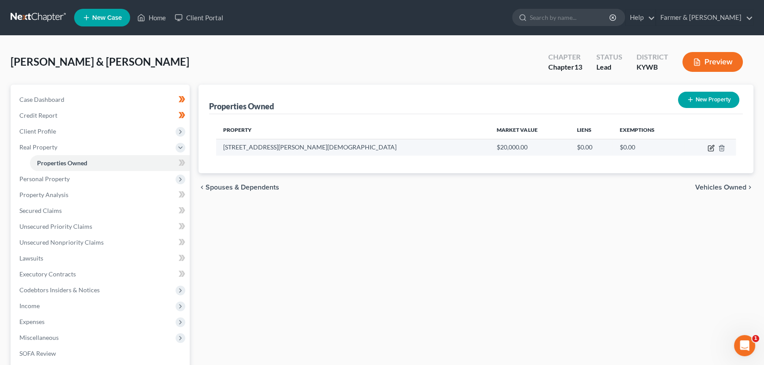
click at [710, 149] on icon "button" at bounding box center [711, 148] width 7 height 7
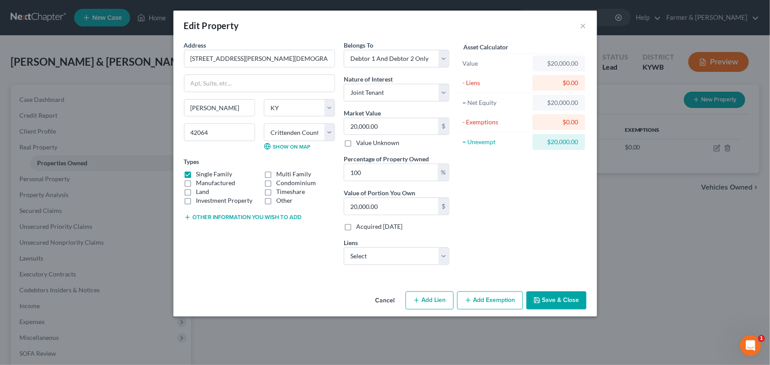
click at [196, 174] on label "Single Family" at bounding box center [214, 174] width 36 height 9
click at [200, 174] on input "Single Family" at bounding box center [203, 173] width 6 height 6
click at [196, 188] on label "Land" at bounding box center [202, 192] width 13 height 9
click at [200, 188] on input "Land" at bounding box center [203, 191] width 6 height 6
click at [196, 182] on label "Manufactured" at bounding box center [215, 183] width 39 height 9
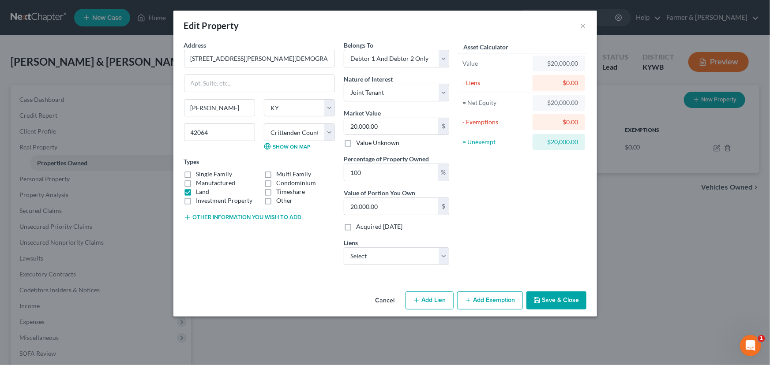
click at [200, 182] on input "Manufactured" at bounding box center [203, 182] width 6 height 6
click at [255, 216] on button "Other information you wish to add" at bounding box center [243, 217] width 118 height 7
click at [215, 232] on textarea at bounding box center [259, 237] width 151 height 33
click at [207, 247] on textarea "3 Bedrooms 2 Bathrooms" at bounding box center [259, 237] width 151 height 33
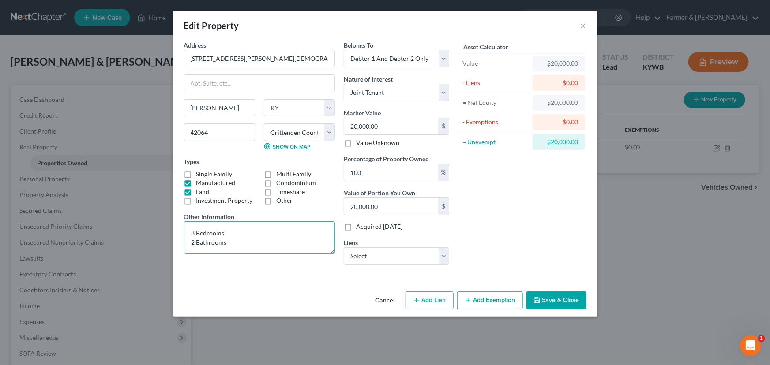
paste textarea "Value based on most recent PVA and fair market estimate."
click at [266, 243] on textarea "3 Bedrooms 2 Bathrooms Value based on most recent PVA and fair market estimate." at bounding box center [259, 237] width 151 height 33
click at [289, 274] on div "Address * [GEOGRAPHIC_DATA][PERSON_NAME] [GEOGRAPHIC_DATA][PERSON_NAME][GEOGRAP…" at bounding box center [385, 165] width 424 height 248
click at [375, 260] on select "Select Foursight - $25,712.00 Lendmark - $6,959.00" at bounding box center [396, 257] width 105 height 18
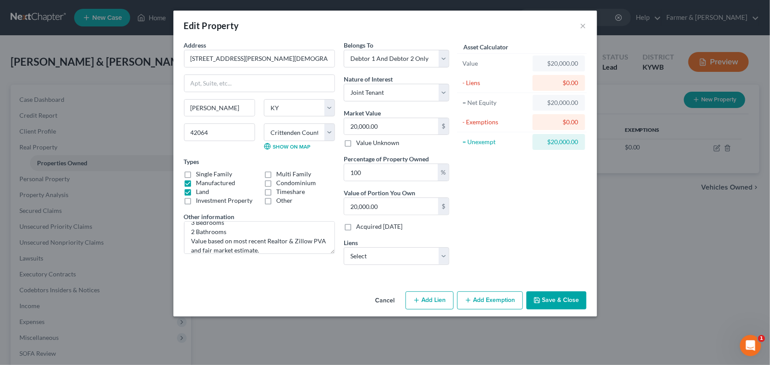
click at [465, 240] on div "Asset Calculator Value $20,000.00 - Liens $0.00 = Net Equity $20,000.00 - Exemp…" at bounding box center [522, 157] width 137 height 232
click at [472, 300] on icon "button" at bounding box center [468, 300] width 7 height 7
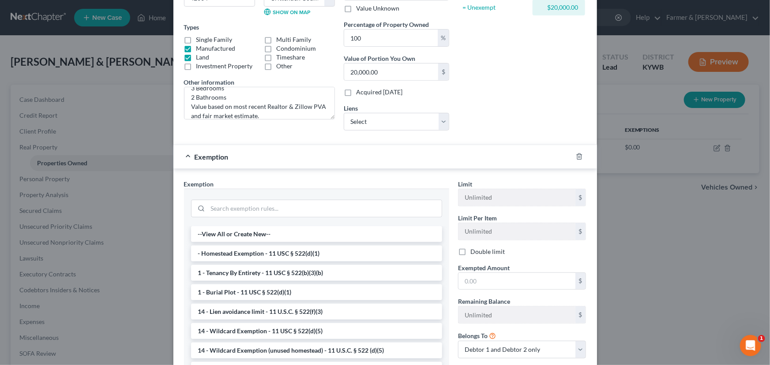
scroll to position [135, 0]
click at [230, 251] on li "- Homestead Exemption - 11 USC § 522(d)(1)" at bounding box center [316, 253] width 251 height 16
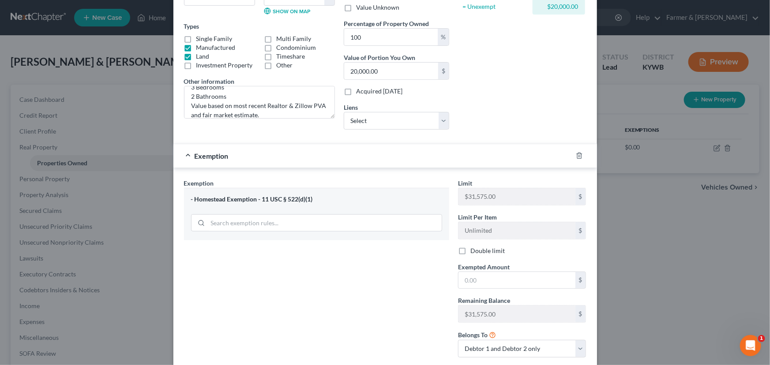
click at [470, 250] on label "Double limit" at bounding box center [487, 251] width 34 height 9
click at [474, 250] on input "Double limit" at bounding box center [477, 250] width 6 height 6
click at [472, 280] on input "text" at bounding box center [516, 280] width 117 height 17
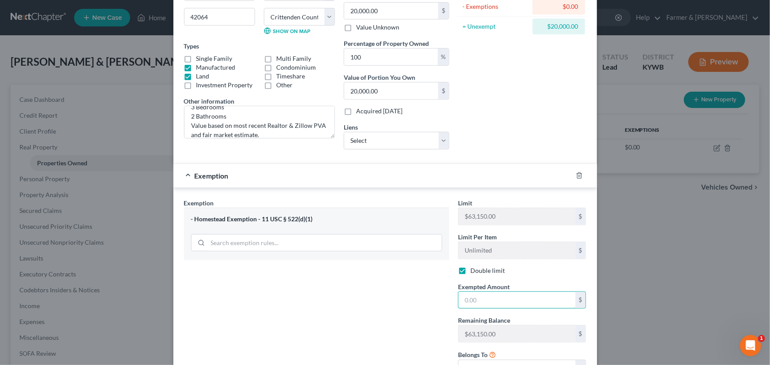
scroll to position [115, 0]
click at [453, 178] on div "Exemption $20,000.00" at bounding box center [372, 176] width 399 height 23
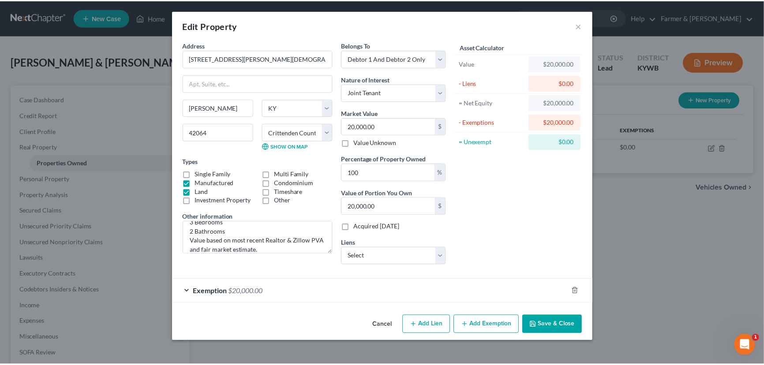
scroll to position [0, 0]
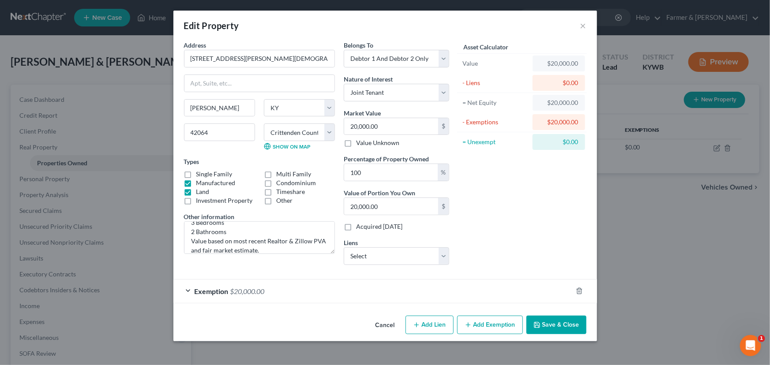
click at [533, 190] on div "Asset Calculator Value $20,000.00 - Liens $0.00 = Net Equity $20,000.00 - Exemp…" at bounding box center [522, 157] width 137 height 232
click at [563, 331] on button "Save & Close" at bounding box center [556, 325] width 60 height 19
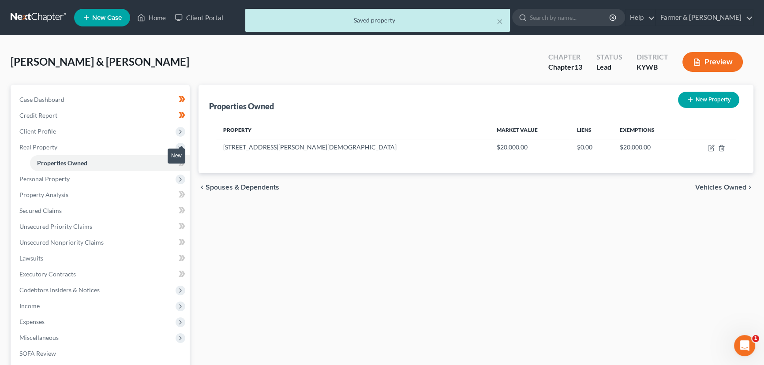
click at [185, 161] on span at bounding box center [181, 164] width 15 height 13
click at [218, 220] on div "Properties Owned New Property Property Market Value Liens Exemptions [STREET_AD…" at bounding box center [476, 276] width 564 height 383
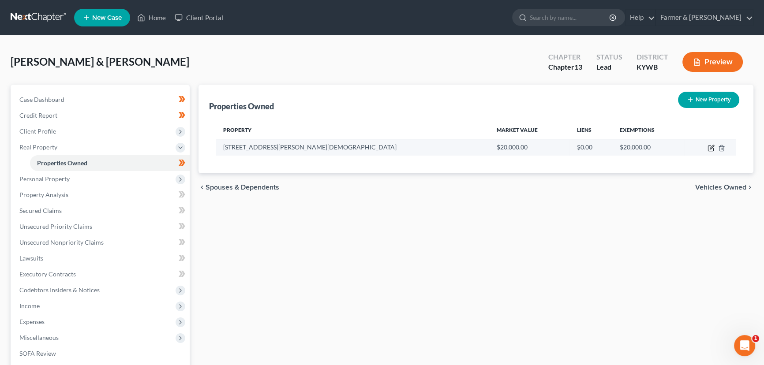
click at [710, 147] on icon "button" at bounding box center [711, 148] width 7 height 7
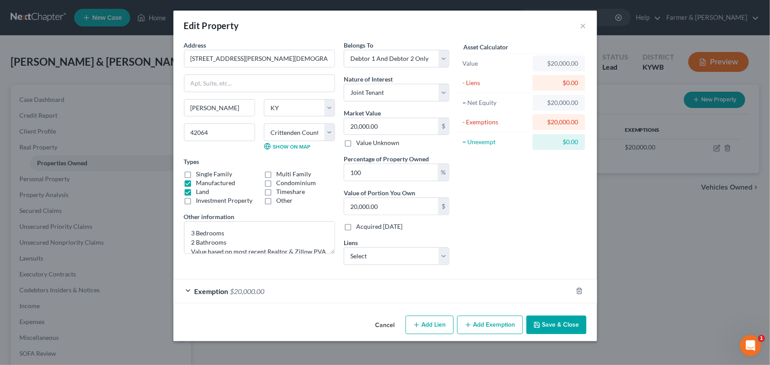
click at [466, 231] on div "Asset Calculator Value $20,000.00 - Liens $0.00 = Net Equity $20,000.00 - Exemp…" at bounding box center [522, 157] width 137 height 232
click at [557, 319] on button "Save & Close" at bounding box center [556, 325] width 60 height 19
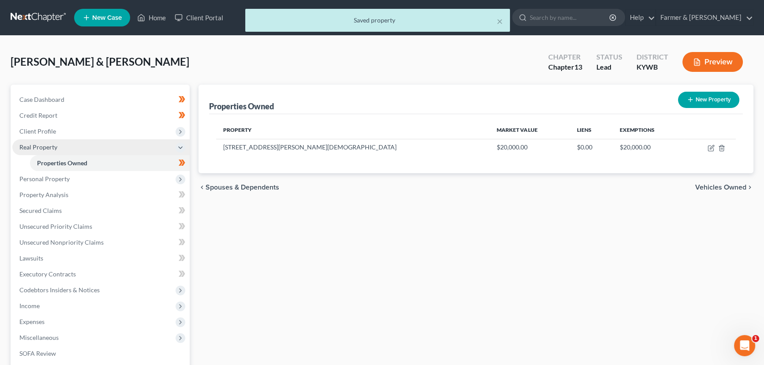
click at [52, 149] on span "Real Property" at bounding box center [38, 147] width 38 height 8
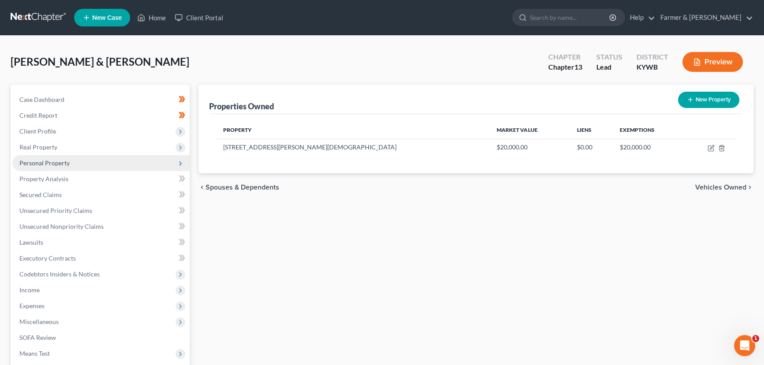
click at [58, 164] on span "Personal Property" at bounding box center [44, 163] width 50 height 8
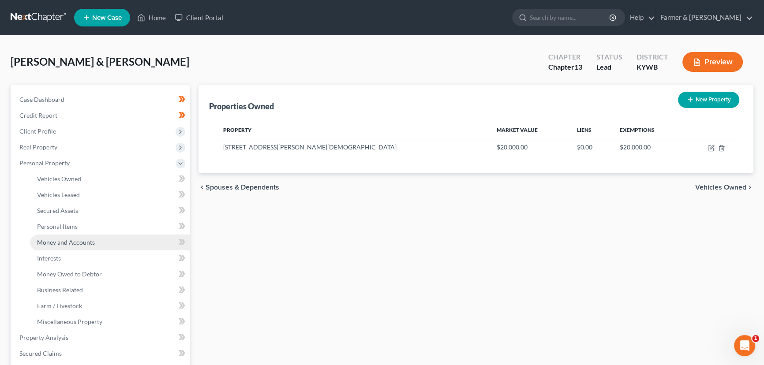
click at [91, 241] on span "Money and Accounts" at bounding box center [66, 243] width 58 height 8
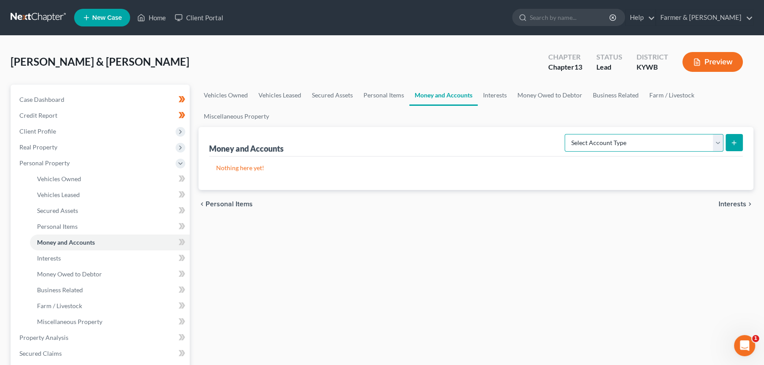
click at [630, 141] on select "Select Account Type Brokerage Cash on Hand Certificates of Deposit Checking Acc…" at bounding box center [644, 143] width 159 height 18
click at [567, 134] on select "Select Account Type Brokerage Cash on Hand Certificates of Deposit Checking Acc…" at bounding box center [644, 143] width 159 height 18
click at [728, 141] on button "submit" at bounding box center [734, 142] width 17 height 17
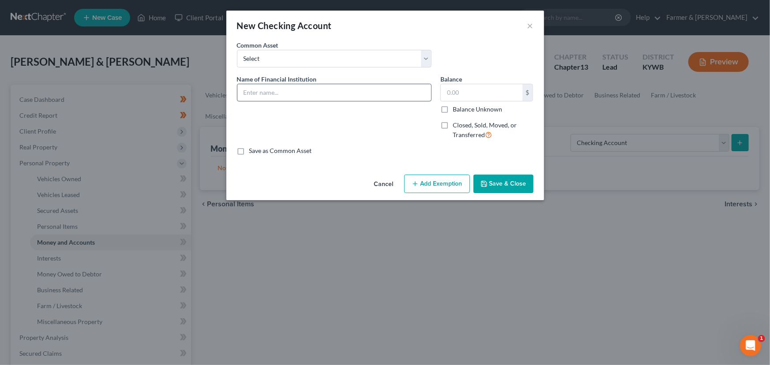
click at [297, 101] on input "text" at bounding box center [334, 92] width 194 height 17
click at [477, 97] on input "text" at bounding box center [482, 92] width 82 height 17
click at [432, 181] on button "Add Exemption" at bounding box center [437, 184] width 66 height 19
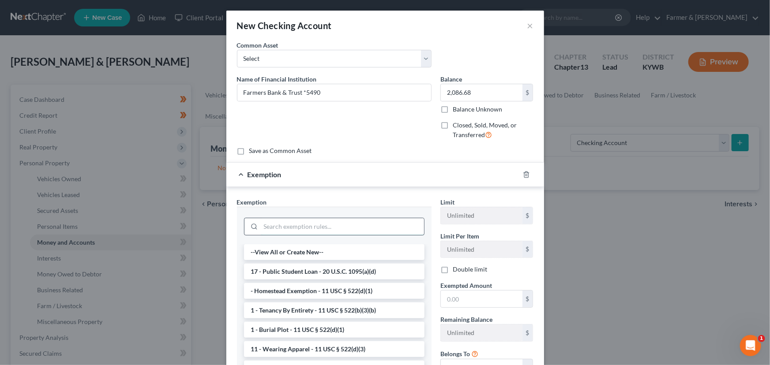
click at [375, 221] on input "search" at bounding box center [342, 226] width 163 height 17
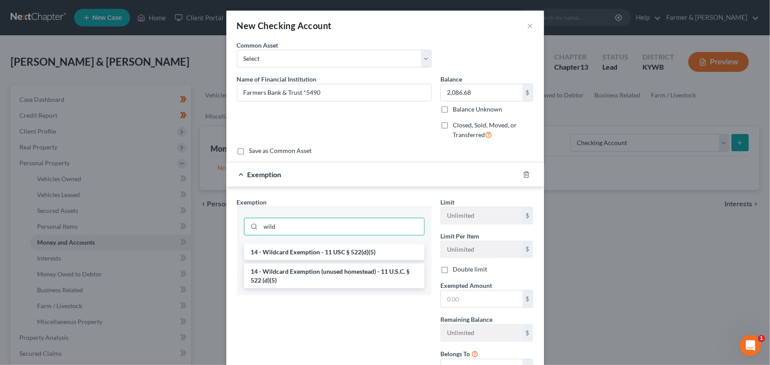
click at [371, 251] on li "14 - Wildcard Exemption - 11 USC § 522(d)(5)" at bounding box center [334, 252] width 180 height 16
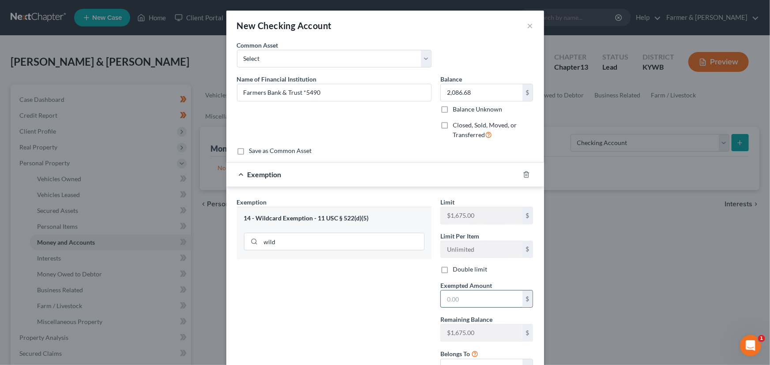
click at [458, 295] on input "text" at bounding box center [482, 299] width 82 height 17
click at [348, 180] on div "Exemption $1,675.00" at bounding box center [372, 174] width 293 height 23
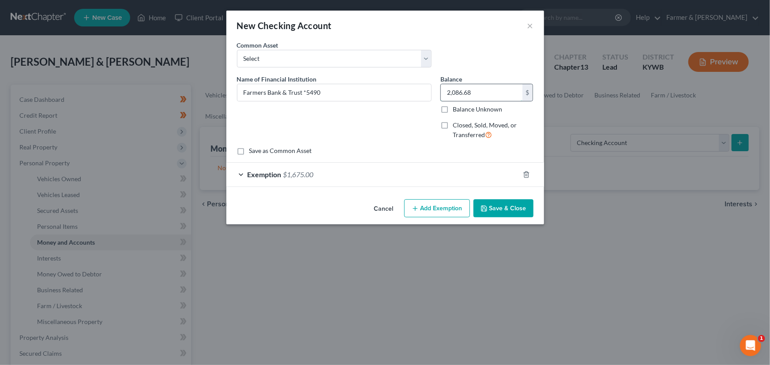
click at [474, 90] on input "2,086.68" at bounding box center [482, 92] width 82 height 17
click at [412, 135] on div "Name of Financial Institution * Farmers Bank & Trust *5490" at bounding box center [334, 111] width 203 height 72
click at [485, 206] on icon "button" at bounding box center [483, 208] width 7 height 7
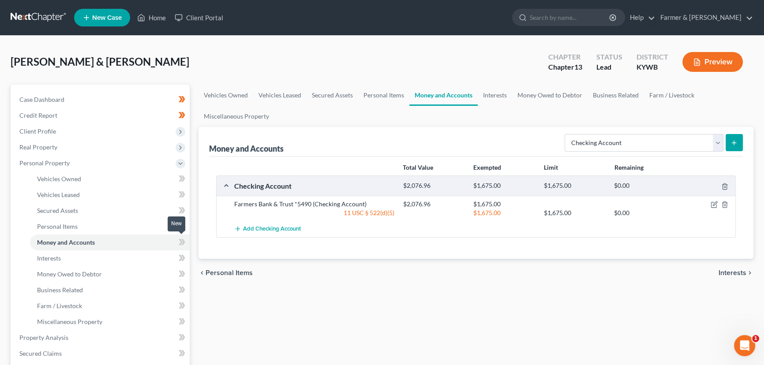
click at [185, 239] on icon at bounding box center [182, 242] width 7 height 11
click at [62, 167] on span "Personal Property" at bounding box center [100, 163] width 177 height 16
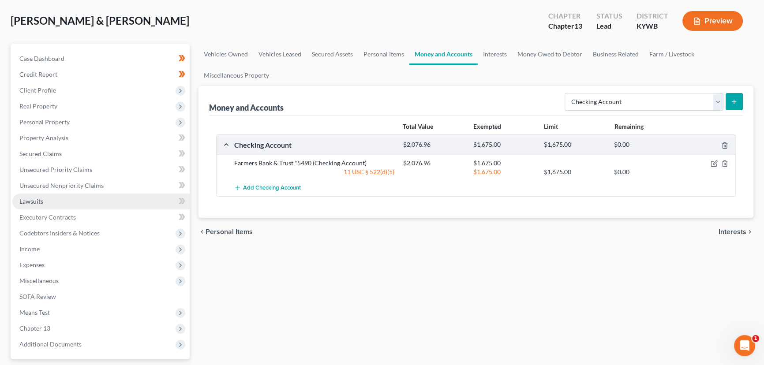
scroll to position [118, 0]
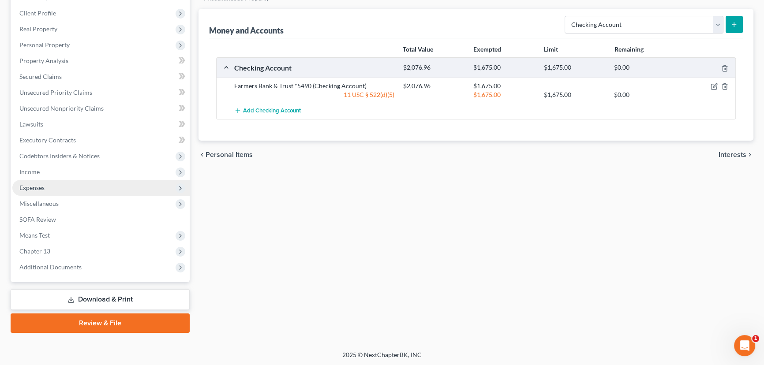
click at [46, 186] on span "Expenses" at bounding box center [100, 188] width 177 height 16
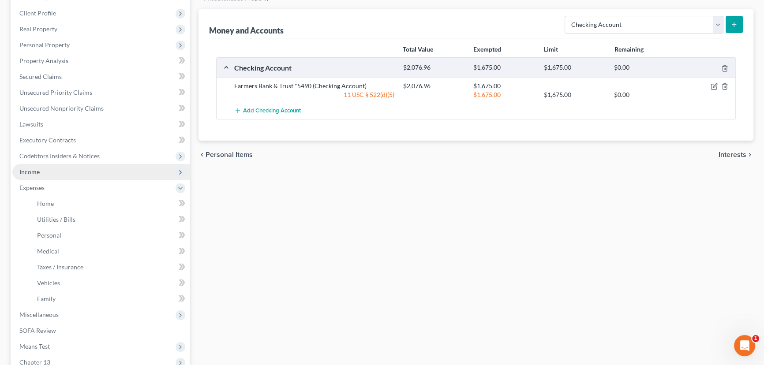
click at [35, 169] on span "Income" at bounding box center [29, 172] width 20 height 8
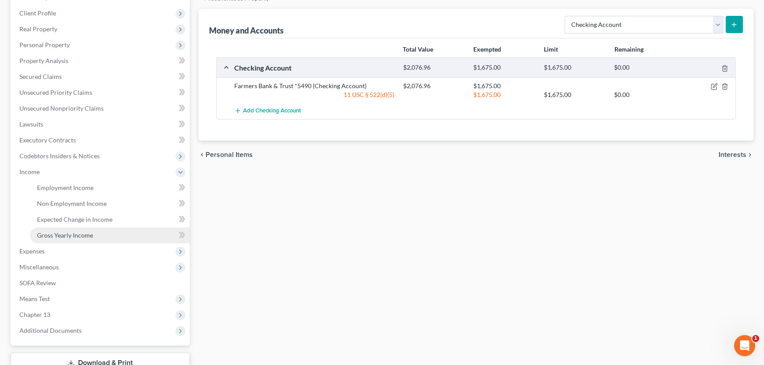
click at [79, 234] on span "Gross Yearly Income" at bounding box center [65, 236] width 56 height 8
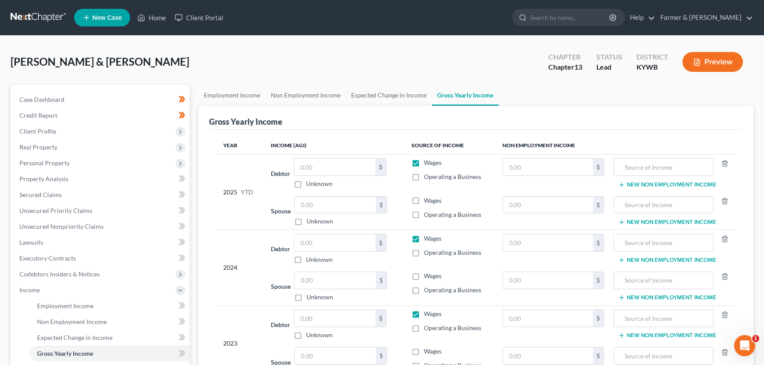
click at [307, 219] on label "Unknown" at bounding box center [320, 221] width 26 height 9
click at [310, 219] on input "Unknown" at bounding box center [313, 220] width 6 height 6
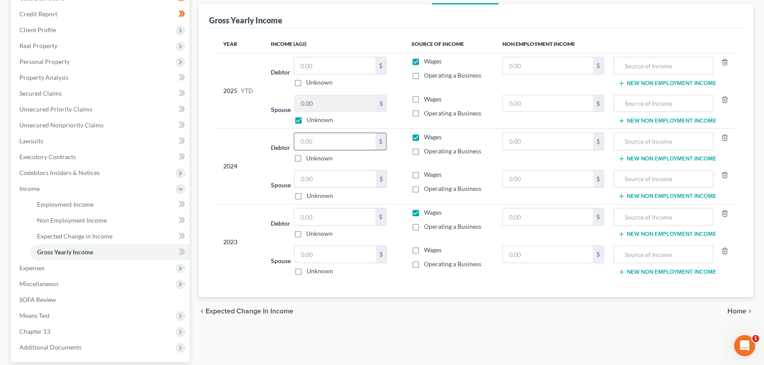
scroll to position [120, 0]
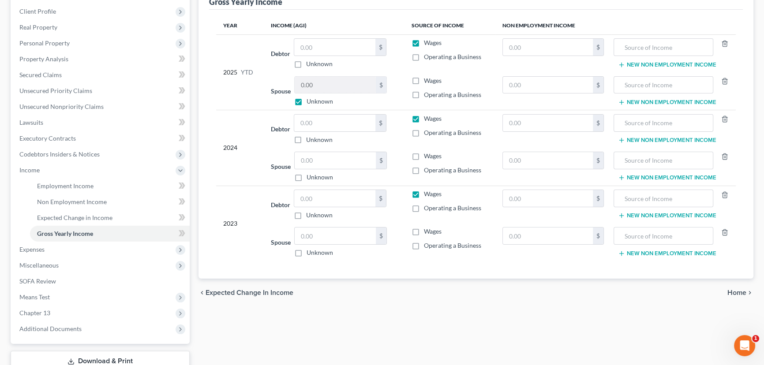
click at [307, 177] on label "Unknown" at bounding box center [320, 177] width 26 height 9
click at [310, 177] on input "Unknown" at bounding box center [313, 176] width 6 height 6
click at [307, 253] on label "Unknown" at bounding box center [320, 252] width 26 height 9
click at [310, 253] on input "Unknown" at bounding box center [313, 251] width 6 height 6
click at [514, 49] on input "text" at bounding box center [548, 47] width 90 height 17
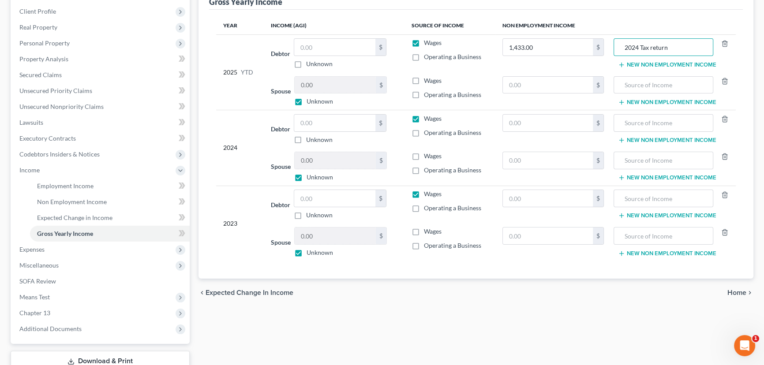
click at [407, 63] on td "Wages Operating a Business" at bounding box center [450, 53] width 91 height 38
click at [540, 49] on input "1,433.00" at bounding box center [548, 47] width 90 height 17
click at [498, 99] on td "$" at bounding box center [553, 91] width 116 height 38
click at [328, 41] on input "text" at bounding box center [334, 47] width 81 height 17
drag, startPoint x: 244, startPoint y: 100, endPoint x: 137, endPoint y: 133, distance: 111.9
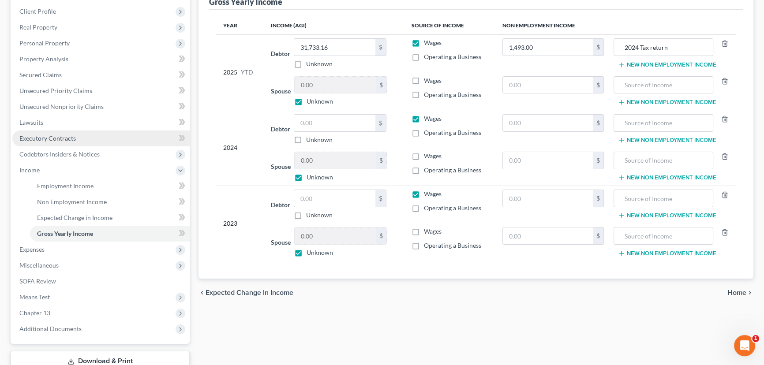
click at [243, 100] on div "2025 YTD" at bounding box center [240, 72] width 34 height 68
click at [326, 118] on input "text" at bounding box center [334, 123] width 81 height 17
click at [307, 177] on label "Unknown" at bounding box center [320, 177] width 26 height 9
click at [310, 177] on input "Unknown" at bounding box center [313, 176] width 6 height 6
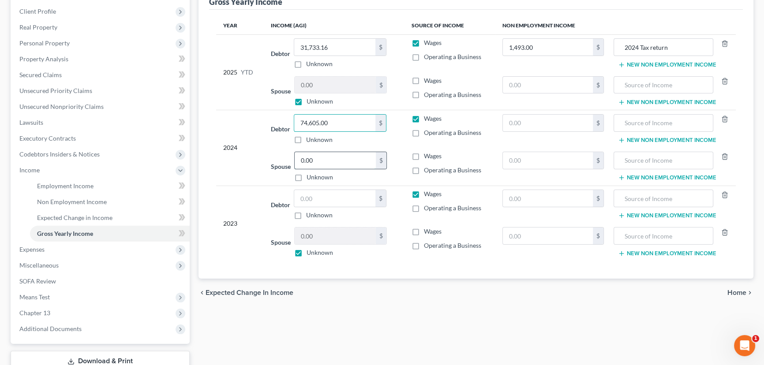
click at [326, 160] on input "0.00" at bounding box center [335, 160] width 81 height 17
click at [238, 181] on td "2024" at bounding box center [240, 147] width 48 height 75
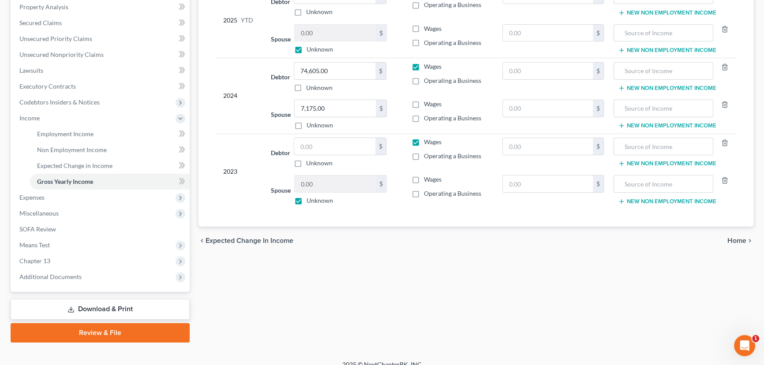
scroll to position [182, 0]
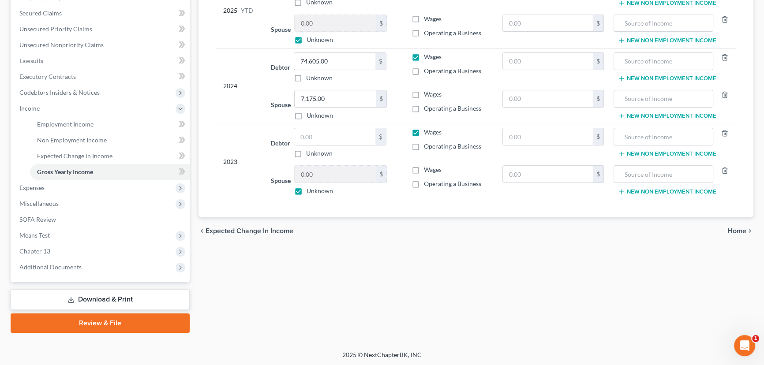
click at [306, 153] on label "Unknown" at bounding box center [319, 153] width 26 height 9
click at [310, 153] on input "Unknown" at bounding box center [313, 152] width 6 height 6
click at [248, 132] on div "2023" at bounding box center [240, 162] width 34 height 68
click at [181, 169] on icon at bounding box center [183, 172] width 4 height 6
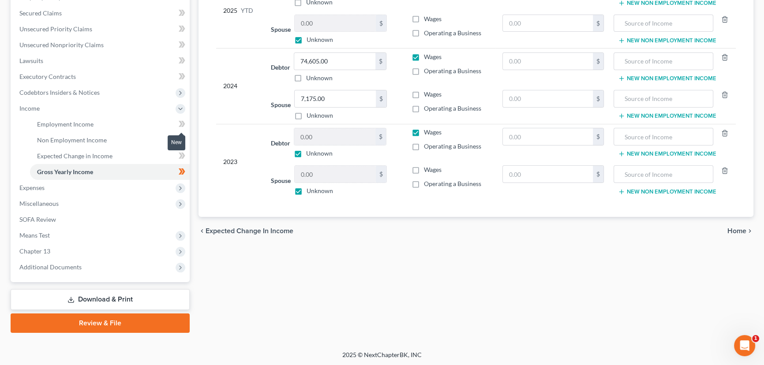
click at [180, 122] on icon at bounding box center [181, 124] width 4 height 6
click at [198, 133] on div "Employment Income Non Employment Income Expected Change in Income Gross Yearly …" at bounding box center [476, 118] width 564 height 430
click at [74, 113] on span "Income" at bounding box center [100, 109] width 177 height 16
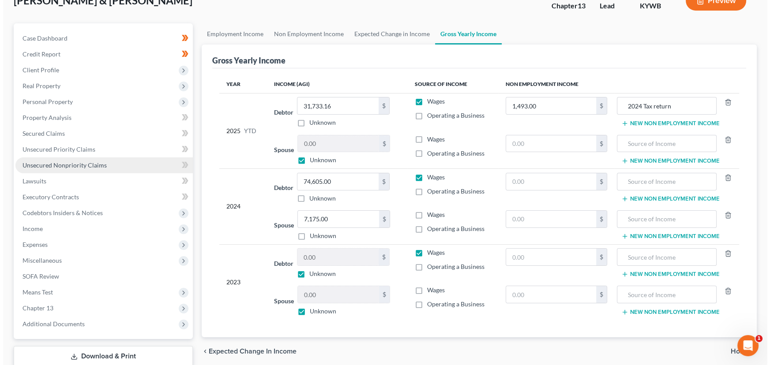
scroll to position [0, 0]
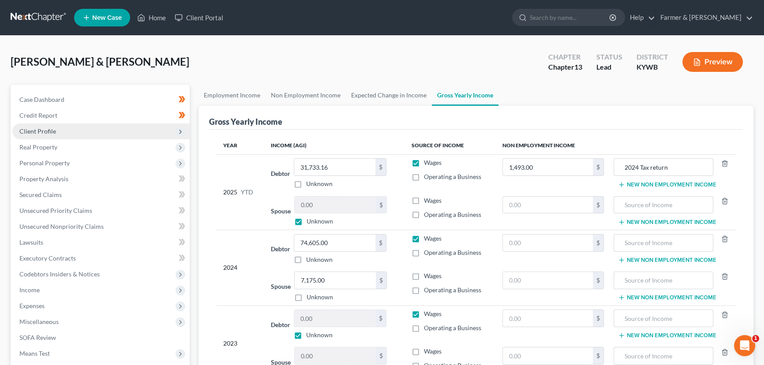
click at [55, 135] on span "Client Profile" at bounding box center [100, 132] width 177 height 16
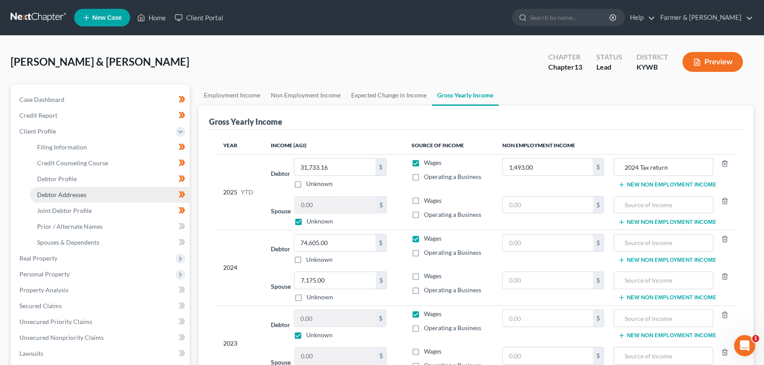
click at [80, 194] on span "Debtor Addresses" at bounding box center [61, 195] width 49 height 8
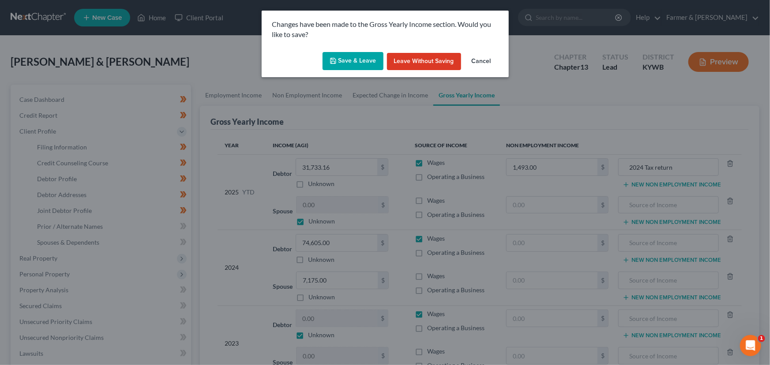
click at [346, 64] on button "Save & Leave" at bounding box center [353, 61] width 61 height 19
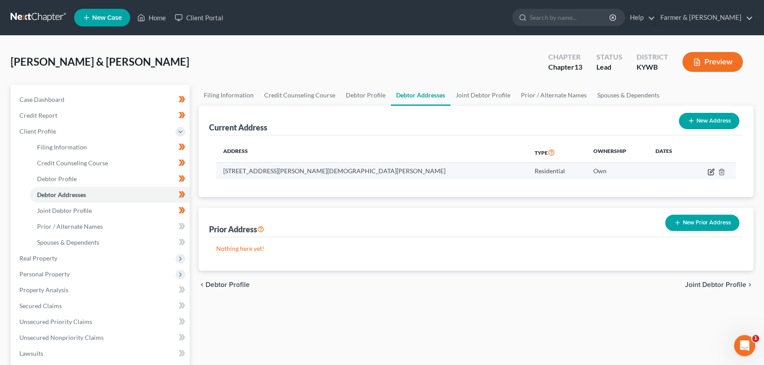
click at [710, 171] on icon "button" at bounding box center [712, 171] width 4 height 4
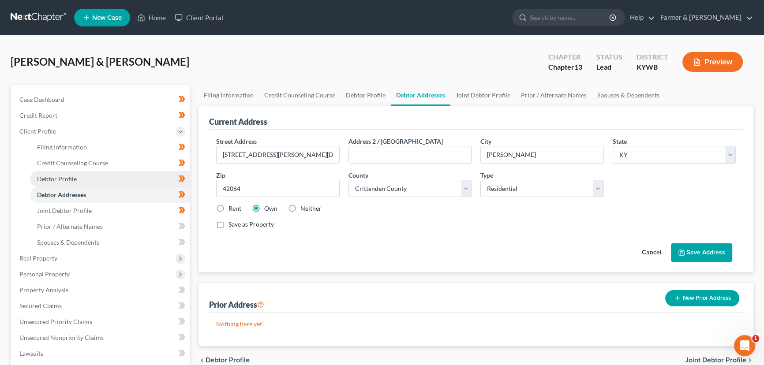
click at [86, 177] on link "Debtor Profile" at bounding box center [110, 179] width 160 height 16
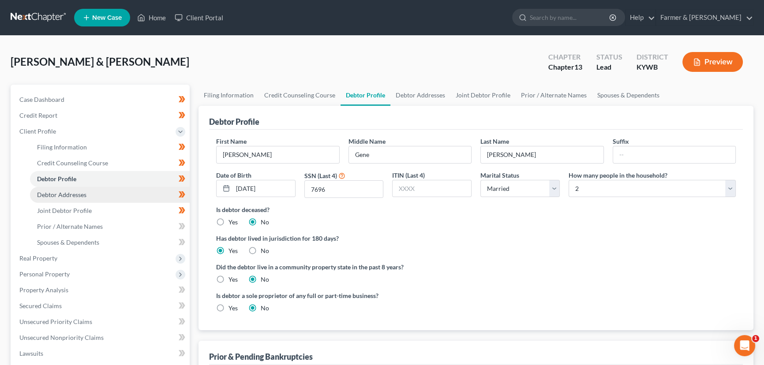
click at [94, 197] on link "Debtor Addresses" at bounding box center [110, 195] width 160 height 16
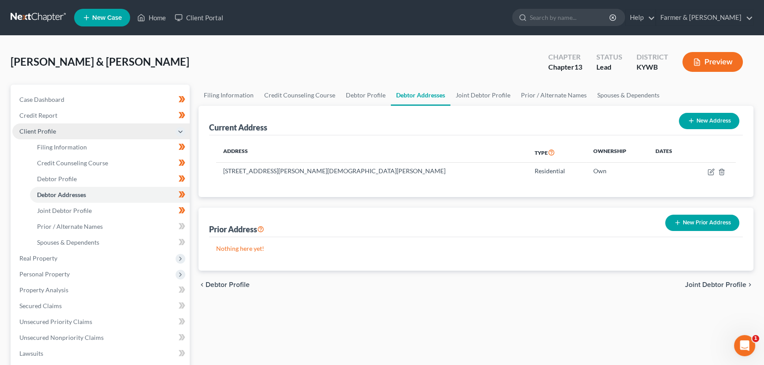
click at [53, 132] on span "Client Profile" at bounding box center [37, 132] width 37 height 8
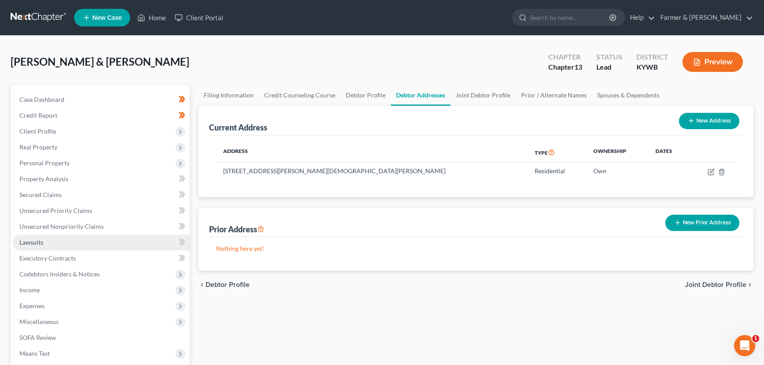
click at [43, 243] on link "Lawsuits" at bounding box center [100, 243] width 177 height 16
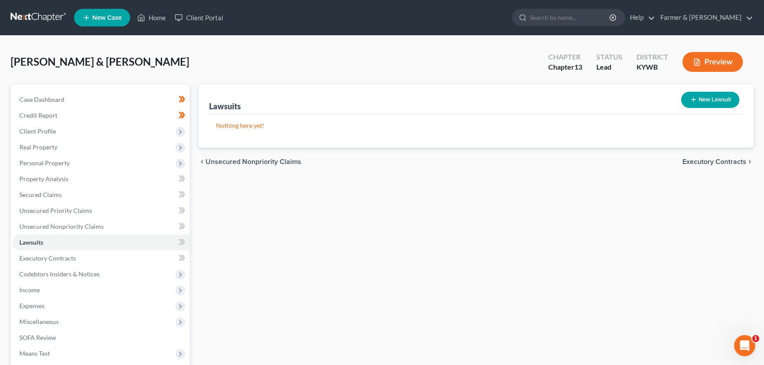
click at [696, 92] on button "New Lawsuit" at bounding box center [710, 100] width 58 height 16
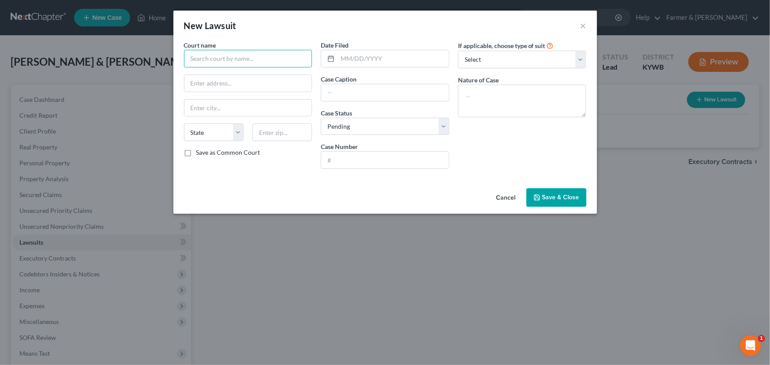
click at [229, 64] on input "text" at bounding box center [248, 59] width 128 height 18
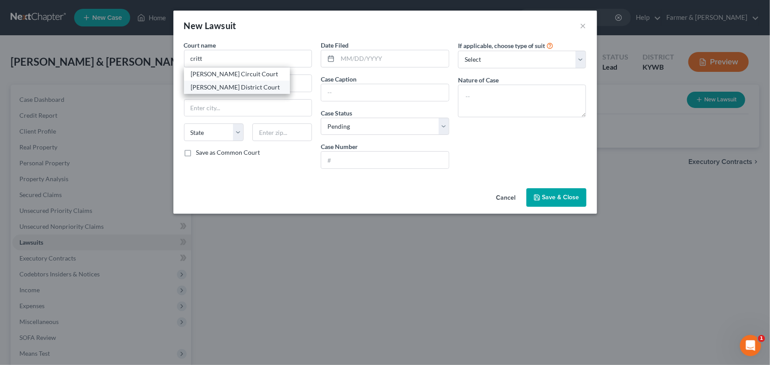
click at [235, 89] on div "[PERSON_NAME] District Court" at bounding box center [237, 87] width 92 height 9
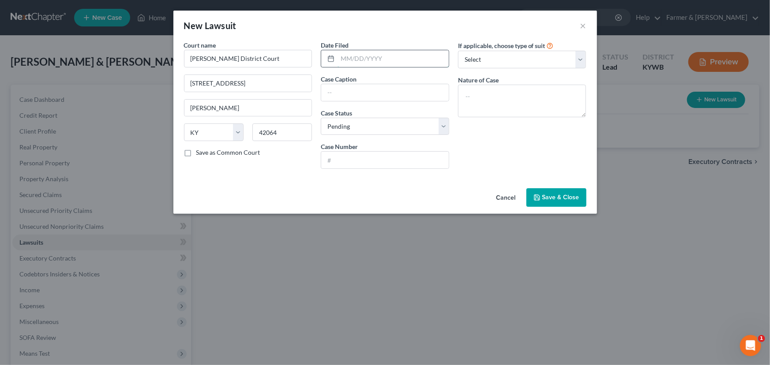
click at [379, 57] on input "text" at bounding box center [393, 58] width 111 height 17
paste input "[DATE]"
click at [351, 91] on input "text" at bounding box center [385, 92] width 128 height 17
paste input "[PERSON_NAME] VS. [PERSON_NAME]"
click at [353, 159] on input "text" at bounding box center [385, 160] width 128 height 17
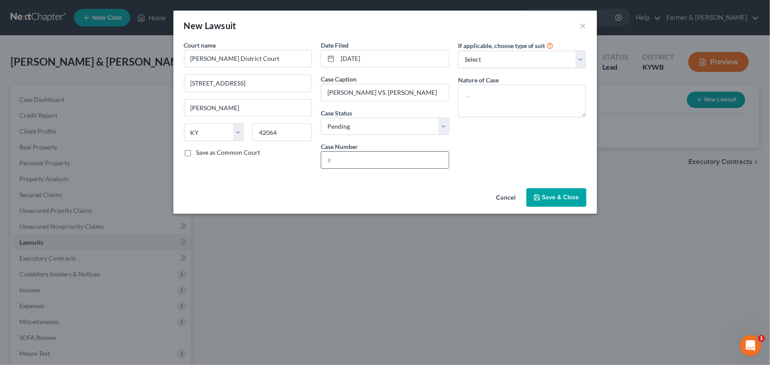
click at [331, 166] on input "text" at bounding box center [385, 160] width 128 height 17
paste input "23-S-00006"
click at [473, 138] on div "If applicable, choose type of suit Select Repossession Garnishment Foreclosure …" at bounding box center [522, 108] width 137 height 135
click at [475, 61] on select "Select Repossession Garnishment Foreclosure Attached, Seized, Or Levied Other" at bounding box center [522, 60] width 128 height 18
click at [458, 51] on select "Select Repossession Garnishment Foreclosure Attached, Seized, Or Levied Other" at bounding box center [522, 60] width 128 height 18
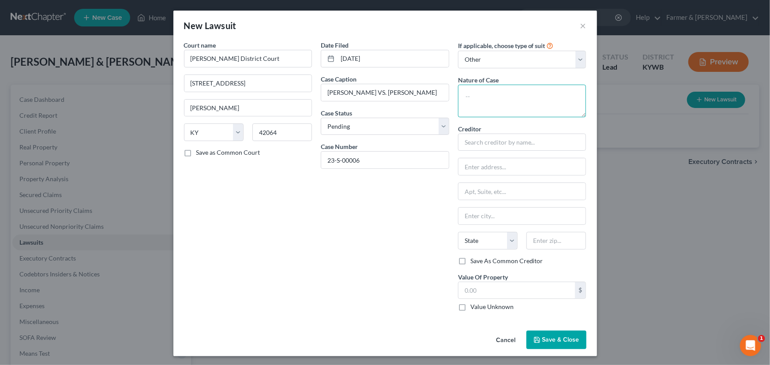
click at [484, 110] on textarea at bounding box center [522, 101] width 128 height 33
click at [335, 216] on div "Date Filed [DATE] Case Caption [PERSON_NAME] VS. [PERSON_NAME] Status * Select …" at bounding box center [384, 180] width 137 height 278
click at [335, 218] on div "Date Filed [DATE] Case Caption [PERSON_NAME] VS. [PERSON_NAME] Status * Select …" at bounding box center [384, 180] width 137 height 278
click at [304, 263] on div "Court name * [PERSON_NAME] District Court [GEOGRAPHIC_DATA][PERSON_NAME][US_STA…" at bounding box center [248, 180] width 137 height 278
click at [487, 171] on input "text" at bounding box center [522, 166] width 128 height 17
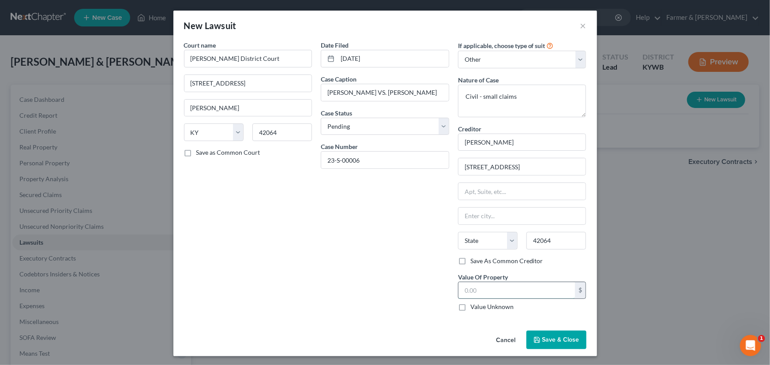
click at [479, 291] on input "text" at bounding box center [516, 290] width 117 height 17
click at [470, 310] on label "Value Unknown" at bounding box center [491, 307] width 43 height 9
click at [474, 308] on input "Value Unknown" at bounding box center [477, 306] width 6 height 6
click at [424, 273] on div "Date Filed [DATE] Case Caption [PERSON_NAME] VS. [PERSON_NAME] Status * Select …" at bounding box center [384, 180] width 137 height 278
click at [374, 132] on select "Select Pending On Appeal Concluded" at bounding box center [385, 127] width 128 height 18
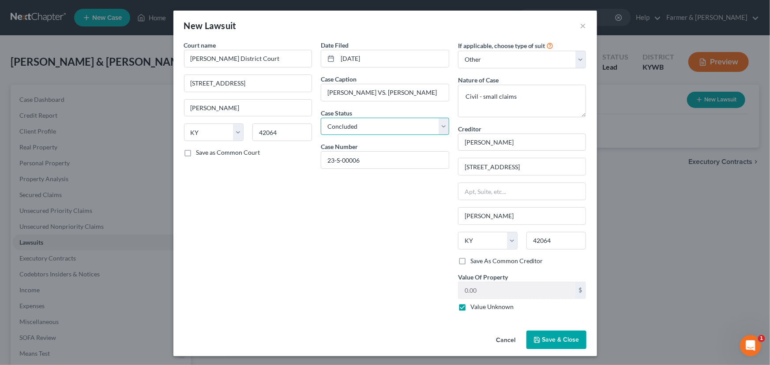
click at [321, 118] on select "Select Pending On Appeal Concluded" at bounding box center [385, 127] width 128 height 18
click at [407, 231] on div "Date Filed [DATE] Case Caption [PERSON_NAME] VS. [PERSON_NAME] Status * Select …" at bounding box center [384, 180] width 137 height 278
click at [558, 337] on span "Save & Close" at bounding box center [560, 340] width 37 height 8
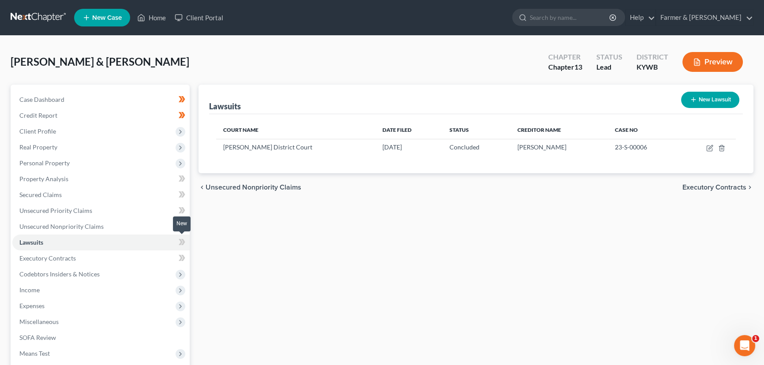
click at [180, 243] on icon at bounding box center [182, 242] width 7 height 11
click at [242, 269] on div "Lawsuits New Lawsuit Court Name Date Filed Status Creditor Name Case No [PERSON…" at bounding box center [476, 268] width 564 height 367
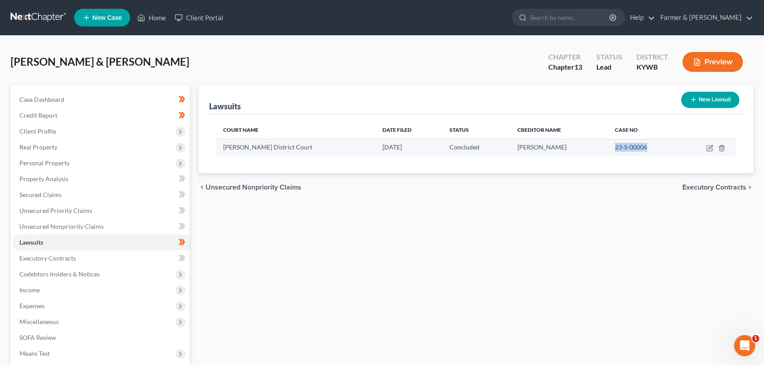
drag, startPoint x: 605, startPoint y: 149, endPoint x: 637, endPoint y: 151, distance: 32.3
click at [637, 151] on td "23-S-00006" at bounding box center [643, 147] width 71 height 17
copy span "23-S-00006"
drag, startPoint x: 510, startPoint y: 150, endPoint x: 546, endPoint y: 150, distance: 35.7
click at [546, 150] on div "[PERSON_NAME]" at bounding box center [559, 147] width 83 height 9
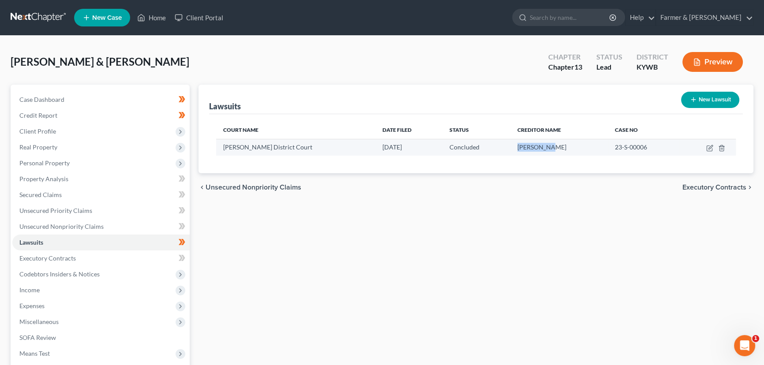
copy span "[PERSON_NAME]"
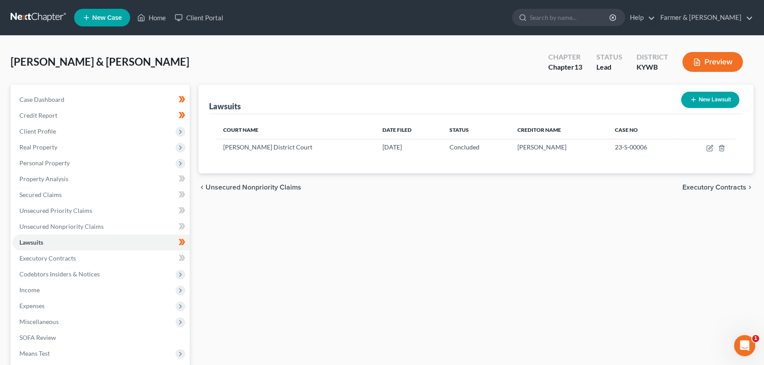
click at [221, 252] on div "Lawsuits New Lawsuit Court Name Date Filed Status Creditor Name Case No [PERSON…" at bounding box center [476, 268] width 564 height 367
click at [86, 193] on link "Secured Claims" at bounding box center [100, 195] width 177 height 16
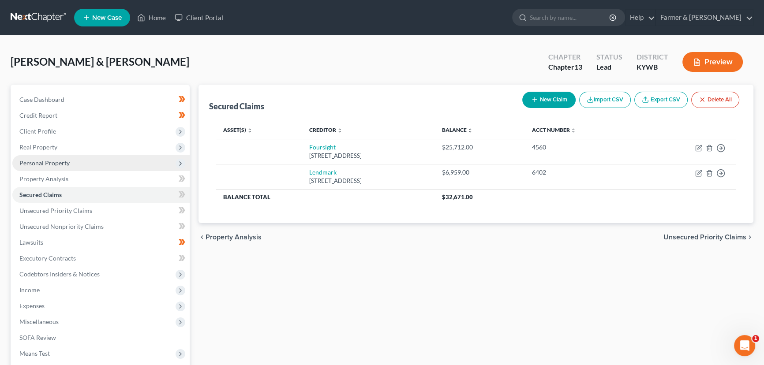
click at [92, 168] on span "Personal Property" at bounding box center [100, 163] width 177 height 16
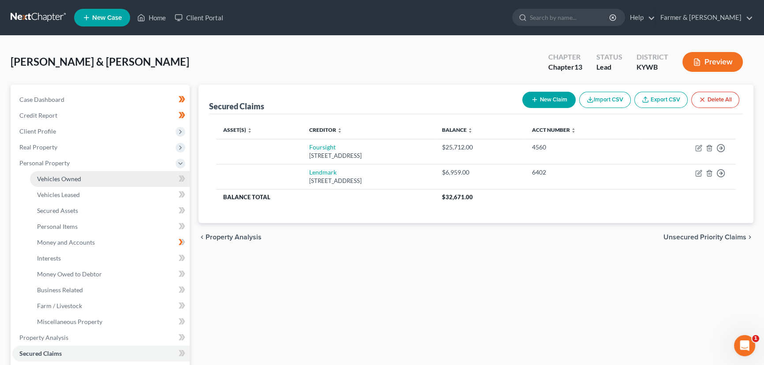
click at [95, 183] on link "Vehicles Owned" at bounding box center [110, 179] width 160 height 16
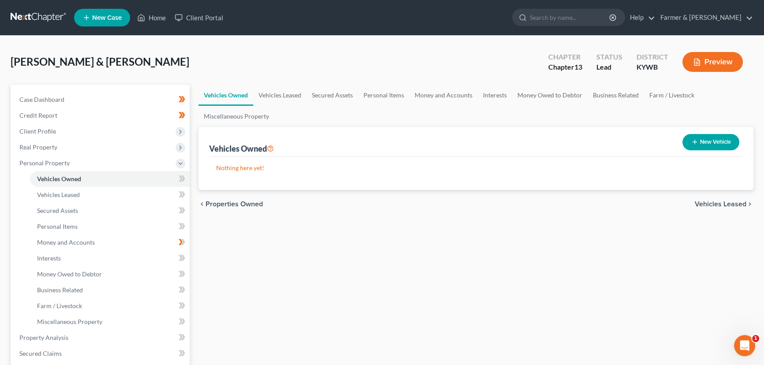
click at [709, 148] on button "New Vehicle" at bounding box center [711, 142] width 57 height 16
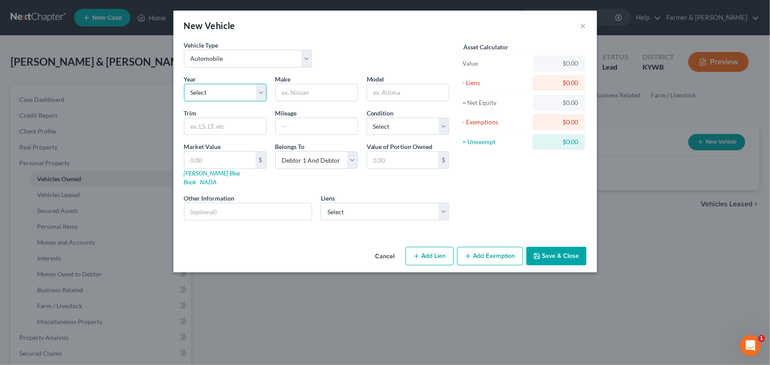
click at [234, 92] on select "Select 2026 2025 2024 2023 2022 2021 2020 2019 2018 2017 2016 2015 2014 2013 20…" at bounding box center [225, 93] width 83 height 18
click at [184, 84] on select "Select 2026 2025 2024 2023 2022 2021 2020 2019 2018 2017 2016 2015 2014 2013 20…" at bounding box center [225, 93] width 83 height 18
click at [291, 94] on input "text" at bounding box center [317, 92] width 82 height 17
click at [301, 131] on input "text" at bounding box center [317, 126] width 82 height 17
click at [389, 134] on select "Select Excellent Very Good Good Fair Poor" at bounding box center [408, 127] width 83 height 18
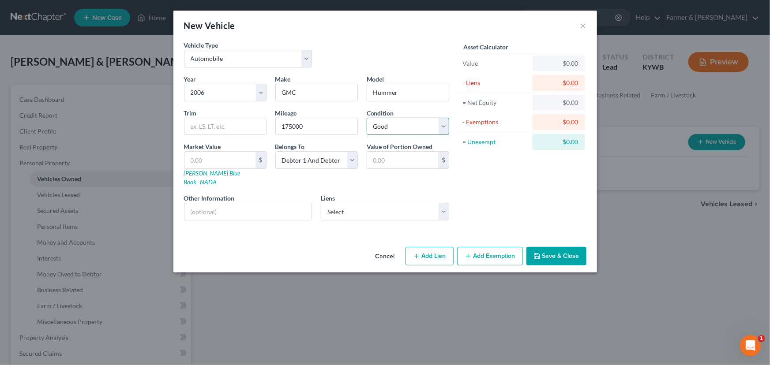
click at [367, 118] on select "Select Excellent Very Good Good Fair Poor" at bounding box center [408, 127] width 83 height 18
click at [474, 179] on div "Asset Calculator Value $0.00 - Liens $0.00 = Net Equity $0.00 - Exemptions $0.0…" at bounding box center [522, 134] width 137 height 187
click at [205, 174] on link "[PERSON_NAME] Blue Book" at bounding box center [212, 177] width 56 height 16
click at [305, 96] on input "GMC" at bounding box center [317, 92] width 82 height 17
click at [354, 62] on div "Vehicle Type Select Automobile Truck Trailer Watercraft Aircraft Motor Home Atv…" at bounding box center [317, 58] width 274 height 34
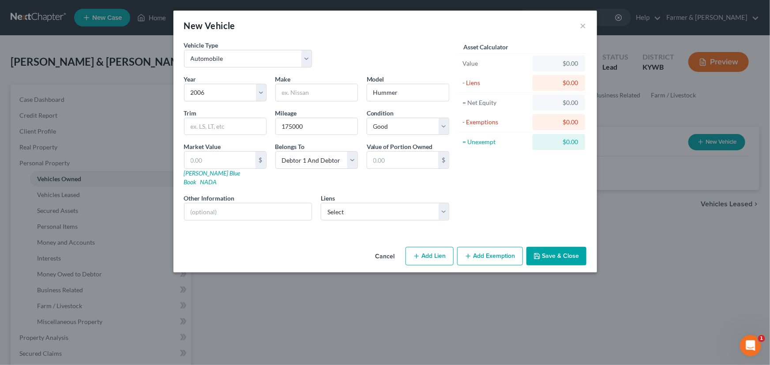
click at [544, 251] on button "Save & Close" at bounding box center [556, 256] width 60 height 19
click at [346, 76] on div "Make *" at bounding box center [316, 88] width 91 height 27
click at [537, 253] on button "Save & Close" at bounding box center [556, 256] width 60 height 19
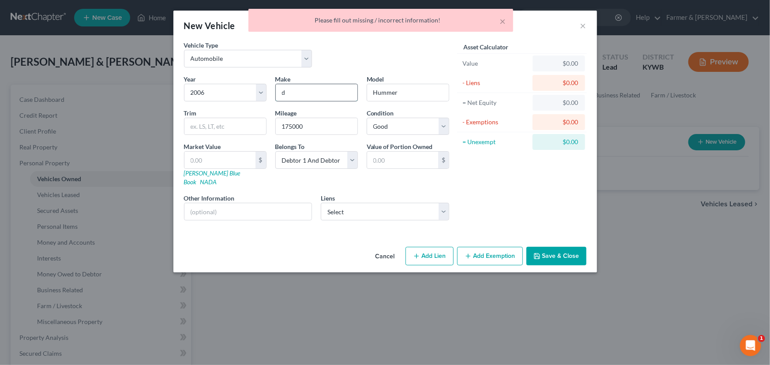
click at [341, 98] on input "d" at bounding box center [317, 92] width 82 height 17
click at [508, 247] on button "Add Exemption" at bounding box center [490, 256] width 66 height 19
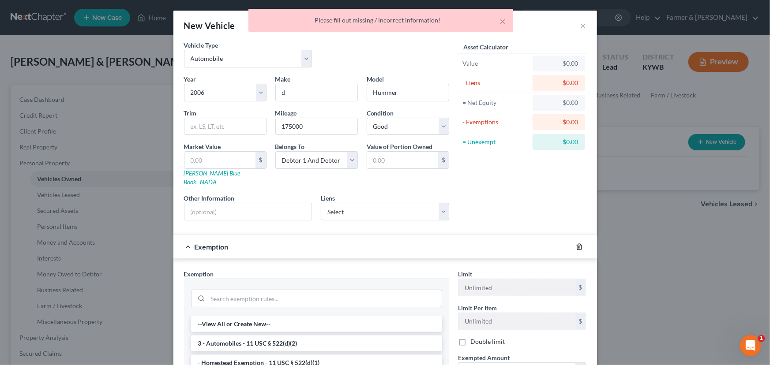
click at [576, 244] on icon "button" at bounding box center [579, 247] width 7 height 7
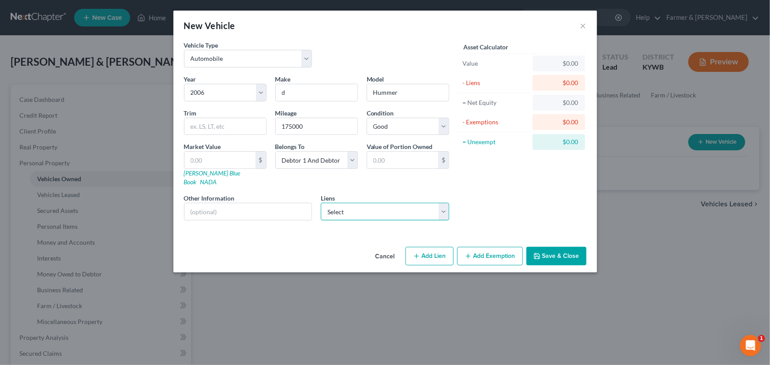
click at [332, 207] on select "Select Foursight - $25,712.00 Lendmark - $6,959.00" at bounding box center [385, 212] width 128 height 18
click at [321, 203] on select "Select Foursight - $25,712.00 Lendmark - $6,959.00" at bounding box center [385, 212] width 128 height 18
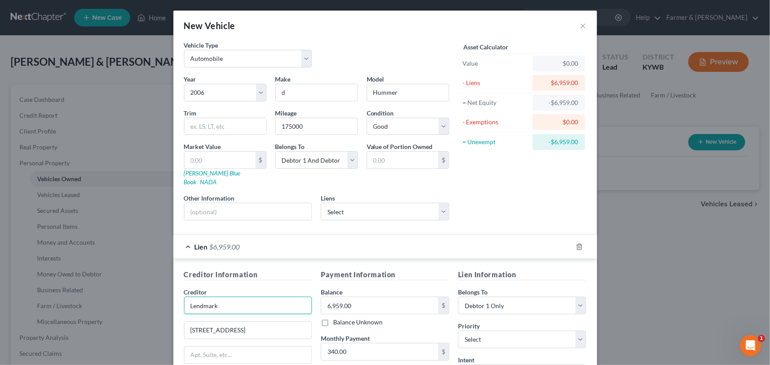
click at [254, 297] on input "Lendmark" at bounding box center [248, 306] width 128 height 18
click at [475, 204] on div "Asset Calculator Value $0.00 - Liens $6,959.00 = Net Equity -$6,959.00 - Exempt…" at bounding box center [522, 134] width 137 height 187
click at [371, 344] on input "340.00" at bounding box center [379, 352] width 117 height 17
click at [518, 331] on select "Select 1st 2nd 3rd 4th 5th 6th 7th 8th 9th 10th 11th 12th 13th 14th 15th 16th 1…" at bounding box center [522, 340] width 128 height 18
click at [458, 331] on select "Select 1st 2nd 3rd 4th 5th 6th 7th 8th 9th 10th 11th 12th 13th 14th 15th 16th 1…" at bounding box center [522, 340] width 128 height 18
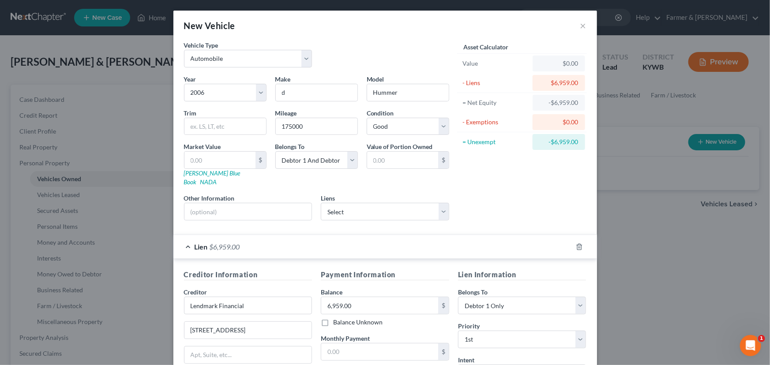
click at [493, 218] on form "Vehicle Type Select Automobile Truck Trailer Watercraft Aircraft Motor Home Atv…" at bounding box center [385, 242] width 402 height 402
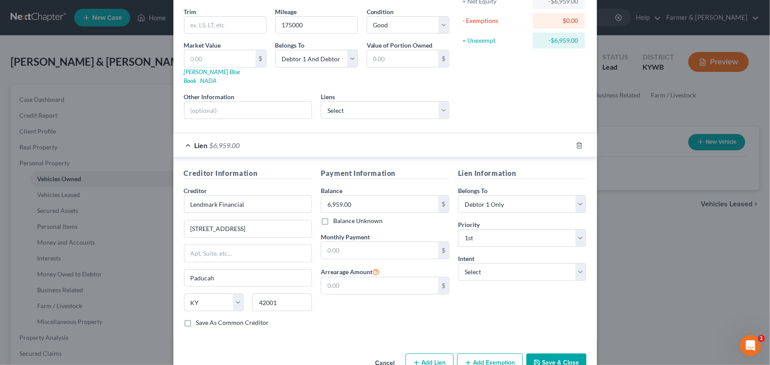
scroll to position [105, 0]
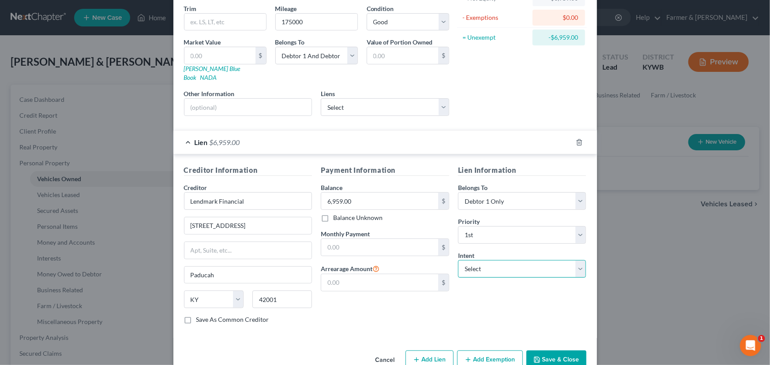
drag, startPoint x: 484, startPoint y: 259, endPoint x: 471, endPoint y: 322, distance: 64.3
click at [471, 322] on div "Creditor Information Creditor * Lendmark Financial [STREET_ADDRESS] [US_STATE][…" at bounding box center [385, 246] width 424 height 184
click at [458, 260] on select "Select Surrender Redeem Reaffirm Avoid Other" at bounding box center [522, 269] width 128 height 18
click at [249, 104] on input "text" at bounding box center [248, 107] width 128 height 17
click at [264, 99] on input "text" at bounding box center [248, 107] width 128 height 17
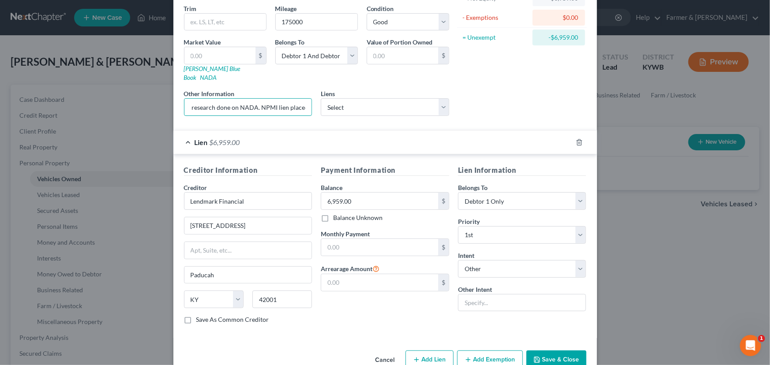
drag, startPoint x: 265, startPoint y: 102, endPoint x: 328, endPoint y: 115, distance: 64.4
click at [328, 115] on form "Vehicle Type Select Automobile Truck Trailer Watercraft Aircraft Motor Home Atv…" at bounding box center [385, 137] width 402 height 402
click at [306, 101] on input "Value based on fair market value research done on NADA. NPMI lien placed on" at bounding box center [248, 107] width 128 height 17
paste input "[DATE]"
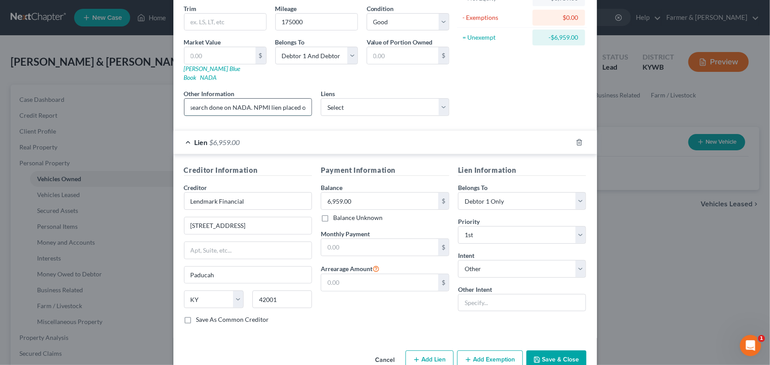
scroll to position [0, 129]
click at [212, 99] on input "Value based on fair market value research done on NADA. NPMI lien placed on [DA…" at bounding box center [248, 107] width 128 height 17
click at [512, 91] on div "Asset Calculator Value $0.00 - Liens $6,959.00 = Net Equity -$6,959.00 - Exempt…" at bounding box center [522, 29] width 137 height 187
click at [296, 136] on div "Lien $6,959.00" at bounding box center [372, 142] width 399 height 23
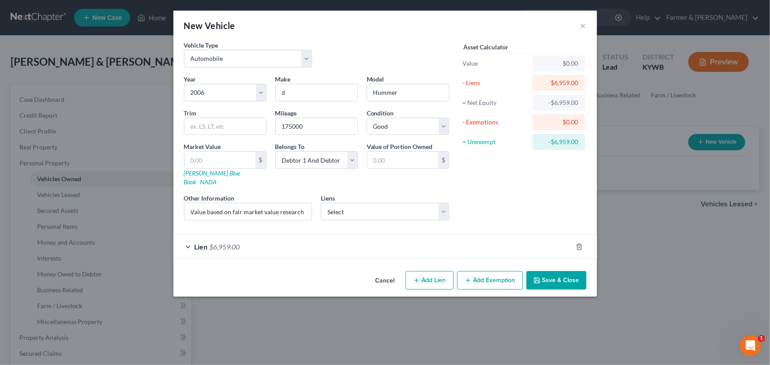
click at [499, 193] on div "Asset Calculator Value $0.00 - Liens $6,959.00 = Net Equity -$6,959.00 - Exempt…" at bounding box center [522, 134] width 137 height 187
click at [330, 90] on input "d" at bounding box center [317, 92] width 82 height 17
click at [512, 192] on div "Asset Calculator Value $0.00 - Liens $6,959.00 = Net Equity -$6,959.00 - Exempt…" at bounding box center [522, 134] width 137 height 187
click at [555, 273] on button "Save & Close" at bounding box center [556, 280] width 60 height 19
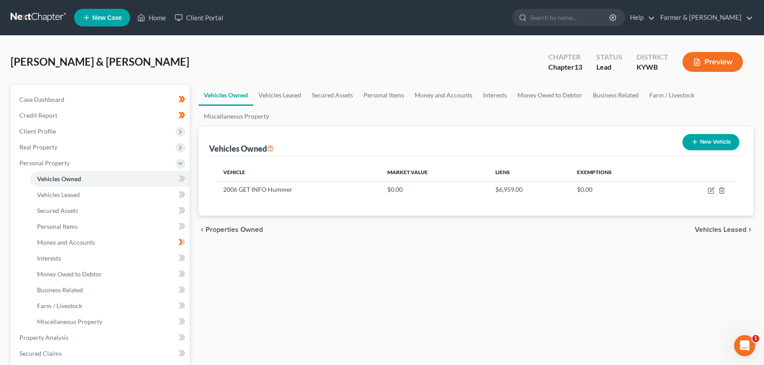
click at [706, 148] on button "New Vehicle" at bounding box center [711, 142] width 57 height 16
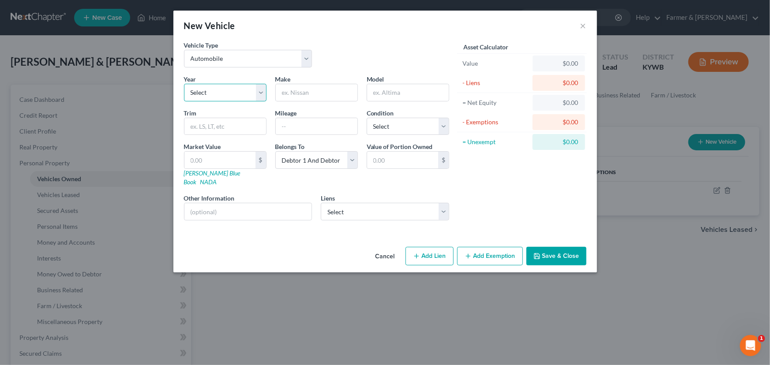
click at [255, 85] on select "Select 2026 2025 2024 2023 2022 2021 2020 2019 2018 2017 2016 2015 2014 2013 20…" at bounding box center [225, 93] width 83 height 18
click at [184, 84] on select "Select 2026 2025 2024 2023 2022 2021 2020 2019 2018 2017 2016 2015 2014 2013 20…" at bounding box center [225, 93] width 83 height 18
click at [303, 86] on input "text" at bounding box center [317, 92] width 82 height 17
click at [392, 131] on select "Select Excellent Very Good Good Fair Poor" at bounding box center [408, 127] width 83 height 18
click at [367, 118] on select "Select Excellent Very Good Good Fair Poor" at bounding box center [408, 127] width 83 height 18
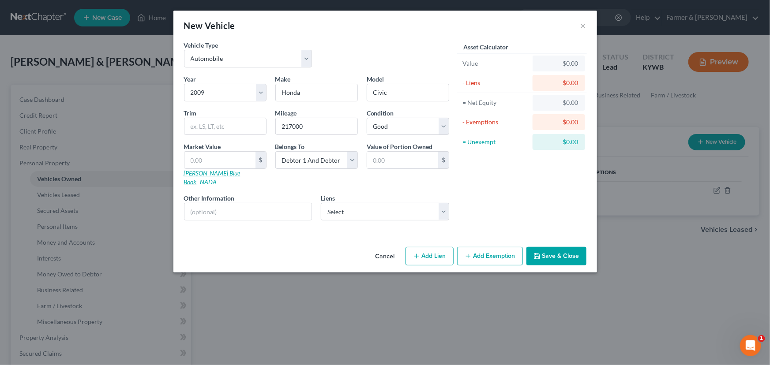
click at [207, 175] on link "[PERSON_NAME] Blue Book" at bounding box center [212, 177] width 56 height 16
click at [219, 165] on input "text" at bounding box center [219, 160] width 71 height 17
click at [338, 47] on div "Vehicle Type Select Automobile Truck Trailer Watercraft Aircraft Motor Home Atv…" at bounding box center [317, 58] width 274 height 34
click at [230, 203] on input "text" at bounding box center [248, 211] width 128 height 17
click at [497, 203] on div "Asset Calculator Value $3,246.00 - Liens $0.00 = Net Equity $3,246.00 - Exempti…" at bounding box center [522, 134] width 137 height 187
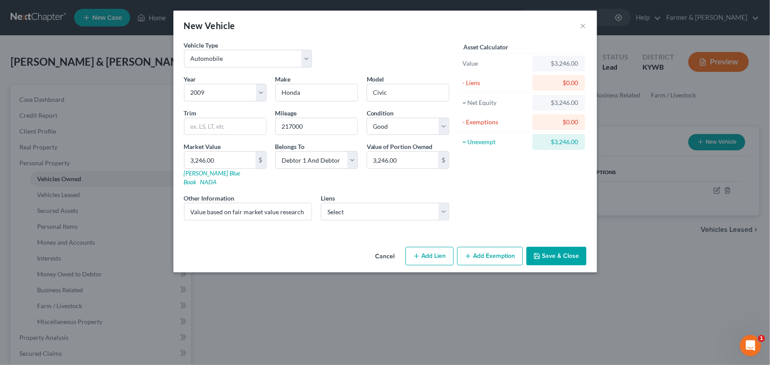
click at [544, 247] on button "Save & Close" at bounding box center [556, 256] width 60 height 19
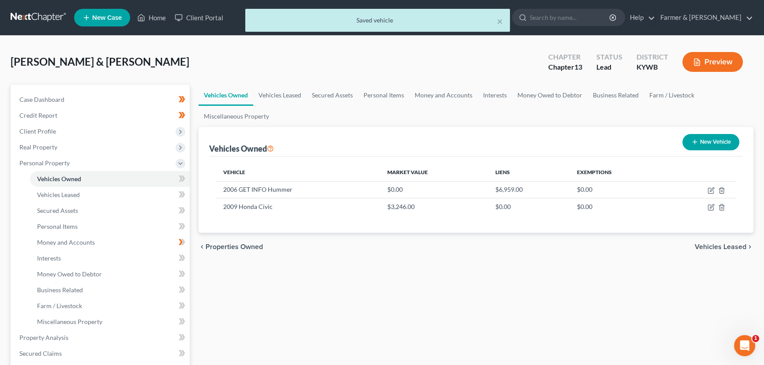
click at [705, 142] on button "New Vehicle" at bounding box center [711, 142] width 57 height 16
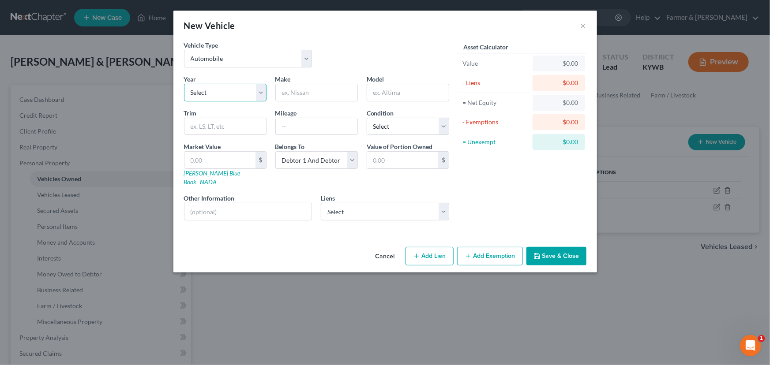
click at [246, 84] on select "Select 2026 2025 2024 2023 2022 2021 2020 2019 2018 2017 2016 2015 2014 2013 20…" at bounding box center [225, 93] width 83 height 18
click at [184, 84] on select "Select 2026 2025 2024 2023 2022 2021 2020 2019 2018 2017 2016 2015 2014 2013 20…" at bounding box center [225, 93] width 83 height 18
click at [298, 90] on input "text" at bounding box center [317, 92] width 82 height 17
click at [287, 128] on input "text" at bounding box center [317, 126] width 82 height 17
click at [390, 118] on select "Select Excellent Very Good Good Fair Poor" at bounding box center [408, 127] width 83 height 18
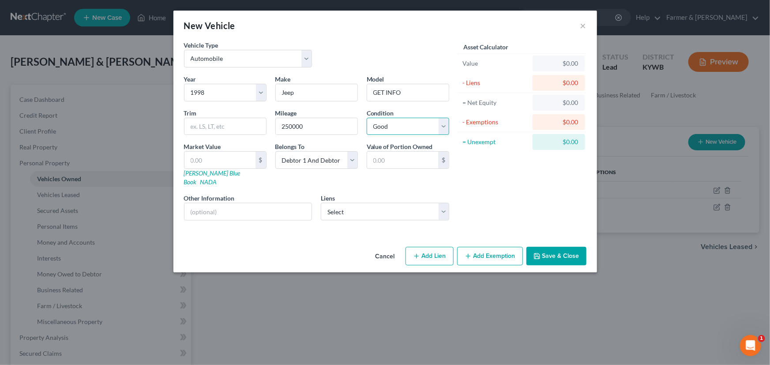
click at [367, 118] on select "Select Excellent Very Good Good Fair Poor" at bounding box center [408, 127] width 83 height 18
click at [278, 206] on input "text" at bounding box center [248, 211] width 128 height 17
click at [214, 171] on link "[PERSON_NAME] Blue Book" at bounding box center [212, 177] width 56 height 16
click at [525, 211] on div "Asset Calculator Value $0.00 - Liens $0.00 = Net Equity $0.00 - Exemptions $0.0…" at bounding box center [522, 134] width 137 height 187
click at [542, 250] on button "Save & Close" at bounding box center [556, 256] width 60 height 19
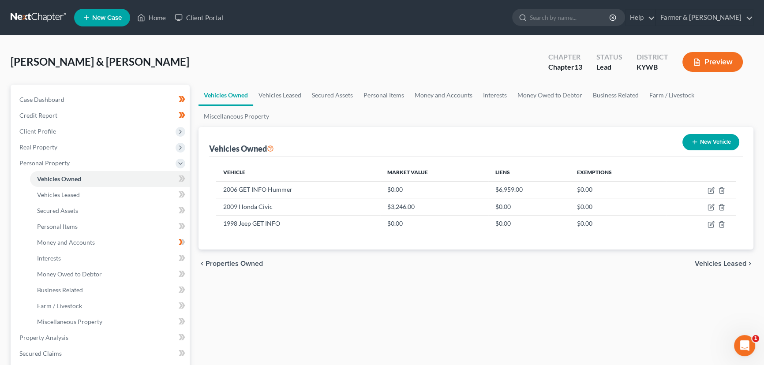
click at [698, 143] on button "New Vehicle" at bounding box center [711, 142] width 57 height 16
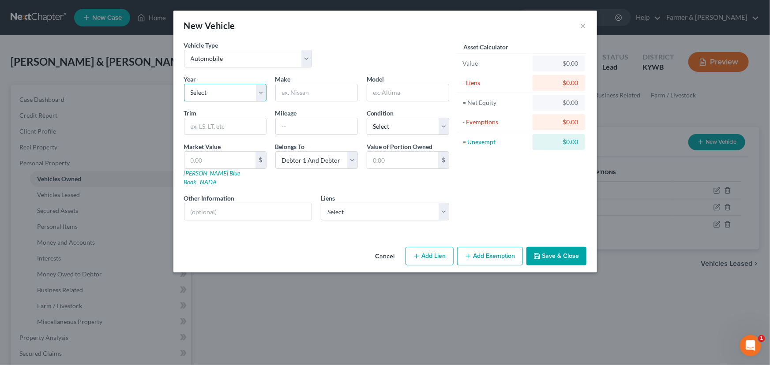
click at [229, 84] on select "Select 2026 2025 2024 2023 2022 2021 2020 2019 2018 2017 2016 2015 2014 2013 20…" at bounding box center [225, 93] width 83 height 18
click at [184, 84] on select "Select 2026 2025 2024 2023 2022 2021 2020 2019 2018 2017 2016 2015 2014 2013 20…" at bounding box center [225, 93] width 83 height 18
click at [304, 90] on input "text" at bounding box center [317, 92] width 82 height 17
click at [395, 100] on input "text" at bounding box center [408, 92] width 82 height 17
click at [394, 128] on select "Select Excellent Very Good Good Fair Poor" at bounding box center [408, 127] width 83 height 18
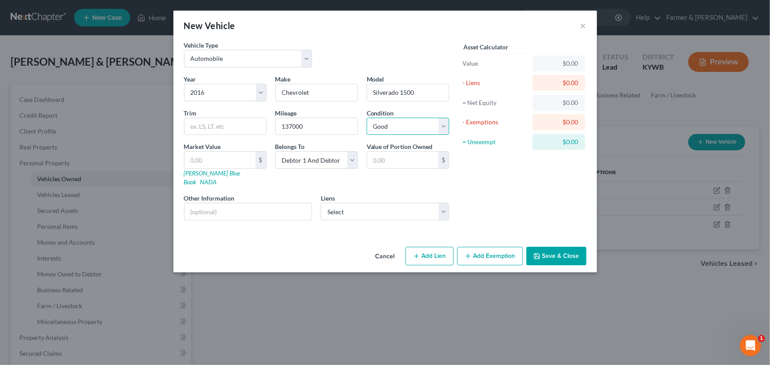
click at [367, 118] on select "Select Excellent Very Good Good Fair Poor" at bounding box center [408, 127] width 83 height 18
click at [207, 172] on link "[PERSON_NAME] Blue Book" at bounding box center [212, 177] width 56 height 16
click at [220, 167] on input "text" at bounding box center [219, 160] width 71 height 17
click at [262, 203] on input "text" at bounding box center [248, 211] width 128 height 17
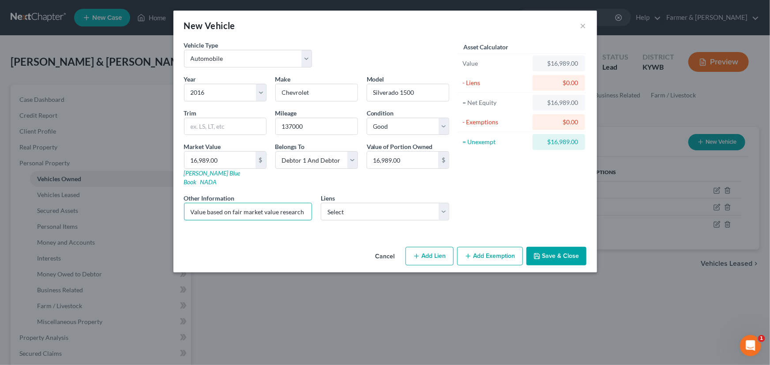
scroll to position [0, 96]
drag, startPoint x: 285, startPoint y: 203, endPoint x: 360, endPoint y: 217, distance: 76.3
click at [360, 217] on div "Year Select 2026 2025 2024 2023 2022 2021 2020 2019 2018 2017 2016 2015 2014 20…" at bounding box center [317, 151] width 274 height 153
click at [309, 203] on input "Value based on fair market value research done on NADA. NPMI lien placed on" at bounding box center [248, 211] width 128 height 17
paste input "[DATE]"
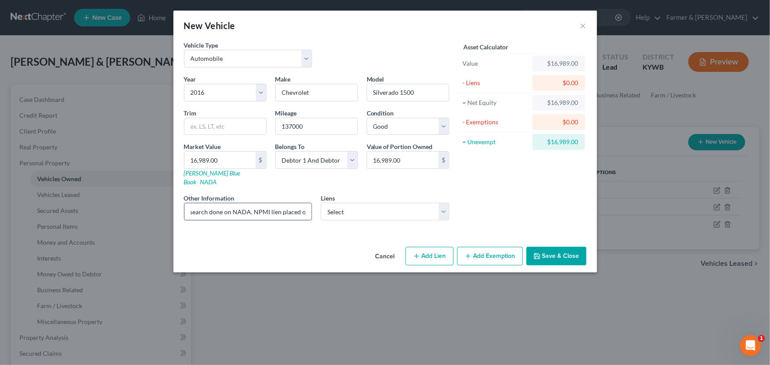
scroll to position [0, 129]
click at [215, 203] on input "Value based on fair market value research done on NADA. NPMI lien placed on [DA…" at bounding box center [248, 211] width 128 height 17
click at [264, 244] on div "Cancel Add Lien Add Lease Add Exemption Save & Close" at bounding box center [385, 258] width 424 height 29
click at [345, 207] on select "Select Foursight - $25,712.00" at bounding box center [385, 212] width 128 height 18
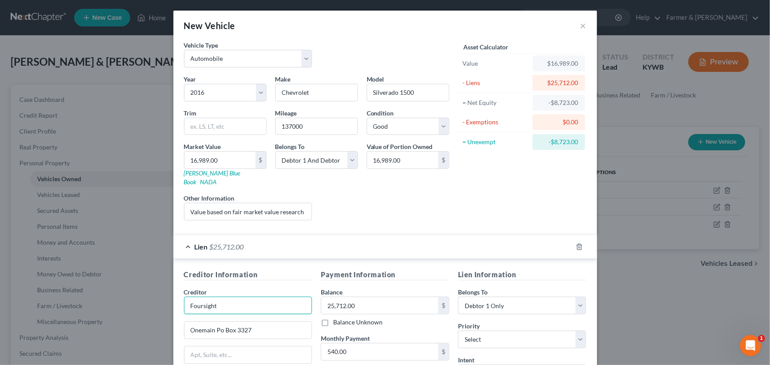
click at [225, 297] on input "Foursight" at bounding box center [248, 306] width 128 height 18
click at [405, 202] on div "Liens Select" at bounding box center [384, 207] width 137 height 27
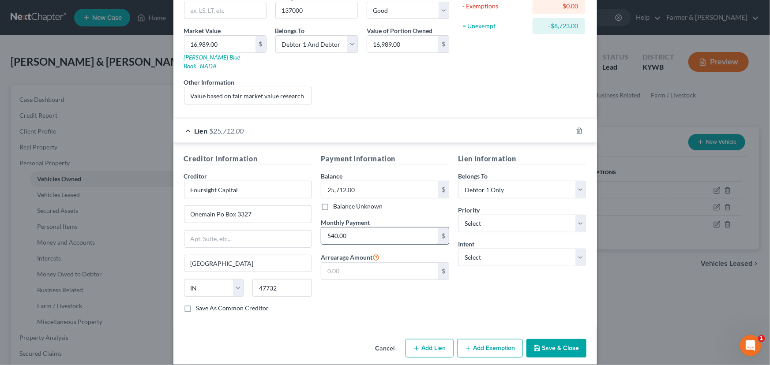
click at [365, 228] on input "540.00" at bounding box center [379, 236] width 117 height 17
click at [489, 218] on select "Select 1st 2nd 3rd 4th 5th 6th 7th 8th 9th 10th 11th 12th 13th 14th 15th 16th 1…" at bounding box center [522, 224] width 128 height 18
click at [458, 215] on select "Select 1st 2nd 3rd 4th 5th 6th 7th 8th 9th 10th 11th 12th 13th 14th 15th 16th 1…" at bounding box center [522, 224] width 128 height 18
click at [474, 88] on div "Asset Calculator Value $16,989.00 - Liens $25,712.00 = Net Equity -$8,723.00 - …" at bounding box center [522, 18] width 137 height 187
click at [469, 253] on select "Select Surrender Redeem Reaffirm Avoid Other" at bounding box center [522, 258] width 128 height 18
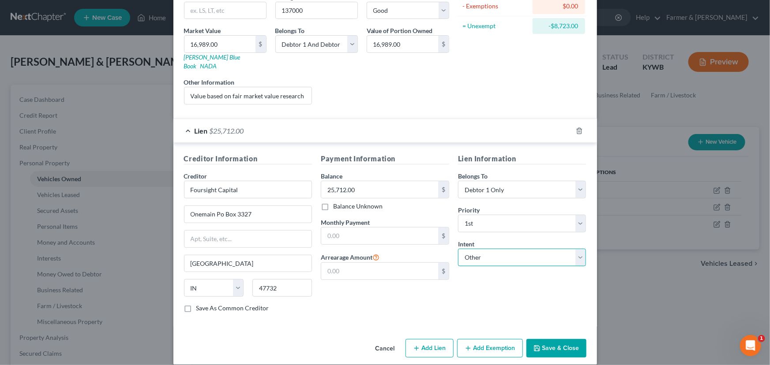
click at [458, 249] on select "Select Surrender Redeem Reaffirm Avoid Other" at bounding box center [522, 258] width 128 height 18
click at [421, 297] on div "Payment Information Balance 25,712.00 $ Balance Unknown Balance Undetermined 25…" at bounding box center [384, 237] width 137 height 166
click at [387, 129] on div "Lien $25,712.00" at bounding box center [372, 130] width 399 height 23
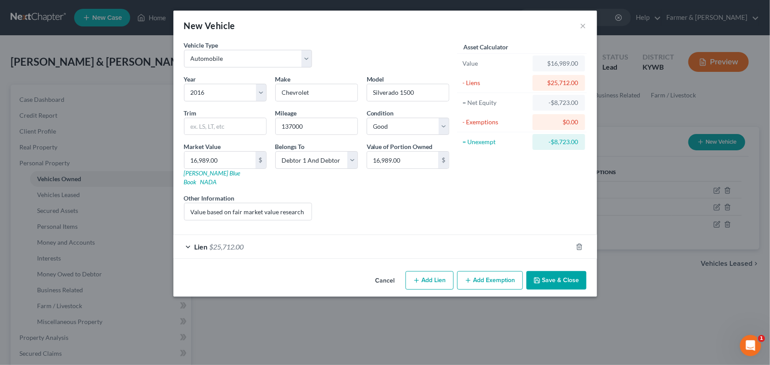
scroll to position [0, 0]
drag, startPoint x: 270, startPoint y: 196, endPoint x: 388, endPoint y: 204, distance: 117.6
click at [388, 204] on div "Year Select 2026 2025 2024 2023 2022 2021 2020 2019 2018 2017 2016 2015 2014 20…" at bounding box center [317, 151] width 274 height 153
click at [388, 204] on div "Liens Select" at bounding box center [384, 207] width 137 height 27
click at [533, 273] on button "Save & Close" at bounding box center [556, 280] width 60 height 19
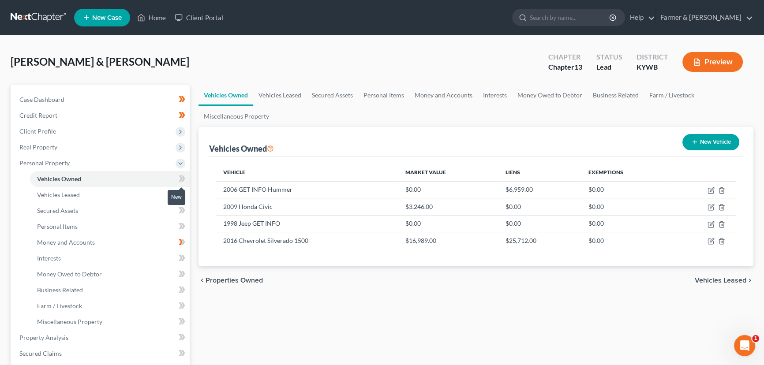
click at [186, 180] on span at bounding box center [181, 179] width 15 height 13
click at [191, 193] on div "Case Dashboard Payments Invoices Payments Payments Credit Report Client Profile" at bounding box center [100, 347] width 188 height 525
click at [695, 143] on icon "button" at bounding box center [694, 142] width 7 height 7
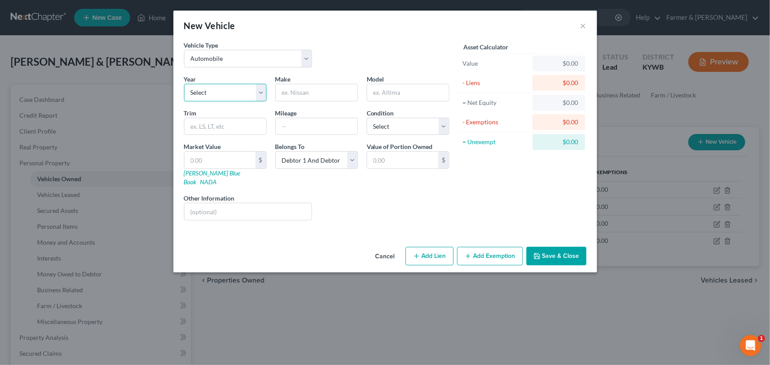
click at [244, 95] on select "Select 2026 2025 2024 2023 2022 2021 2020 2019 2018 2017 2016 2015 2014 2013 20…" at bounding box center [225, 93] width 83 height 18
click at [184, 84] on select "Select 2026 2025 2024 2023 2022 2021 2020 2019 2018 2017 2016 2015 2014 2013 20…" at bounding box center [225, 93] width 83 height 18
click at [313, 97] on input "text" at bounding box center [317, 92] width 82 height 17
click at [224, 60] on select "Select Automobile Truck Trailer Watercraft Aircraft Motor Home Atv Other Vehicle" at bounding box center [248, 59] width 128 height 18
click at [184, 50] on select "Select Automobile Truck Trailer Watercraft Aircraft Motor Home Atv Other Vehicle" at bounding box center [248, 59] width 128 height 18
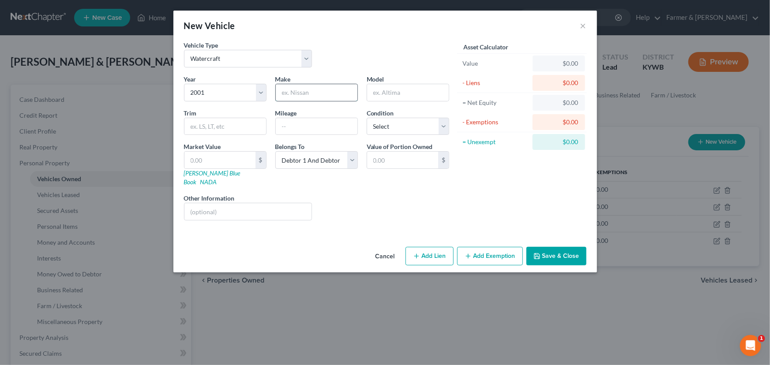
click at [308, 96] on input "text" at bounding box center [317, 92] width 82 height 17
click at [302, 93] on input "GET INFO" at bounding box center [317, 92] width 82 height 17
drag, startPoint x: 311, startPoint y: 93, endPoint x: 267, endPoint y: 101, distance: 44.8
click at [267, 101] on div "Year Select 2026 2025 2024 2023 2022 2021 2020 2019 2018 2017 2016 2015 2014 20…" at bounding box center [317, 151] width 274 height 153
click at [431, 97] on input "text" at bounding box center [408, 92] width 82 height 17
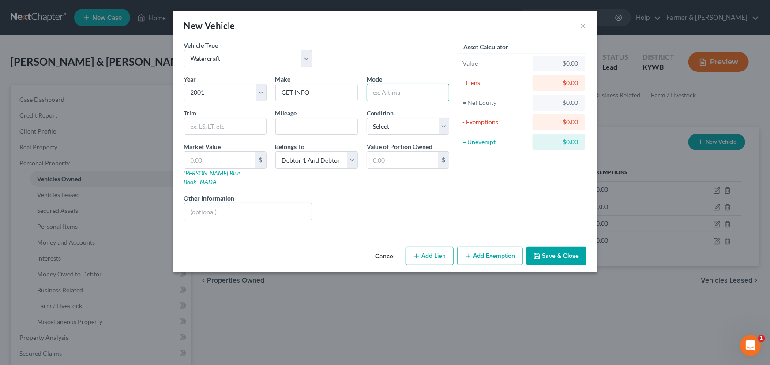
paste input "GET INFO"
click at [337, 129] on input "text" at bounding box center [317, 126] width 82 height 17
paste input "GET INFO"
click at [344, 53] on div "Vehicle Type Select Automobile Truck Trailer Watercraft Aircraft Motor Home Atv…" at bounding box center [317, 58] width 274 height 34
click at [263, 203] on input "text" at bounding box center [248, 211] width 128 height 17
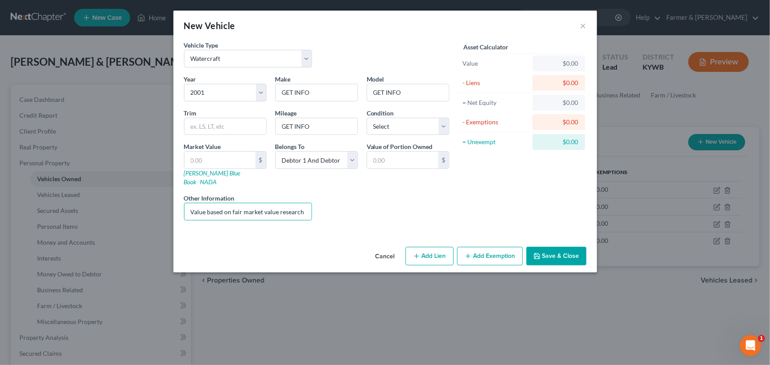
click at [387, 218] on div "Vehicle Type Select Automobile Truck Trailer Watercraft Aircraft Motor Home Atv…" at bounding box center [385, 142] width 424 height 203
click at [558, 247] on button "Save & Close" at bounding box center [556, 256] width 60 height 19
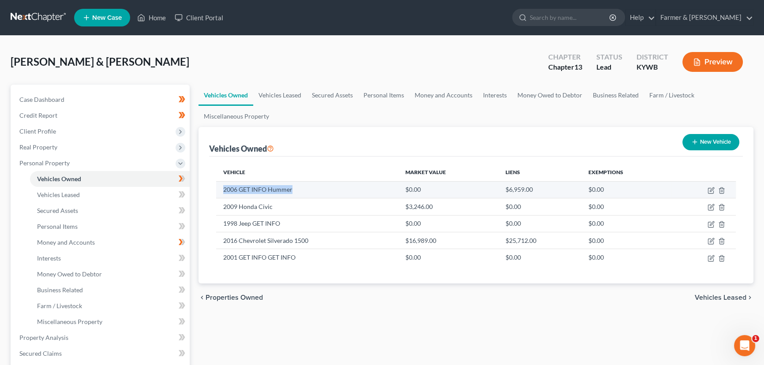
drag, startPoint x: 222, startPoint y: 190, endPoint x: 293, endPoint y: 193, distance: 70.7
click at [293, 193] on td "2006 GET INFO Hummer" at bounding box center [307, 189] width 182 height 17
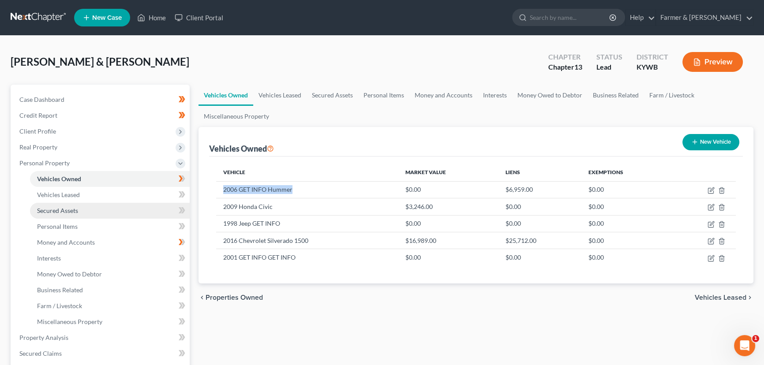
copy td "2006 GET INFO Hummer"
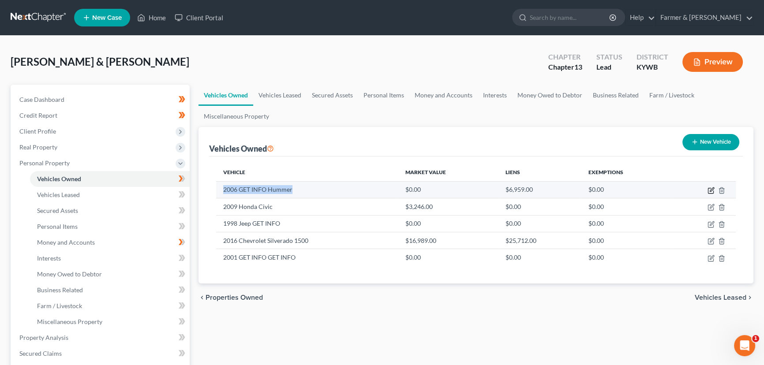
click at [711, 189] on icon "button" at bounding box center [712, 190] width 4 height 4
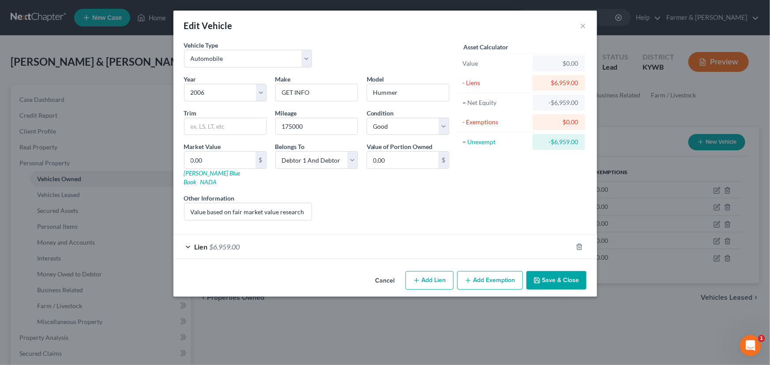
click at [319, 244] on div "Lien $6,959.00" at bounding box center [372, 246] width 399 height 23
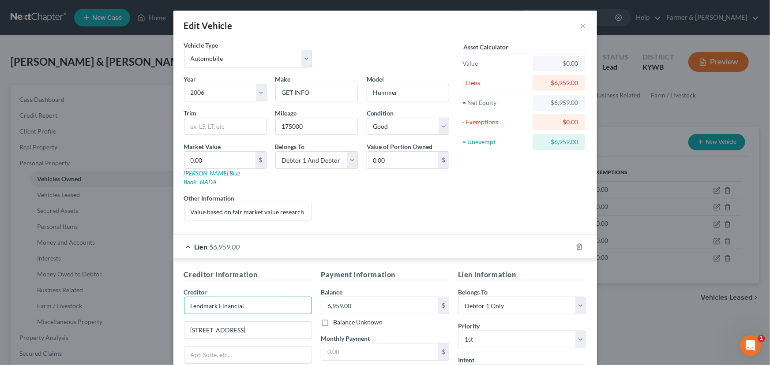
drag, startPoint x: 254, startPoint y: 301, endPoint x: 185, endPoint y: 304, distance: 68.4
click at [185, 304] on input "Lendmark Financial" at bounding box center [248, 306] width 128 height 18
drag, startPoint x: 382, startPoint y: 289, endPoint x: 371, endPoint y: 295, distance: 12.2
click at [382, 297] on input "6,959.00" at bounding box center [379, 305] width 117 height 17
click at [285, 244] on div "Lien $6,959.00" at bounding box center [372, 246] width 399 height 23
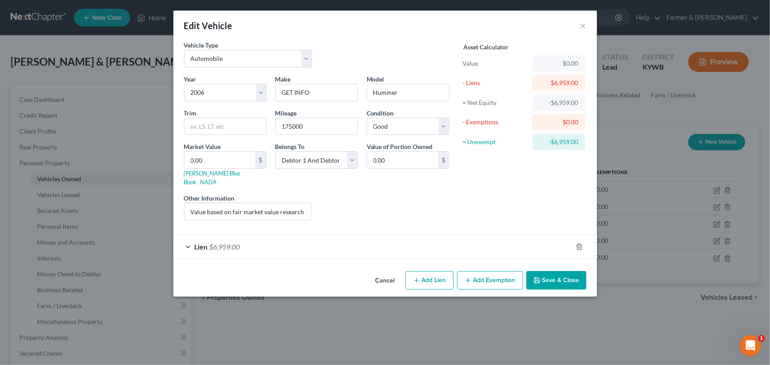
click at [393, 209] on div "Liens Select" at bounding box center [384, 207] width 137 height 27
click at [385, 272] on button "Cancel" at bounding box center [385, 281] width 34 height 18
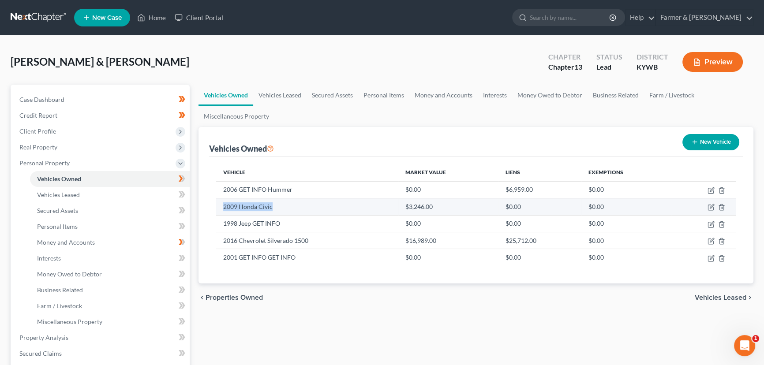
drag, startPoint x: 223, startPoint y: 209, endPoint x: 271, endPoint y: 208, distance: 48.1
click at [271, 208] on td "2009 Honda Civic" at bounding box center [307, 207] width 182 height 17
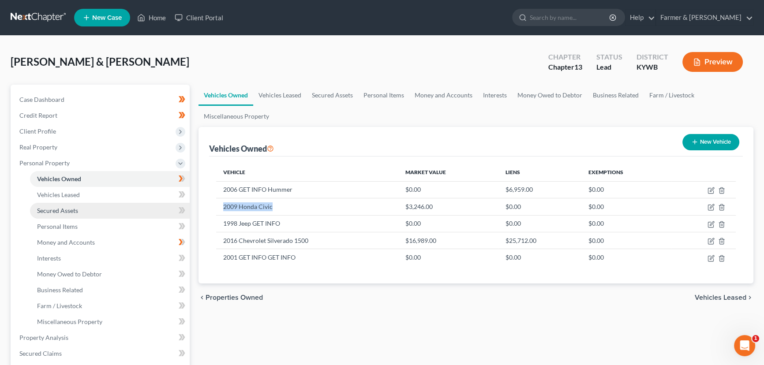
copy td "2009 Honda Civic"
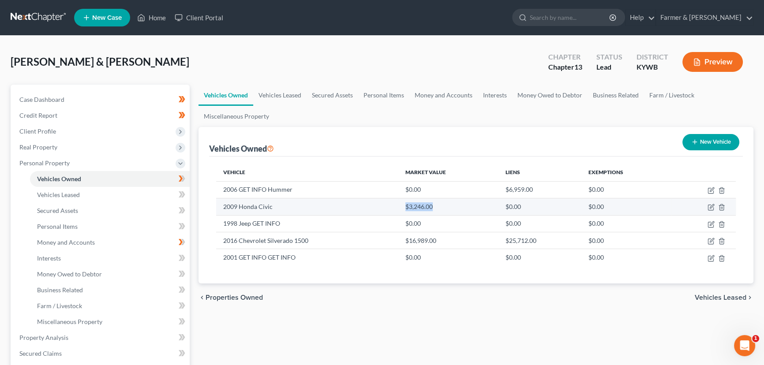
drag, startPoint x: 401, startPoint y: 205, endPoint x: 435, endPoint y: 206, distance: 33.5
click at [435, 206] on td "$3,246.00" at bounding box center [448, 207] width 101 height 17
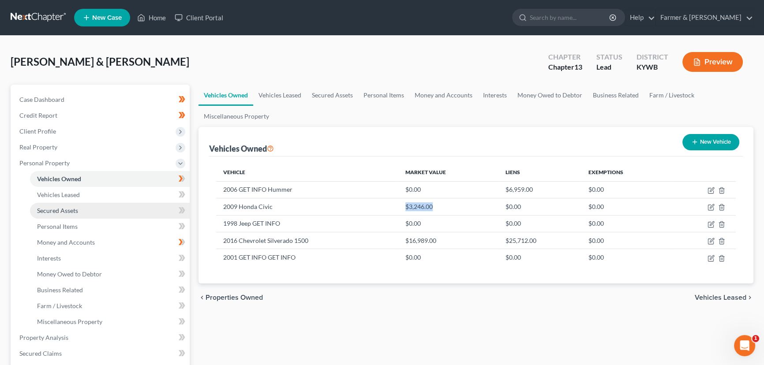
copy td "$3,246.00"
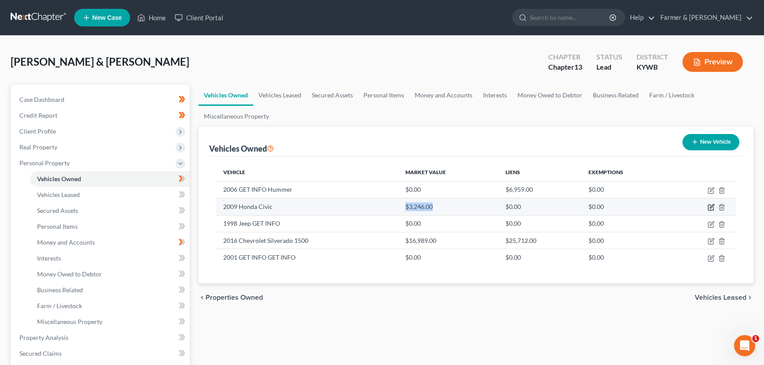
drag, startPoint x: 714, startPoint y: 207, endPoint x: 705, endPoint y: 209, distance: 10.0
click at [714, 207] on icon "button" at bounding box center [711, 207] width 7 height 7
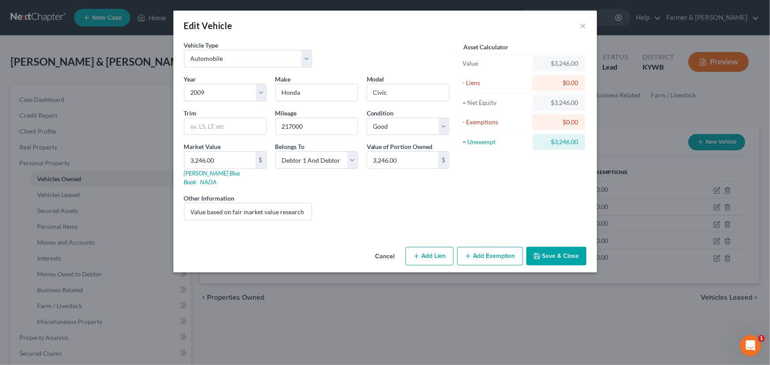
click at [471, 253] on icon "button" at bounding box center [468, 256] width 7 height 7
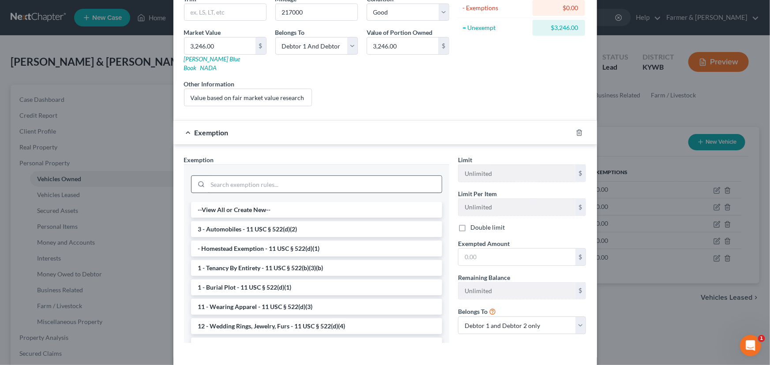
scroll to position [120, 0]
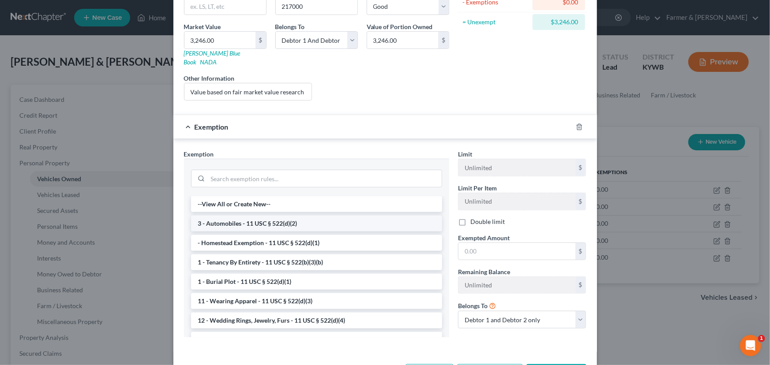
click at [234, 216] on li "3 - Automobiles - 11 USC § 522(d)(2)" at bounding box center [316, 224] width 251 height 16
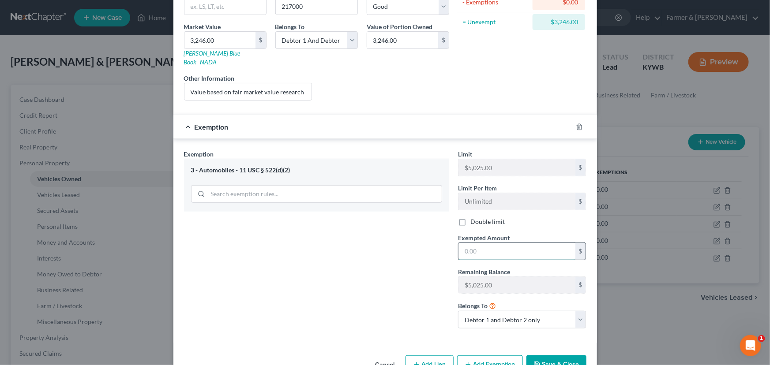
click at [472, 243] on input "text" at bounding box center [516, 251] width 117 height 17
click at [409, 283] on div "Exemption Set must be selected for CA. Exemption * 3 - Automobiles - 11 USC § 5…" at bounding box center [317, 243] width 274 height 186
click at [397, 121] on div "Exemption $3,246.00" at bounding box center [372, 126] width 399 height 23
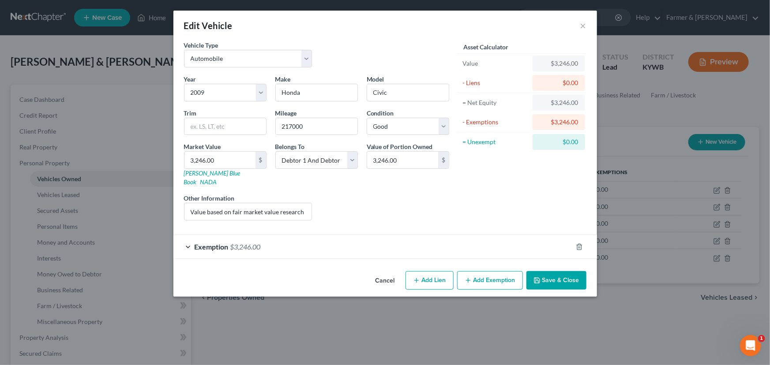
scroll to position [0, 0]
click at [495, 236] on div "Exemption $3,246.00" at bounding box center [372, 246] width 399 height 23
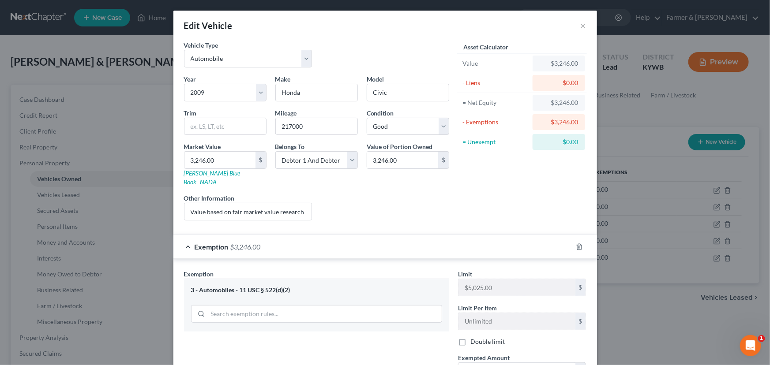
click at [470, 338] on label "Double limit" at bounding box center [487, 342] width 34 height 9
click at [474, 338] on input "Double limit" at bounding box center [477, 341] width 6 height 6
click at [447, 244] on div "Exemption $3,246.00" at bounding box center [372, 246] width 399 height 23
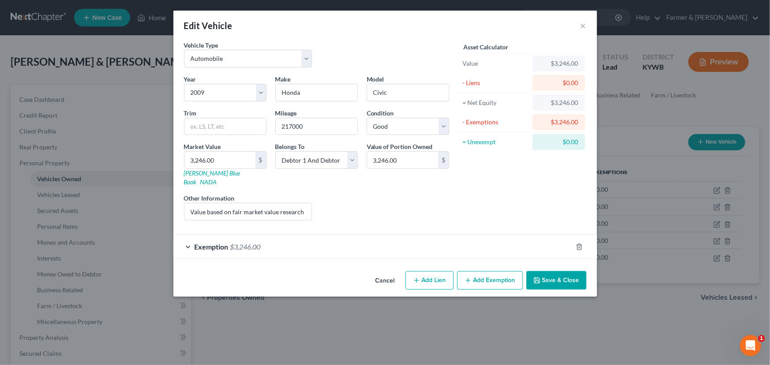
click at [529, 272] on button "Save & Close" at bounding box center [556, 280] width 60 height 19
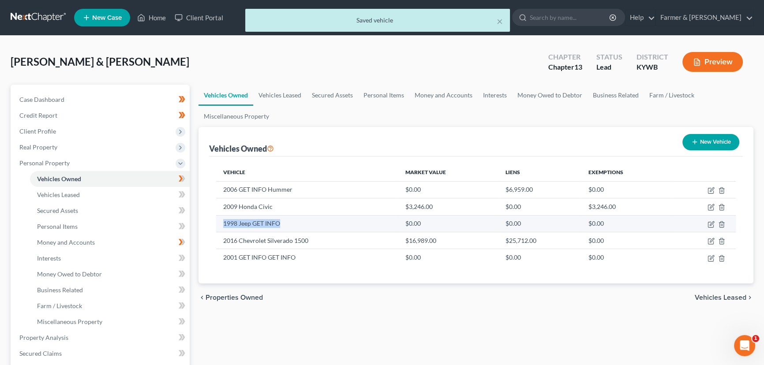
drag, startPoint x: 224, startPoint y: 224, endPoint x: 281, endPoint y: 220, distance: 56.6
click at [281, 220] on td "1998 Jeep GET INFO" at bounding box center [307, 223] width 182 height 17
copy td "1998 Jeep GET INFO"
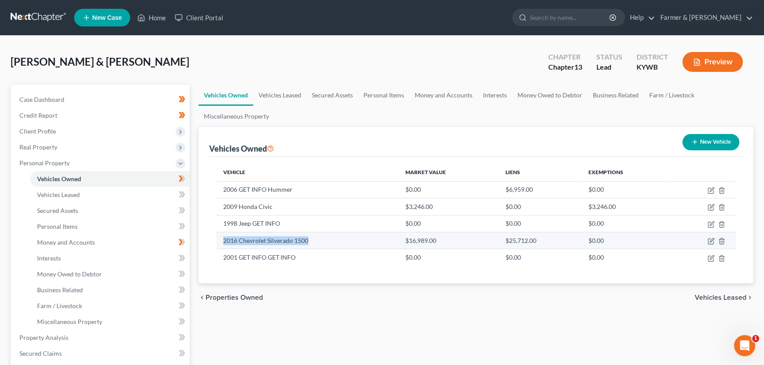
drag, startPoint x: 224, startPoint y: 240, endPoint x: 311, endPoint y: 238, distance: 87.4
click at [311, 238] on td "2016 Chevrolet Silverado 1500" at bounding box center [307, 240] width 182 height 17
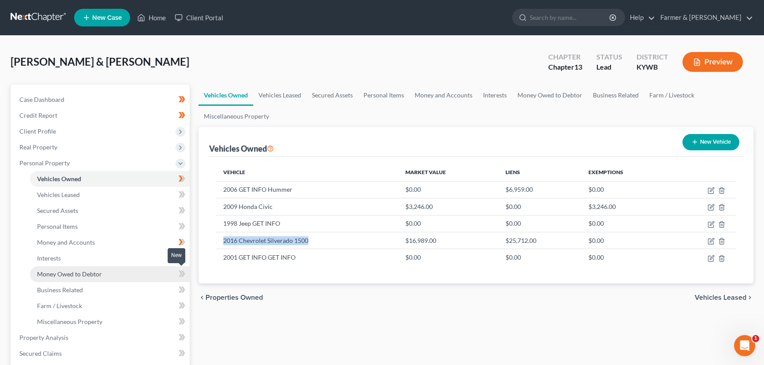
copy td "2016 Chevrolet Silverado 1500"
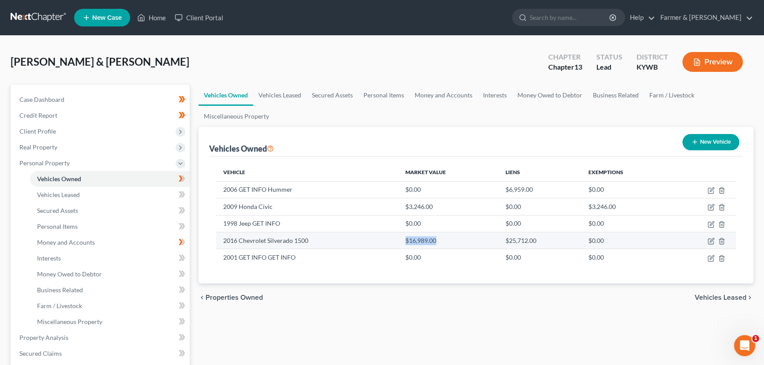
drag, startPoint x: 405, startPoint y: 240, endPoint x: 441, endPoint y: 239, distance: 35.3
click at [441, 239] on td "$16,989.00" at bounding box center [448, 240] width 101 height 17
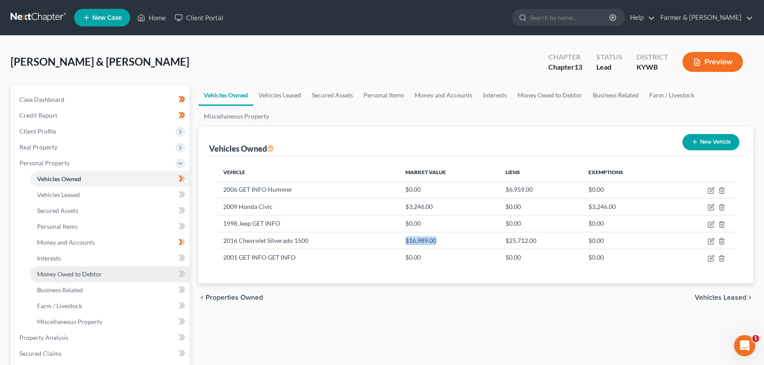
copy td "$16,989.00"
click at [482, 285] on div "chevron_left Properties Owned Vehicles Leased chevron_right" at bounding box center [476, 298] width 555 height 28
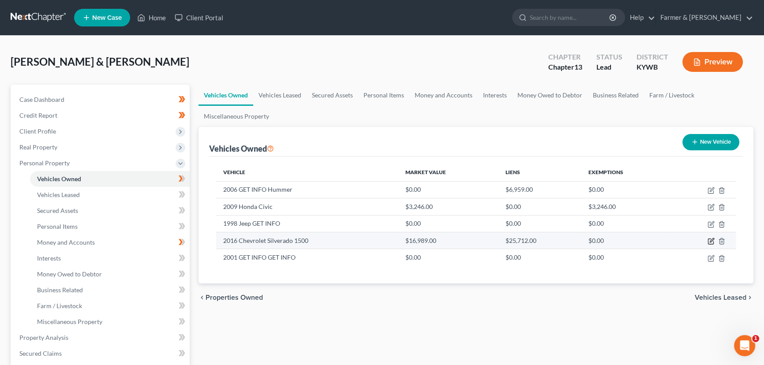
click at [709, 239] on icon "button" at bounding box center [710, 241] width 5 height 5
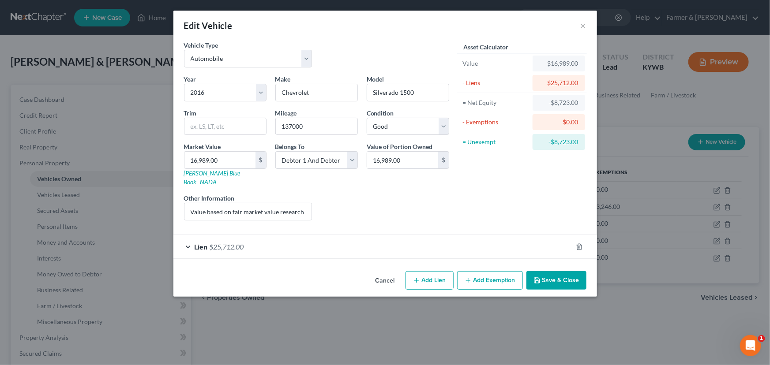
click at [276, 235] on div "Lien $25,712.00" at bounding box center [372, 246] width 399 height 23
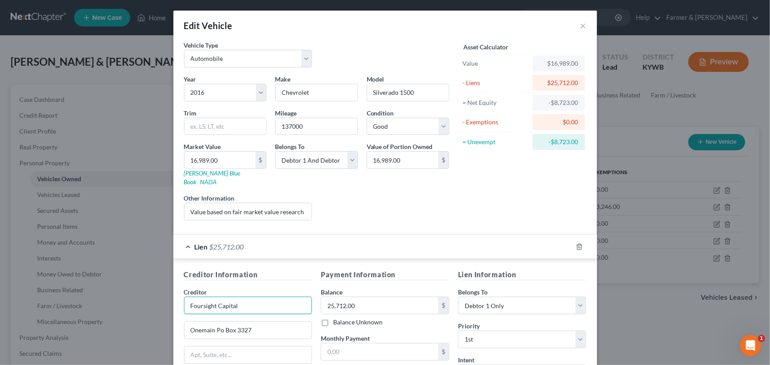
drag, startPoint x: 254, startPoint y: 293, endPoint x: 186, endPoint y: 300, distance: 68.4
click at [186, 300] on input "Foursight Capital" at bounding box center [248, 306] width 128 height 18
click at [365, 297] on input "25,712.00" at bounding box center [379, 305] width 117 height 17
click at [445, 194] on div "Liens Select" at bounding box center [384, 207] width 137 height 27
click at [322, 243] on div "Lien $25,712.00" at bounding box center [372, 246] width 399 height 23
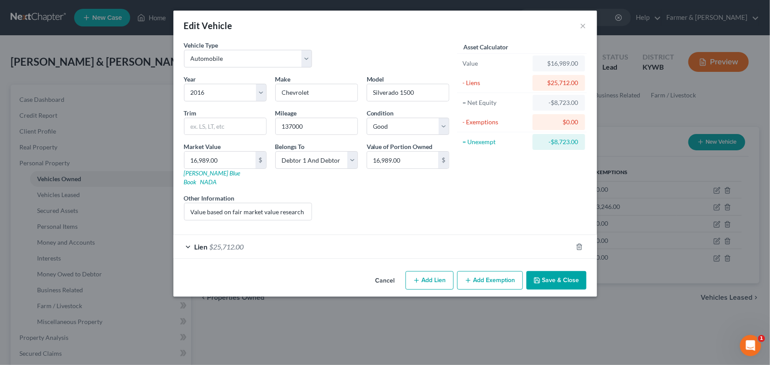
click at [391, 272] on button "Cancel" at bounding box center [385, 281] width 34 height 18
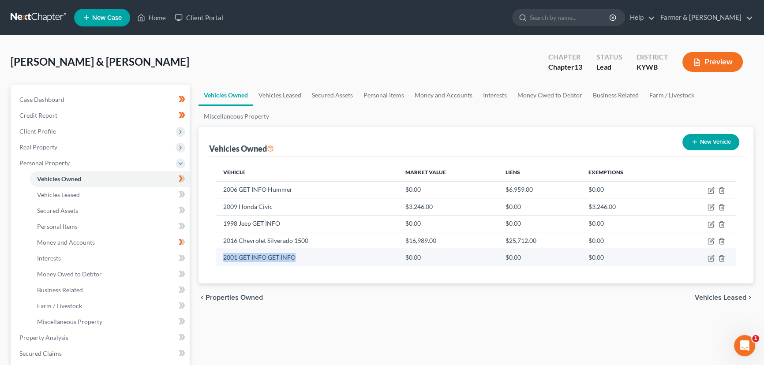
drag, startPoint x: 221, startPoint y: 255, endPoint x: 301, endPoint y: 263, distance: 80.3
click at [301, 263] on td "2001 GET INFO GET INFO" at bounding box center [307, 257] width 182 height 17
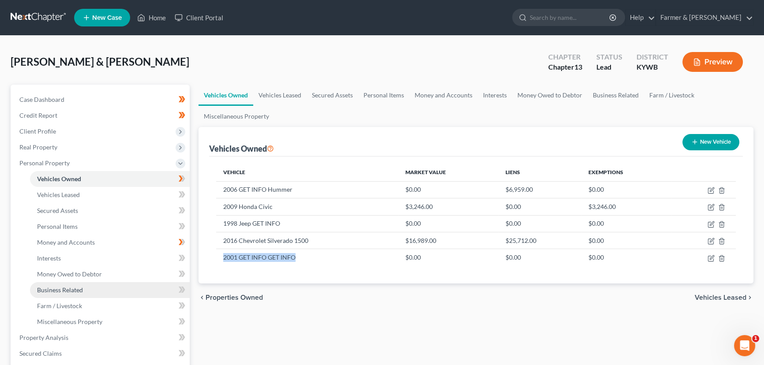
copy td "2001 GET INFO GET INFO"
click at [386, 329] on div "Vehicles Owned Vehicles Leased Secured Assets Personal Items Money and Accounts…" at bounding box center [476, 347] width 564 height 525
click at [247, 348] on div "Vehicles Owned Vehicles Leased Secured Assets Personal Items Money and Accounts…" at bounding box center [476, 347] width 564 height 525
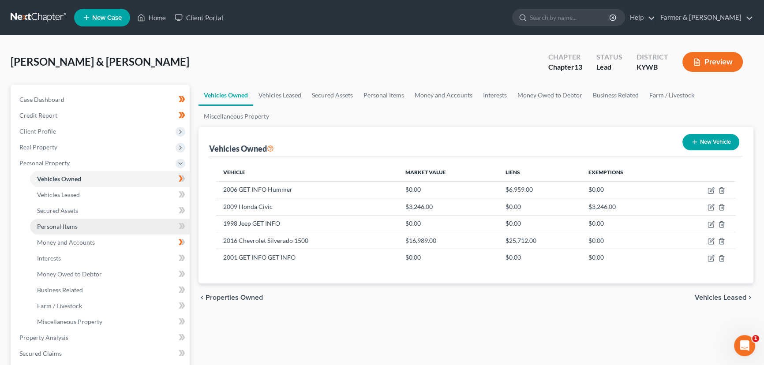
click at [70, 228] on span "Personal Items" at bounding box center [57, 227] width 41 height 8
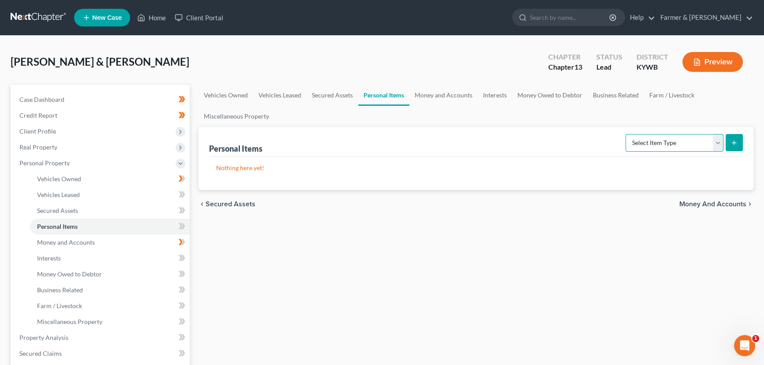
click at [634, 145] on select "Select Item Type Clothing Collectibles Of Value Electronics Firearms Household …" at bounding box center [675, 143] width 98 height 18
click at [627, 134] on select "Select Item Type Clothing Collectibles Of Value Electronics Firearms Household …" at bounding box center [675, 143] width 98 height 18
click at [731, 143] on icon "submit" at bounding box center [734, 142] width 7 height 7
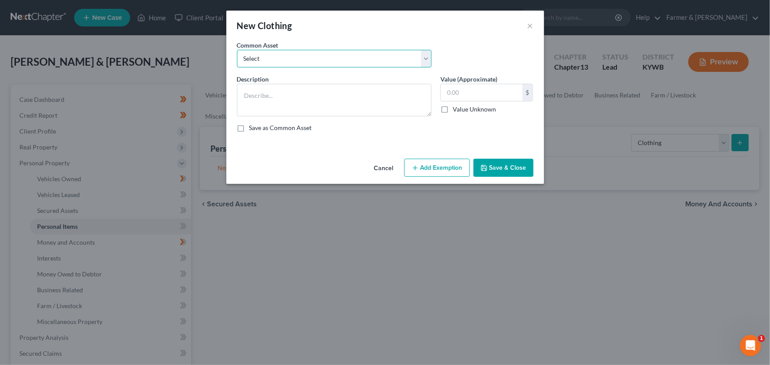
click at [271, 57] on select "Select misc. clothing for 1 adult misc. clothing for 2 adults and 2 children mi…" at bounding box center [334, 59] width 195 height 18
click at [237, 50] on select "Select misc. clothing for 1 adult misc. clothing for 2 adults and 2 children mi…" at bounding box center [334, 59] width 195 height 18
click at [248, 98] on textarea "misc. clothing for 2 adults" at bounding box center [334, 100] width 195 height 33
click at [327, 88] on textarea "Misc. clothing for 2 adults" at bounding box center [334, 100] width 195 height 33
click at [314, 107] on textarea "Misc. clothing for 2 adults" at bounding box center [334, 100] width 195 height 33
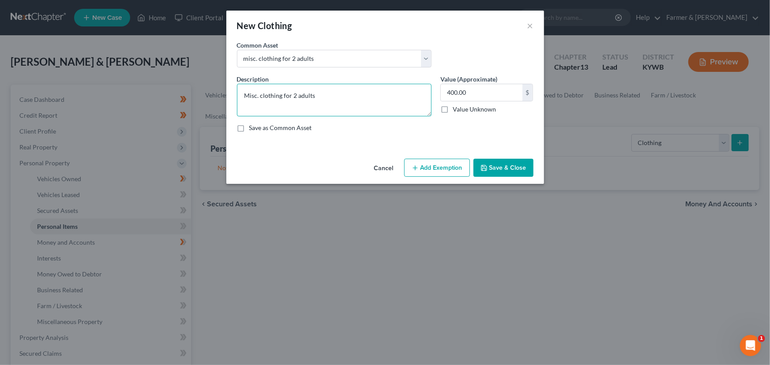
paste textarea "⦁ Value listed is given age and condition of items and is not mean to reflect r…"
click at [422, 176] on button "Add Exemption" at bounding box center [437, 168] width 66 height 19
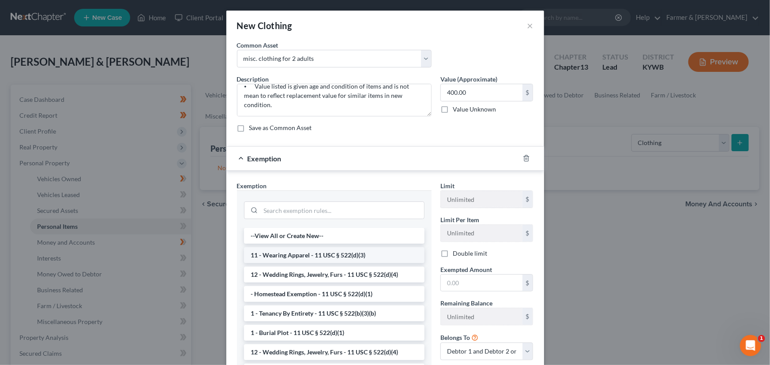
click at [327, 261] on li "11 - Wearing Apparel - 11 USC § 522(d)(3)" at bounding box center [334, 256] width 180 height 16
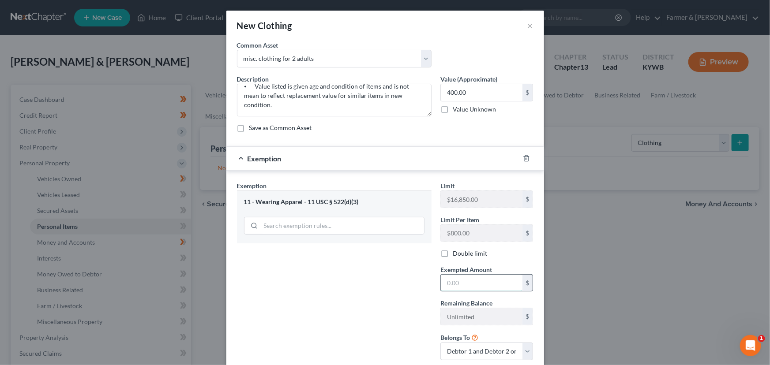
click at [442, 278] on input "text" at bounding box center [482, 283] width 82 height 17
drag, startPoint x: 443, startPoint y: 255, endPoint x: 438, endPoint y: 247, distance: 9.3
click at [453, 255] on label "Double limit" at bounding box center [470, 253] width 34 height 9
click at [456, 255] on input "Double limit" at bounding box center [459, 252] width 6 height 6
click at [409, 164] on div "Exemption $400.00" at bounding box center [372, 158] width 293 height 23
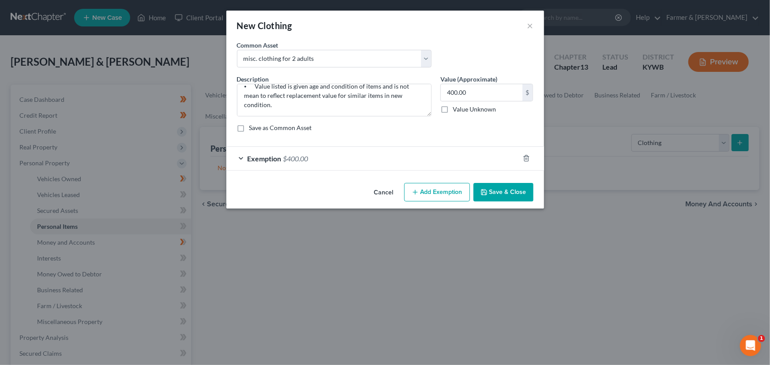
click at [496, 190] on button "Save & Close" at bounding box center [503, 192] width 60 height 19
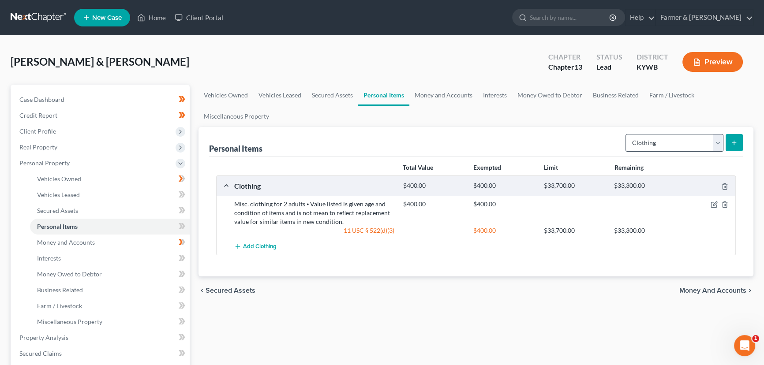
drag, startPoint x: 666, startPoint y: 152, endPoint x: 666, endPoint y: 147, distance: 5.3
click at [666, 152] on div "Select Item Type Clothing Collectibles Of Value Electronics Firearms Household …" at bounding box center [682, 142] width 121 height 23
click at [666, 142] on select "Select Item Type Clothing Collectibles Of Value Electronics Firearms Household …" at bounding box center [675, 143] width 98 height 18
click at [627, 134] on select "Select Item Type Clothing Collectibles Of Value Electronics Firearms Household …" at bounding box center [675, 143] width 98 height 18
click at [725, 150] on form "Select Item Type Clothing Collectibles Of Value Electronics Firearms Household …" at bounding box center [684, 143] width 117 height 18
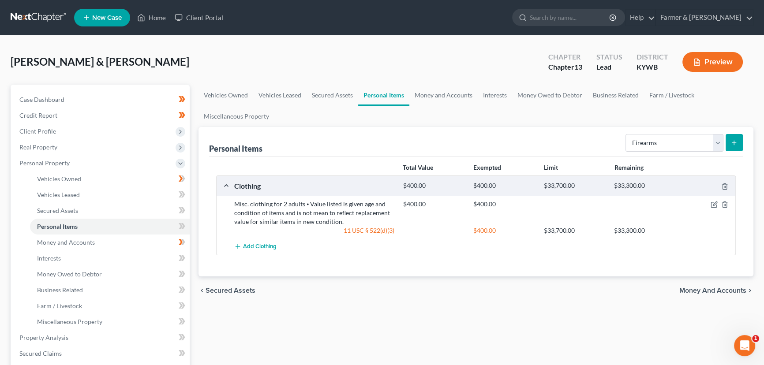
click at [732, 144] on icon "submit" at bounding box center [734, 142] width 7 height 7
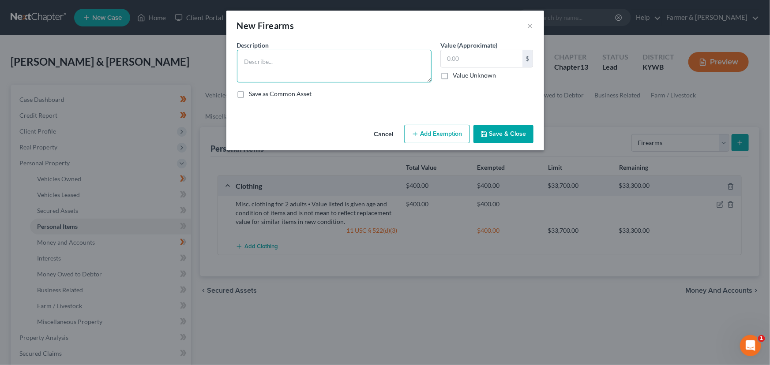
click at [272, 62] on textarea at bounding box center [334, 66] width 195 height 33
click at [450, 58] on input "text" at bounding box center [482, 58] width 82 height 17
click at [492, 139] on button "Save & Close" at bounding box center [503, 134] width 60 height 19
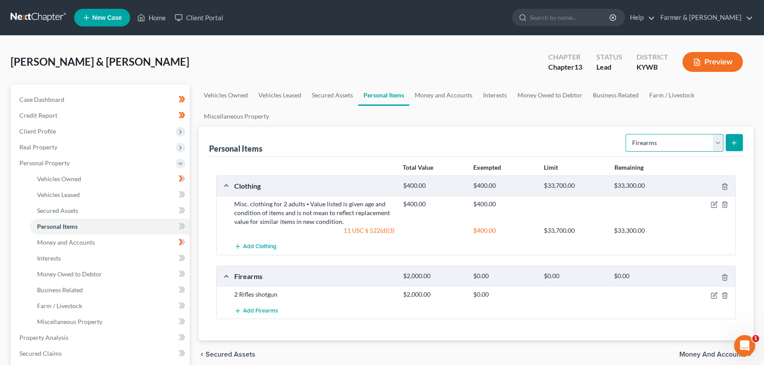
click at [664, 144] on select "Select Item Type Clothing Collectibles Of Value Electronics Firearms Household …" at bounding box center [675, 143] width 98 height 18
click at [627, 134] on select "Select Item Type Clothing Collectibles Of Value Electronics Firearms Household …" at bounding box center [675, 143] width 98 height 18
click at [735, 143] on icon "submit" at bounding box center [734, 142] width 7 height 7
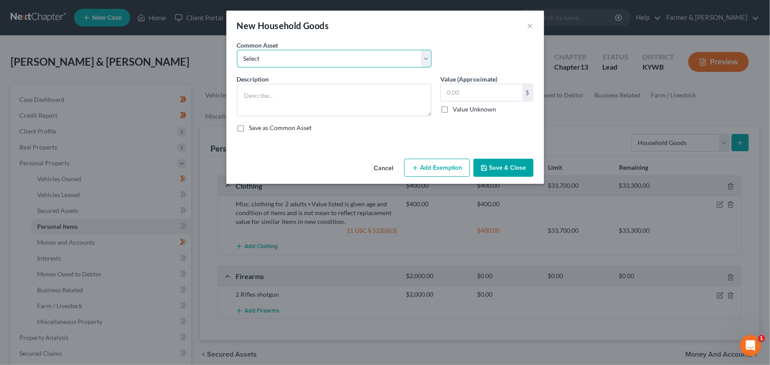
drag, startPoint x: 349, startPoint y: 56, endPoint x: 349, endPoint y: 63, distance: 6.6
click at [349, 56] on select "Select small misc. household items: some decor (pictures/frames and misc. knick…" at bounding box center [334, 59] width 195 height 18
click at [237, 50] on select "Select small misc. household items: some decor (pictures/frames and misc. knick…" at bounding box center [334, 59] width 195 height 18
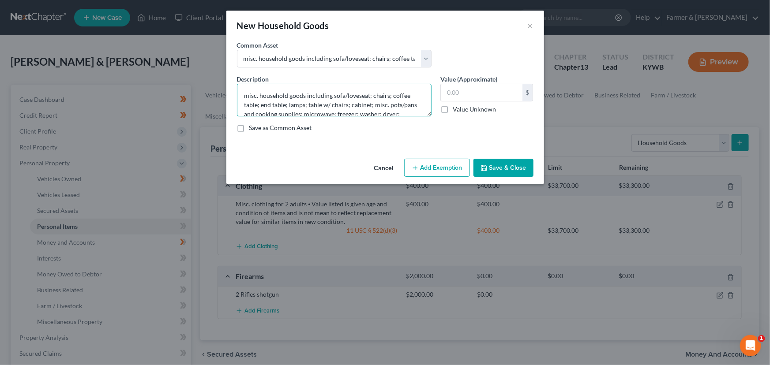
click at [249, 95] on textarea "misc. household goods including sofa/loveseat; chairs; coffee table; end table;…" at bounding box center [334, 100] width 195 height 33
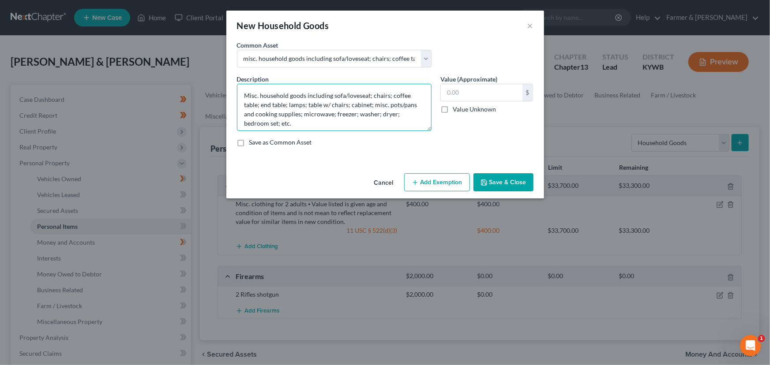
drag, startPoint x: 429, startPoint y: 113, endPoint x: 430, endPoint y: 152, distance: 38.8
click at [430, 131] on textarea "Misc. household goods including sofa/loveseat; chairs; coffee table; end table;…" at bounding box center [334, 107] width 195 height 47
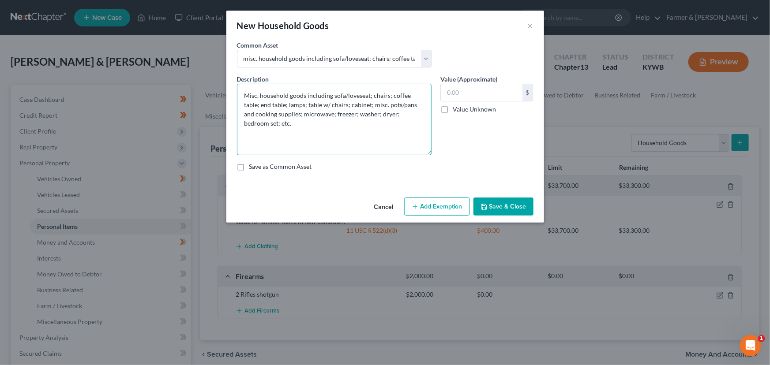
click at [264, 128] on textarea "Misc. household goods including sofa/loveseat; chairs; coffee table; end table;…" at bounding box center [334, 119] width 195 height 71
paste textarea "⦁ Value listed is given age and condition of items and is not mean to reflect r…"
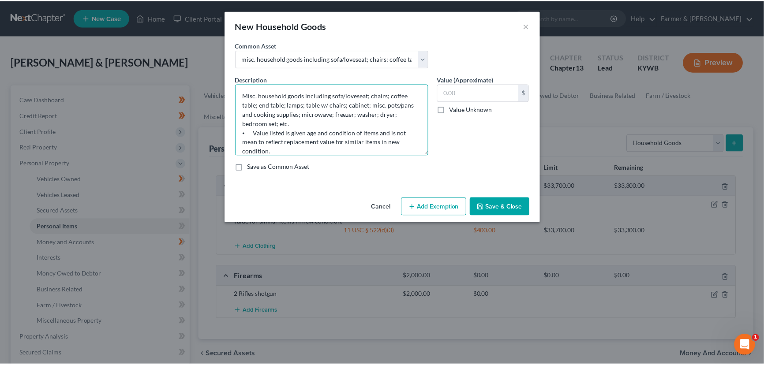
scroll to position [9, 0]
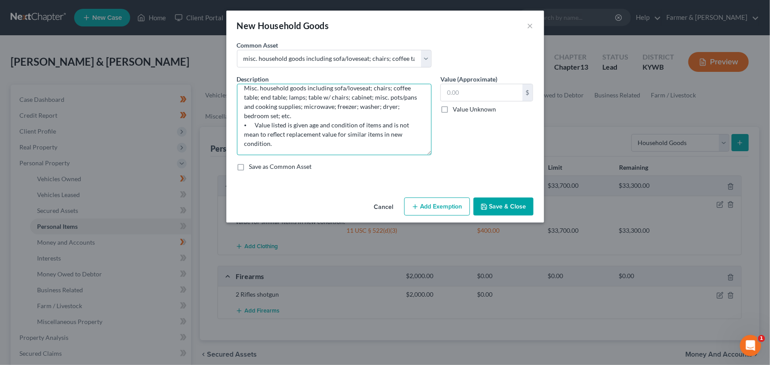
click at [242, 118] on textarea "Misc. household goods including sofa/loveseat; chairs; coffee table; end table;…" at bounding box center [334, 119] width 195 height 71
click at [278, 115] on textarea "Misc. household goods including sofa/loveseat; chairs; coffee table; end table;…" at bounding box center [334, 119] width 195 height 71
click at [335, 105] on textarea "Misc. household goods including sofa/loveseat; chairs; coffee table; end table;…" at bounding box center [334, 119] width 195 height 71
click at [367, 105] on textarea "Misc. household goods including sofa/loveseat; chairs; coffee table; end table;…" at bounding box center [334, 119] width 195 height 71
click at [402, 105] on textarea "Misc. household goods including sofa/loveseat; chairs; coffee table; end table;…" at bounding box center [334, 119] width 195 height 71
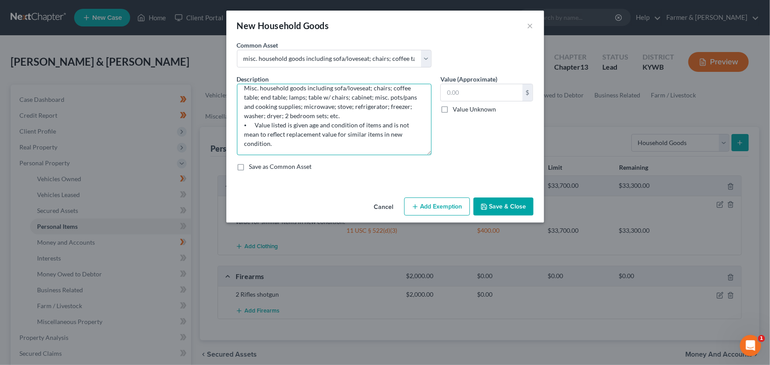
click at [329, 115] on textarea "Misc. household goods including sofa/loveseat; chairs; coffee table; end table;…" at bounding box center [334, 119] width 195 height 71
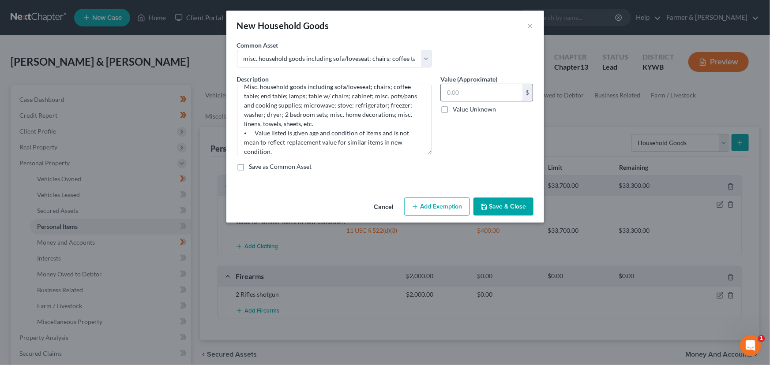
click at [481, 95] on input "text" at bounding box center [482, 92] width 82 height 17
click at [481, 95] on input "990.00" at bounding box center [482, 92] width 82 height 17
click at [420, 211] on button "Add Exemption" at bounding box center [437, 207] width 66 height 19
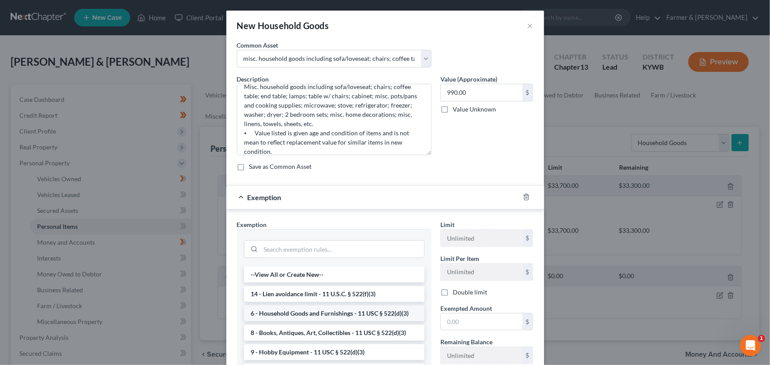
click at [303, 308] on li "6 - Household Goods and Furnishings - 11 USC § 522(d)(3)" at bounding box center [334, 314] width 180 height 16
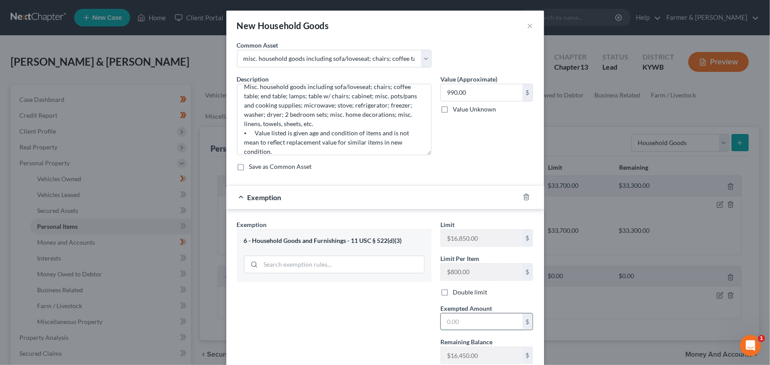
click at [450, 326] on input "text" at bounding box center [482, 322] width 82 height 17
click at [447, 299] on div "Limit $16,850.00 $ Limit Per Item $800.00 $ Double limit Exempted Amount * 990.…" at bounding box center [487, 313] width 102 height 186
click at [453, 293] on label "Double limit" at bounding box center [470, 292] width 34 height 9
click at [456, 293] on input "Double limit" at bounding box center [459, 291] width 6 height 6
click at [392, 197] on div "Exemption $990.00" at bounding box center [372, 197] width 293 height 23
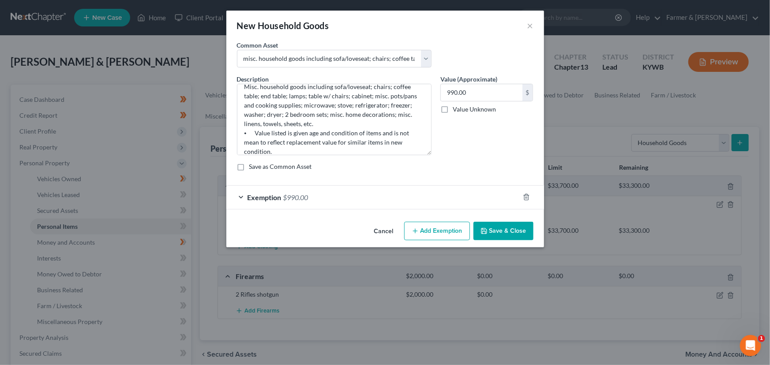
click at [494, 227] on button "Save & Close" at bounding box center [503, 231] width 60 height 19
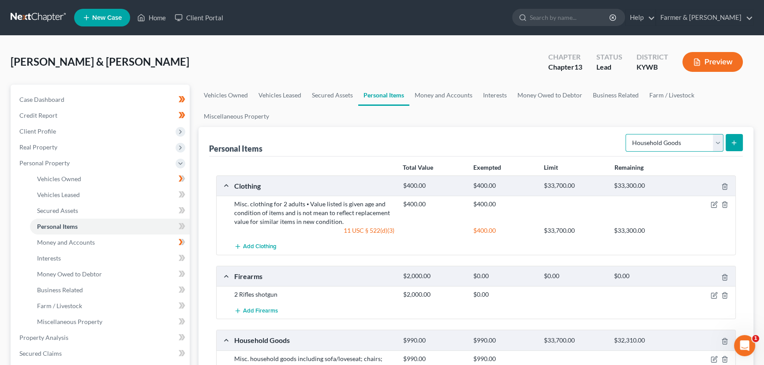
click at [687, 137] on select "Select Item Type Clothing Collectibles Of Value Electronics Firearms Household …" at bounding box center [675, 143] width 98 height 18
click at [627, 134] on select "Select Item Type Clothing Collectibles Of Value Electronics Firearms Household …" at bounding box center [675, 143] width 98 height 18
click at [733, 143] on line "submit" at bounding box center [734, 143] width 4 height 0
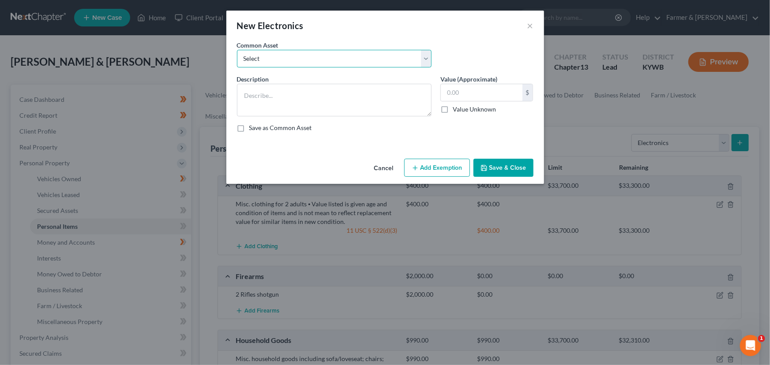
click at [333, 64] on select "Select Televisions; DVD Players; Gaming systems; Home Computer ⦁ Value listed i…" at bounding box center [334, 59] width 195 height 18
click at [237, 50] on select "Select Televisions; DVD Players; Gaming systems; Home Computer ⦁ Value listed i…" at bounding box center [334, 59] width 195 height 18
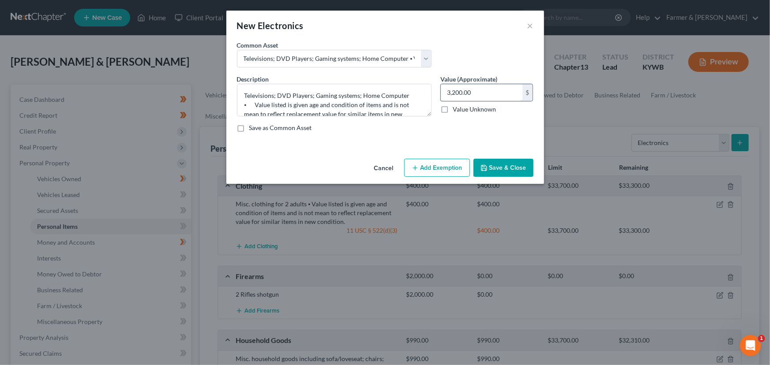
click at [489, 90] on input "3,200.00" at bounding box center [482, 92] width 82 height 17
click at [443, 167] on button "Add Exemption" at bounding box center [437, 168] width 66 height 19
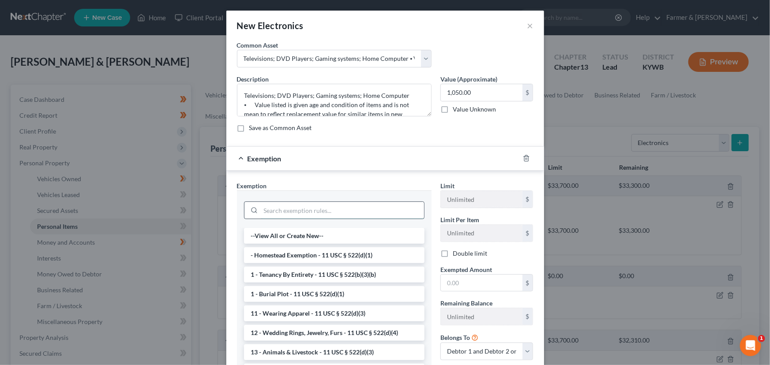
click at [349, 211] on input "search" at bounding box center [342, 210] width 163 height 17
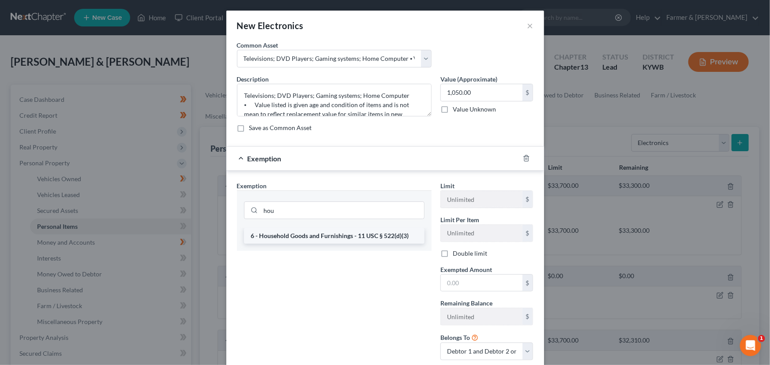
click at [368, 228] on li "6 - Household Goods and Furnishings - 11 USC § 522(d)(3)" at bounding box center [334, 236] width 180 height 16
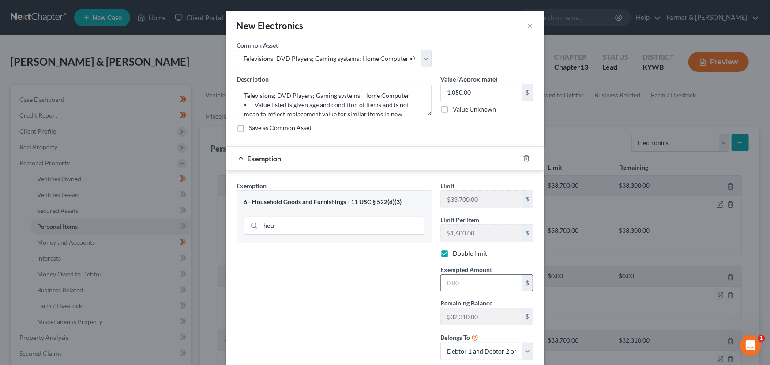
click at [449, 289] on input "text" at bounding box center [482, 283] width 82 height 17
click at [423, 161] on div "Exemption $1,050.00" at bounding box center [372, 158] width 293 height 23
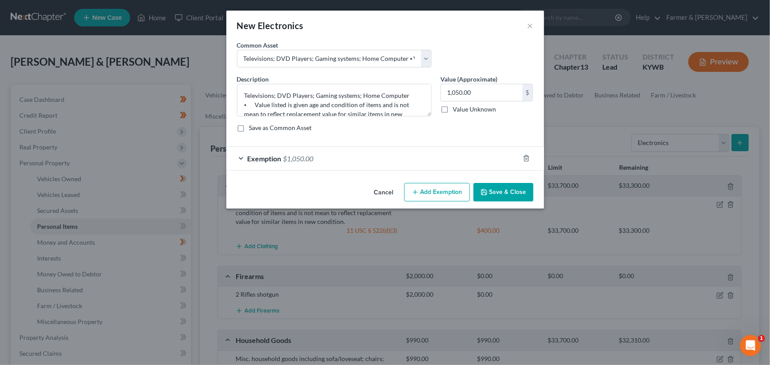
click at [488, 195] on button "Save & Close" at bounding box center [503, 192] width 60 height 19
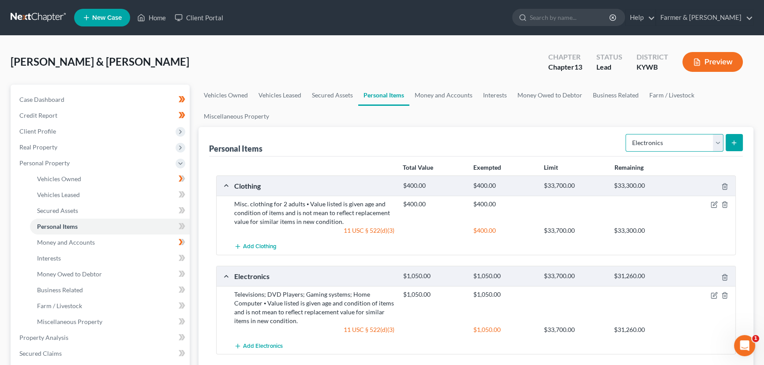
click at [674, 138] on select "Select Item Type Clothing Collectibles Of Value Electronics Firearms Household …" at bounding box center [675, 143] width 98 height 18
click at [627, 134] on select "Select Item Type Clothing Collectibles Of Value Electronics Firearms Household …" at bounding box center [675, 143] width 98 height 18
click at [736, 144] on icon "submit" at bounding box center [734, 142] width 7 height 7
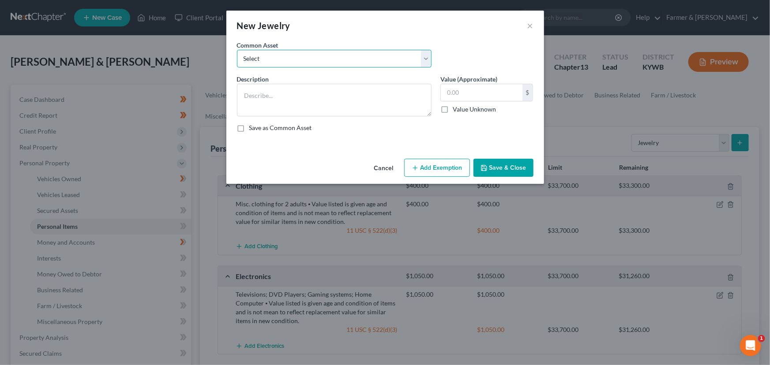
click at [297, 58] on select "Select Jewelry (Rings, Watches, Necklaces) misc. costume jewelry Jewelry (Rings…" at bounding box center [334, 59] width 195 height 18
click at [237, 50] on select "Select Jewelry (Rings, Watches, Necklaces) misc. costume jewelry Jewelry (Rings…" at bounding box center [334, 59] width 195 height 18
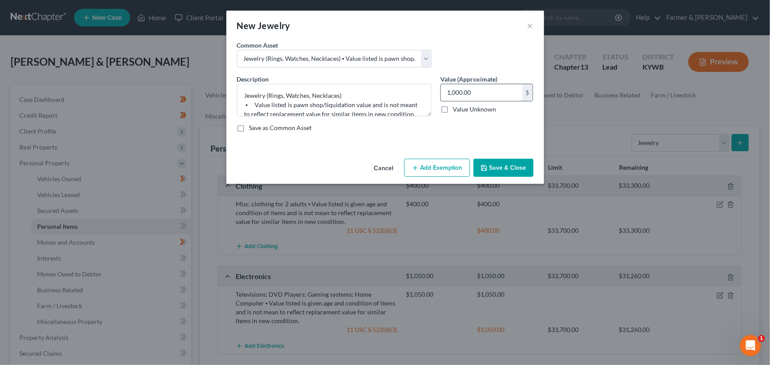
click at [475, 98] on input "1,000.00" at bounding box center [482, 92] width 82 height 17
click at [441, 166] on button "Add Exemption" at bounding box center [437, 168] width 66 height 19
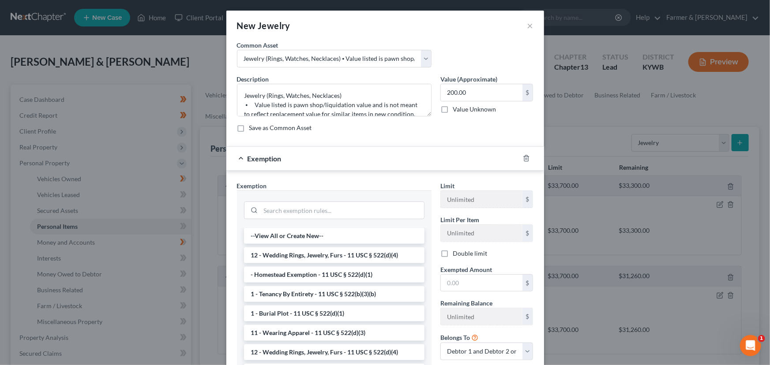
click at [382, 259] on li "12 - Wedding Rings, Jewelry, Furs - 11 USC § 522(d)(4)" at bounding box center [334, 256] width 180 height 16
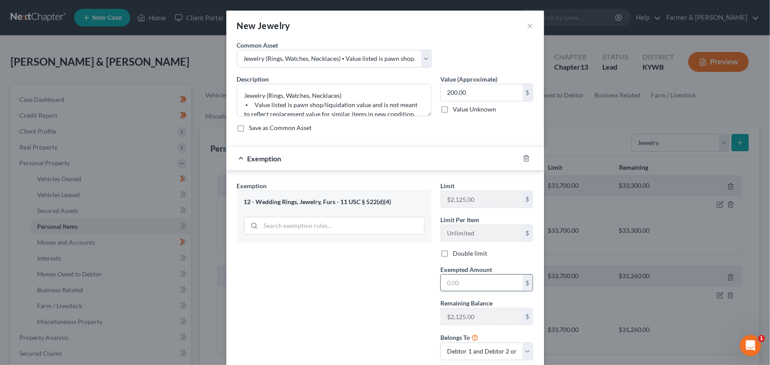
click at [473, 287] on input "text" at bounding box center [482, 283] width 82 height 17
click at [453, 251] on label "Double limit" at bounding box center [470, 253] width 34 height 9
click at [456, 251] on input "Double limit" at bounding box center [459, 252] width 6 height 6
click at [405, 164] on div "Exemption $200.00" at bounding box center [372, 158] width 293 height 23
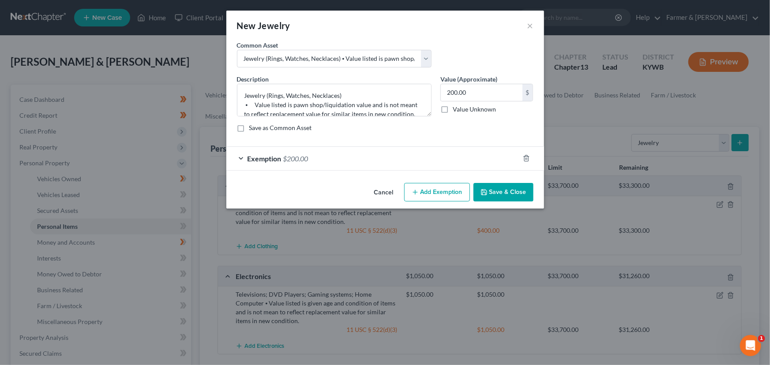
click at [493, 191] on button "Save & Close" at bounding box center [503, 192] width 60 height 19
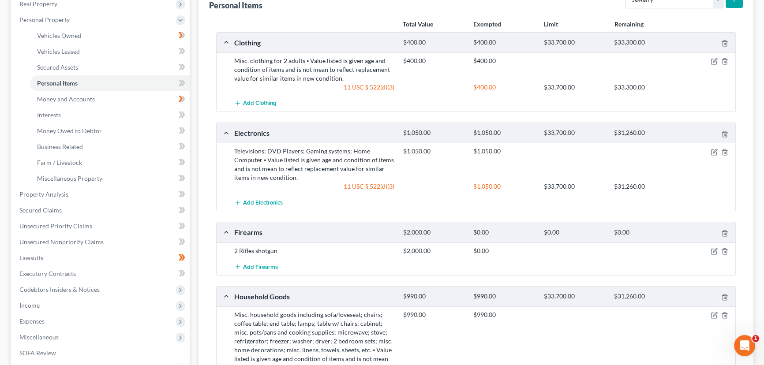
scroll to position [143, 0]
click at [184, 80] on icon at bounding box center [182, 84] width 7 height 11
click at [199, 99] on div "Personal Items Select Item Type Clothing Collectibles Of Value Electronics Fire…" at bounding box center [476, 254] width 555 height 538
click at [66, 19] on span "Personal Property" at bounding box center [44, 21] width 50 height 8
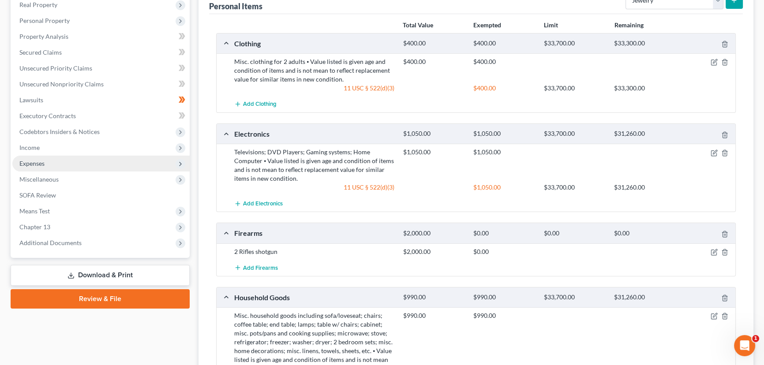
click at [46, 161] on span "Expenses" at bounding box center [100, 164] width 177 height 16
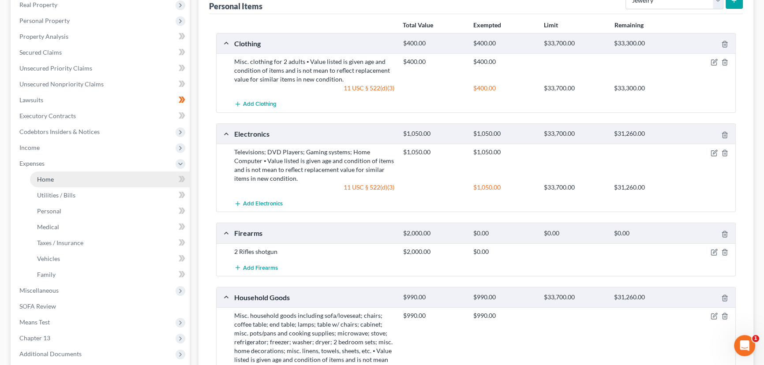
click at [57, 179] on link "Home" at bounding box center [110, 180] width 160 height 16
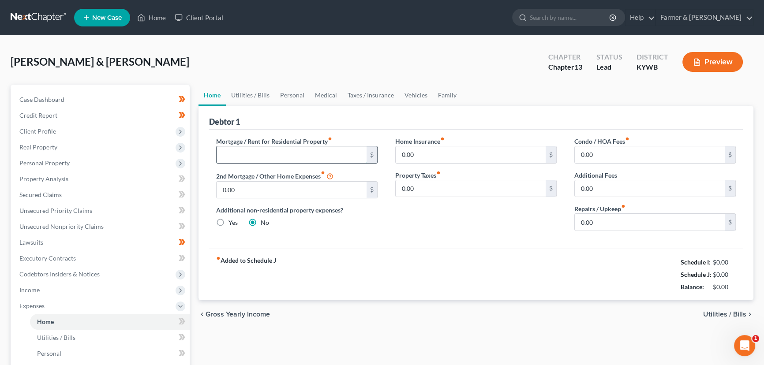
click at [260, 152] on input "text" at bounding box center [292, 154] width 150 height 17
click at [280, 53] on div "[PERSON_NAME] & [PERSON_NAME] Upgraded Chapter Chapter 13 Status Lead District …" at bounding box center [382, 65] width 743 height 38
click at [244, 86] on link "Utilities / Bills" at bounding box center [250, 95] width 49 height 21
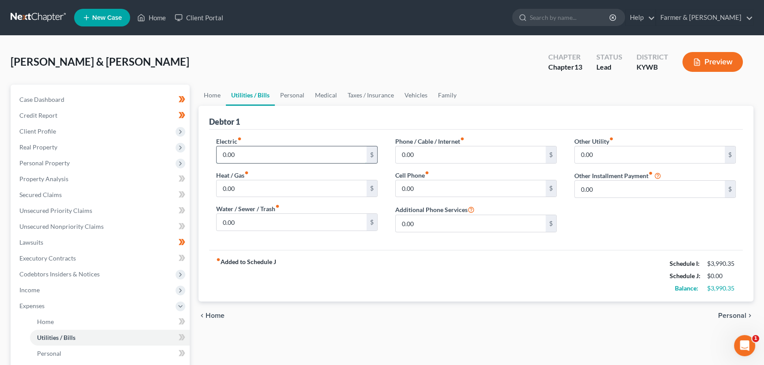
click at [244, 149] on input "0.00" at bounding box center [292, 154] width 150 height 17
click at [242, 214] on input "0.00" at bounding box center [292, 222] width 150 height 17
click at [442, 181] on input "0.00" at bounding box center [471, 188] width 150 height 17
click at [458, 151] on input "0.00" at bounding box center [471, 154] width 150 height 17
click at [434, 187] on input "125.00" at bounding box center [471, 188] width 150 height 17
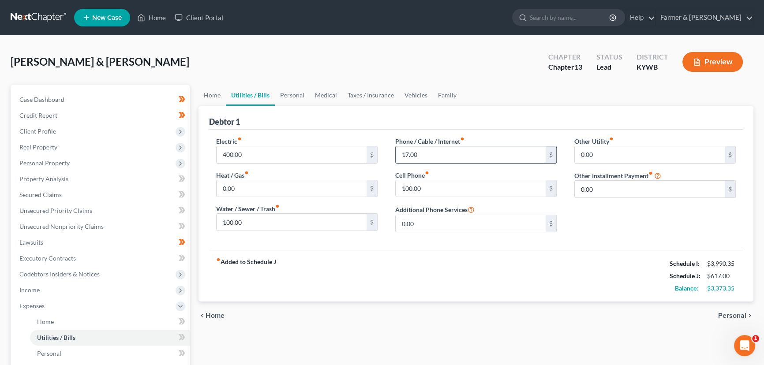
click at [436, 155] on input "17.00" at bounding box center [471, 154] width 150 height 17
click at [218, 96] on link "Home" at bounding box center [212, 95] width 27 height 21
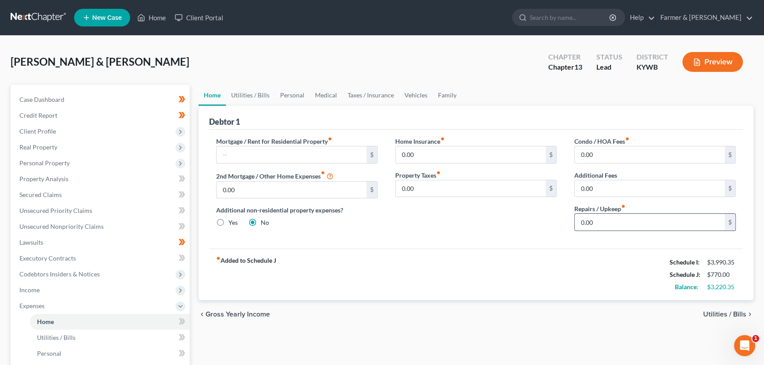
click at [615, 225] on input "0.00" at bounding box center [650, 222] width 150 height 17
click at [286, 96] on link "Personal" at bounding box center [292, 95] width 35 height 21
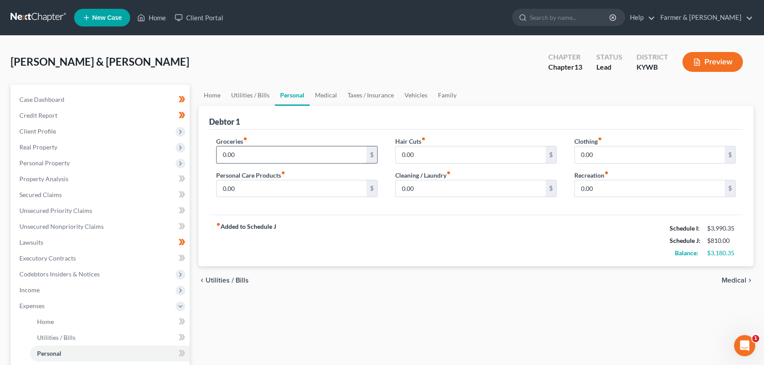
click at [249, 150] on input "0.00" at bounding box center [292, 154] width 150 height 17
click at [251, 195] on input "0.00" at bounding box center [292, 188] width 150 height 17
click at [314, 100] on link "Medical" at bounding box center [326, 95] width 33 height 21
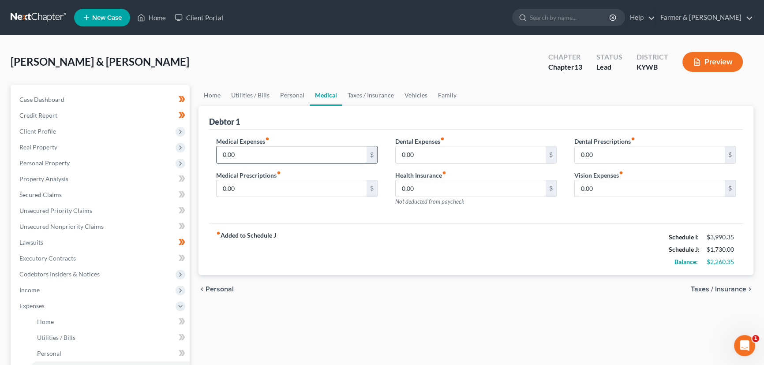
click at [279, 152] on input "0.00" at bounding box center [292, 154] width 150 height 17
click at [314, 229] on div "fiber_manual_record Added to Schedule J Schedule I: $3,990.35 Schedule J: $1,93…" at bounding box center [476, 250] width 534 height 52
click at [402, 97] on link "Vehicles" at bounding box center [416, 95] width 34 height 21
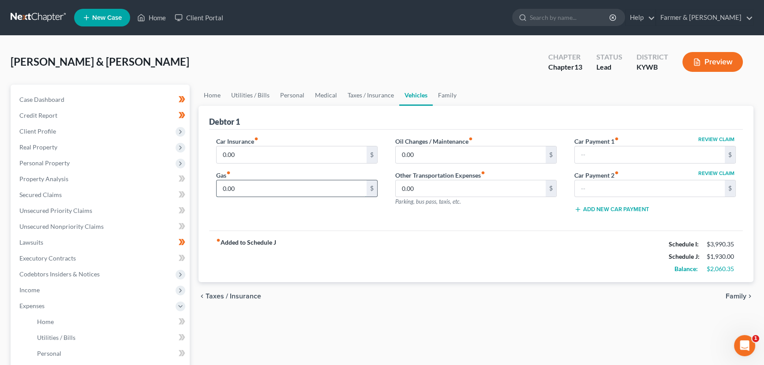
click at [244, 189] on input "0.00" at bounding box center [292, 188] width 150 height 17
click at [328, 94] on link "Medical" at bounding box center [326, 95] width 33 height 21
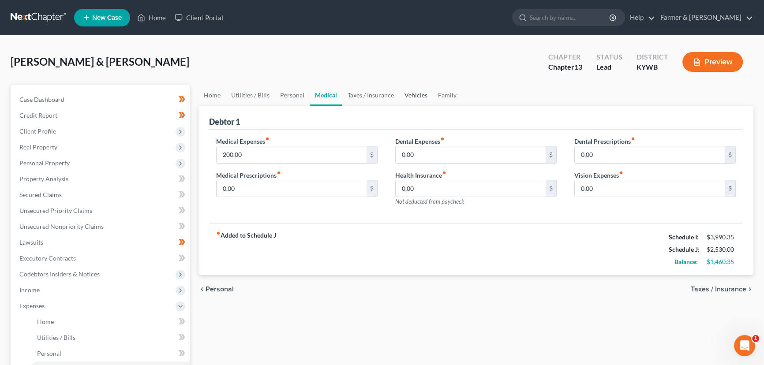
click at [405, 91] on link "Vehicles" at bounding box center [416, 95] width 34 height 21
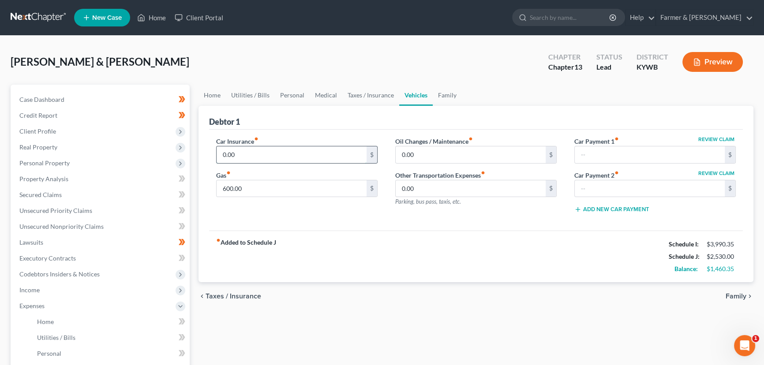
click at [248, 149] on input "0.00" at bounding box center [292, 154] width 150 height 17
click at [240, 64] on div "[PERSON_NAME] & [PERSON_NAME] Upgraded Chapter Chapter 13 Status Lead District …" at bounding box center [382, 65] width 743 height 38
click at [283, 155] on input "162.00" at bounding box center [292, 154] width 150 height 17
click at [264, 157] on input "162.00" at bounding box center [292, 154] width 150 height 17
click at [234, 64] on div "[PERSON_NAME] & [PERSON_NAME] Upgraded Chapter Chapter 13 Status Lead District …" at bounding box center [382, 65] width 743 height 38
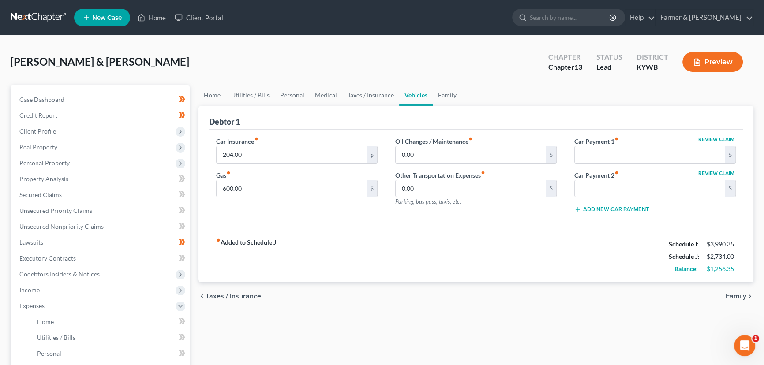
click at [235, 312] on div "Home Utilities / Bills Personal Medical Taxes / Insurance Vehicles Family Debto…" at bounding box center [476, 324] width 564 height 478
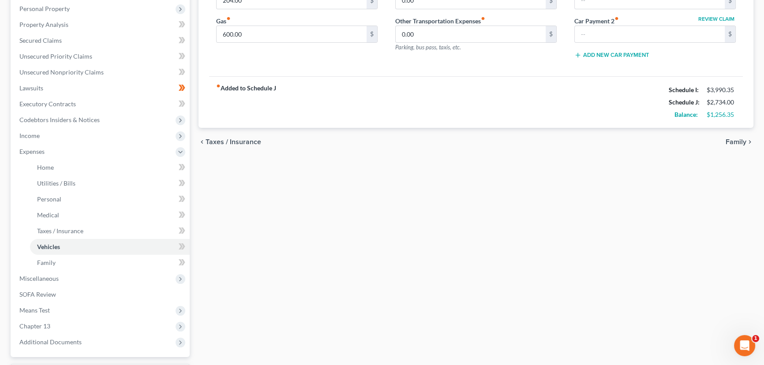
scroll to position [156, 0]
click at [185, 165] on span at bounding box center [181, 167] width 15 height 13
click at [187, 180] on span at bounding box center [181, 182] width 15 height 13
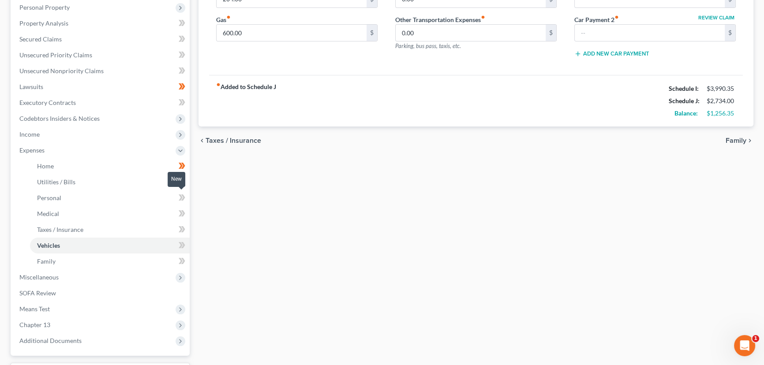
click at [185, 194] on span at bounding box center [181, 198] width 15 height 13
click at [187, 208] on span at bounding box center [181, 214] width 15 height 13
click at [190, 228] on div "Case Dashboard Payments Invoices Payments Payments Credit Report Client Profile" at bounding box center [100, 168] width 188 height 478
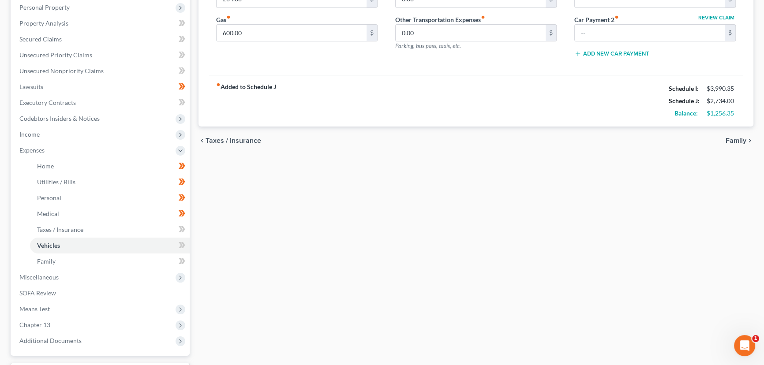
click at [190, 228] on div "Case Dashboard Payments Invoices Payments Payments Credit Report Client Profile" at bounding box center [100, 168] width 188 height 478
click at [186, 228] on span at bounding box center [181, 230] width 15 height 13
click at [182, 245] on icon at bounding box center [183, 245] width 4 height 6
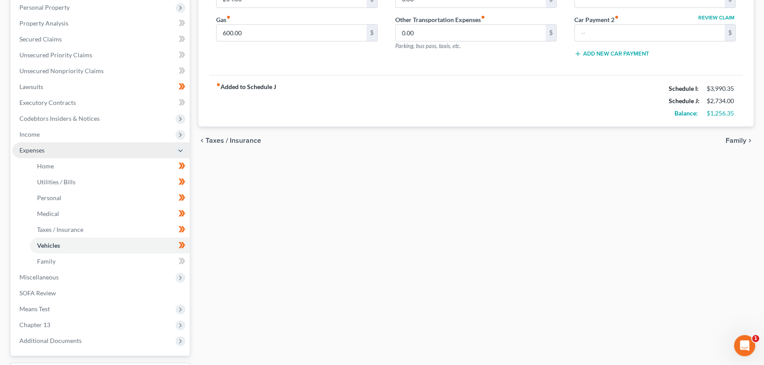
click at [57, 150] on span "Expenses" at bounding box center [100, 151] width 177 height 16
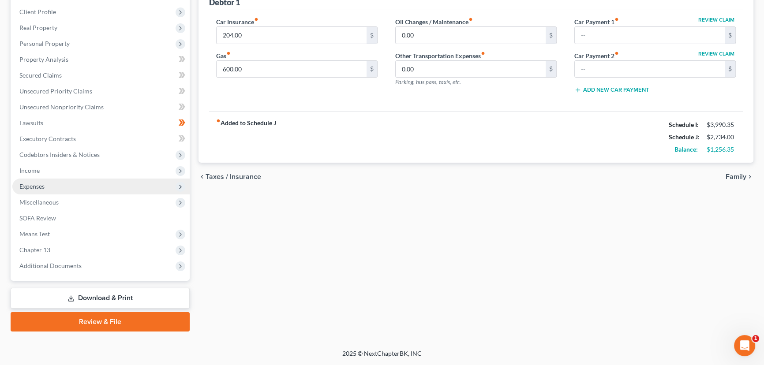
scroll to position [118, 0]
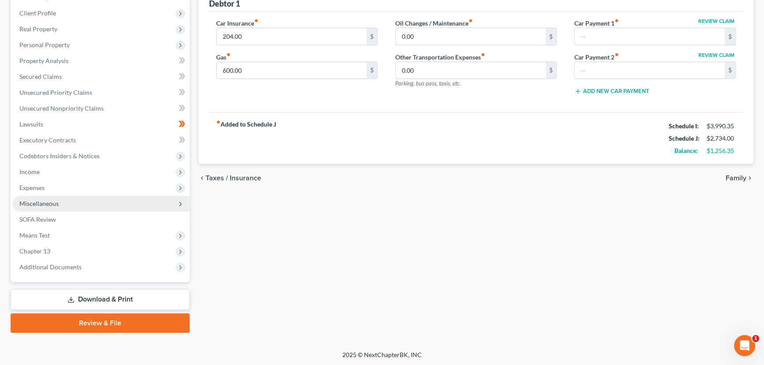
click at [48, 203] on span "Miscellaneous" at bounding box center [38, 204] width 39 height 8
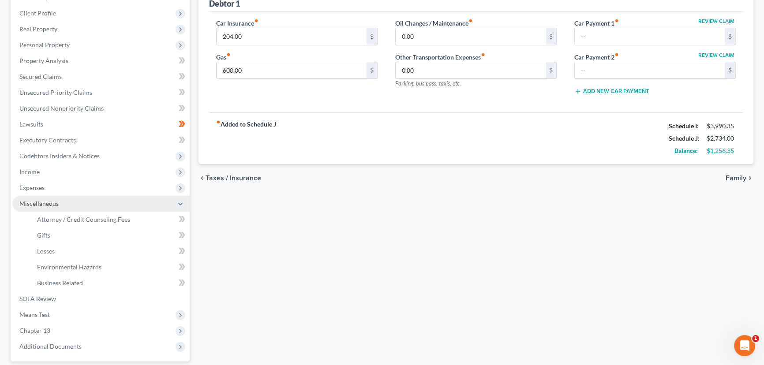
scroll to position [156, 0]
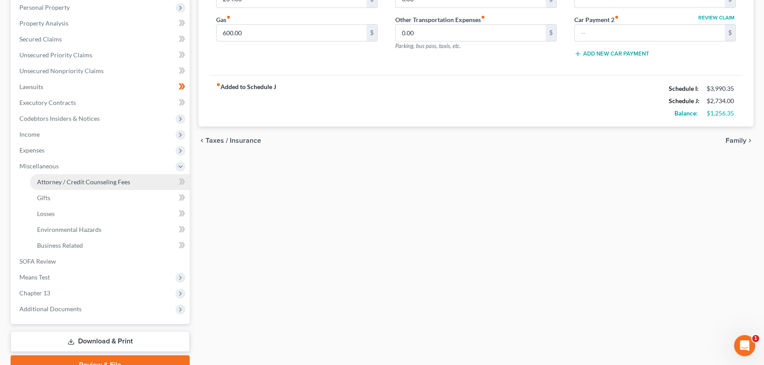
click at [111, 181] on span "Attorney / Credit Counseling Fees" at bounding box center [83, 182] width 93 height 8
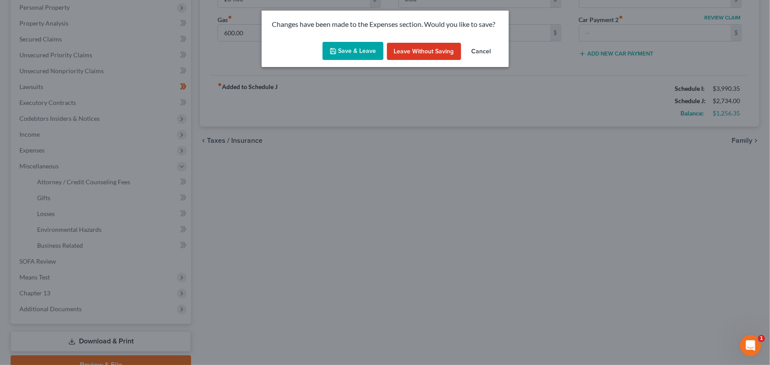
click at [345, 55] on button "Save & Leave" at bounding box center [353, 51] width 61 height 19
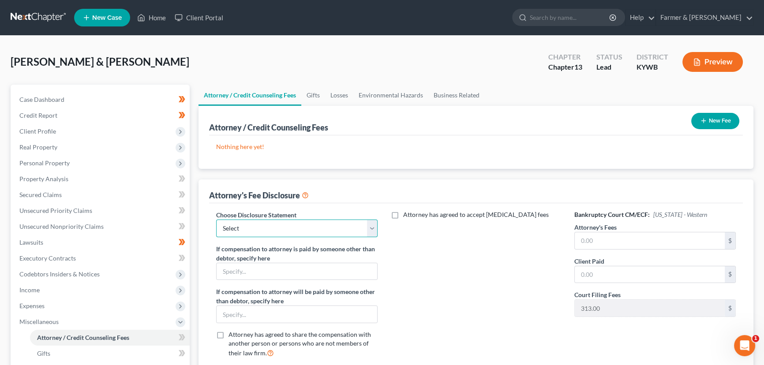
click at [274, 231] on select "Select Disclosure" at bounding box center [296, 229] width 161 height 18
click at [216, 220] on select "Select Disclosure" at bounding box center [296, 229] width 161 height 18
click at [587, 237] on input "text" at bounding box center [650, 241] width 150 height 17
click at [529, 266] on div "Attorney has agreed to accept [MEDICAL_DATA] fees" at bounding box center [476, 287] width 179 height 155
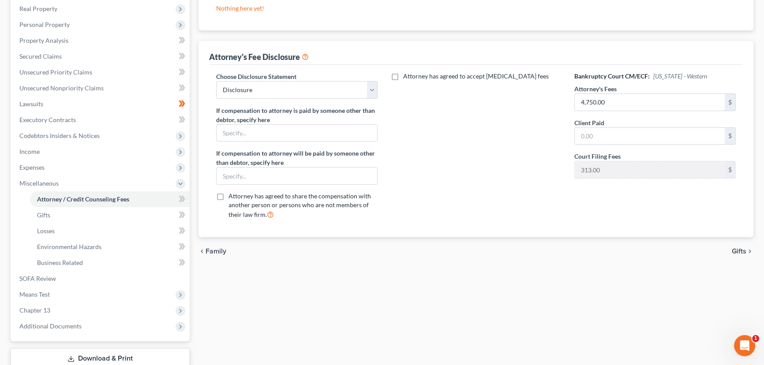
scroll to position [139, 0]
click at [189, 196] on span at bounding box center [181, 199] width 15 height 13
click at [234, 301] on div "Attorney / Credit Counseling Fees Gifts Losses Environmental Hazards Business R…" at bounding box center [476, 169] width 564 height 446
click at [73, 184] on span "Miscellaneous" at bounding box center [100, 183] width 177 height 16
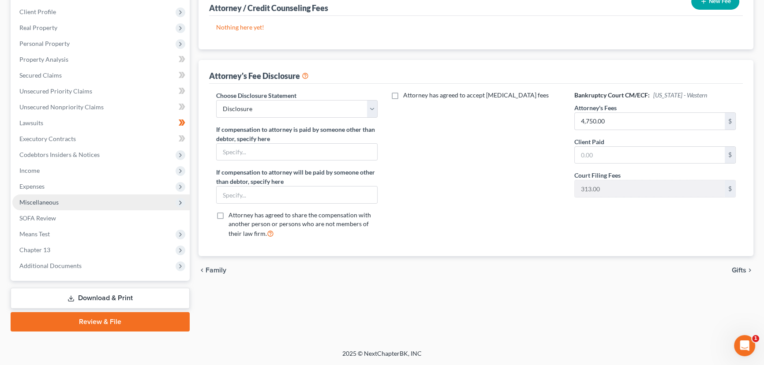
scroll to position [118, 0]
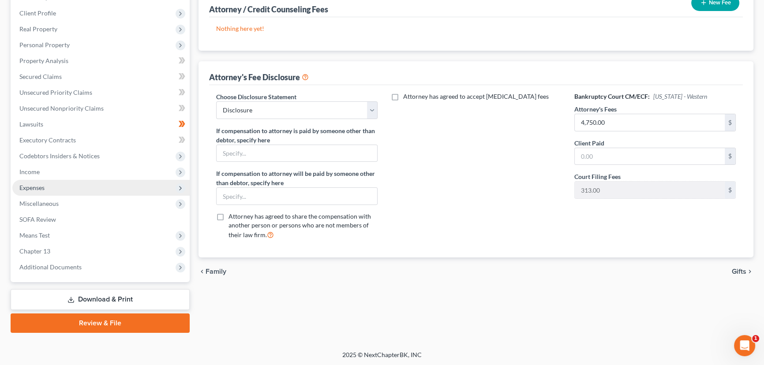
click at [44, 189] on span "Expenses" at bounding box center [31, 188] width 25 height 8
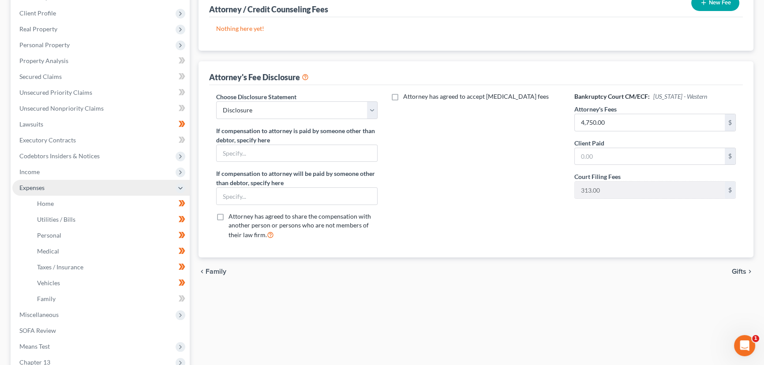
scroll to position [139, 0]
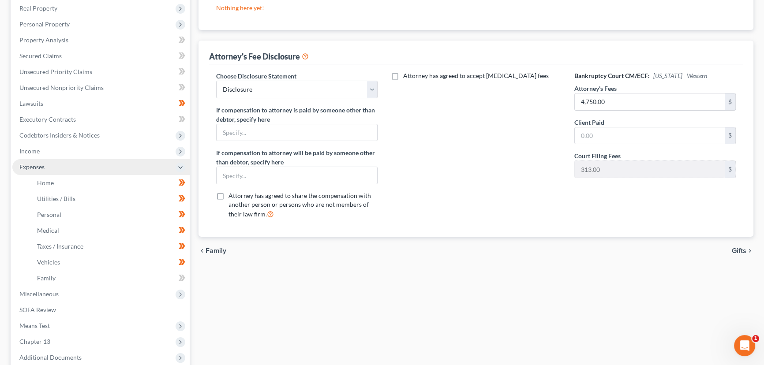
click at [45, 165] on span "Expenses" at bounding box center [100, 167] width 177 height 16
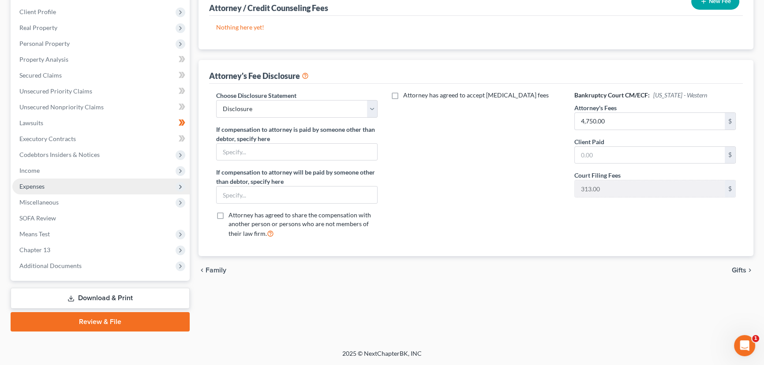
scroll to position [118, 0]
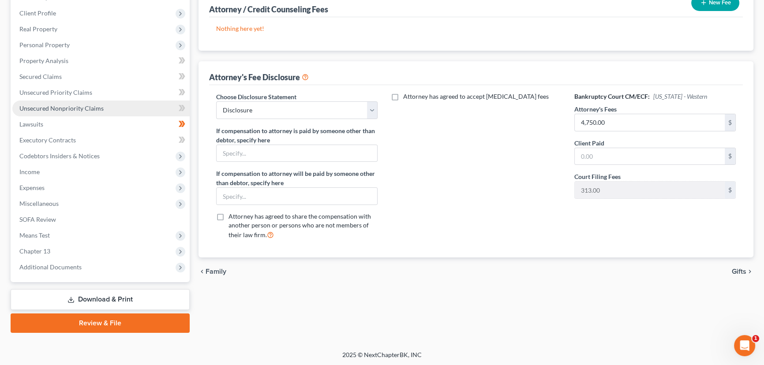
click at [83, 109] on span "Unsecured Nonpriority Claims" at bounding box center [61, 109] width 84 height 8
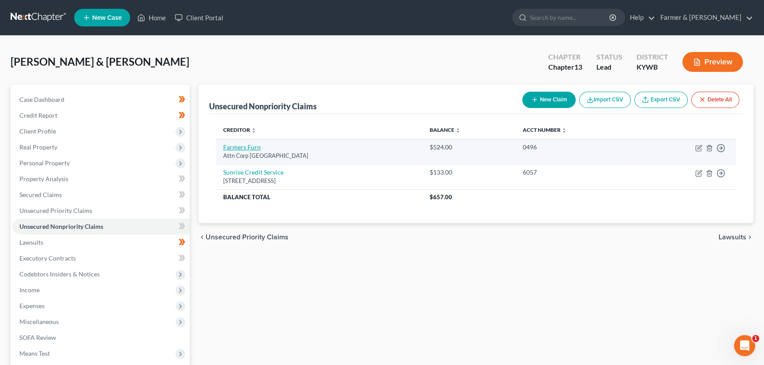
click at [254, 148] on link "Farmers Furn" at bounding box center [242, 147] width 38 height 8
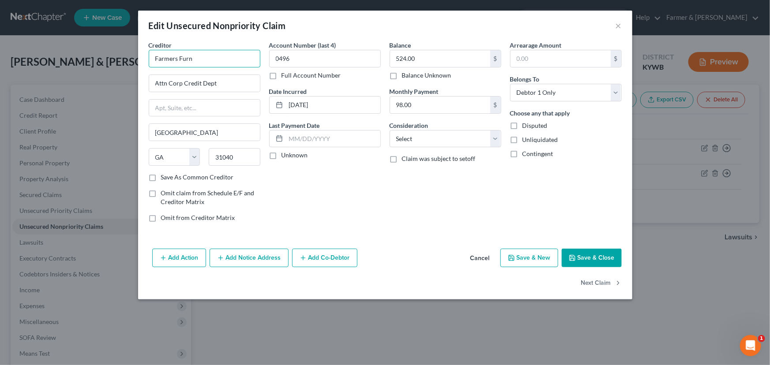
click at [205, 62] on input "Farmers Furn" at bounding box center [205, 59] width 112 height 18
click at [281, 157] on label "Unknown" at bounding box center [294, 155] width 26 height 9
click at [285, 157] on input "Unknown" at bounding box center [288, 154] width 6 height 6
click at [366, 191] on div "Account Number (last 4) 0496 Full Account Number Date Incurred [DATE] Last Paym…" at bounding box center [325, 135] width 120 height 189
click at [423, 139] on select "Select Cable / Satellite Services Collection Agency Credit Card Debt Debt Couns…" at bounding box center [446, 139] width 112 height 18
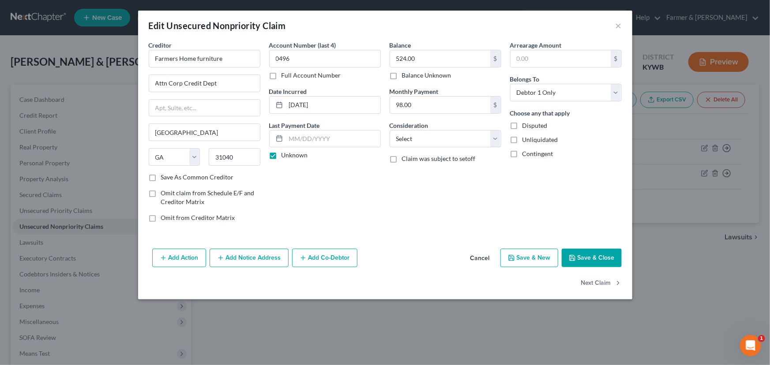
click at [552, 211] on div "Arrearage Amount $ Belongs To * Select Debtor 1 Only Debtor 2 Only Debtor 1 And…" at bounding box center [566, 135] width 120 height 189
click at [617, 256] on button "Save & Close" at bounding box center [592, 258] width 60 height 19
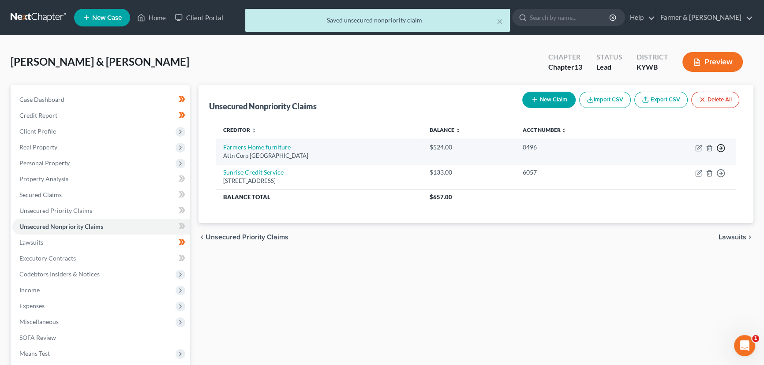
click at [723, 147] on icon "button" at bounding box center [721, 148] width 9 height 9
click at [663, 153] on link "Move to D" at bounding box center [681, 154] width 74 height 15
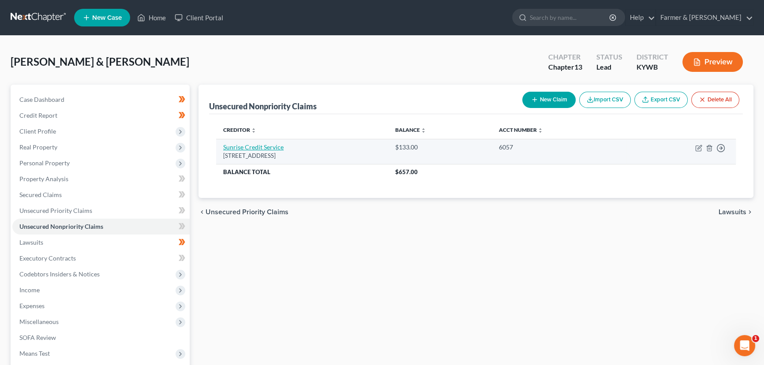
click at [269, 147] on link "Sunrise Credit Service" at bounding box center [253, 147] width 60 height 8
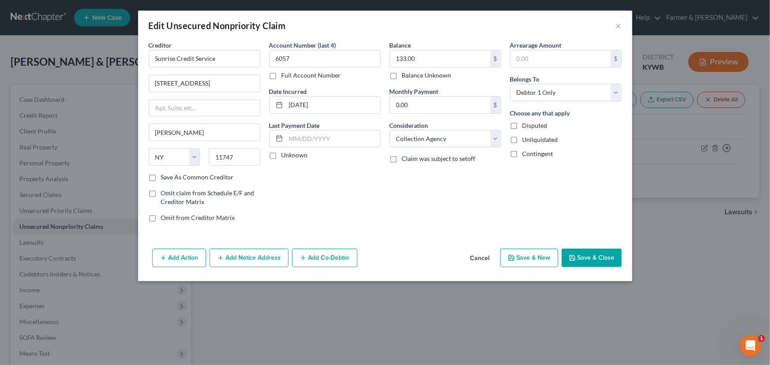
click at [281, 154] on label "Unknown" at bounding box center [294, 155] width 26 height 9
click at [285, 154] on input "Unknown" at bounding box center [288, 154] width 6 height 6
click at [582, 253] on button "Save & Close" at bounding box center [592, 258] width 60 height 19
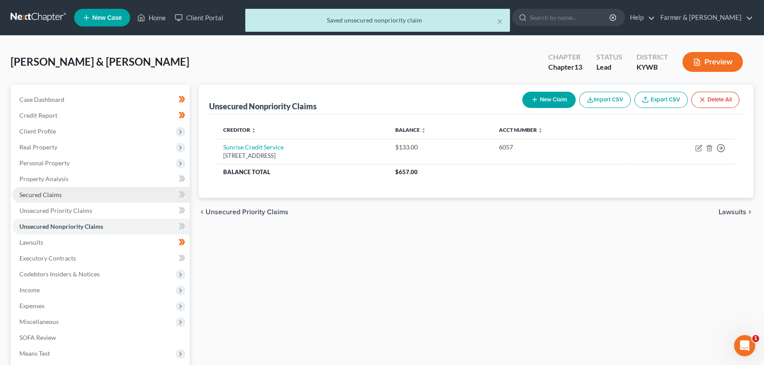
click at [75, 194] on link "Secured Claims" at bounding box center [100, 195] width 177 height 16
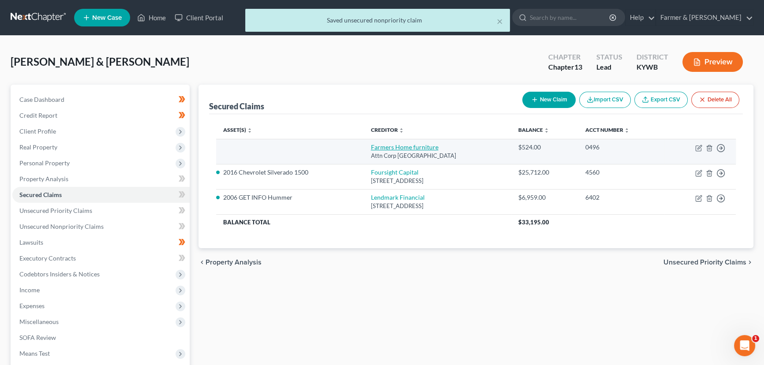
click at [375, 150] on link "Farmers Home furniture" at bounding box center [405, 147] width 68 height 8
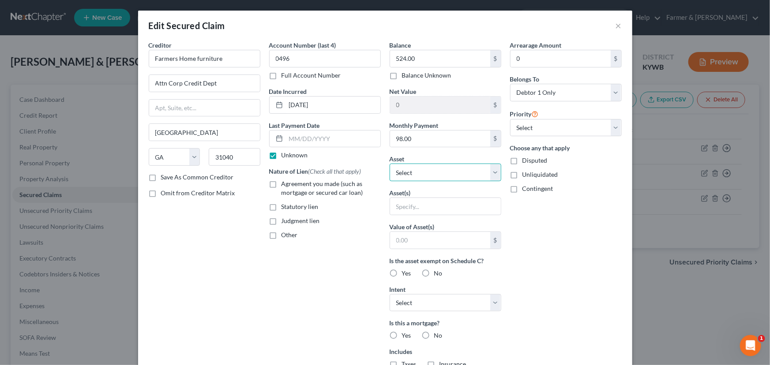
click at [413, 172] on select "Select Other Multiple Assets Firearms - 2 Rifles shotgun - $2000.0 Clothing - M…" at bounding box center [446, 173] width 112 height 18
click at [390, 164] on select "Select Other Multiple Assets Firearms - 2 Rifles shotgun - $2000.0 Clothing - M…" at bounding box center [446, 173] width 112 height 18
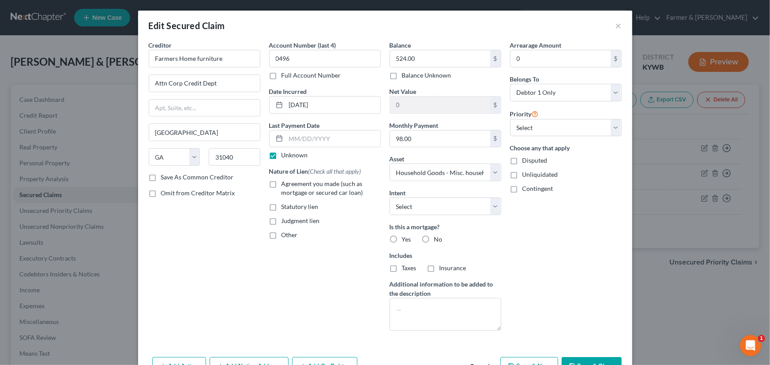
click at [501, 257] on div "Balance 524.00 $ Balance Unknown Balance Undetermined 524.00 $ Balance Unknown …" at bounding box center [445, 189] width 120 height 297
click at [522, 127] on select "Select 1st 2nd 3rd 4th 5th 6th 7th 8th 9th 10th 11th 12th 13th 14th 15th 16th 1…" at bounding box center [566, 128] width 112 height 18
click at [510, 119] on select "Select 1st 2nd 3rd 4th 5th 6th 7th 8th 9th 10th 11th 12th 13th 14th 15th 16th 1…" at bounding box center [566, 128] width 112 height 18
click at [430, 236] on div "No" at bounding box center [432, 239] width 21 height 9
click at [434, 243] on label "No" at bounding box center [438, 239] width 8 height 9
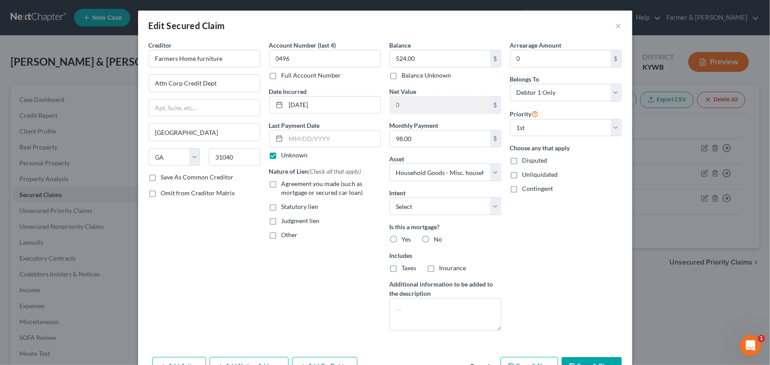
click at [438, 241] on input "No" at bounding box center [441, 238] width 6 height 6
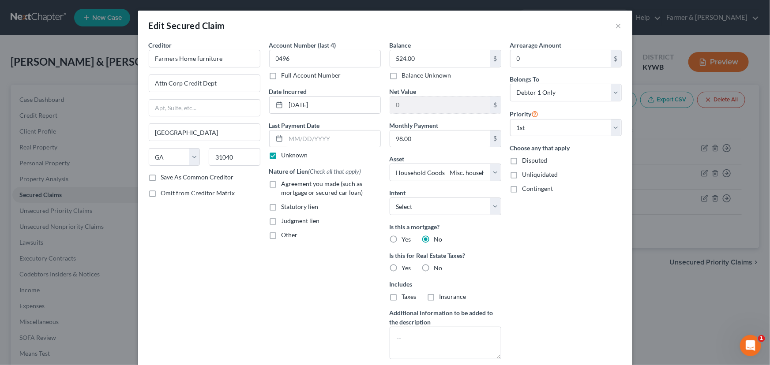
click at [434, 264] on label "No" at bounding box center [438, 268] width 8 height 9
click at [438, 264] on input "No" at bounding box center [441, 267] width 6 height 6
click at [408, 203] on select "Select Surrender Redeem Reaffirm Avoid Other" at bounding box center [446, 207] width 112 height 18
click at [390, 198] on select "Select Surrender Redeem Reaffirm Avoid Other" at bounding box center [446, 207] width 112 height 18
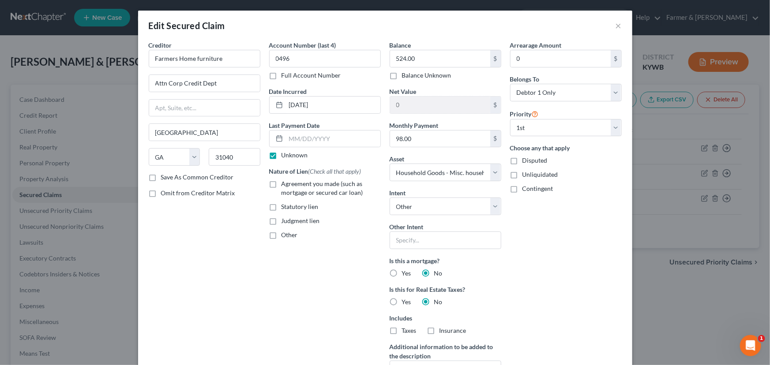
click at [520, 267] on div "Arrearage Amount 0 $ Belongs To * Select Debtor 1 Only Debtor 2 Only Debtor 1 A…" at bounding box center [566, 221] width 120 height 360
click at [227, 262] on div "Creditor * Farmers Home furniture Attn Corp Credit Dept [GEOGRAPHIC_DATA] [US_S…" at bounding box center [204, 221] width 120 height 360
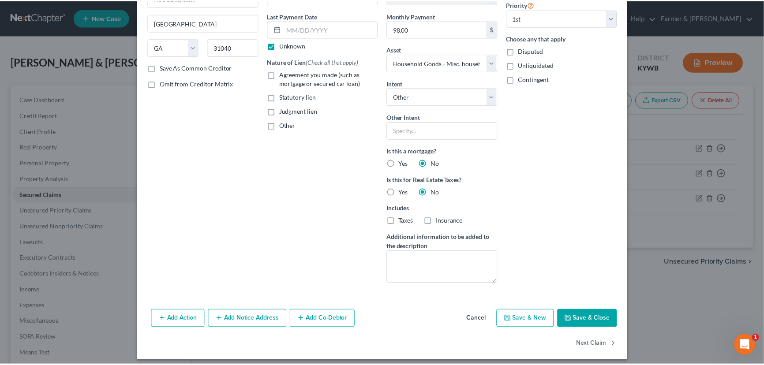
scroll to position [110, 0]
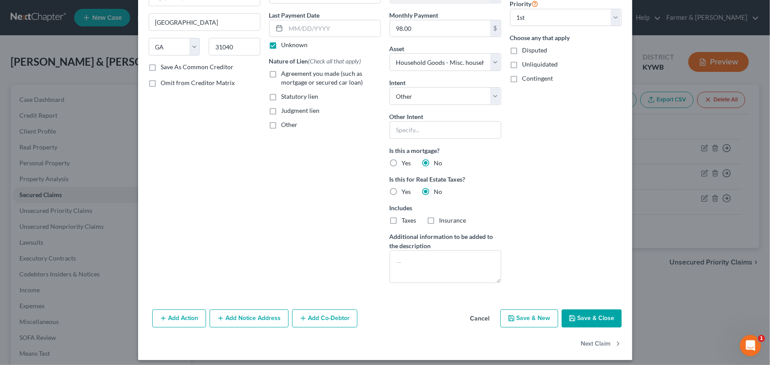
click at [585, 319] on button "Save & Close" at bounding box center [592, 319] width 60 height 19
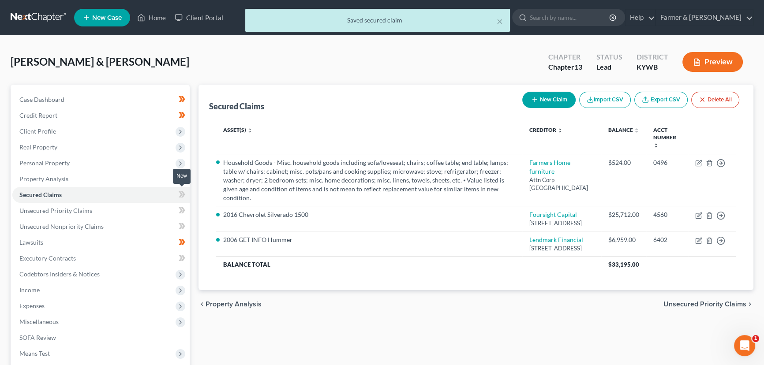
click at [182, 195] on icon at bounding box center [182, 194] width 7 height 11
click at [196, 161] on div "Secured Claims New Claim Import CSV Export CSV Delete All Asset(s) expand_more …" at bounding box center [476, 268] width 564 height 367
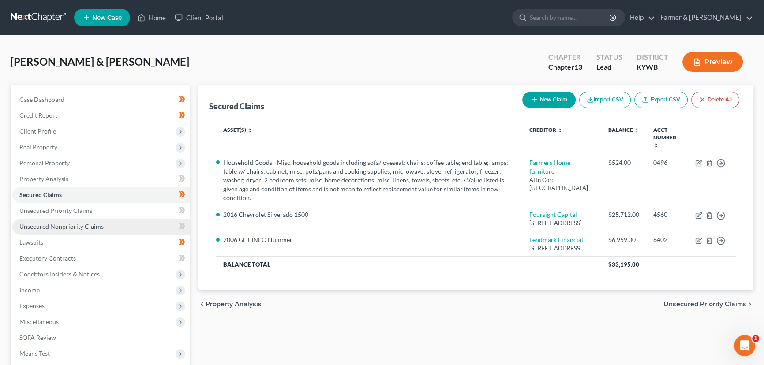
click at [132, 224] on link "Unsecured Nonpriority Claims" at bounding box center [100, 227] width 177 height 16
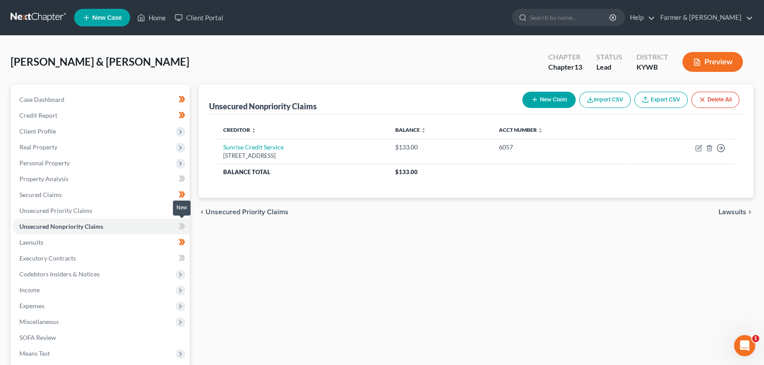
click at [182, 225] on icon at bounding box center [182, 226] width 7 height 11
click at [225, 260] on div "Unsecured Nonpriority Claims New Claim Import CSV Export CSV Delete All Credito…" at bounding box center [476, 268] width 564 height 367
click at [63, 98] on span "Case Dashboard" at bounding box center [41, 100] width 45 height 8
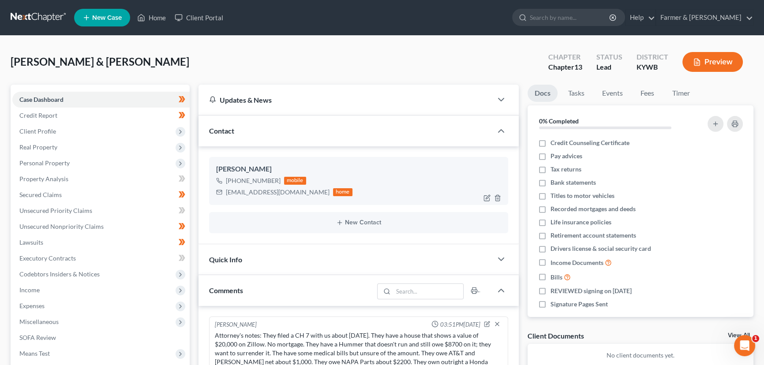
scroll to position [142, 0]
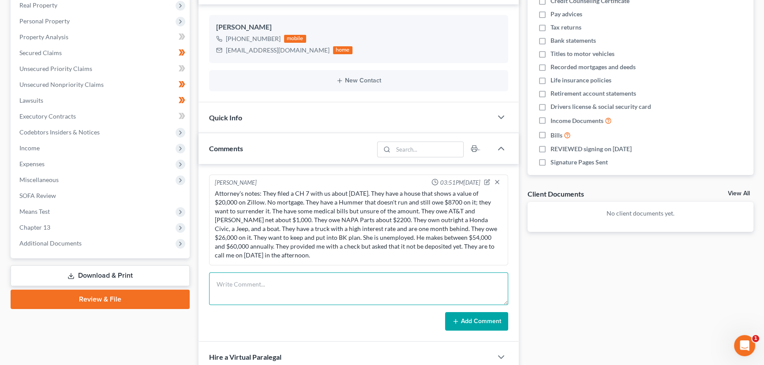
click at [392, 273] on textarea at bounding box center [358, 289] width 299 height 33
click at [266, 286] on textarea "Petition preparer notes:" at bounding box center [358, 289] width 299 height 33
paste textarea "⦁ Married, no dependents, home owners. ⦁ Home market value of $20,000.00; no MT…"
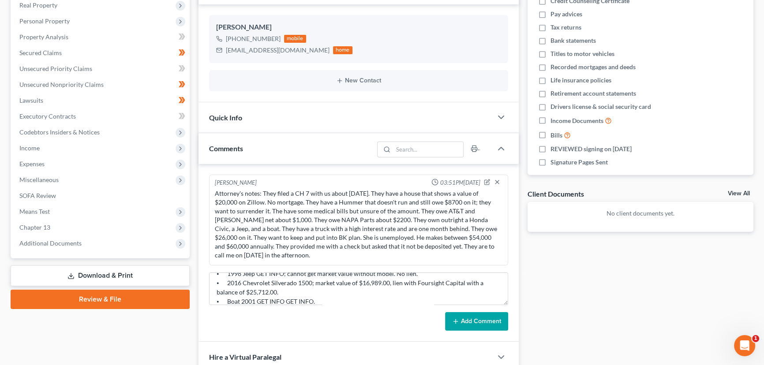
click at [450, 312] on button "Add Comment" at bounding box center [476, 321] width 63 height 19
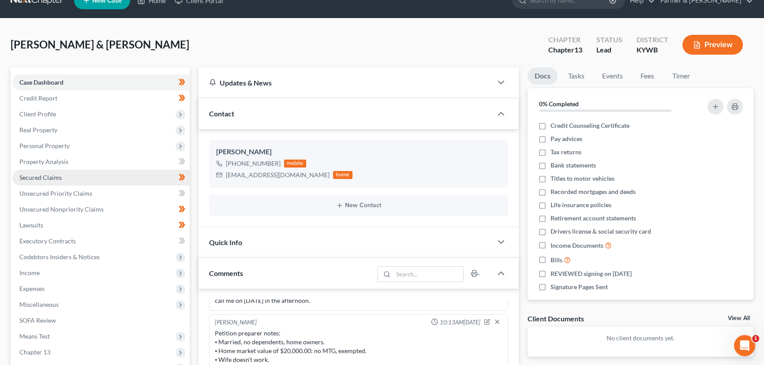
scroll to position [17, 0]
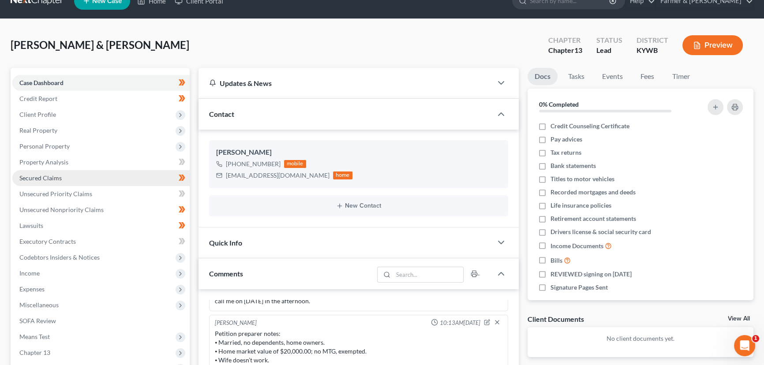
click at [76, 176] on link "Secured Claims" at bounding box center [100, 178] width 177 height 16
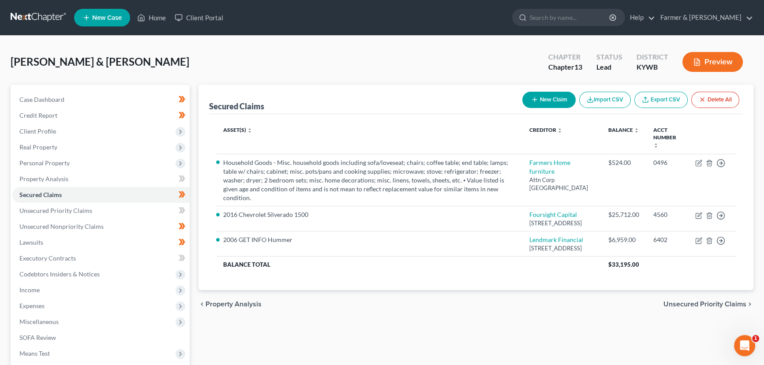
click at [660, 100] on link "Export CSV" at bounding box center [660, 100] width 53 height 16
click at [26, 231] on link "Unsecured Nonpriority Claims" at bounding box center [100, 227] width 177 height 16
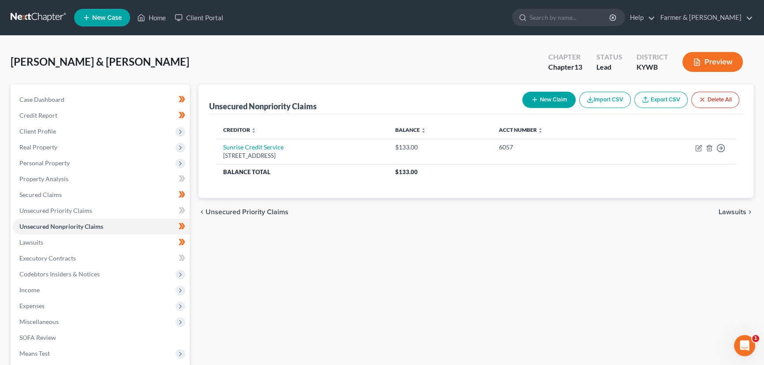
click at [653, 96] on link "Export CSV" at bounding box center [660, 100] width 53 height 16
click at [253, 259] on div "Unsecured Nonpriority Claims New Claim Import CSV Export CSV Delete All Credito…" at bounding box center [476, 268] width 564 height 367
click at [60, 161] on span "Personal Property" at bounding box center [44, 163] width 50 height 8
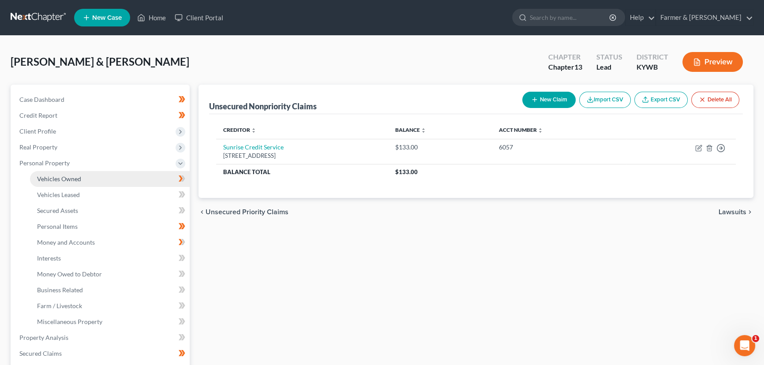
click at [71, 179] on span "Vehicles Owned" at bounding box center [59, 179] width 44 height 8
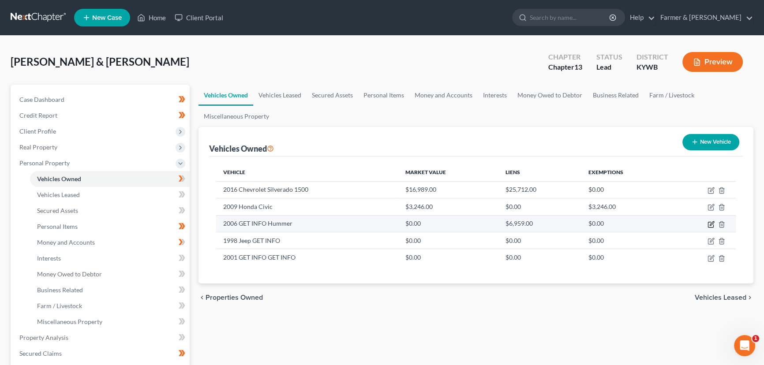
click at [710, 225] on icon "button" at bounding box center [712, 223] width 4 height 4
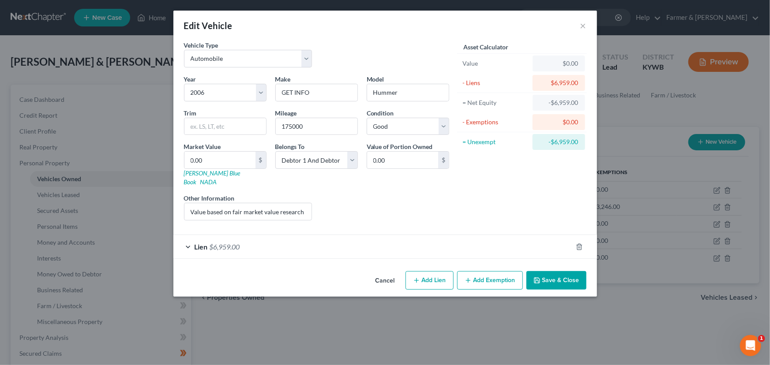
click at [384, 272] on button "Cancel" at bounding box center [385, 281] width 34 height 18
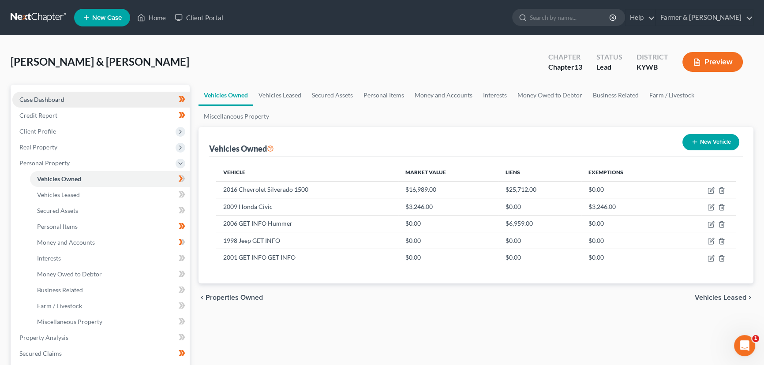
drag, startPoint x: 44, startPoint y: 100, endPoint x: 94, endPoint y: 116, distance: 53.3
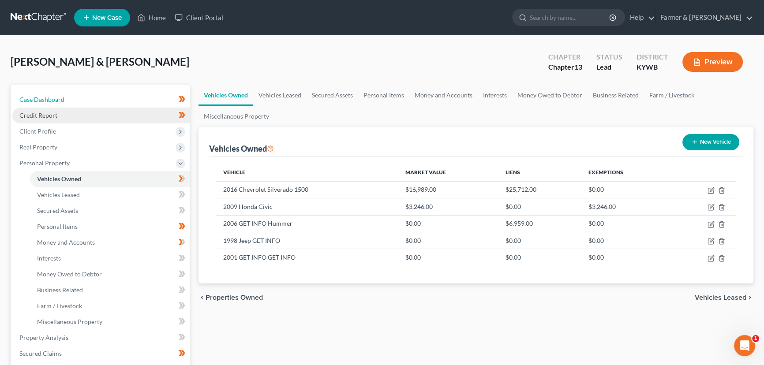
click at [44, 101] on span "Case Dashboard" at bounding box center [41, 100] width 45 height 8
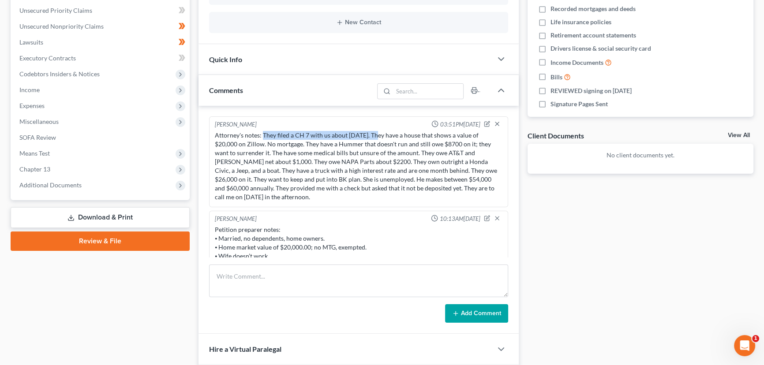
drag, startPoint x: 264, startPoint y: 135, endPoint x: 375, endPoint y: 134, distance: 111.6
click at [375, 134] on div "Attorney's notes: They filed a CH 7 with us about [DATE]. They have a house tha…" at bounding box center [359, 166] width 288 height 71
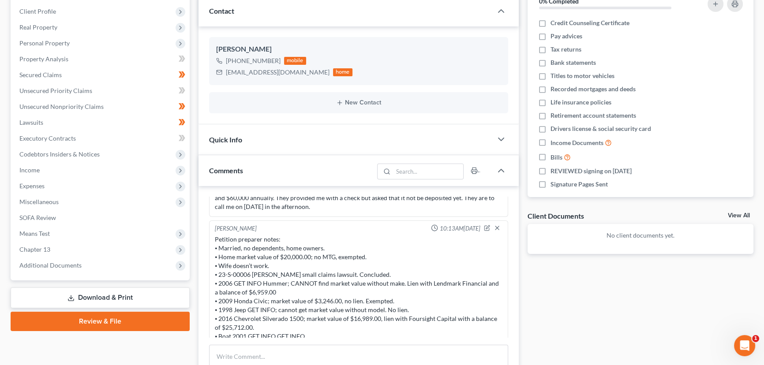
scroll to position [79, 0]
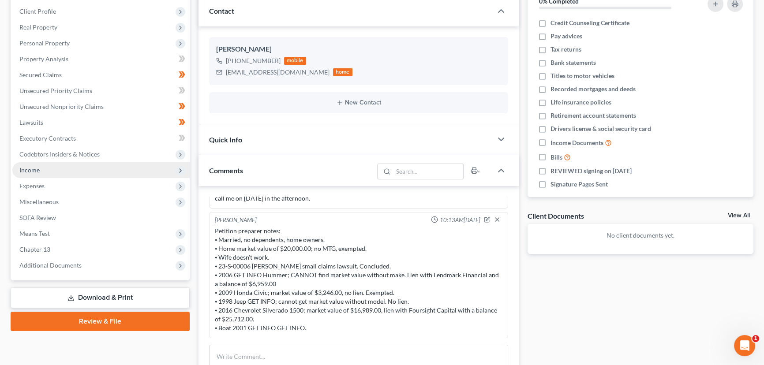
drag, startPoint x: 197, startPoint y: 143, endPoint x: 148, endPoint y: 176, distance: 59.4
click at [197, 143] on div "Updates & News × Western [US_STATE]: Faster Filing Times! Updates have been mad…" at bounding box center [358, 236] width 329 height 543
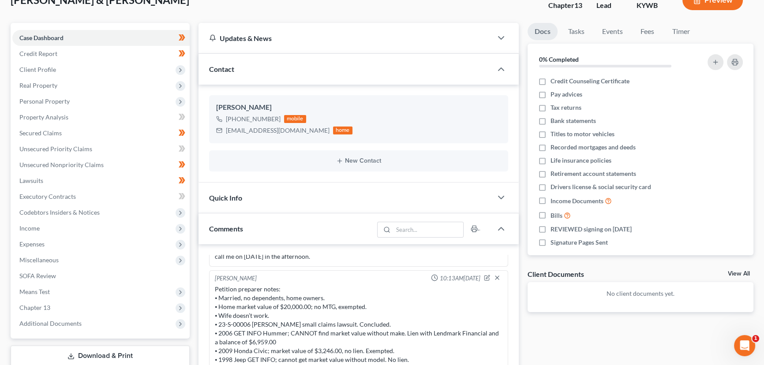
scroll to position [0, 0]
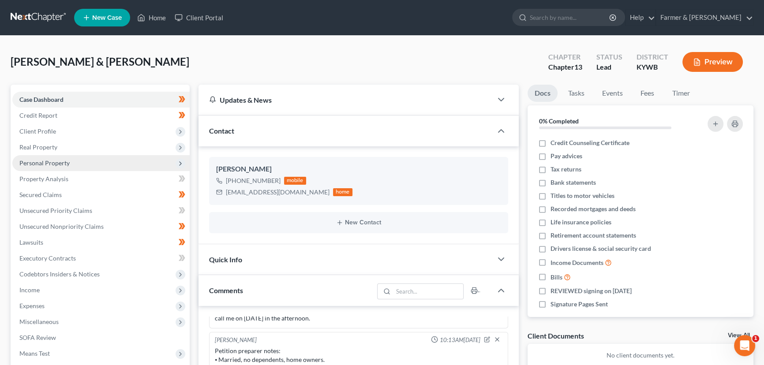
drag, startPoint x: 53, startPoint y: 127, endPoint x: 71, endPoint y: 158, distance: 36.1
click at [53, 128] on span "Client Profile" at bounding box center [37, 132] width 37 height 8
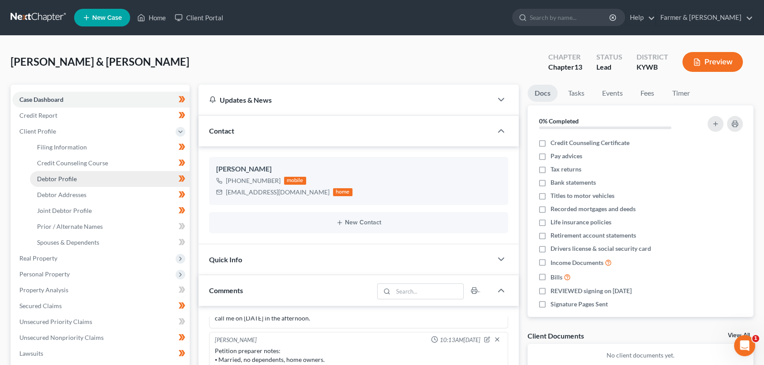
click at [70, 177] on span "Debtor Profile" at bounding box center [57, 179] width 40 height 8
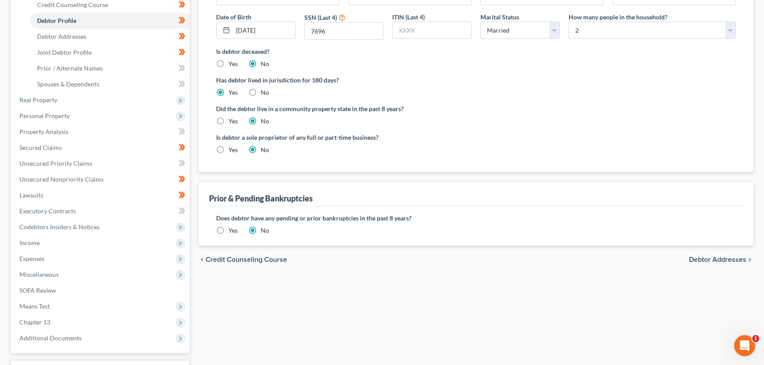
scroll to position [160, 0]
click at [229, 229] on label "Yes" at bounding box center [233, 229] width 9 height 9
click at [232, 229] on input "Yes" at bounding box center [235, 228] width 6 height 6
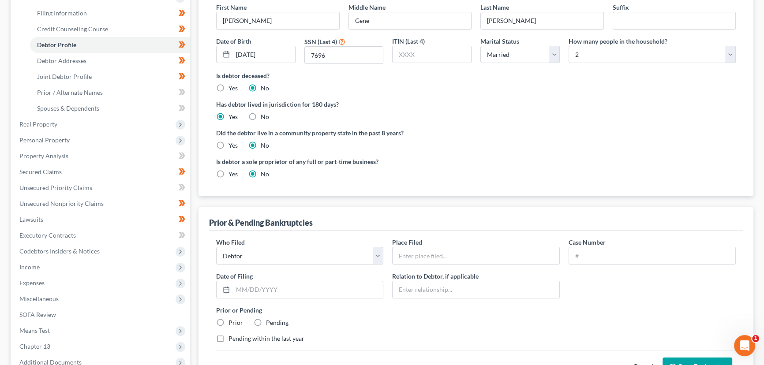
scroll to position [120, 0]
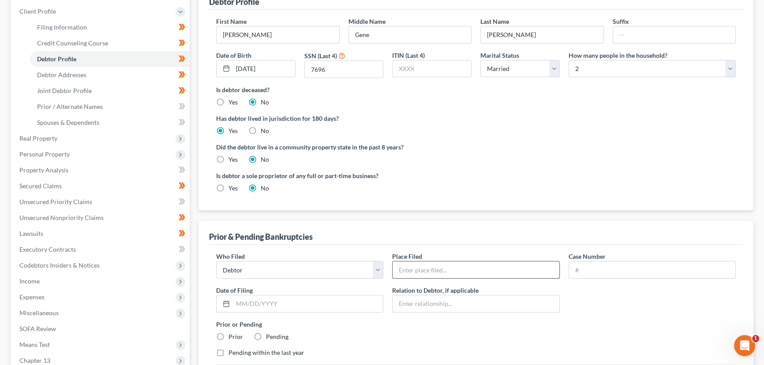
click at [423, 271] on input "text" at bounding box center [476, 270] width 166 height 17
click at [512, 270] on input "Western District of [US_STATE] (Chapter 13)(Dismissed on [DATE])" at bounding box center [476, 270] width 166 height 17
drag, startPoint x: 542, startPoint y: 272, endPoint x: 584, endPoint y: 271, distance: 41.9
click at [585, 271] on div "Who Filed * Debtor Other Place Filed * Western District of [US_STATE] (Chapter …" at bounding box center [476, 308] width 529 height 113
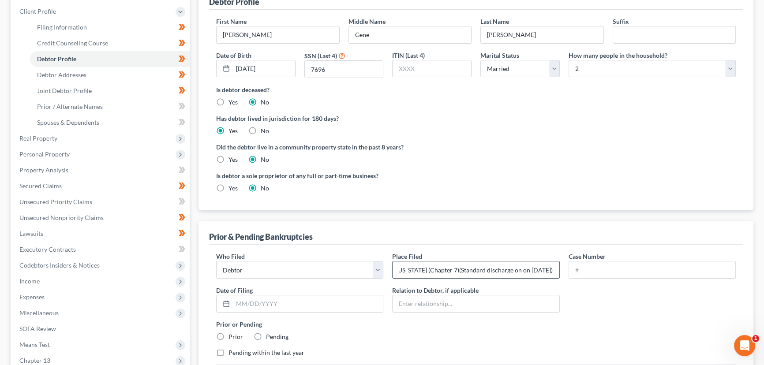
click at [531, 273] on input "Western District of [US_STATE] (Chapter 7)(Standard discharge on on [DATE])" at bounding box center [476, 270] width 166 height 17
drag, startPoint x: 510, startPoint y: 269, endPoint x: 552, endPoint y: 271, distance: 41.1
click at [552, 271] on input "Western District of [US_STATE] (Chapter 7)(Standard discharge on on [DATE])" at bounding box center [476, 270] width 166 height 17
paste input "[DATE]"
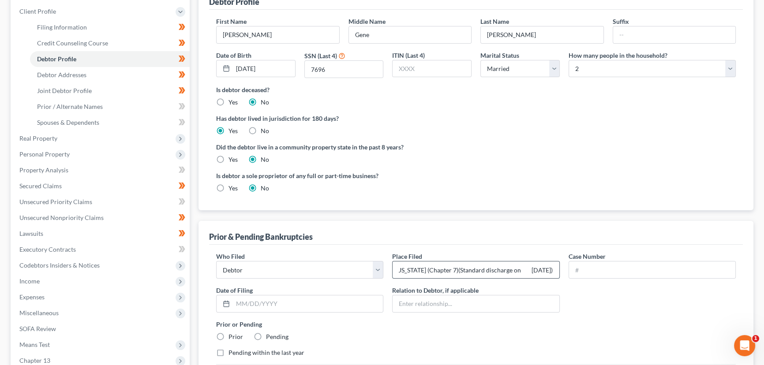
click at [519, 270] on input "Western District of [US_STATE] (Chapter 7)(Standard discharge on [DATE])" at bounding box center [476, 270] width 166 height 17
click at [581, 299] on div "Who Filed * Debtor Other Place Filed * Western District of [US_STATE] (Chapter …" at bounding box center [476, 308] width 529 height 113
click at [603, 269] on input "text" at bounding box center [652, 270] width 166 height 17
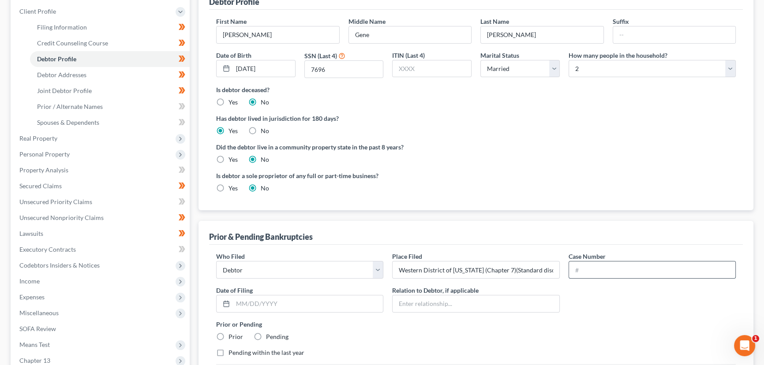
paste input "17-50545"
click at [528, 233] on div "Prior & Pending Bankruptcies" at bounding box center [476, 233] width 534 height 24
drag, startPoint x: 269, startPoint y: 306, endPoint x: 275, endPoint y: 305, distance: 6.2
click at [269, 306] on input "text" at bounding box center [308, 304] width 150 height 17
paste input "[DATE]"
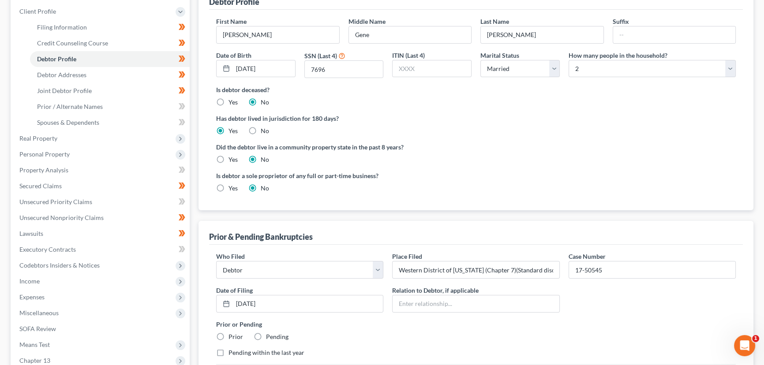
click at [389, 334] on div "Prior or Pending Prior Pending" at bounding box center [476, 331] width 529 height 22
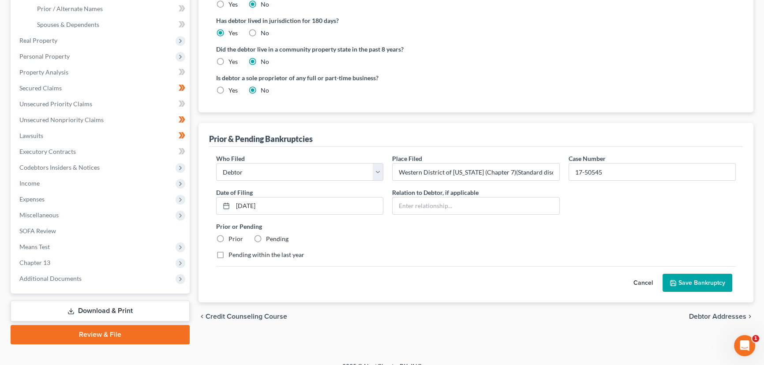
scroll to position [229, 0]
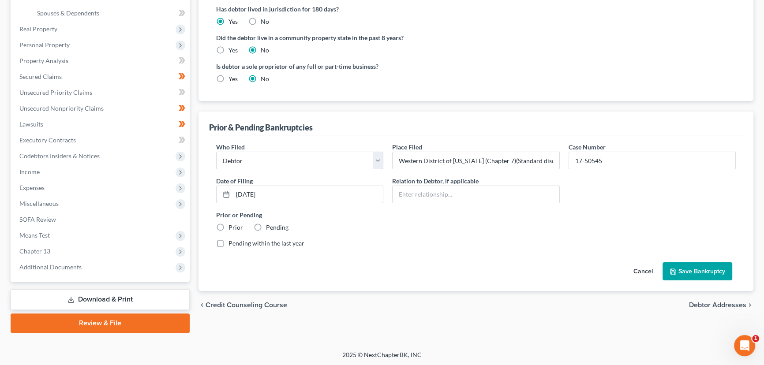
click at [229, 225] on label "Prior" at bounding box center [236, 227] width 15 height 9
click at [232, 225] on input "Prior" at bounding box center [235, 226] width 6 height 6
click at [682, 270] on button "Save Bankruptcy" at bounding box center [698, 272] width 70 height 19
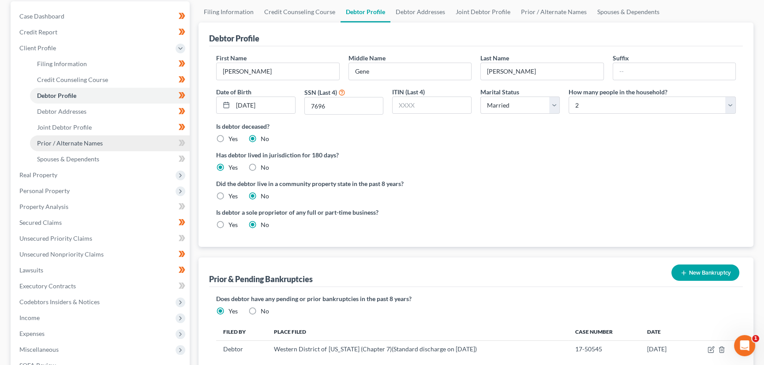
scroll to position [69, 0]
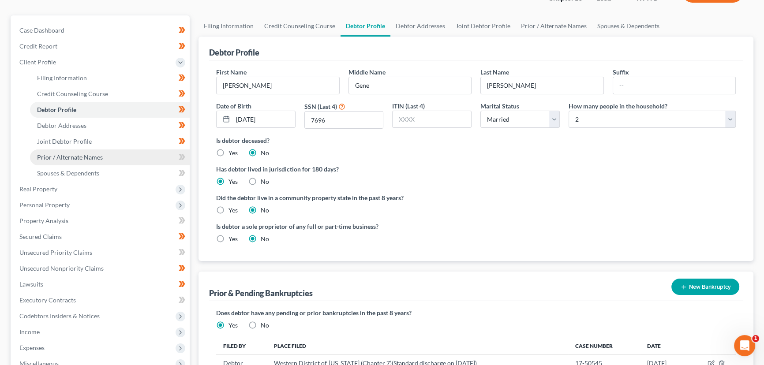
click at [64, 154] on span "Prior / Alternate Names" at bounding box center [70, 158] width 66 height 8
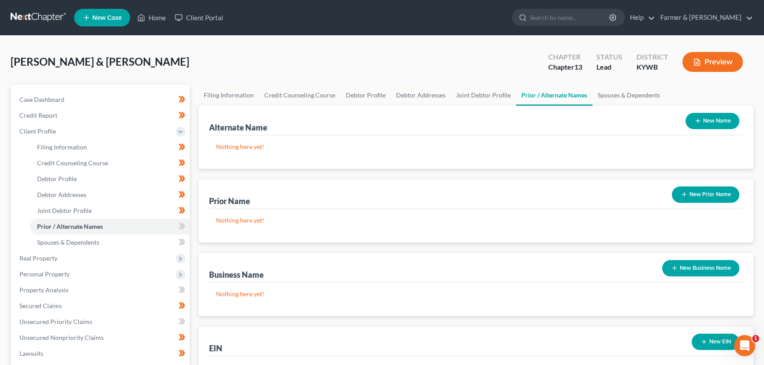
click at [692, 188] on button "New Prior Name" at bounding box center [706, 195] width 68 height 16
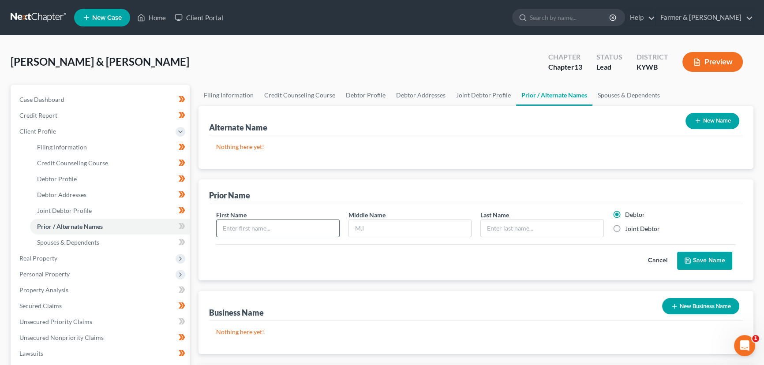
click at [260, 231] on input "text" at bounding box center [278, 228] width 123 height 17
click at [625, 225] on label "Joint Debtor" at bounding box center [642, 229] width 35 height 9
click at [629, 225] on input "Joint Debtor" at bounding box center [632, 228] width 6 height 6
click at [688, 254] on button "Save Name" at bounding box center [704, 261] width 55 height 19
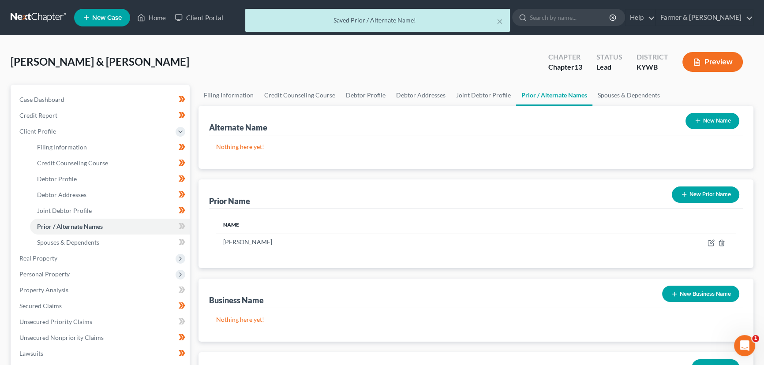
click at [696, 190] on button "New Prior Name" at bounding box center [706, 195] width 68 height 16
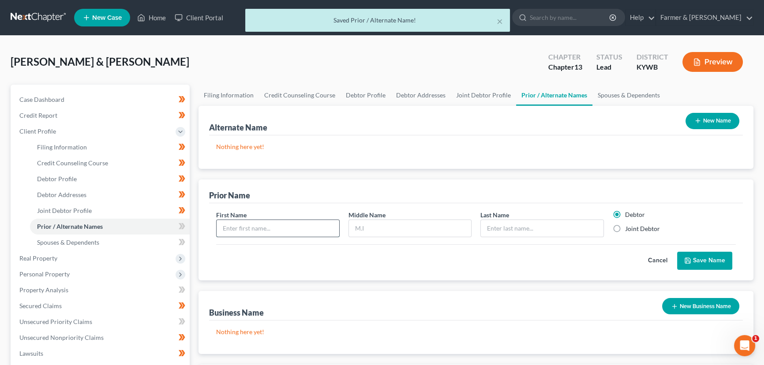
click at [267, 227] on input "text" at bounding box center [278, 228] width 123 height 17
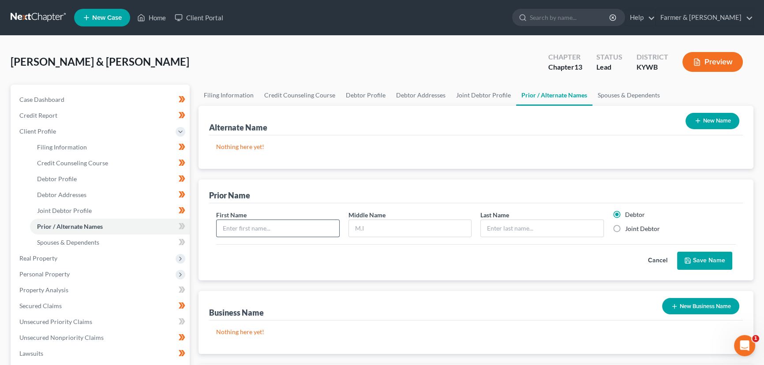
click at [267, 227] on input "text" at bounding box center [278, 228] width 123 height 17
click at [625, 228] on label "Joint Debtor" at bounding box center [642, 229] width 35 height 9
click at [629, 228] on input "Joint Debtor" at bounding box center [632, 228] width 6 height 6
click at [685, 258] on icon "submit" at bounding box center [687, 260] width 7 height 7
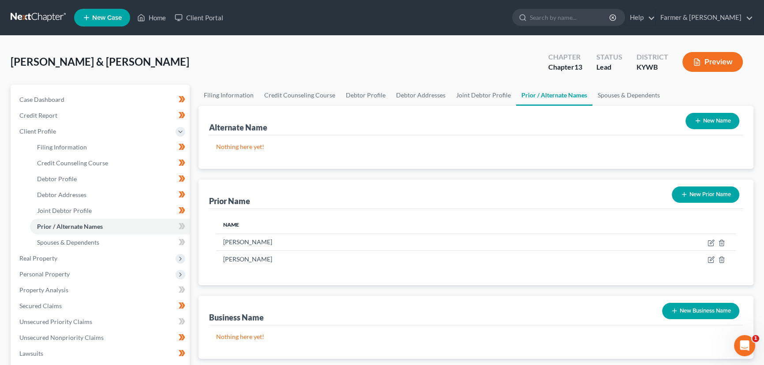
click at [695, 195] on button "New Prior Name" at bounding box center [706, 195] width 68 height 16
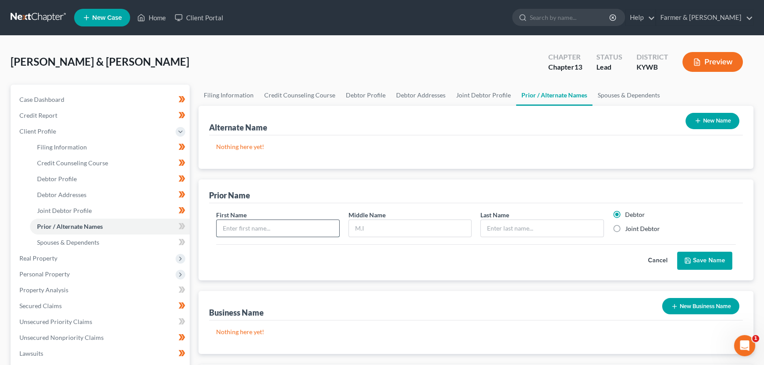
click at [295, 230] on input "text" at bounding box center [278, 228] width 123 height 17
click at [365, 225] on input "l" at bounding box center [410, 228] width 123 height 17
click at [490, 232] on input "text" at bounding box center [542, 228] width 123 height 17
drag, startPoint x: 618, startPoint y: 229, endPoint x: 633, endPoint y: 240, distance: 18.6
click at [625, 229] on label "Joint Debtor" at bounding box center [642, 229] width 35 height 9
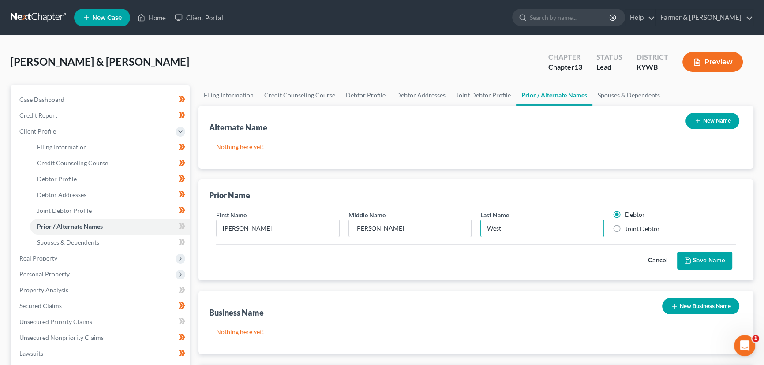
click at [629, 229] on input "Joint Debtor" at bounding box center [632, 228] width 6 height 6
click at [691, 260] on icon "submit" at bounding box center [687, 260] width 7 height 7
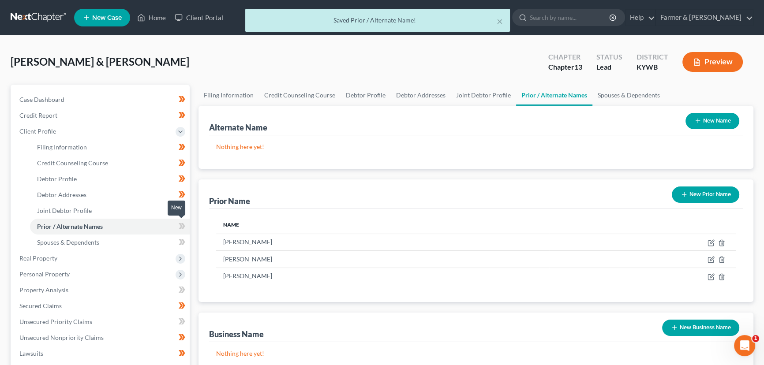
click at [183, 222] on icon at bounding box center [182, 226] width 7 height 11
click at [194, 215] on div "Filing Information Credit Counseling Course Debtor Profile Debtor Addresses Joi…" at bounding box center [476, 324] width 564 height 478
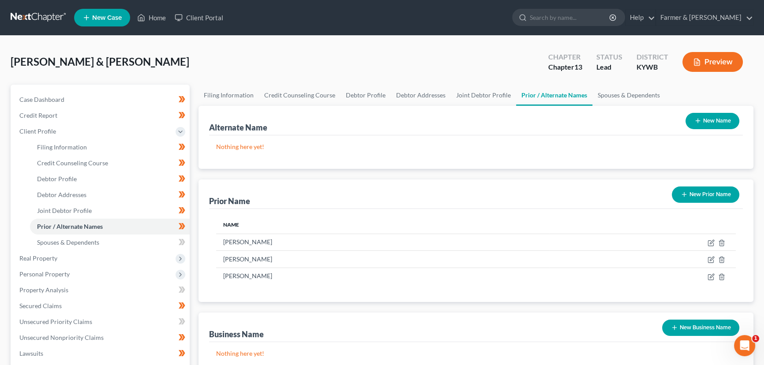
click at [287, 64] on div "[PERSON_NAME] & [PERSON_NAME] Upgraded Chapter Chapter 13 Status Lead District …" at bounding box center [382, 65] width 743 height 38
click at [60, 134] on span "Client Profile" at bounding box center [100, 132] width 177 height 16
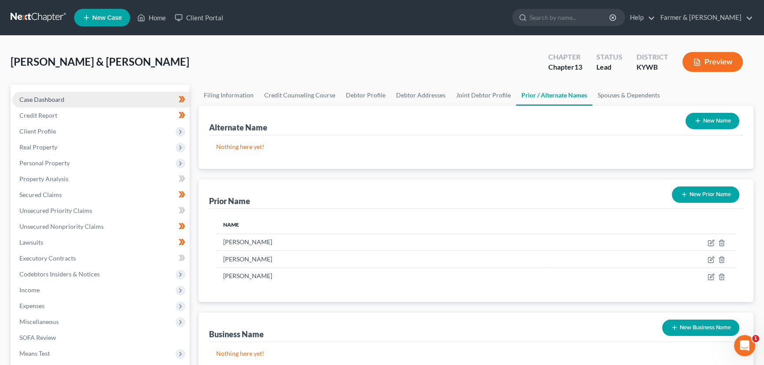
click at [56, 101] on span "Case Dashboard" at bounding box center [41, 100] width 45 height 8
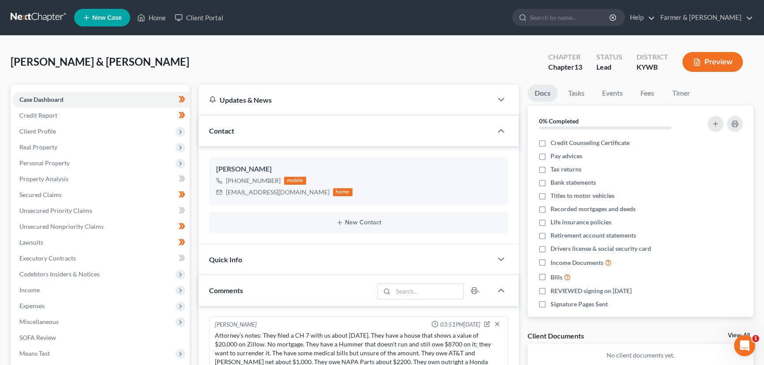
click at [262, 64] on div "[PERSON_NAME] & [PERSON_NAME] Upgraded Chapter Chapter 13 Status Lead District …" at bounding box center [382, 65] width 743 height 38
click at [150, 20] on link "Home" at bounding box center [152, 18] width 38 height 16
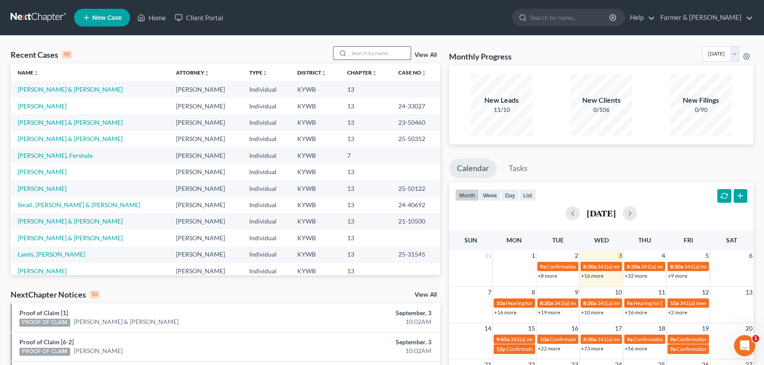
click at [373, 54] on input "search" at bounding box center [380, 53] width 62 height 13
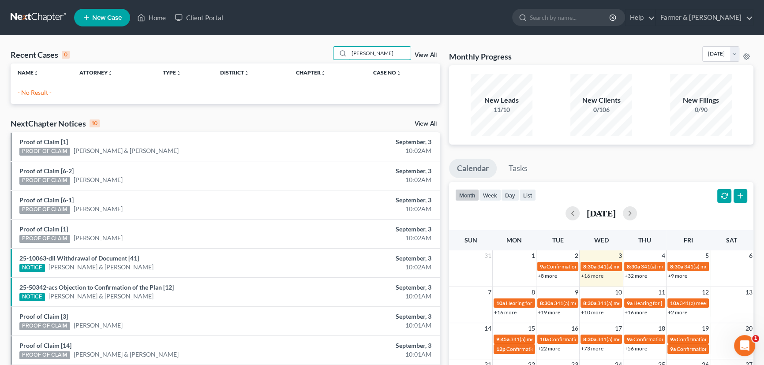
drag, startPoint x: 393, startPoint y: 50, endPoint x: 304, endPoint y: 60, distance: 88.8
click at [304, 60] on div "Recent Cases 0 [PERSON_NAME] View All" at bounding box center [226, 54] width 430 height 17
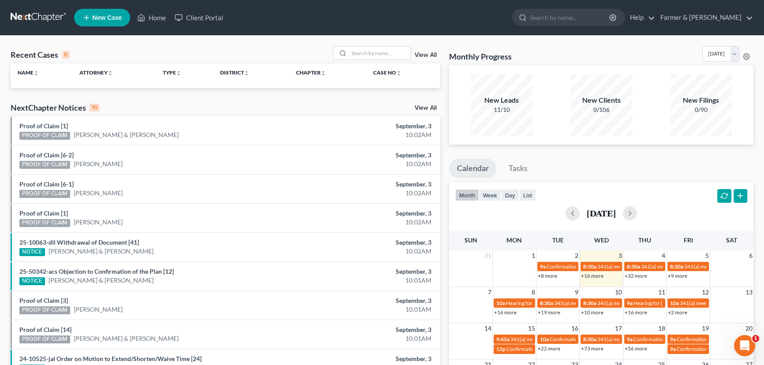
click at [86, 16] on line at bounding box center [86, 17] width 0 height 5
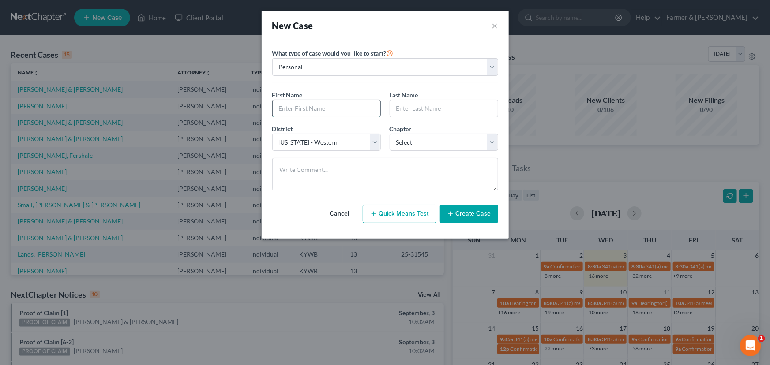
click at [305, 104] on input "text" at bounding box center [327, 108] width 108 height 17
click at [410, 135] on select "Select 7 11 12 13" at bounding box center [444, 143] width 109 height 18
click at [390, 134] on select "Select 7 11 12 13" at bounding box center [444, 143] width 109 height 18
click at [470, 222] on button "Create Case" at bounding box center [469, 214] width 58 height 19
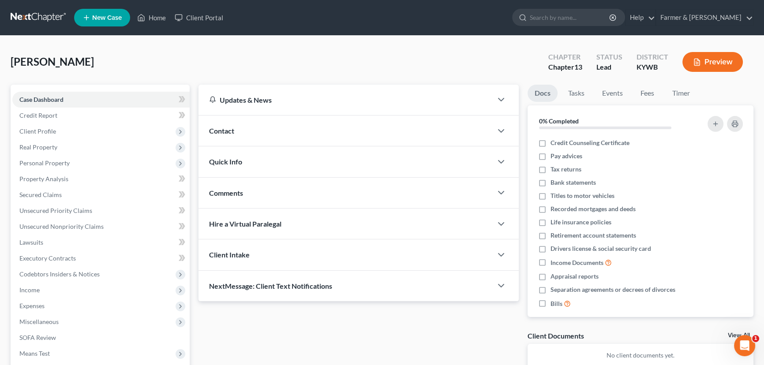
click at [243, 57] on div "[PERSON_NAME] Upgraded Chapter Chapter 13 Status Lead District [GEOGRAPHIC_DATA…" at bounding box center [382, 65] width 743 height 38
click at [736, 292] on icon "button" at bounding box center [739, 290] width 7 height 7
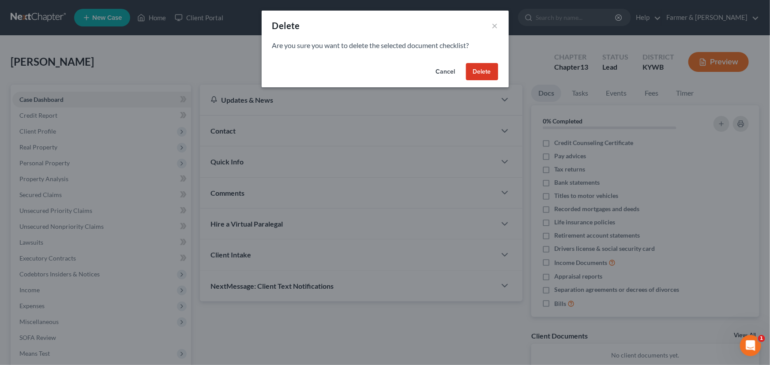
click at [478, 72] on button "Delete" at bounding box center [482, 72] width 32 height 18
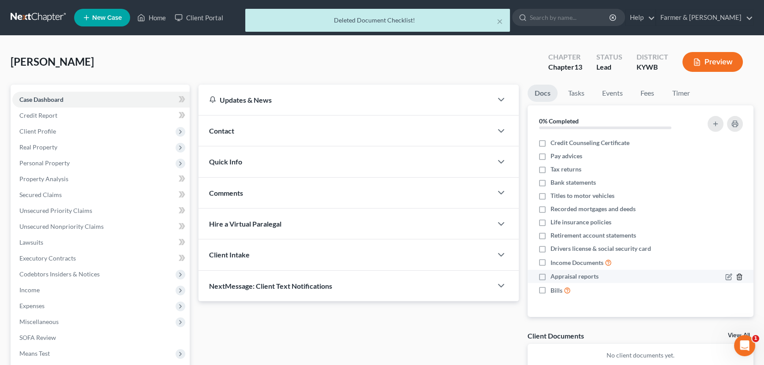
click at [739, 278] on icon "button" at bounding box center [739, 277] width 7 height 7
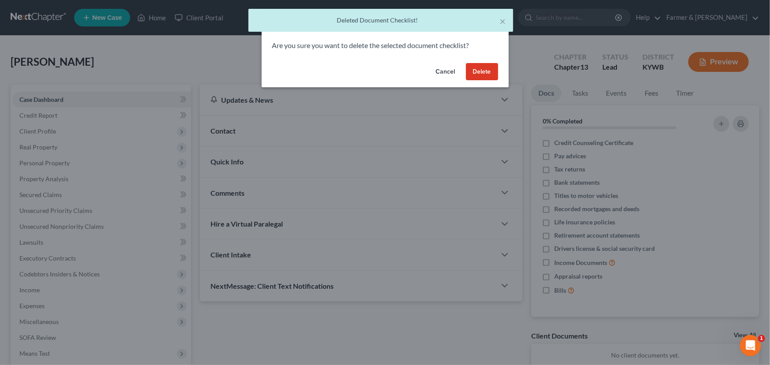
click at [483, 73] on button "Delete" at bounding box center [482, 72] width 32 height 18
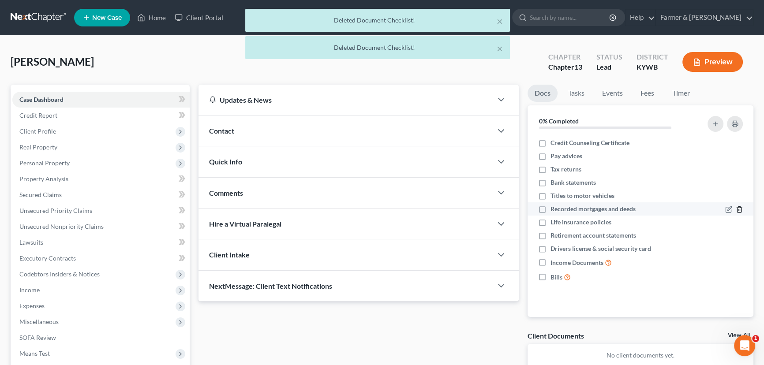
click at [741, 208] on icon "button" at bounding box center [739, 209] width 7 height 7
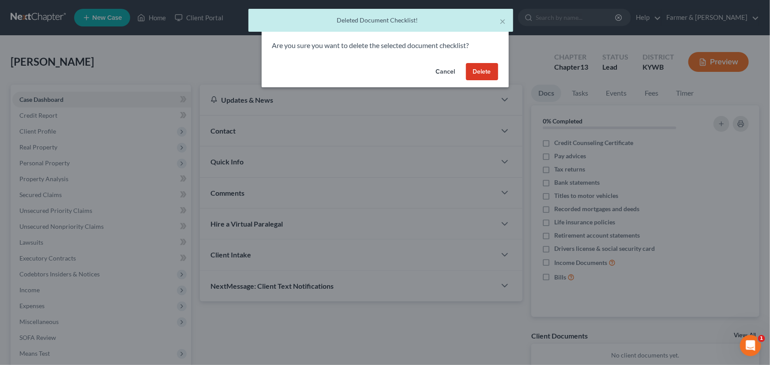
click at [485, 71] on button "Delete" at bounding box center [482, 72] width 32 height 18
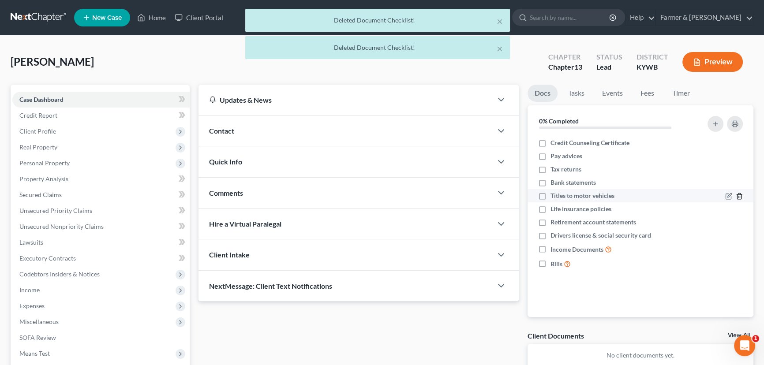
click at [742, 193] on icon "button" at bounding box center [739, 196] width 7 height 7
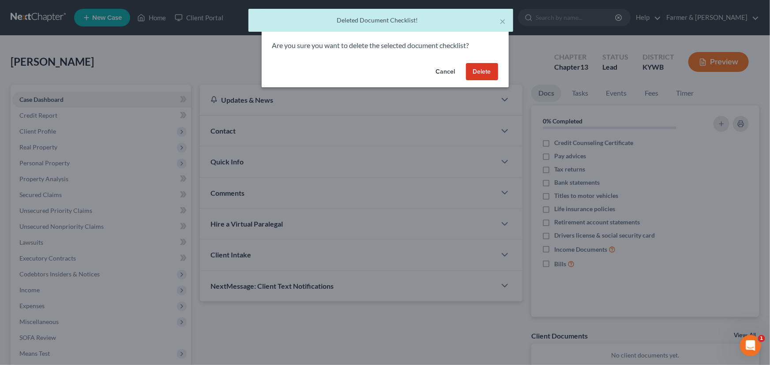
click at [482, 69] on button "Delete" at bounding box center [482, 72] width 32 height 18
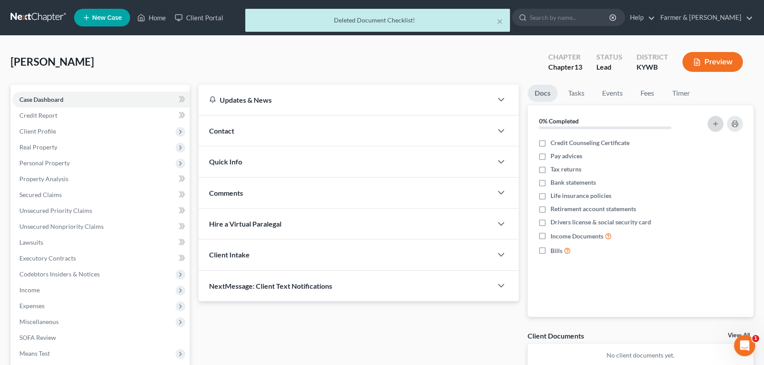
click at [710, 125] on button "button" at bounding box center [716, 124] width 16 height 16
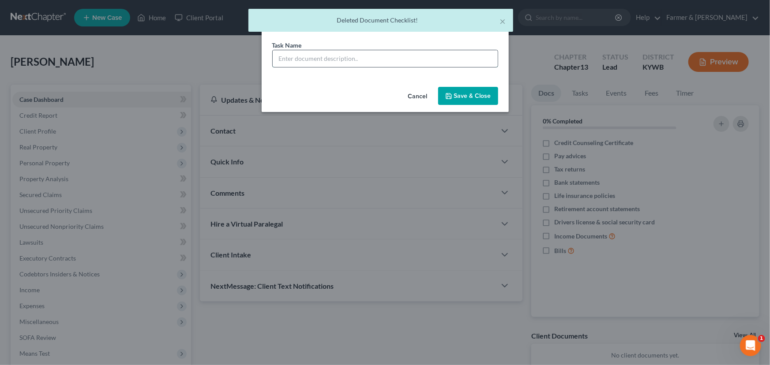
click at [412, 62] on input "text" at bounding box center [385, 58] width 225 height 17
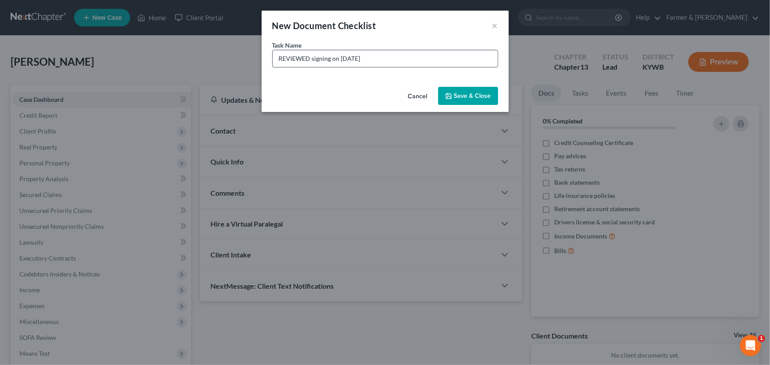
drag, startPoint x: 378, startPoint y: 61, endPoint x: 342, endPoint y: 57, distance: 36.4
click at [342, 57] on input "REVIEWED signing on [DATE]" at bounding box center [385, 58] width 225 height 17
click at [463, 98] on button "Save & Close" at bounding box center [468, 96] width 60 height 19
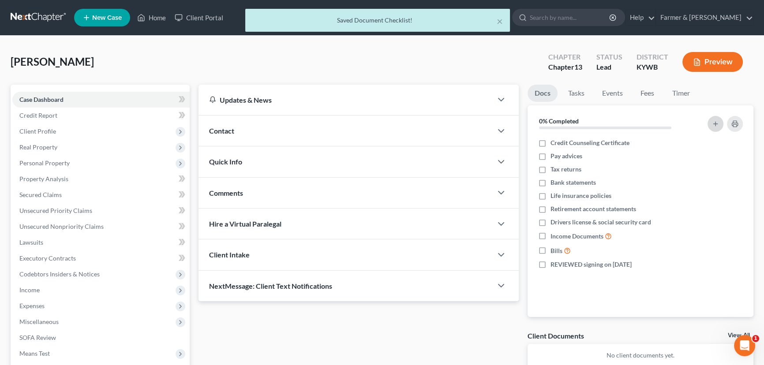
click at [714, 120] on icon "button" at bounding box center [715, 123] width 7 height 7
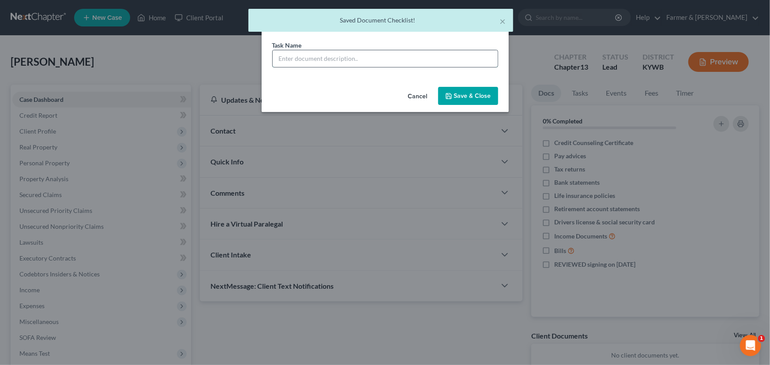
click at [354, 62] on input "text" at bounding box center [385, 58] width 225 height 17
drag, startPoint x: 447, startPoint y: 97, endPoint x: 464, endPoint y: 107, distance: 19.2
click at [448, 97] on polyline "button" at bounding box center [448, 97] width 3 height 2
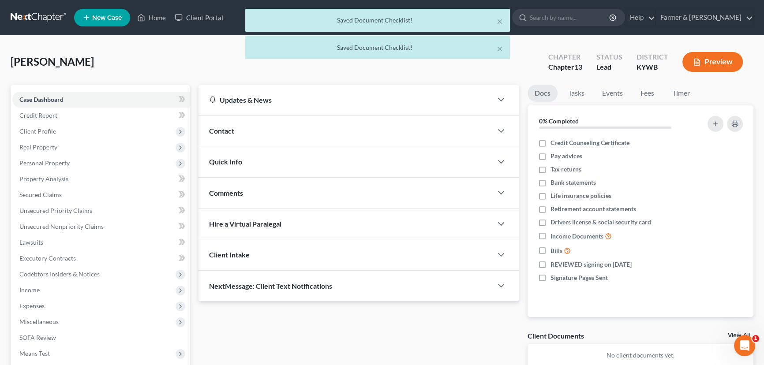
drag, startPoint x: 259, startPoint y: 130, endPoint x: 11, endPoint y: 163, distance: 250.2
click at [258, 130] on div "Contact" at bounding box center [346, 131] width 294 height 30
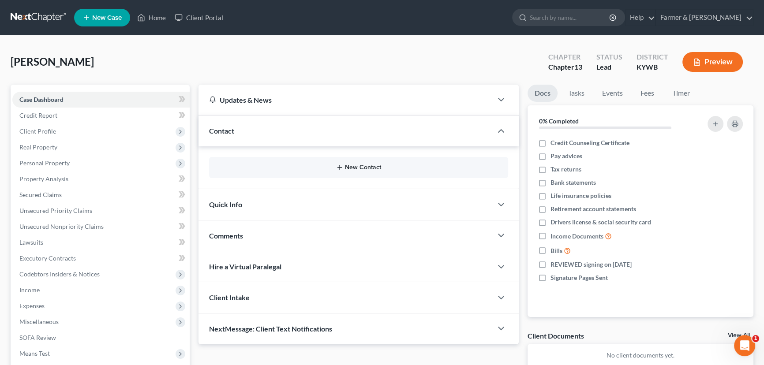
click at [338, 168] on line "button" at bounding box center [340, 168] width 4 height 0
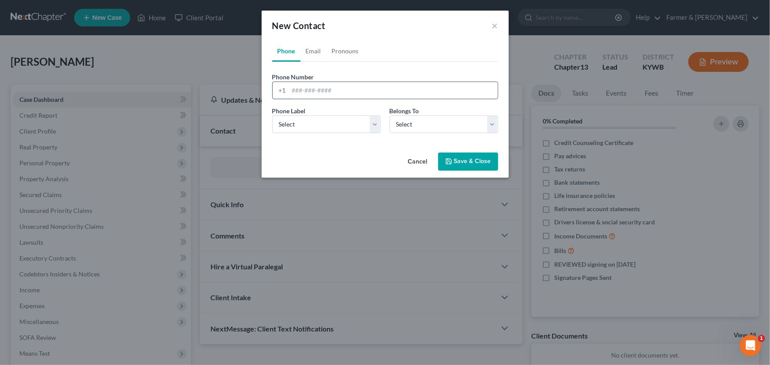
click at [311, 95] on input "tel" at bounding box center [393, 90] width 209 height 17
paste input "2709968191"
drag, startPoint x: 309, startPoint y: 123, endPoint x: 309, endPoint y: 131, distance: 8.4
click at [309, 123] on select "Select Mobile Home Work Other" at bounding box center [326, 125] width 109 height 18
click at [272, 116] on select "Select Mobile Home Work Other" at bounding box center [326, 125] width 109 height 18
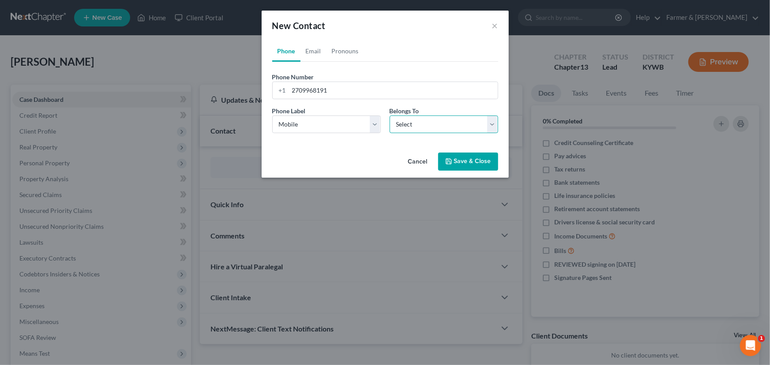
click at [403, 129] on select "Select Client Other" at bounding box center [444, 125] width 109 height 18
click at [390, 116] on select "Select Client Other" at bounding box center [444, 125] width 109 height 18
click at [315, 44] on link "Email" at bounding box center [313, 51] width 26 height 21
click at [304, 97] on input "email" at bounding box center [393, 90] width 209 height 17
paste input "[EMAIL_ADDRESS][DOMAIN_NAME]"
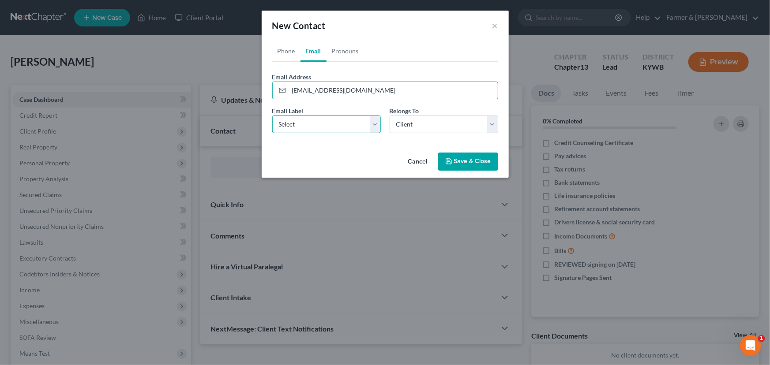
click at [292, 130] on select "Select Home Work Other" at bounding box center [326, 125] width 109 height 18
click at [272, 116] on select "Select Home Work Other" at bounding box center [326, 125] width 109 height 18
click at [285, 150] on div "Cancel Save & Close" at bounding box center [385, 163] width 247 height 29
click at [463, 160] on button "Save & Close" at bounding box center [468, 162] width 60 height 19
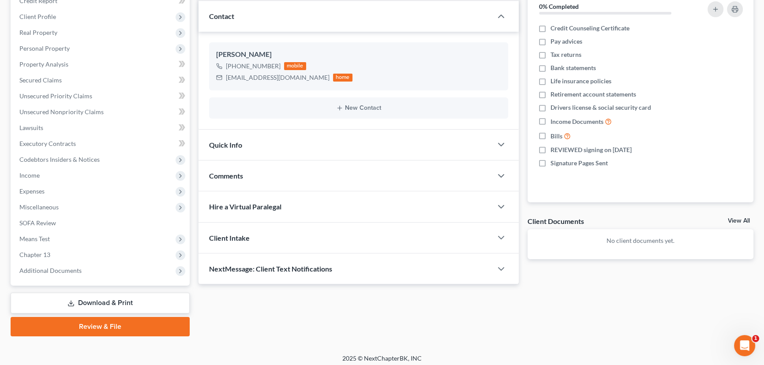
scroll to position [118, 0]
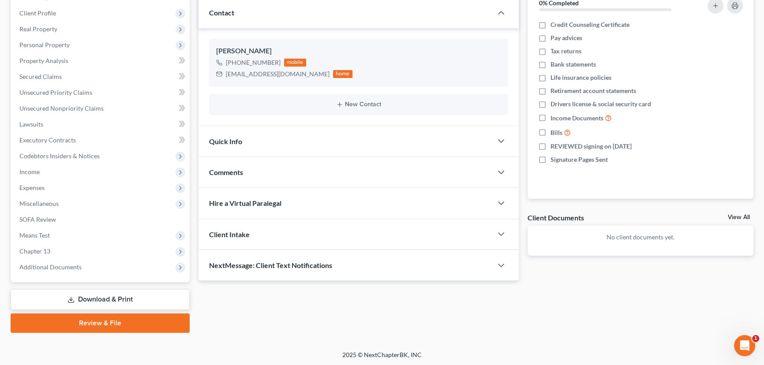
click at [242, 160] on div "Comments" at bounding box center [346, 172] width 294 height 30
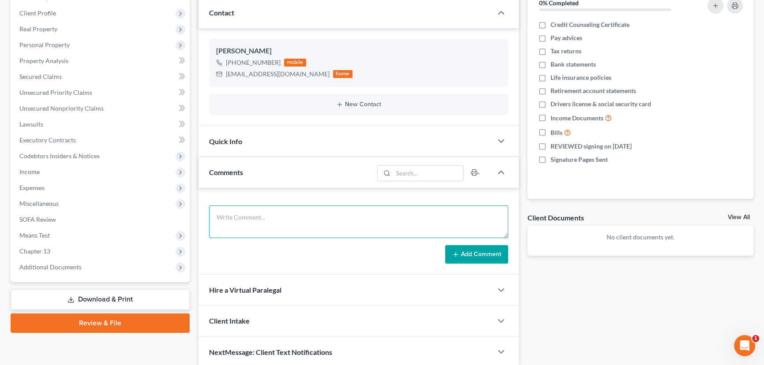
click at [267, 212] on textarea at bounding box center [358, 222] width 299 height 33
click at [290, 220] on textarea "Petition preparer notes:" at bounding box center [358, 222] width 299 height 33
paste textarea "Total debt: $20,000 Credit cards: $400 Personal loans: $1000 Medical bills: $10…"
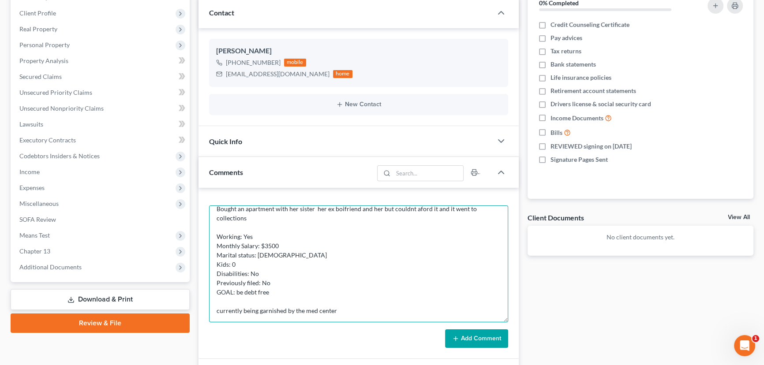
drag, startPoint x: 503, startPoint y: 235, endPoint x: 502, endPoint y: 315, distance: 79.4
click at [504, 319] on textarea "Petition preparer notes: Total debt: $20,000 Credit cards: $400 Personal loans:…" at bounding box center [358, 264] width 299 height 117
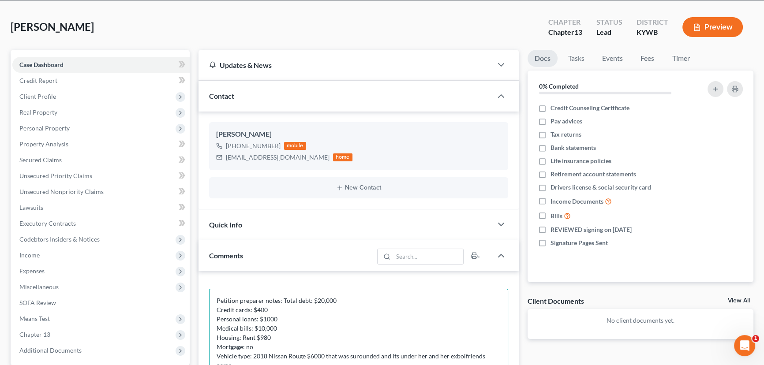
scroll to position [80, 0]
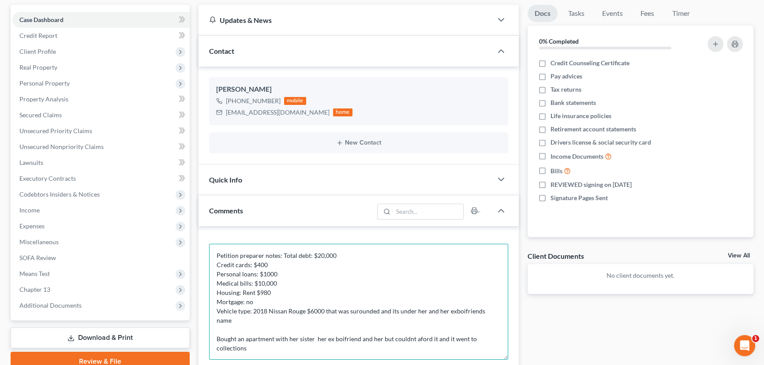
click at [214, 342] on textarea "Petition preparer notes: Total debt: $20,000 Credit cards: $400 Personal loans:…" at bounding box center [358, 302] width 299 height 116
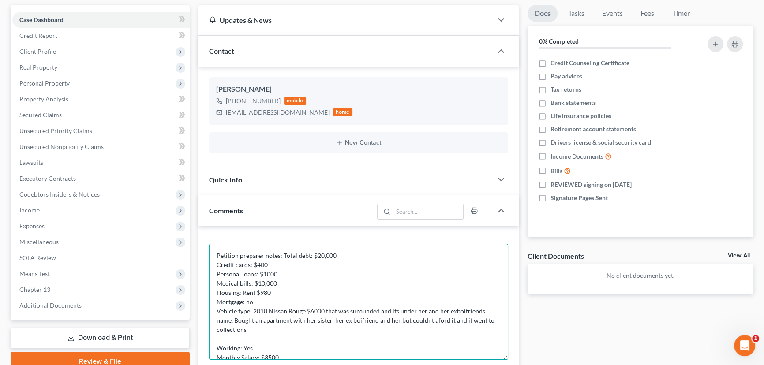
scroll to position [41, 0]
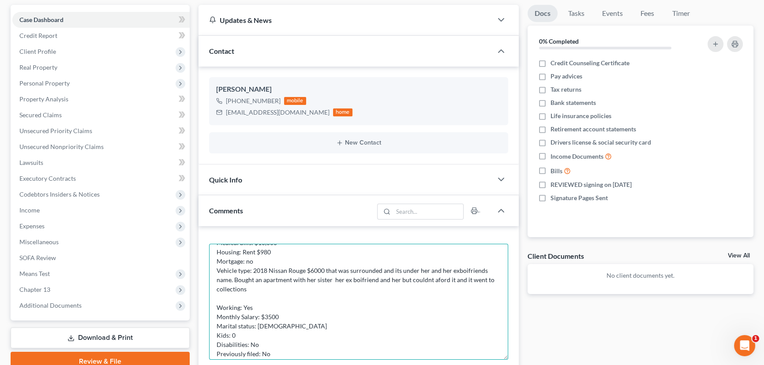
drag, startPoint x: 463, startPoint y: 272, endPoint x: 458, endPoint y: 271, distance: 5.8
click at [453, 273] on textarea "Petition preparer notes: Total debt: $20,000 Credit cards: $400 Personal loans:…" at bounding box center [358, 302] width 299 height 116
click at [456, 270] on textarea "Petition preparer notes: Total debt: $20,000 Credit cards: $400 Personal loans:…" at bounding box center [358, 302] width 299 height 116
click at [247, 286] on textarea "Petition preparer notes: Total debt: $20,000 Credit cards: $400 Personal loans:…" at bounding box center [358, 302] width 299 height 116
click at [215, 301] on textarea "Petition preparer notes: Total debt: $20,000 Credit cards: $400 Personal loans:…" at bounding box center [358, 302] width 299 height 116
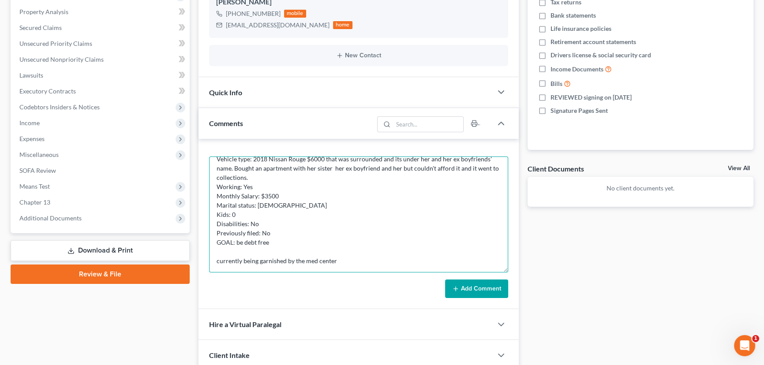
scroll to position [168, 0]
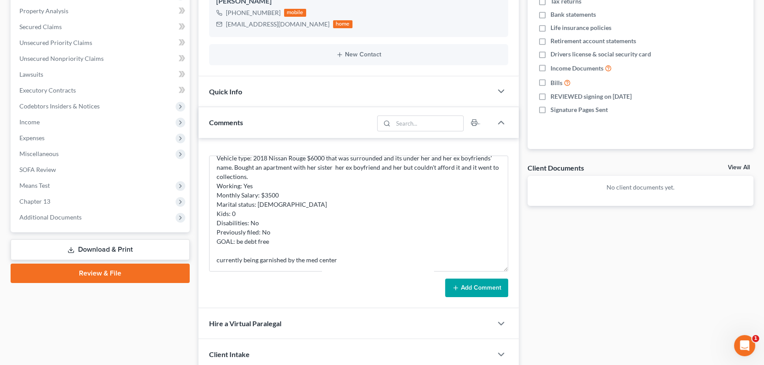
click at [471, 293] on button "Add Comment" at bounding box center [476, 288] width 63 height 19
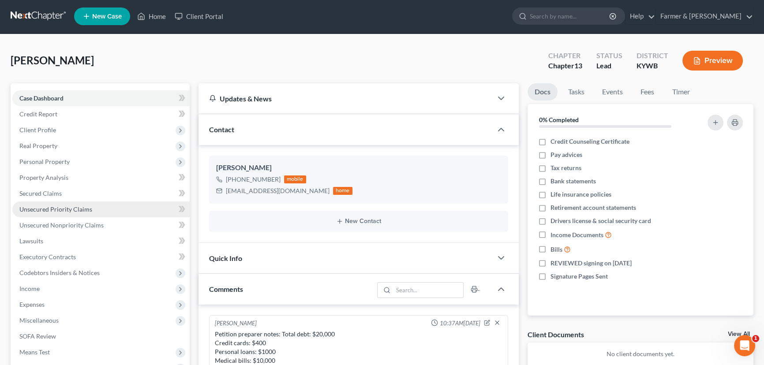
scroll to position [0, 0]
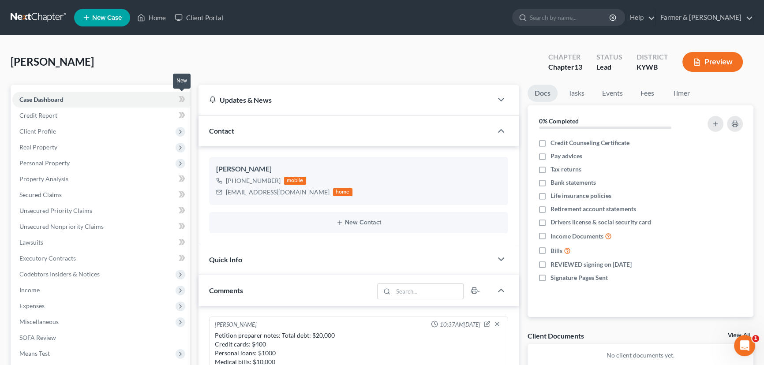
click at [185, 98] on span at bounding box center [181, 100] width 15 height 13
click at [198, 65] on div "[PERSON_NAME] Upgraded Chapter Chapter 13 Status Lead District [GEOGRAPHIC_DATA…" at bounding box center [382, 65] width 743 height 38
click at [76, 133] on span "Client Profile" at bounding box center [100, 132] width 177 height 16
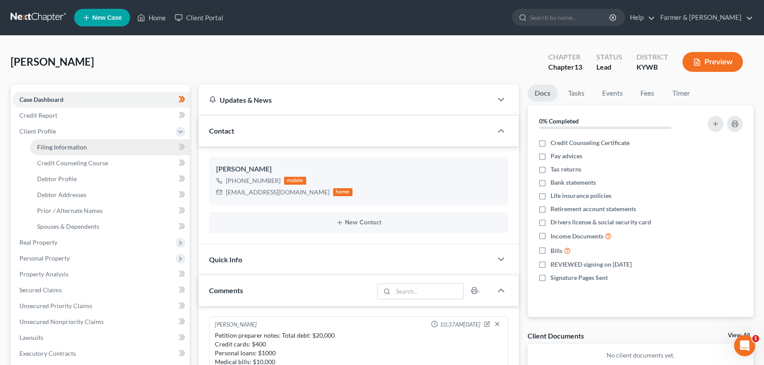
click at [88, 147] on link "Filing Information" at bounding box center [110, 147] width 160 height 16
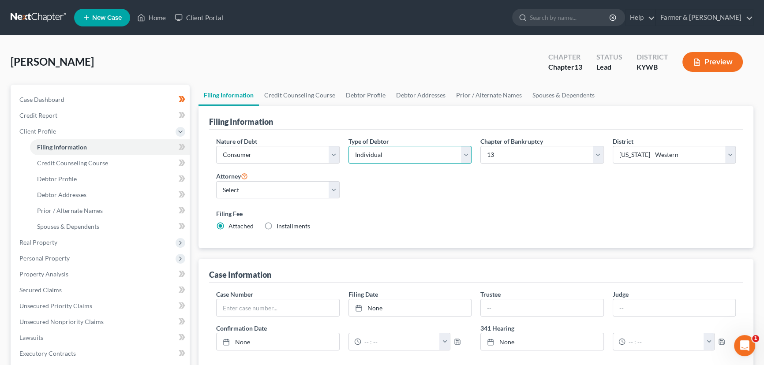
click at [375, 160] on select "Select Individual Joint" at bounding box center [411, 155] width 124 height 18
click at [349, 146] on select "Select Individual Joint" at bounding box center [411, 155] width 124 height 18
drag, startPoint x: 371, startPoint y: 157, endPoint x: 369, endPoint y: 162, distance: 6.0
click at [371, 156] on select "Select Individual Joint" at bounding box center [411, 155] width 124 height 18
click at [349, 146] on select "Select Individual Joint" at bounding box center [411, 155] width 124 height 18
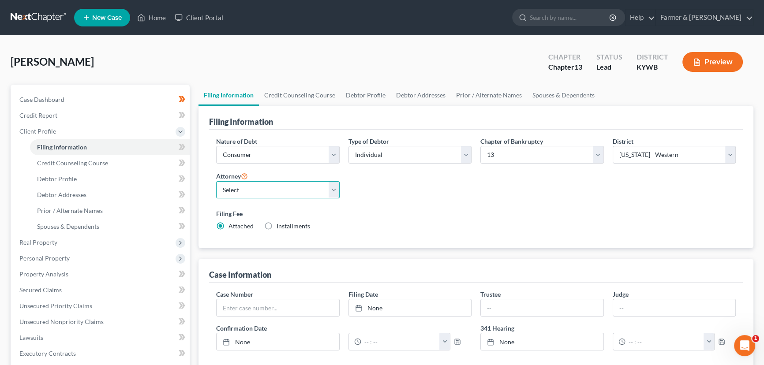
drag, startPoint x: 241, startPoint y: 185, endPoint x: 245, endPoint y: 196, distance: 11.5
click at [241, 185] on select "Select [PERSON_NAME] - KYWB [PERSON_NAME] - [PERSON_NAME] - KYWB" at bounding box center [278, 190] width 124 height 18
click at [216, 181] on select "Select [PERSON_NAME] - KYWB [PERSON_NAME] - [PERSON_NAME] - KYWB" at bounding box center [278, 190] width 124 height 18
click at [401, 216] on label "Filing Fee" at bounding box center [476, 213] width 520 height 9
click at [182, 150] on icon at bounding box center [182, 147] width 7 height 11
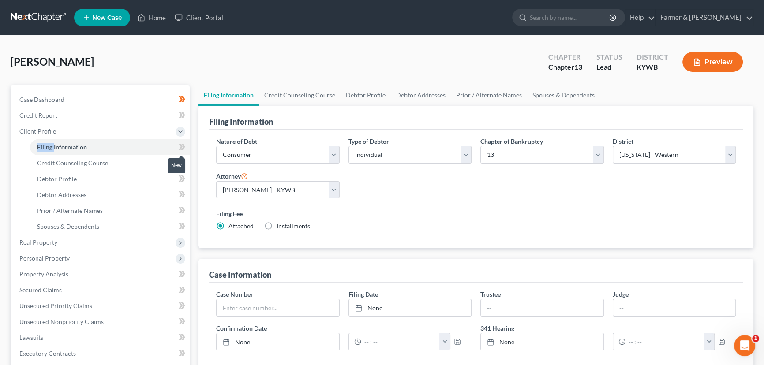
click at [182, 150] on icon at bounding box center [182, 147] width 7 height 11
drag, startPoint x: 198, startPoint y: 176, endPoint x: 184, endPoint y: 172, distance: 14.8
click at [198, 176] on div "Filing Information Credit Counseling Course Debtor Profile Debtor Addresses Pri…" at bounding box center [476, 316] width 564 height 463
click at [131, 159] on link "Credit Counseling Course" at bounding box center [110, 163] width 160 height 16
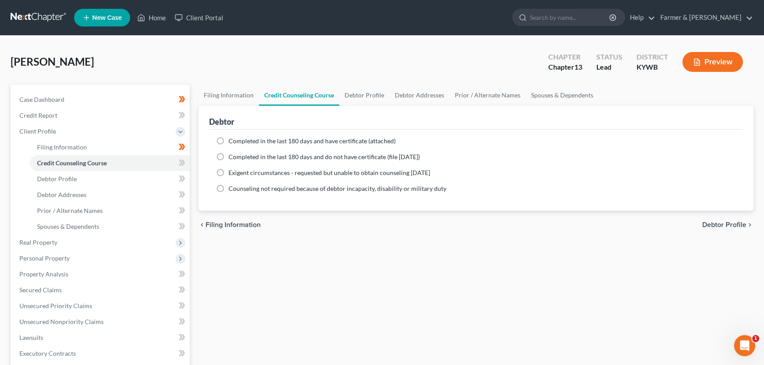
click at [229, 141] on label "Completed in the last 180 days and have certificate (attached)" at bounding box center [312, 141] width 167 height 9
click at [232, 141] on input "Completed in the last 180 days and have certificate (attached)" at bounding box center [235, 140] width 6 height 6
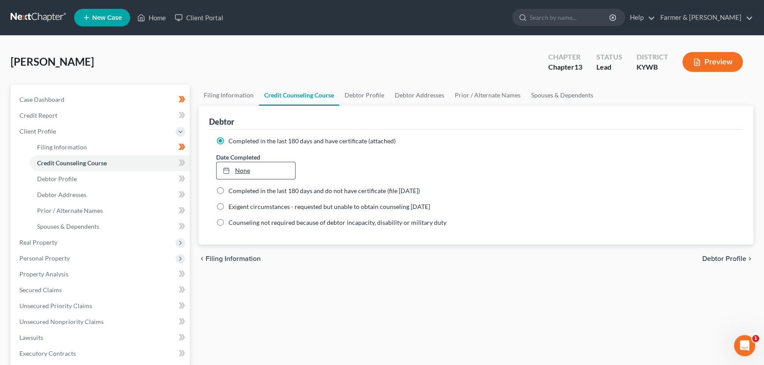
click at [269, 171] on link "None" at bounding box center [256, 170] width 79 height 17
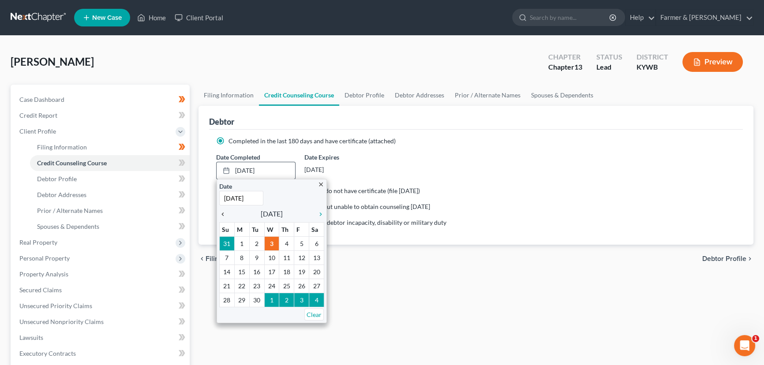
click at [224, 212] on icon "chevron_left" at bounding box center [224, 214] width 11 height 7
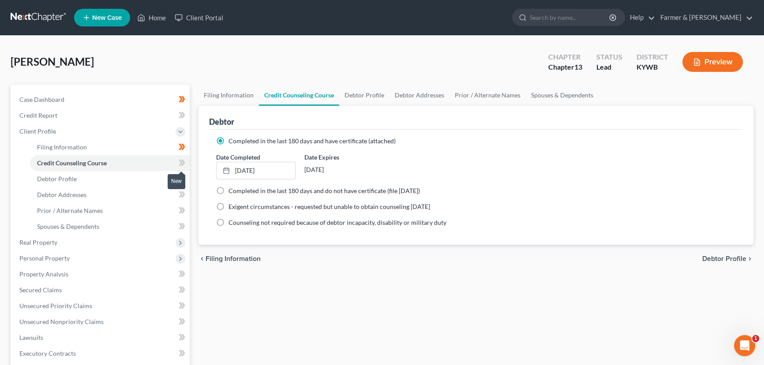
click at [181, 158] on icon at bounding box center [182, 163] width 7 height 11
click at [189, 164] on span at bounding box center [181, 164] width 15 height 13
click at [176, 159] on span at bounding box center [181, 164] width 15 height 13
click at [177, 159] on span at bounding box center [181, 164] width 15 height 13
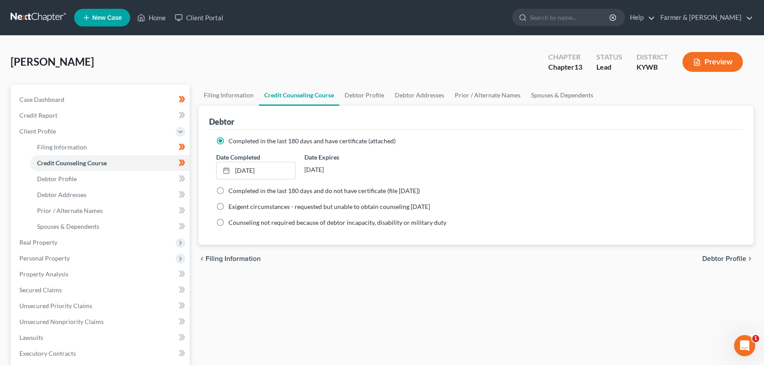
click at [195, 175] on div "Filing Information Credit Counseling Course Debtor Profile Debtor Addresses Pri…" at bounding box center [476, 316] width 564 height 462
click at [74, 181] on span "Debtor Profile" at bounding box center [57, 179] width 40 height 8
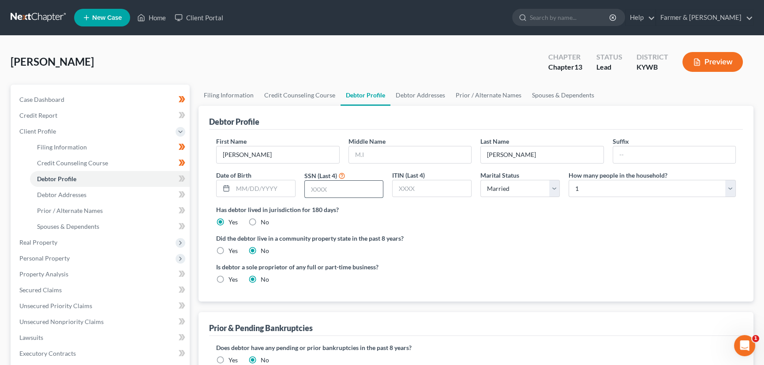
click at [335, 194] on input "text" at bounding box center [344, 189] width 79 height 17
click at [272, 182] on input "text" at bounding box center [264, 188] width 62 height 17
click at [396, 158] on input "text" at bounding box center [410, 154] width 123 height 17
click at [248, 66] on div "[PERSON_NAME] Upgraded Chapter Chapter 13 Status Lead District [GEOGRAPHIC_DATA…" at bounding box center [382, 65] width 743 height 38
click at [188, 180] on span at bounding box center [181, 179] width 15 height 13
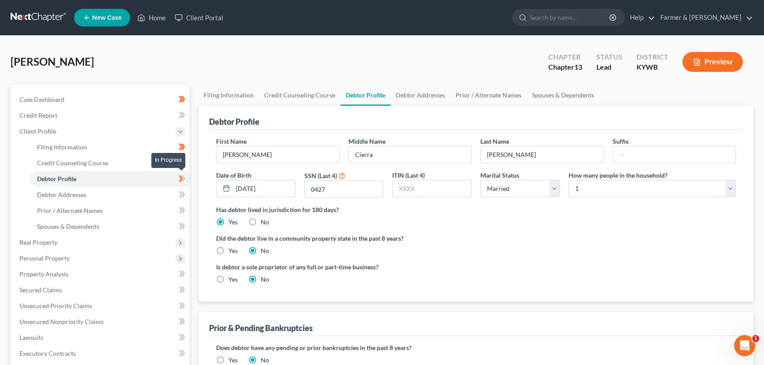
click at [188, 180] on span at bounding box center [181, 179] width 15 height 13
click at [194, 170] on div "Filing Information Credit Counseling Course Debtor Profile Debtor Addresses Pri…" at bounding box center [476, 316] width 564 height 462
click at [132, 192] on link "Debtor Addresses" at bounding box center [110, 195] width 160 height 16
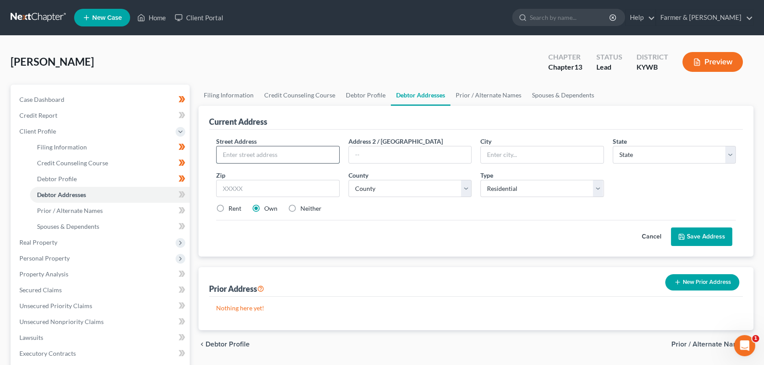
paste input "[STREET_ADDRESS]"
click at [272, 159] on input "text" at bounding box center [278, 154] width 123 height 17
paste input "42104"
click at [234, 185] on input "text" at bounding box center [278, 189] width 124 height 18
click at [342, 223] on div "Cancel Save Address" at bounding box center [476, 233] width 520 height 26
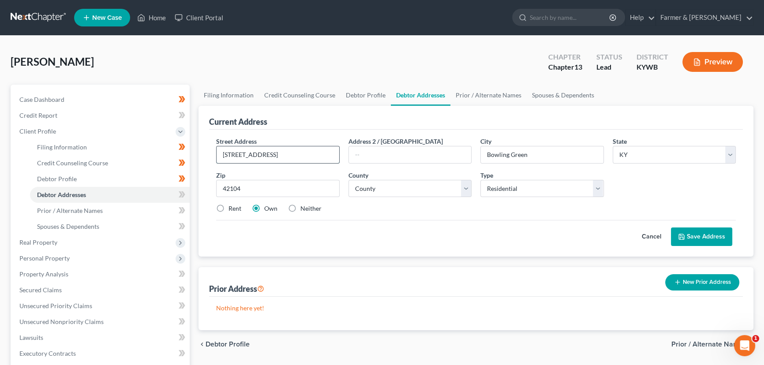
click at [282, 154] on input "[STREET_ADDRESS]" at bounding box center [278, 154] width 123 height 17
click at [364, 226] on div "Cancel Save Address" at bounding box center [476, 233] width 520 height 26
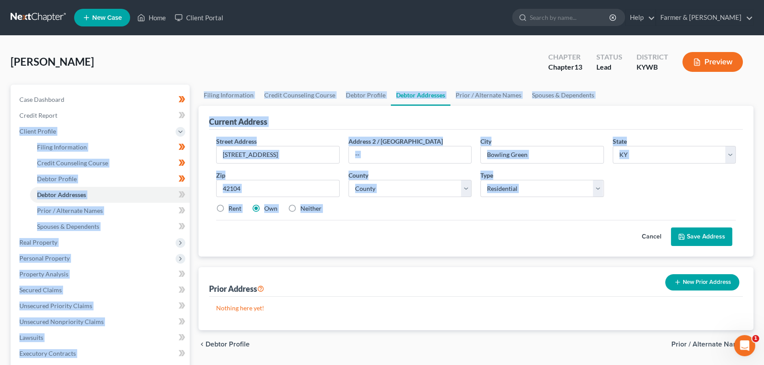
drag, startPoint x: 364, startPoint y: 226, endPoint x: -29, endPoint y: 126, distance: 405.6
click at [0, 126] on html "Home New Case Client Portal Farmer & Wright [EMAIL_ADDRESS][DOMAIN_NAME] My Acc…" at bounding box center [382, 290] width 764 height 580
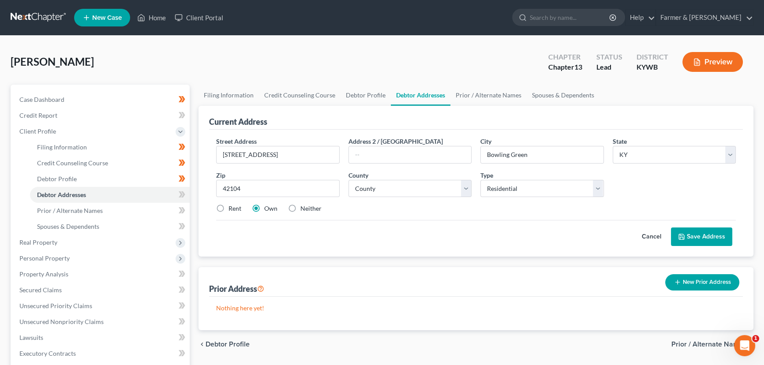
click at [197, 50] on div "[PERSON_NAME] Upgraded Chapter Chapter 13 Status Lead District [GEOGRAPHIC_DATA…" at bounding box center [382, 65] width 743 height 38
click at [394, 194] on select "County [GEOGRAPHIC_DATA] [GEOGRAPHIC_DATA] [GEOGRAPHIC_DATA] [GEOGRAPHIC_DATA] …" at bounding box center [411, 189] width 124 height 18
click at [349, 180] on select "County [GEOGRAPHIC_DATA] [GEOGRAPHIC_DATA] [GEOGRAPHIC_DATA] [GEOGRAPHIC_DATA] …" at bounding box center [411, 189] width 124 height 18
click at [368, 221] on div "Cancel Save Address" at bounding box center [476, 233] width 520 height 26
click at [229, 211] on label "Rent" at bounding box center [235, 208] width 13 height 9
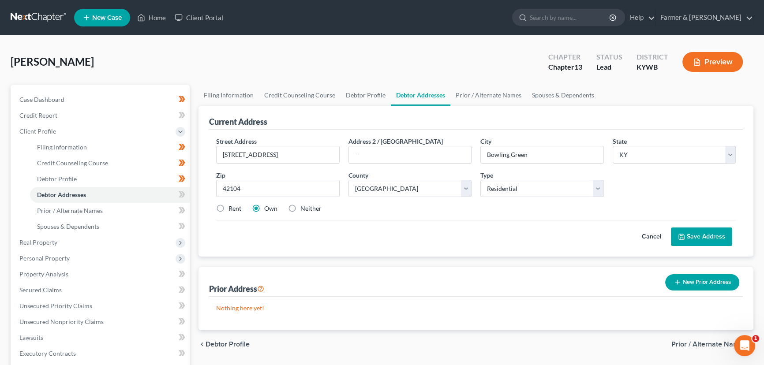
click at [232, 210] on input "Rent" at bounding box center [235, 207] width 6 height 6
click at [291, 244] on div "Cancel Save Address" at bounding box center [476, 233] width 520 height 26
click at [687, 234] on button "Save Address" at bounding box center [701, 237] width 61 height 19
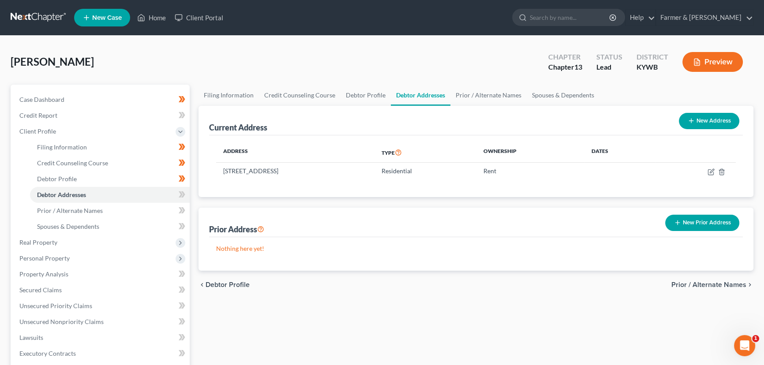
click at [683, 224] on button "New Prior Address" at bounding box center [702, 223] width 74 height 16
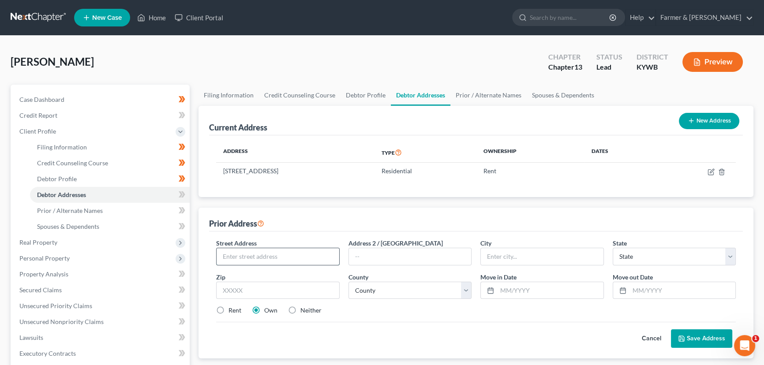
click at [276, 259] on input "text" at bounding box center [278, 256] width 123 height 17
drag, startPoint x: 305, startPoint y: 253, endPoint x: 364, endPoint y: 251, distance: 59.1
click at [364, 251] on div "Street Address * GET INFO ON HOUSE SHE BOUGHT ALONG HER S Address 2 / [GEOGRAPH…" at bounding box center [476, 281] width 529 height 84
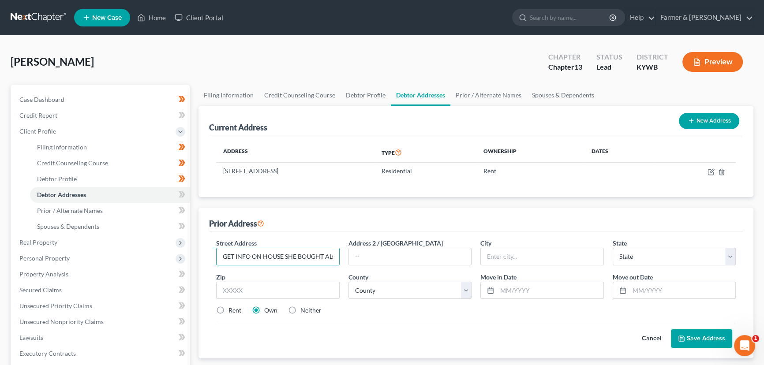
click at [349, 229] on div "Prior Address" at bounding box center [476, 220] width 534 height 24
click at [697, 338] on button "Save Address" at bounding box center [701, 339] width 61 height 19
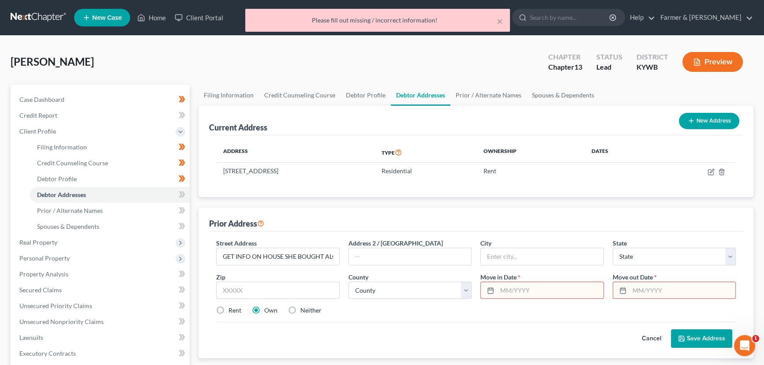
click at [529, 289] on input "text" at bounding box center [550, 290] width 106 height 17
click at [641, 296] on input "text" at bounding box center [683, 290] width 106 height 17
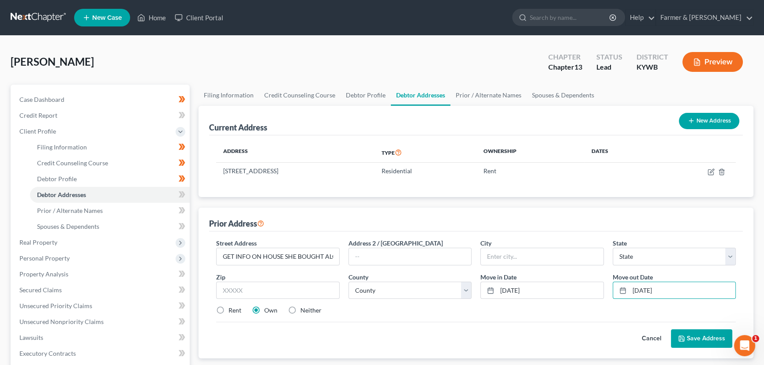
click at [690, 345] on button "Save Address" at bounding box center [701, 339] width 61 height 19
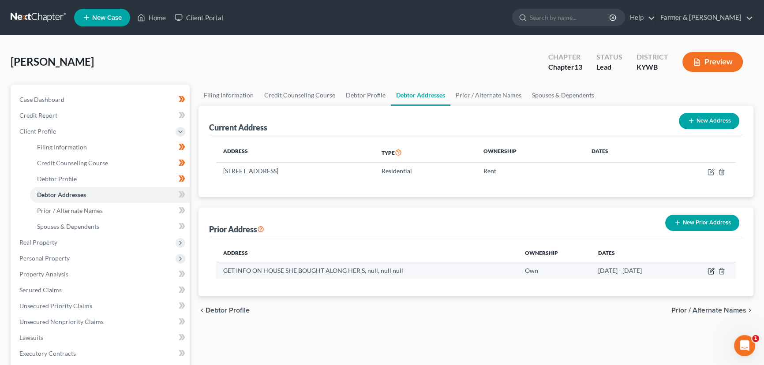
click at [710, 271] on icon "button" at bounding box center [711, 271] width 7 height 7
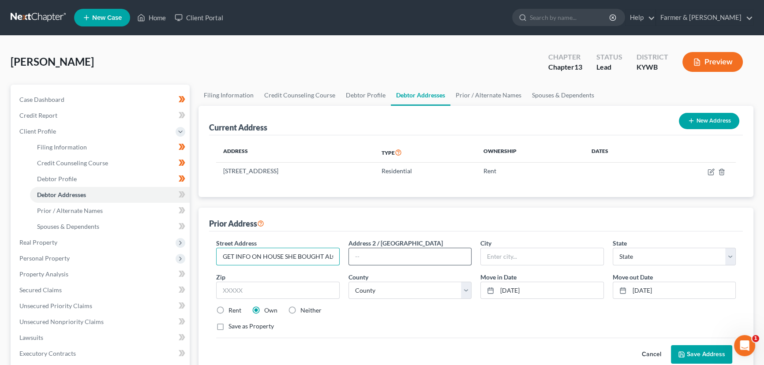
scroll to position [0, 31]
drag, startPoint x: 314, startPoint y: 254, endPoint x: 368, endPoint y: 258, distance: 54.0
click at [368, 258] on div "Street Address * GET INFO ON HOUSE SHE BOUGHT ALONG HER S Address 2 / [GEOGRAPH…" at bounding box center [476, 289] width 529 height 100
click at [319, 261] on input "GET INFO ON HOUSE SHE BOUGHT ALONG HER S" at bounding box center [278, 256] width 123 height 17
click at [249, 254] on input "GET INFO ON HOUSE SHE BOUGHT ALONG HER S" at bounding box center [278, 256] width 123 height 17
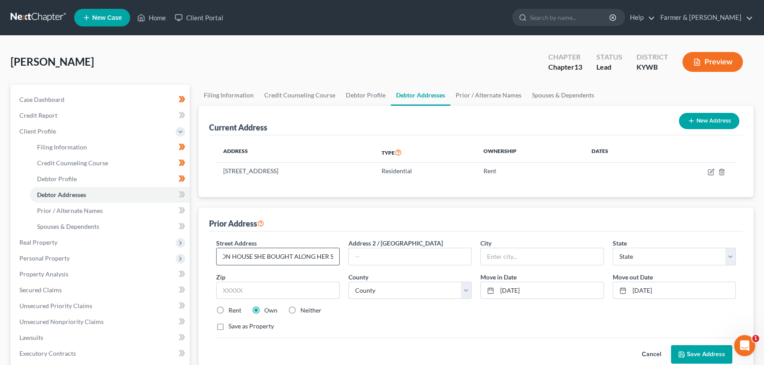
click at [251, 256] on input "GET INFO ON HOUSE SHE BOUGHT ALONG HER S" at bounding box center [278, 256] width 123 height 17
click at [321, 260] on input "GET INFO ON APT SHE BOUGHT ALONG HER S" at bounding box center [278, 256] width 123 height 17
click at [678, 349] on button "Save Address" at bounding box center [701, 354] width 61 height 19
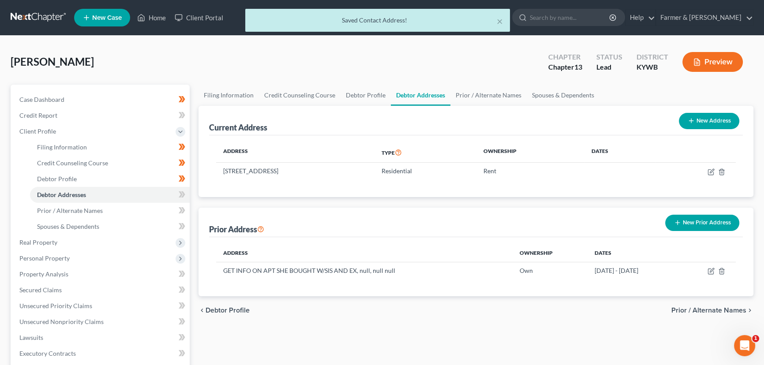
click at [380, 222] on div "Prior Address New Prior Address" at bounding box center [476, 223] width 534 height 30
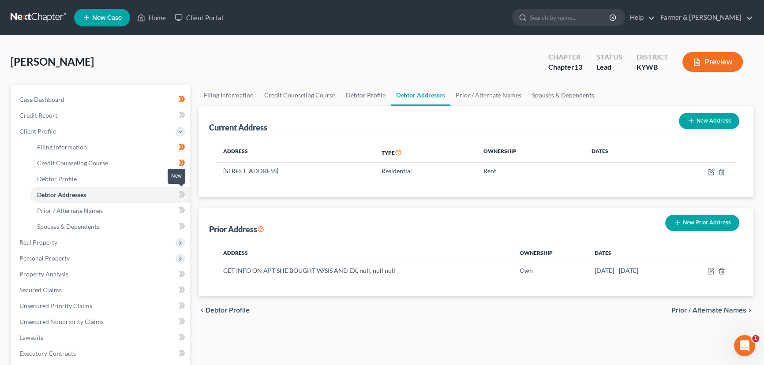
click at [185, 195] on icon at bounding box center [182, 194] width 7 height 11
click at [195, 195] on div "Filing Information Credit Counseling Course Debtor Profile Debtor Addresses Pri…" at bounding box center [476, 316] width 564 height 462
click at [176, 58] on div "[PERSON_NAME] Upgraded Chapter Chapter 13 Status Lead District [GEOGRAPHIC_DATA…" at bounding box center [382, 65] width 743 height 38
drag, startPoint x: 55, startPoint y: 90, endPoint x: 62, endPoint y: 99, distance: 11.6
click at [62, 99] on div "Case Dashboard Payments Invoices Payments Payments Credit Report Client Profile…" at bounding box center [100, 290] width 179 height 411
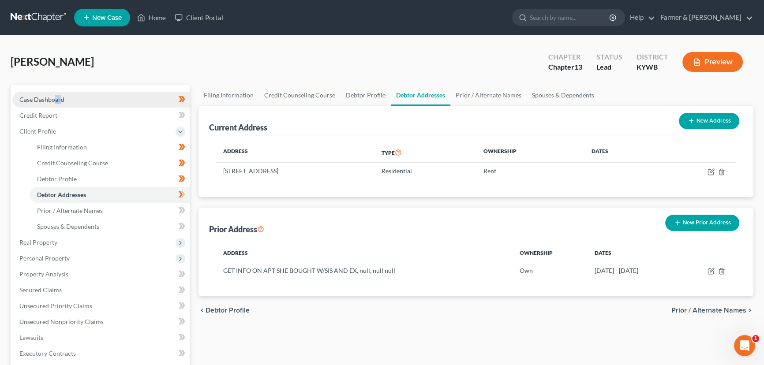
click at [62, 99] on span "Case Dashboard" at bounding box center [41, 100] width 45 height 8
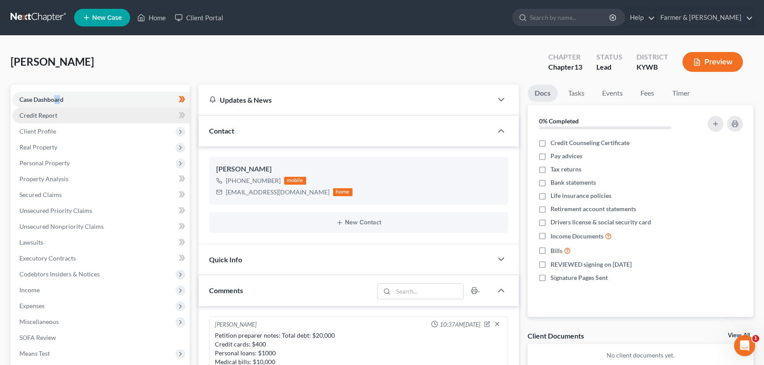
scroll to position [38, 0]
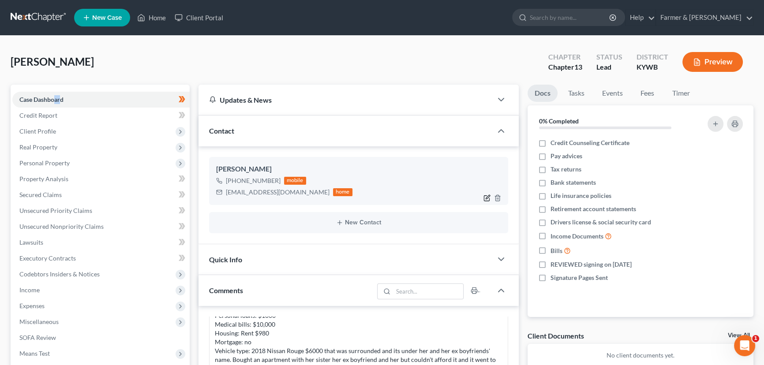
click at [487, 195] on icon "button" at bounding box center [487, 198] width 7 height 7
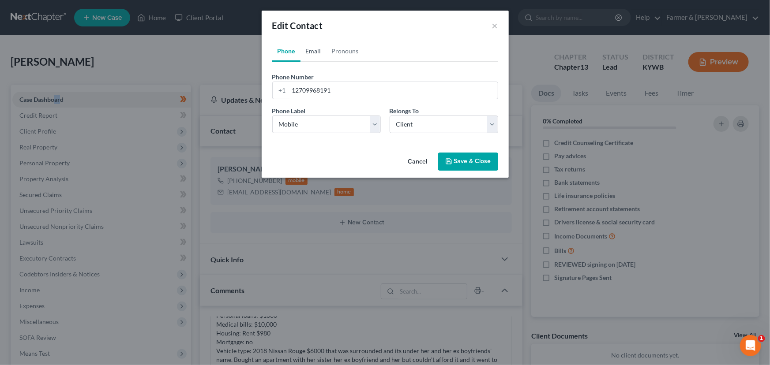
click at [323, 46] on link "Email" at bounding box center [313, 51] width 26 height 21
drag, startPoint x: 382, startPoint y: 87, endPoint x: 225, endPoint y: 92, distance: 157.1
click at [225, 92] on div "Edit Contact × Phone Email Pronouns Phone Number * [PHONE_NUMBER] Ext. Phone La…" at bounding box center [385, 182] width 770 height 365
paste input "[EMAIL_ADDRESS]"
click at [450, 161] on icon "button" at bounding box center [448, 161] width 7 height 7
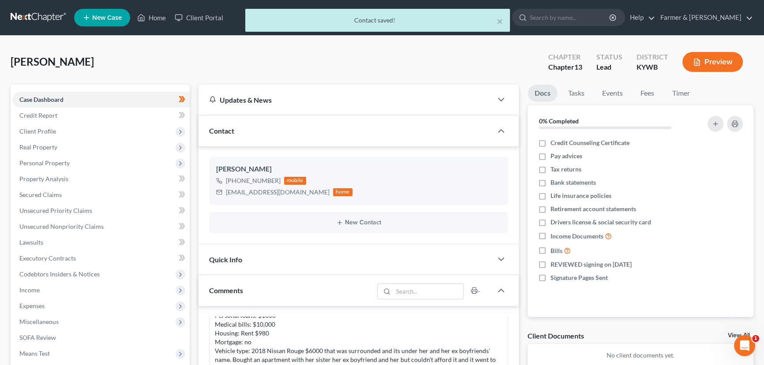
click at [226, 60] on div "[PERSON_NAME] Upgraded Chapter Chapter 13 Status Lead District [GEOGRAPHIC_DATA…" at bounding box center [382, 65] width 743 height 38
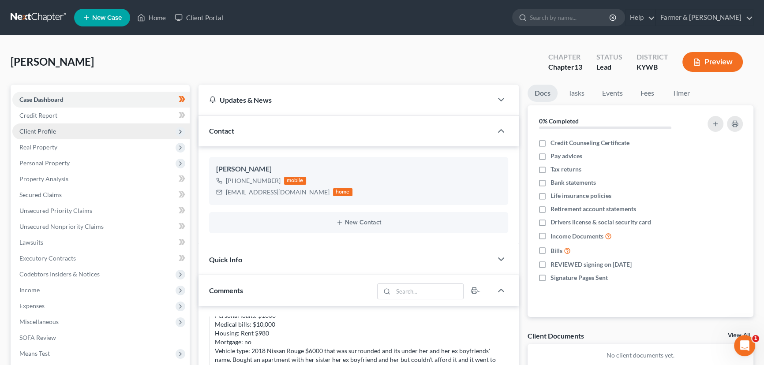
click at [85, 129] on span "Client Profile" at bounding box center [100, 132] width 177 height 16
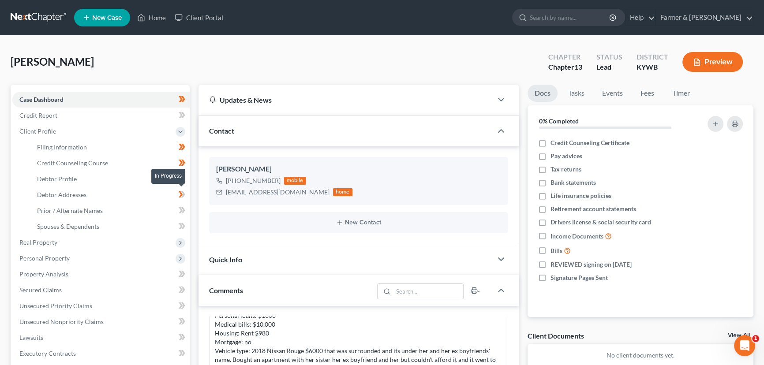
drag, startPoint x: 185, startPoint y: 196, endPoint x: 195, endPoint y: 197, distance: 9.3
click at [185, 196] on span at bounding box center [181, 195] width 15 height 13
click at [195, 197] on div "Updates & News × Western [US_STATE]: Faster Filing Times! Updates have been mad…" at bounding box center [358, 356] width 329 height 543
click at [117, 127] on span "Client Profile" at bounding box center [100, 132] width 177 height 16
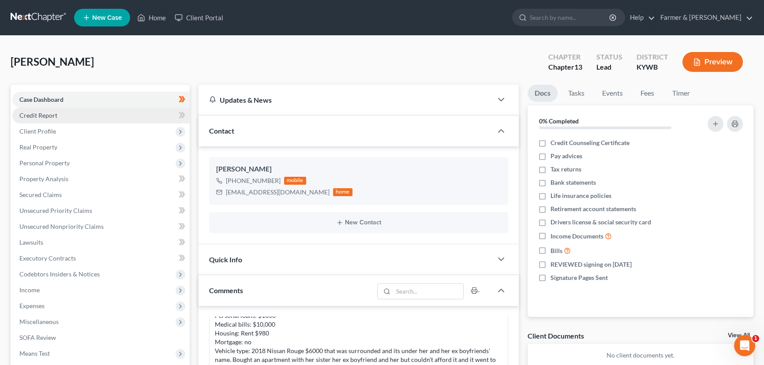
click at [111, 114] on link "Credit Report" at bounding box center [100, 116] width 177 height 16
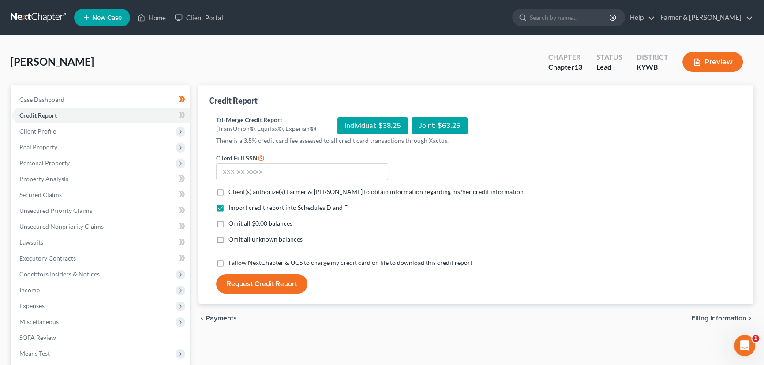
click at [229, 188] on label "Client(s) authorize(s) Farmer & [PERSON_NAME] to obtain information regarding h…" at bounding box center [377, 192] width 296 height 9
click at [232, 188] on input "Client(s) authorize(s) Farmer & [PERSON_NAME] to obtain information regarding h…" at bounding box center [235, 191] width 6 height 6
click at [229, 225] on label "Omit all $0.00 balances" at bounding box center [261, 223] width 64 height 9
click at [232, 225] on input "Omit all $0.00 balances" at bounding box center [235, 222] width 6 height 6
click at [229, 259] on label "I allow NextChapter & UCS to charge my credit card on file to download this cre…" at bounding box center [351, 263] width 244 height 9
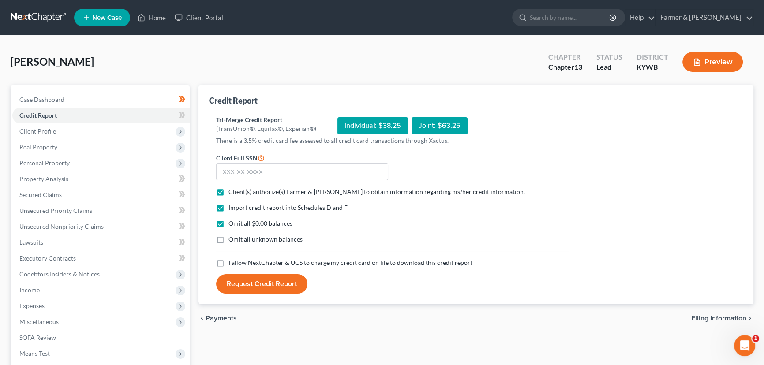
click at [232, 259] on input "I allow NextChapter & UCS to charge my credit card on file to download this cre…" at bounding box center [235, 262] width 6 height 6
click at [253, 173] on input "text" at bounding box center [302, 172] width 172 height 18
click at [259, 287] on button "Request Credit Report" at bounding box center [261, 283] width 91 height 19
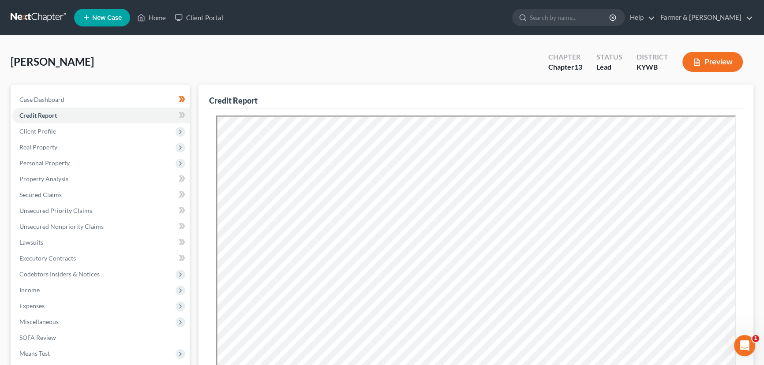
click at [372, 66] on div "[PERSON_NAME] Upgraded Chapter Chapter 13 Status Lead District [GEOGRAPHIC_DATA…" at bounding box center [382, 65] width 743 height 38
click at [180, 114] on icon at bounding box center [181, 115] width 4 height 6
click at [148, 60] on div "[PERSON_NAME] Upgraded Chapter Chapter 13 Status Lead District [GEOGRAPHIC_DATA…" at bounding box center [382, 65] width 743 height 38
click at [198, 51] on div "[PERSON_NAME] Upgraded Chapter Chapter 13 Status Lead District [GEOGRAPHIC_DATA…" at bounding box center [382, 65] width 743 height 38
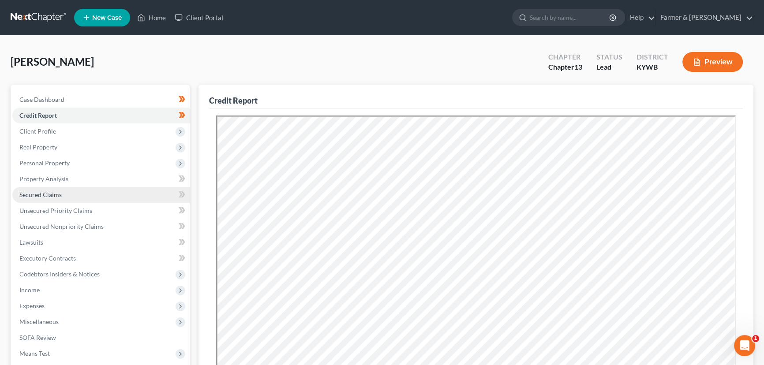
click at [75, 199] on link "Secured Claims" at bounding box center [100, 195] width 177 height 16
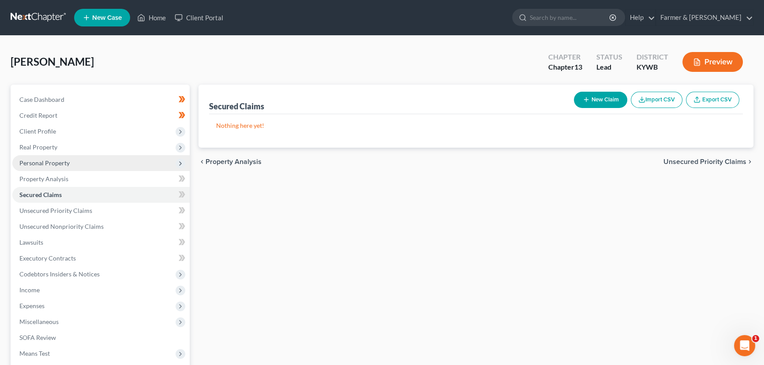
click at [53, 159] on span "Personal Property" at bounding box center [44, 163] width 50 height 8
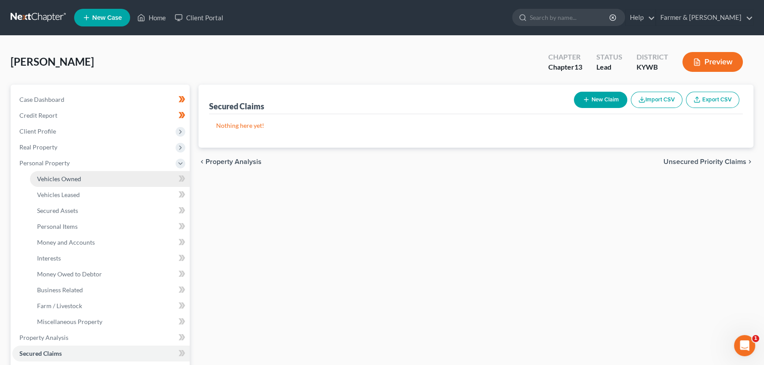
click at [66, 176] on span "Vehicles Owned" at bounding box center [59, 179] width 44 height 8
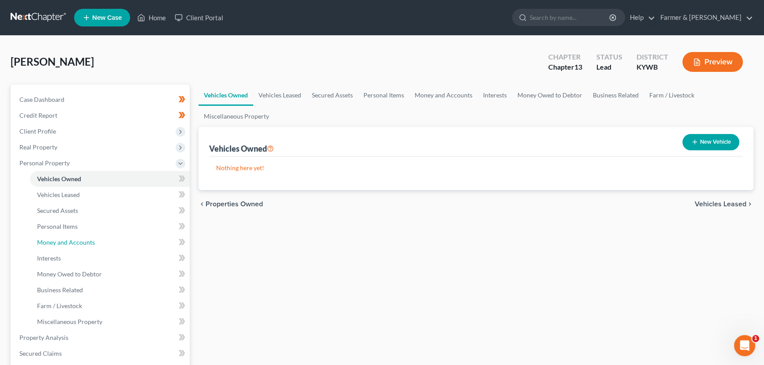
click at [83, 240] on span "Money and Accounts" at bounding box center [66, 243] width 58 height 8
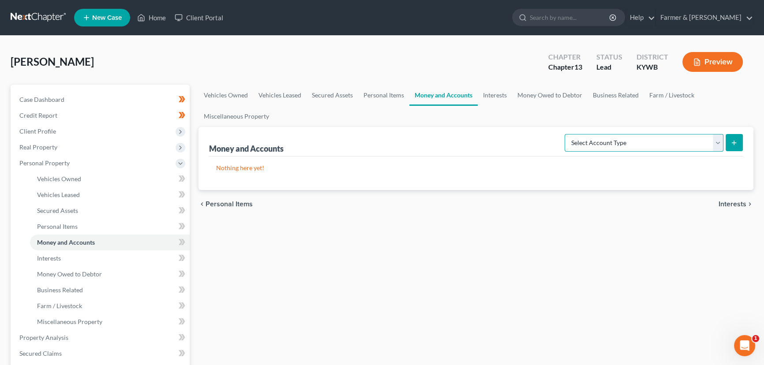
click at [602, 150] on select "Select Account Type Brokerage Cash on Hand Certificates of Deposit Checking Acc…" at bounding box center [644, 143] width 159 height 18
click at [567, 134] on select "Select Account Type Brokerage Cash on Hand Certificates of Deposit Checking Acc…" at bounding box center [644, 143] width 159 height 18
click at [738, 144] on button "submit" at bounding box center [734, 142] width 17 height 17
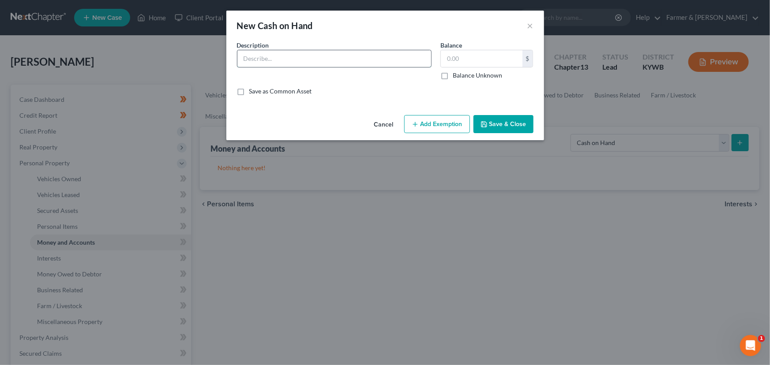
drag, startPoint x: 298, startPoint y: 66, endPoint x: 295, endPoint y: 62, distance: 5.1
click at [298, 66] on input "text" at bounding box center [334, 58] width 194 height 17
click at [454, 60] on input "text" at bounding box center [482, 58] width 82 height 17
click at [410, 124] on button "Add Exemption" at bounding box center [437, 124] width 66 height 19
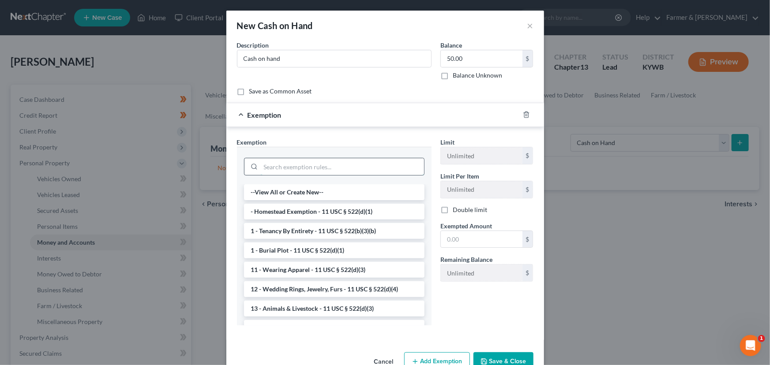
click at [296, 165] on input "search" at bounding box center [342, 166] width 163 height 17
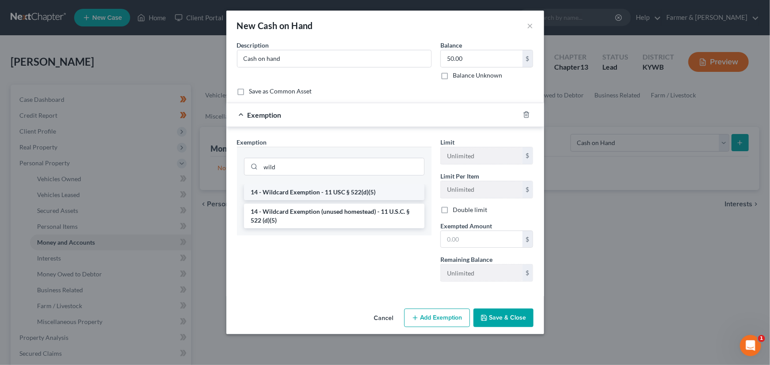
click at [310, 191] on li "14 - Wildcard Exemption - 11 USC § 522(d)(5)" at bounding box center [334, 192] width 180 height 16
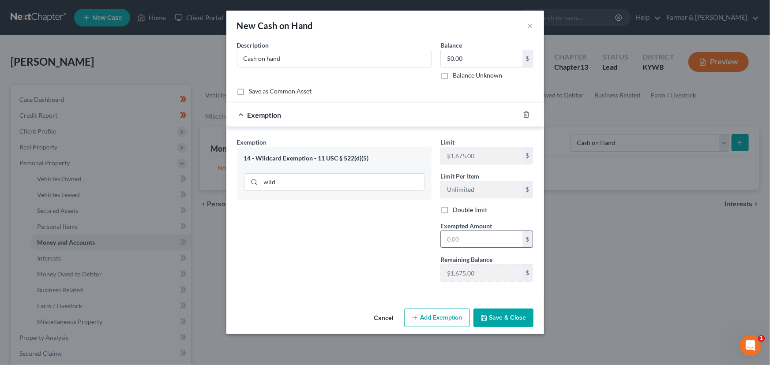
click at [457, 243] on input "text" at bounding box center [482, 239] width 82 height 17
click at [399, 219] on div "Exemption Set must be selected for CA. Exemption * 14 - Wildcard Exemption - 11…" at bounding box center [334, 213] width 203 height 151
click at [386, 113] on div "Exemption $50.00" at bounding box center [372, 114] width 293 height 23
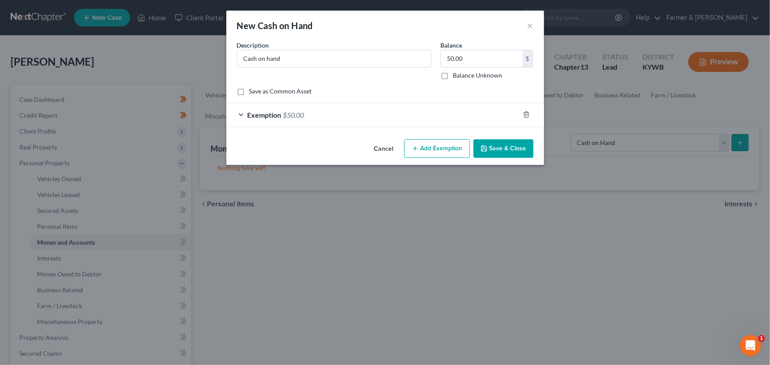
click at [504, 147] on button "Save & Close" at bounding box center [503, 148] width 60 height 19
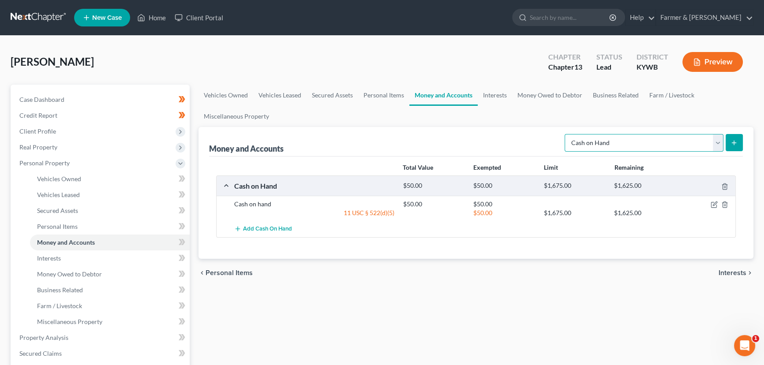
click at [601, 145] on select "Select Account Type Brokerage Cash on Hand Certificates of Deposit Checking Acc…" at bounding box center [644, 143] width 159 height 18
click at [567, 134] on select "Select Account Type Brokerage Cash on Hand Certificates of Deposit Checking Acc…" at bounding box center [644, 143] width 159 height 18
click at [733, 141] on icon "submit" at bounding box center [734, 142] width 7 height 7
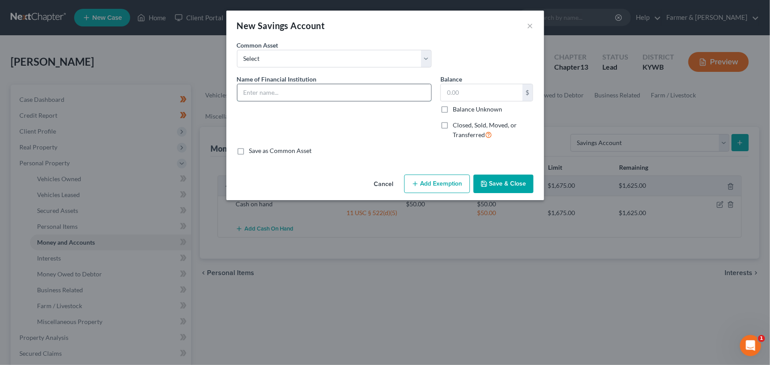
click at [250, 96] on input "text" at bounding box center [334, 92] width 194 height 17
click at [458, 93] on input "text" at bounding box center [482, 92] width 82 height 17
click at [375, 90] on input "Discover Bank *" at bounding box center [334, 92] width 194 height 17
click at [375, 112] on div "Name of Financial Institution * Discover Bank *6933" at bounding box center [334, 111] width 203 height 72
click at [429, 180] on button "Add Exemption" at bounding box center [437, 184] width 66 height 19
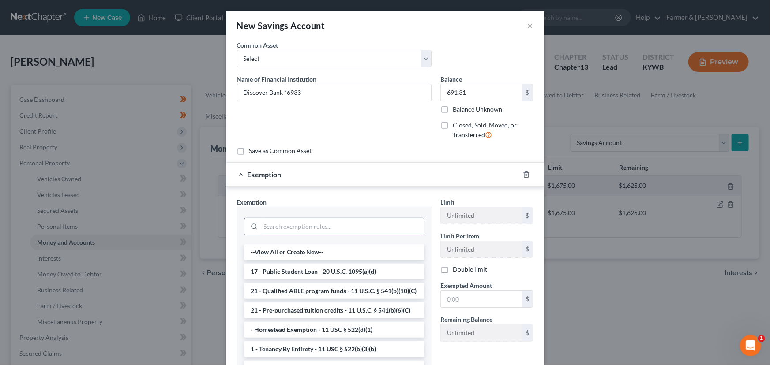
click at [290, 225] on input "search" at bounding box center [342, 226] width 163 height 17
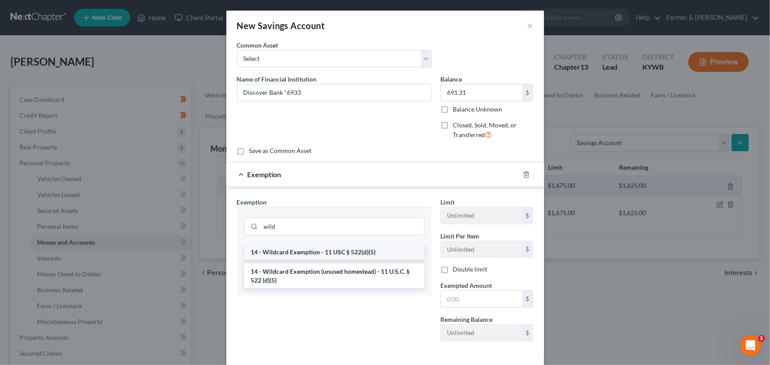
click at [309, 250] on li "14 - Wildcard Exemption - 11 USC § 522(d)(5)" at bounding box center [334, 252] width 180 height 16
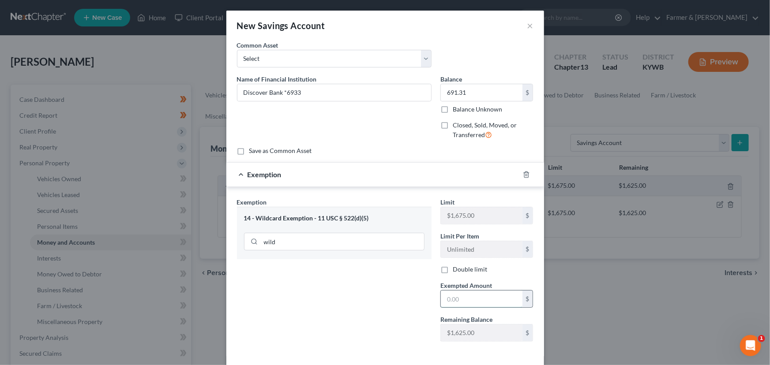
click at [487, 297] on input "text" at bounding box center [482, 299] width 82 height 17
click at [371, 177] on div "Exemption $691.31" at bounding box center [372, 174] width 293 height 23
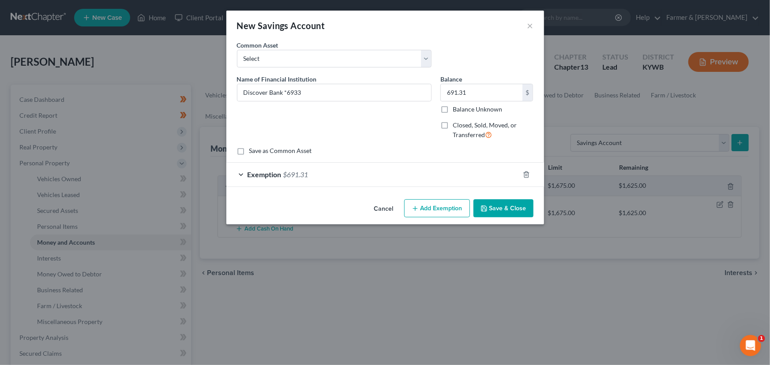
click at [498, 203] on button "Save & Close" at bounding box center [503, 208] width 60 height 19
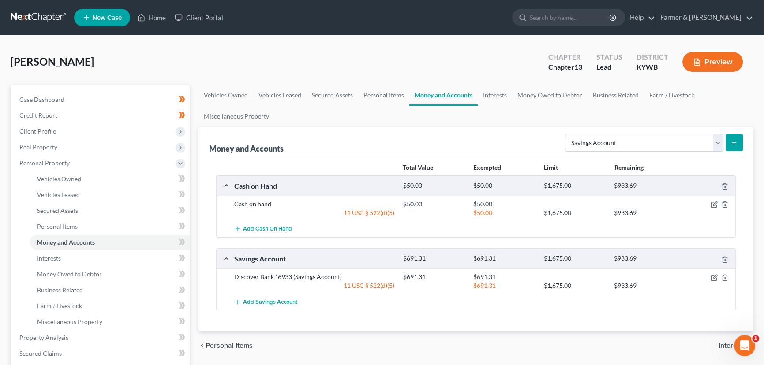
drag, startPoint x: 176, startPoint y: 58, endPoint x: 196, endPoint y: 71, distance: 23.9
click at [176, 58] on div "[PERSON_NAME] Upgraded Chapter Chapter 13 Status Lead District [GEOGRAPHIC_DATA…" at bounding box center [382, 65] width 743 height 38
click at [188, 53] on div "[PERSON_NAME] Upgraded Chapter Chapter 13 Status Lead District [GEOGRAPHIC_DATA…" at bounding box center [382, 65] width 743 height 38
click at [234, 55] on div "[PERSON_NAME] Upgraded Chapter Chapter 13 Status Lead District [GEOGRAPHIC_DATA…" at bounding box center [382, 65] width 743 height 38
drag, startPoint x: 308, startPoint y: 51, endPoint x: 161, endPoint y: 51, distance: 146.5
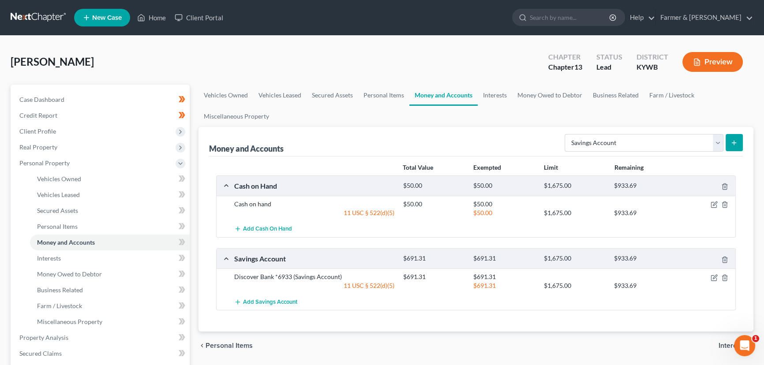
click at [308, 51] on div "[PERSON_NAME] Upgraded Chapter Chapter 13 Status Lead District [GEOGRAPHIC_DATA…" at bounding box center [382, 65] width 743 height 38
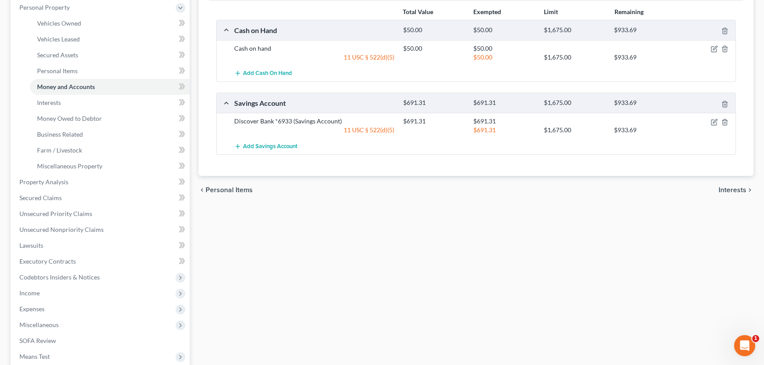
scroll to position [160, 0]
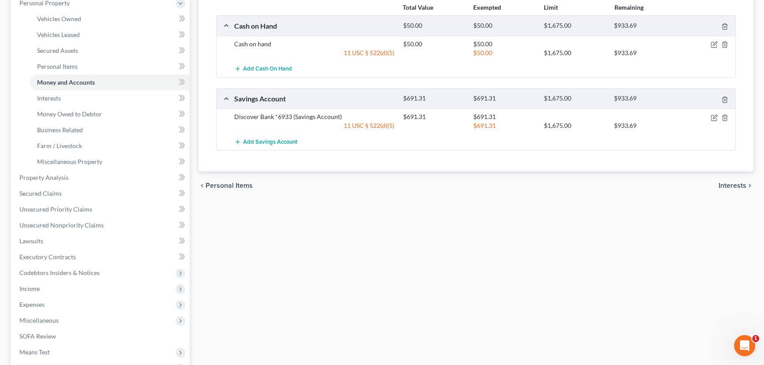
click at [276, 265] on div "Vehicles Owned Vehicles Leased Secured Assets Personal Items Money and Accounts…" at bounding box center [476, 187] width 564 height 525
click at [372, 237] on div "Vehicles Owned Vehicles Leased Secured Assets Personal Items Money and Accounts…" at bounding box center [476, 187] width 564 height 525
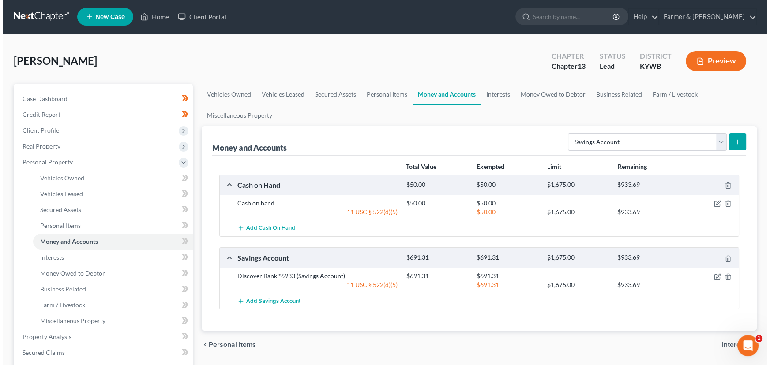
scroll to position [0, 0]
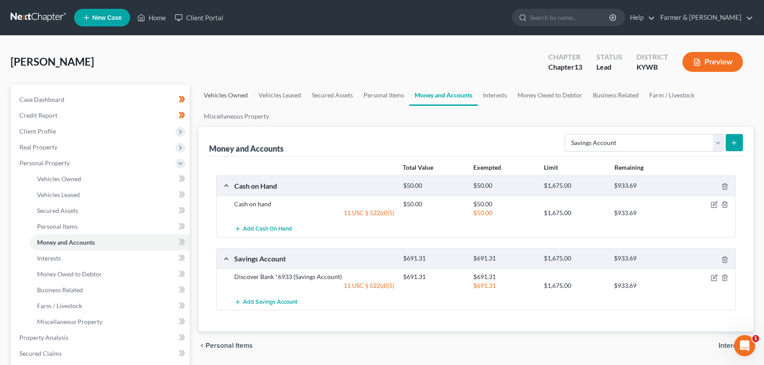
drag, startPoint x: 211, startPoint y: 51, endPoint x: 217, endPoint y: 84, distance: 33.1
click at [211, 51] on div "[PERSON_NAME] Upgraded Chapter Chapter 13 Status Lead District [GEOGRAPHIC_DATA…" at bounding box center [382, 65] width 743 height 38
click at [596, 146] on select "Select Account Type Brokerage Cash on Hand Certificates of Deposit Checking Acc…" at bounding box center [644, 143] width 159 height 18
click at [567, 134] on select "Select Account Type Brokerage Cash on Hand Certificates of Deposit Checking Acc…" at bounding box center [644, 143] width 159 height 18
drag, startPoint x: 625, startPoint y: 134, endPoint x: 627, endPoint y: 141, distance: 7.6
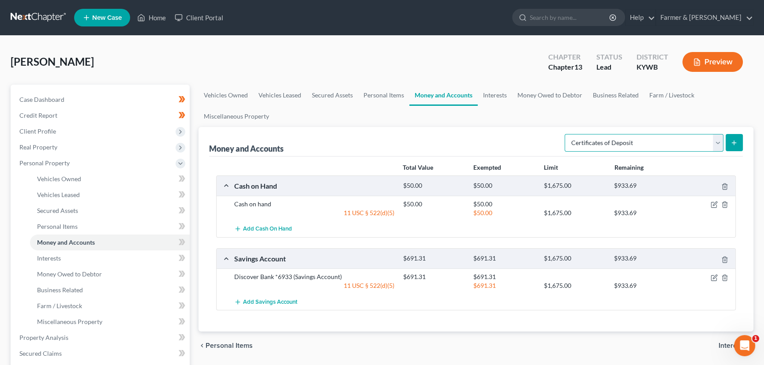
click at [625, 134] on select "Select Account Type Brokerage Cash on Hand Certificates of Deposit Checking Acc…" at bounding box center [644, 143] width 159 height 18
click at [567, 134] on select "Select Account Type Brokerage Cash on Hand Certificates of Deposit Checking Acc…" at bounding box center [644, 143] width 159 height 18
click at [727, 145] on button "submit" at bounding box center [734, 142] width 17 height 17
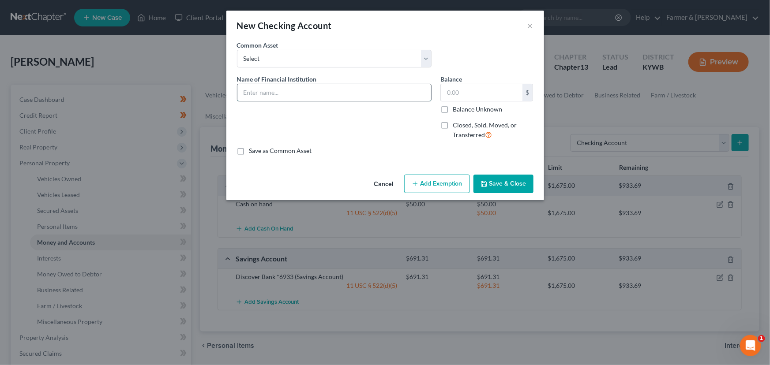
click at [260, 92] on input "text" at bounding box center [334, 92] width 194 height 17
click at [485, 94] on input "text" at bounding box center [482, 92] width 82 height 17
click at [365, 139] on div "Name of Financial Institution * Discover Bank *4572" at bounding box center [334, 111] width 203 height 72
click at [451, 180] on button "Add Exemption" at bounding box center [437, 184] width 66 height 19
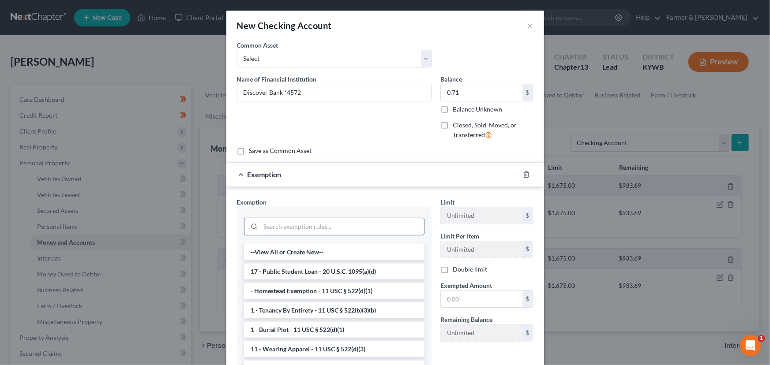
click at [296, 229] on input "search" at bounding box center [342, 226] width 163 height 17
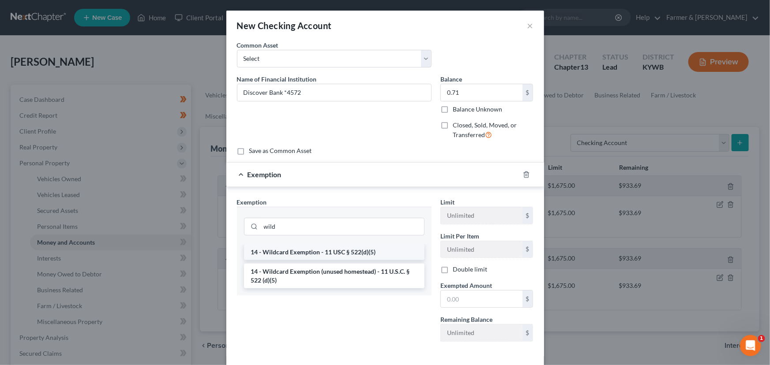
click at [324, 253] on li "14 - Wildcard Exemption - 11 USC § 522(d)(5)" at bounding box center [334, 252] width 180 height 16
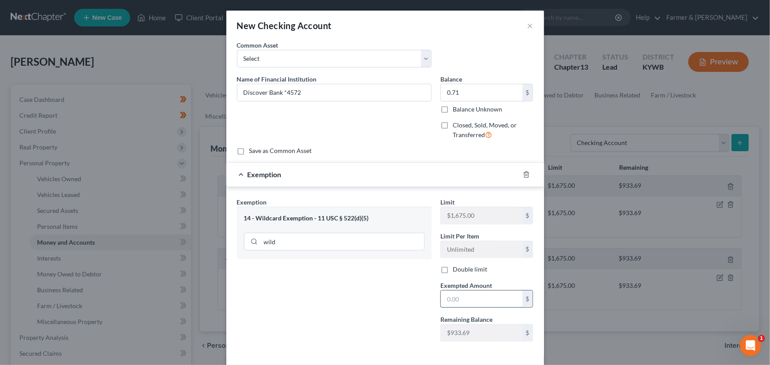
click at [449, 299] on input "text" at bounding box center [482, 299] width 82 height 17
click at [414, 302] on div "Exemption Set must be selected for CA. Exemption * 14 - Wildcard Exemption - 11…" at bounding box center [334, 273] width 203 height 151
click at [401, 178] on div "Exemption $0.71" at bounding box center [372, 174] width 293 height 23
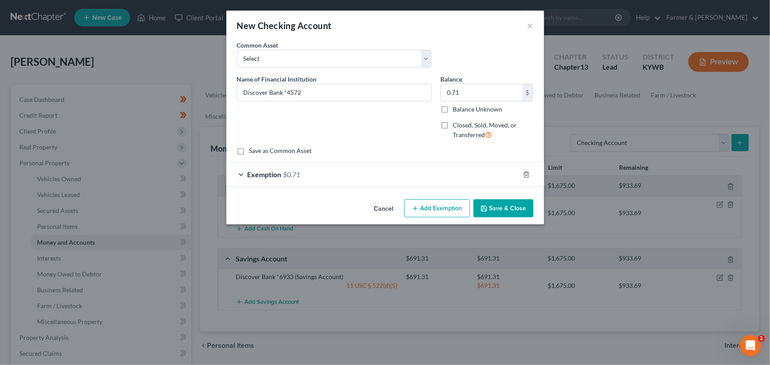
click at [508, 203] on button "Save & Close" at bounding box center [503, 208] width 60 height 19
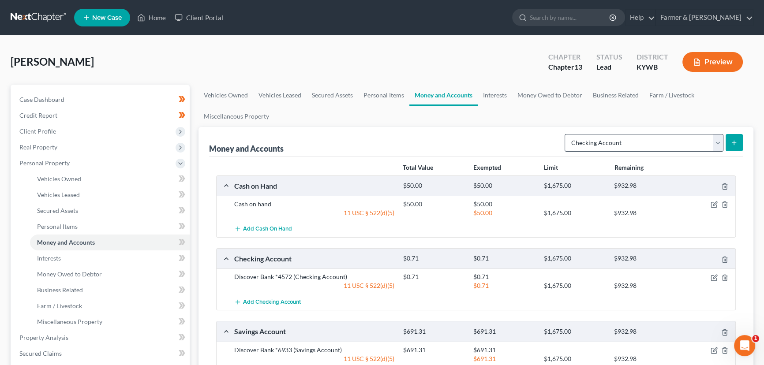
drag, startPoint x: 604, startPoint y: 128, endPoint x: 605, endPoint y: 133, distance: 4.9
click at [604, 128] on div "Money and Accounts Select Account Type Brokerage Cash on Hand Certificates of D…" at bounding box center [476, 142] width 534 height 30
drag, startPoint x: 605, startPoint y: 134, endPoint x: 605, endPoint y: 149, distance: 15.4
click at [605, 134] on select "Select Account Type Brokerage Cash on Hand Certificates of Deposit Checking Acc…" at bounding box center [644, 143] width 159 height 18
click at [567, 134] on select "Select Account Type Brokerage Cash on Hand Certificates of Deposit Checking Acc…" at bounding box center [644, 143] width 159 height 18
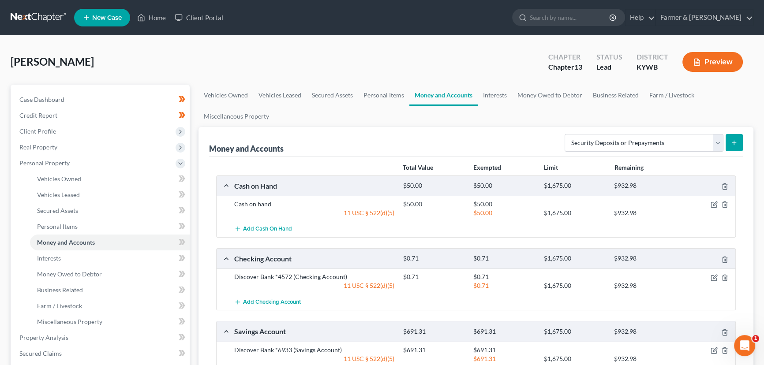
click at [733, 144] on icon "submit" at bounding box center [734, 142] width 7 height 7
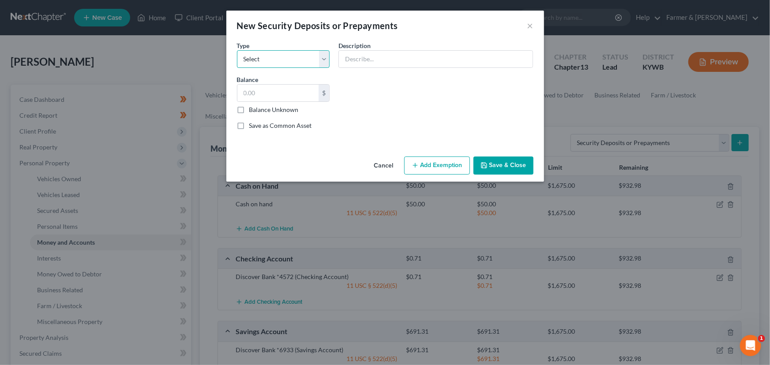
drag, startPoint x: 266, startPoint y: 58, endPoint x: 267, endPoint y: 65, distance: 7.6
click at [266, 58] on select "Select Electric Gas Heating Oil Security Deposit On Rental Unit Prepaid Rent Te…" at bounding box center [283, 59] width 93 height 18
click at [237, 50] on select "Select Electric Gas Heating Oil Security Deposit On Rental Unit Prepaid Rent Te…" at bounding box center [283, 59] width 93 height 18
drag, startPoint x: 356, startPoint y: 60, endPoint x: 374, endPoint y: 75, distance: 22.9
click at [356, 60] on input "text" at bounding box center [436, 59] width 194 height 17
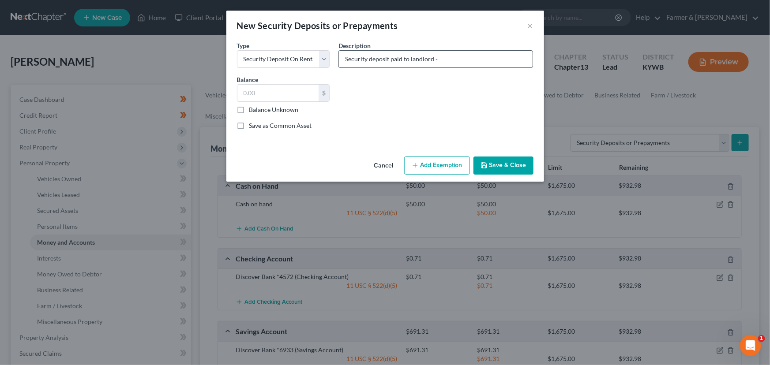
click at [486, 62] on input "Security deposit paid to landlord -" at bounding box center [436, 59] width 194 height 17
paste input "Triple Crown Property Management"
click at [282, 93] on input "text" at bounding box center [278, 93] width 82 height 17
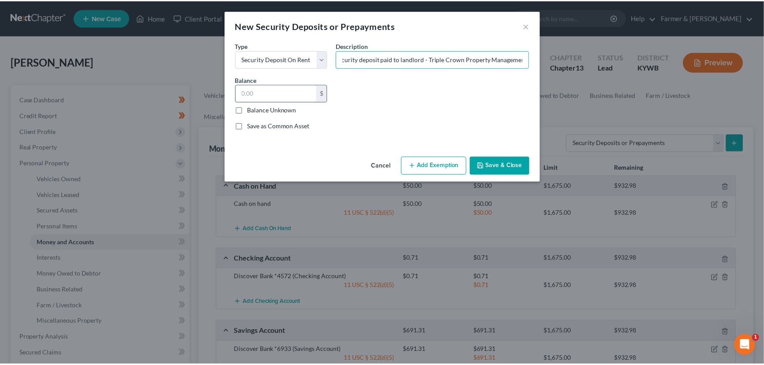
scroll to position [0, 0]
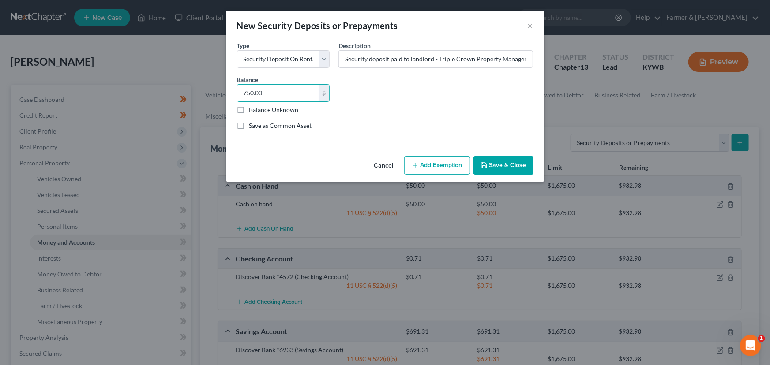
click at [428, 169] on button "Add Exemption" at bounding box center [437, 166] width 66 height 19
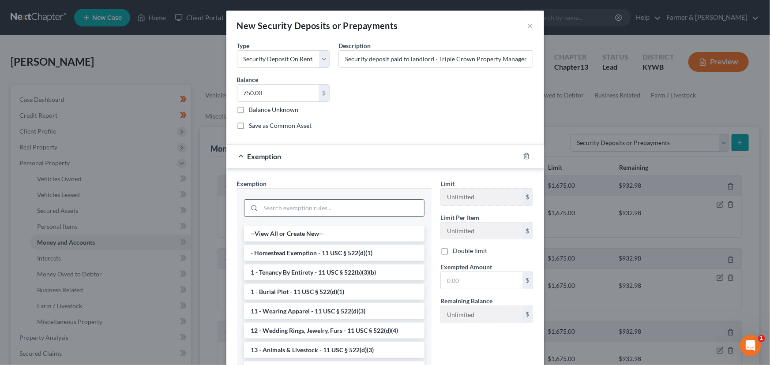
click at [371, 208] on input "search" at bounding box center [342, 208] width 163 height 17
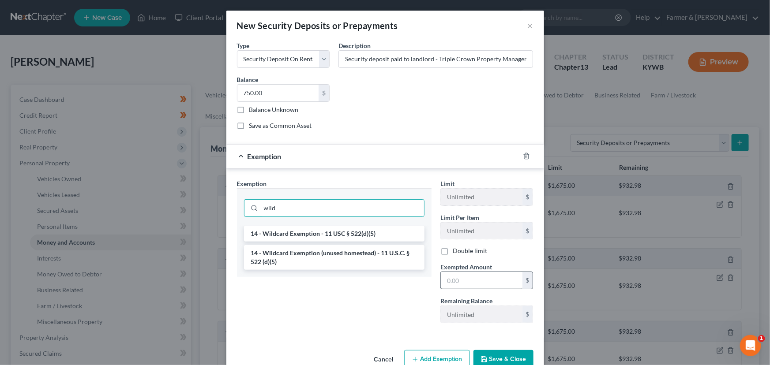
click at [342, 229] on li "14 - Wildcard Exemption - 11 USC § 522(d)(5)" at bounding box center [334, 234] width 180 height 16
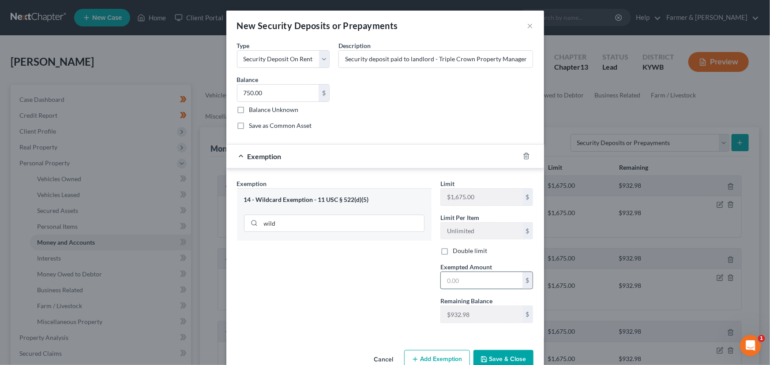
click at [450, 282] on input "text" at bounding box center [482, 280] width 82 height 17
click at [347, 277] on div "Exemption Set must be selected for CA. Exemption * 14 - Wildcard Exemption - 11…" at bounding box center [334, 254] width 203 height 151
click at [357, 162] on div "Exemption $750.00" at bounding box center [372, 156] width 293 height 23
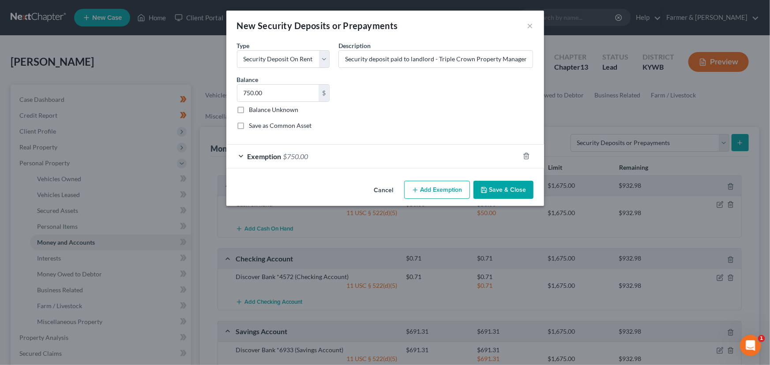
click at [393, 106] on div "Common Asset Select Type Select Electric Gas Heating Oil Security Deposit On Re…" at bounding box center [385, 89] width 305 height 97
click at [505, 191] on button "Save & Close" at bounding box center [503, 190] width 60 height 19
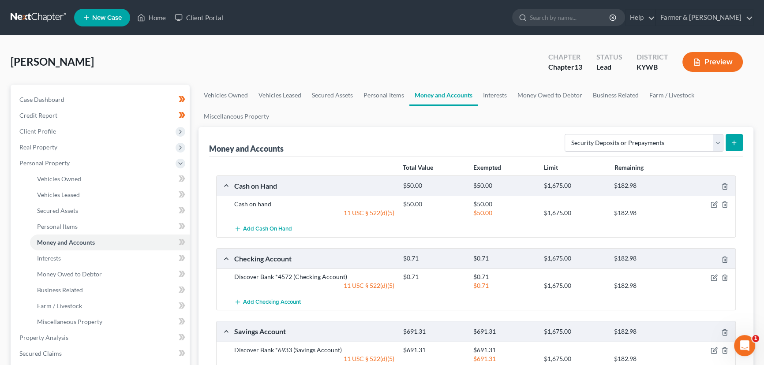
click at [196, 68] on div "[PERSON_NAME] Upgraded Chapter Chapter 13 Status Lead District [GEOGRAPHIC_DATA…" at bounding box center [382, 65] width 743 height 38
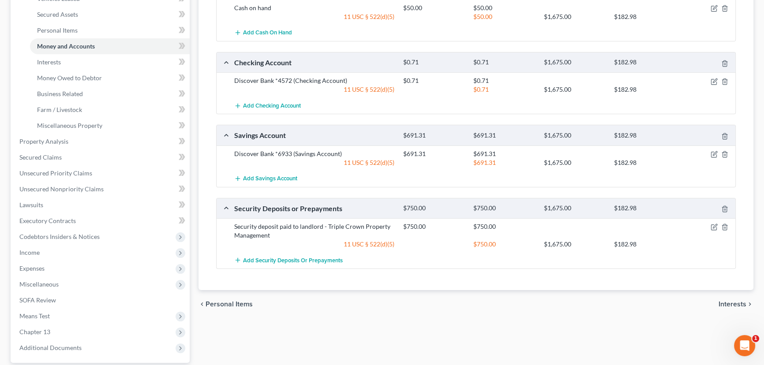
scroll to position [200, 0]
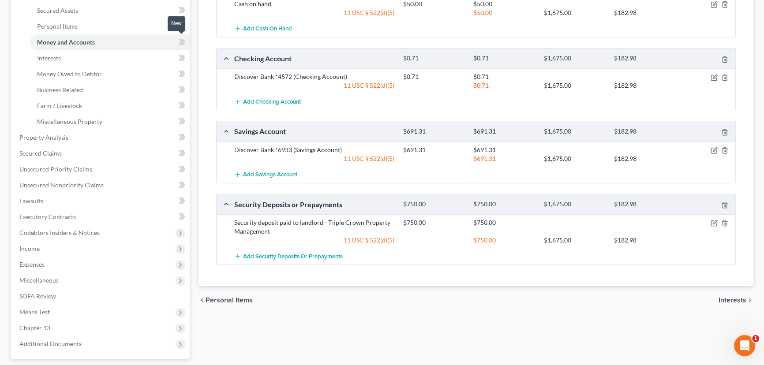
click at [185, 42] on icon at bounding box center [182, 42] width 7 height 11
click at [193, 48] on div "Case Dashboard Payments Invoices Payments Payments Credit Report Client Profile" at bounding box center [100, 146] width 188 height 525
click at [263, 320] on div "Vehicles Owned Vehicles Leased Secured Assets Personal Items Money and Accounts…" at bounding box center [476, 146] width 564 height 525
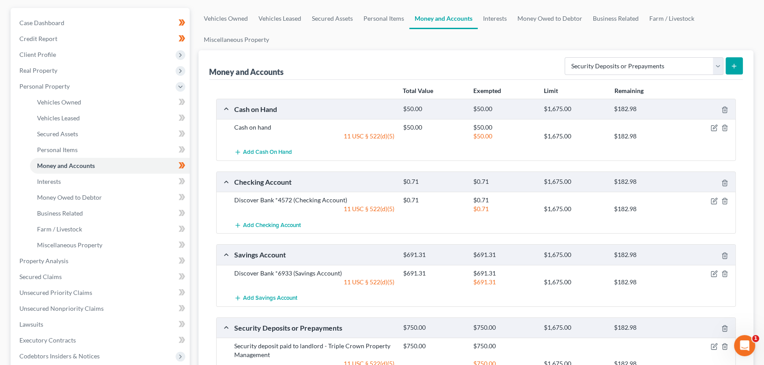
scroll to position [80, 0]
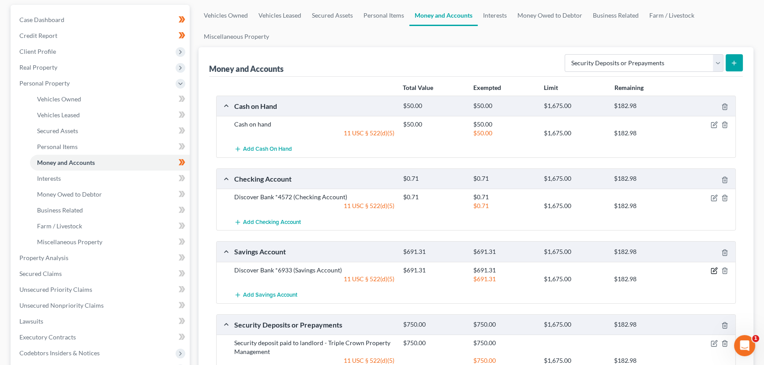
drag, startPoint x: 711, startPoint y: 271, endPoint x: 570, endPoint y: 227, distance: 148.2
click at [711, 271] on icon "button" at bounding box center [713, 271] width 5 height 5
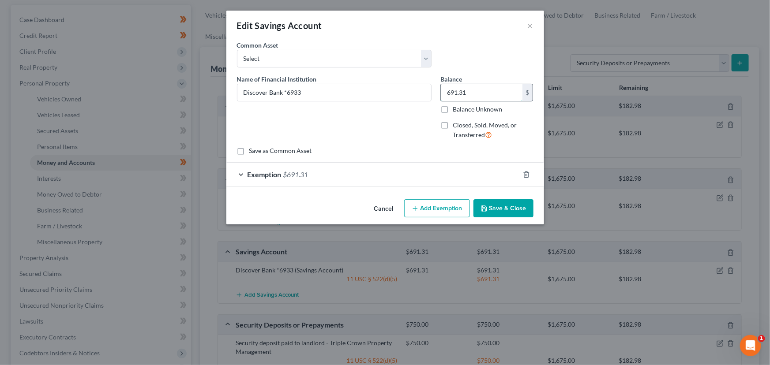
click at [474, 92] on input "691.31" at bounding box center [482, 92] width 82 height 17
click at [529, 170] on div at bounding box center [531, 175] width 25 height 14
click at [523, 176] on icon "button" at bounding box center [526, 174] width 7 height 7
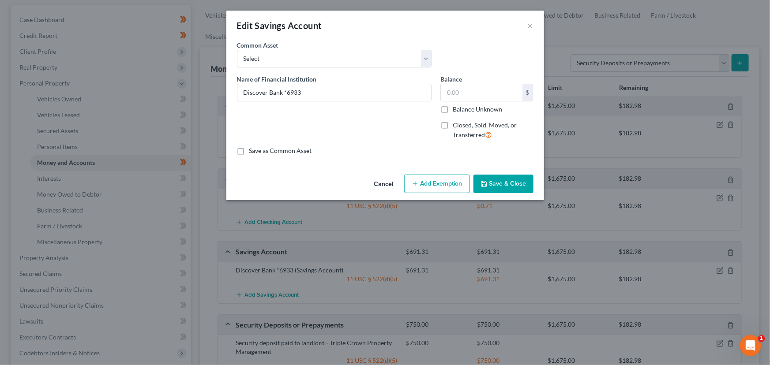
click at [518, 188] on button "Save & Close" at bounding box center [503, 184] width 60 height 19
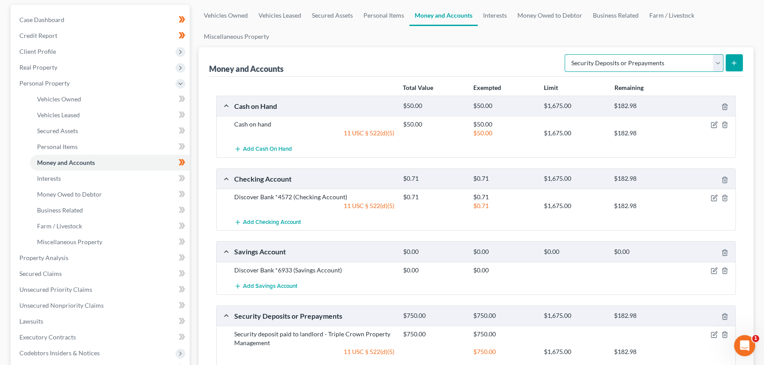
drag, startPoint x: 592, startPoint y: 65, endPoint x: 593, endPoint y: 70, distance: 4.8
click at [592, 65] on select "Select Account Type Brokerage Cash on Hand Certificates of Deposit Checking Acc…" at bounding box center [644, 63] width 159 height 18
click at [567, 54] on select "Select Account Type Brokerage Cash on Hand Certificates of Deposit Checking Acc…" at bounding box center [644, 63] width 159 height 18
click at [737, 62] on icon "submit" at bounding box center [734, 63] width 7 height 7
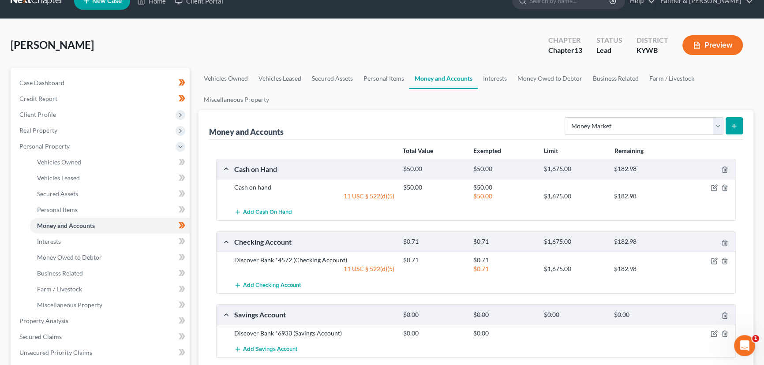
scroll to position [0, 0]
